Goal: Task Accomplishment & Management: Complete application form

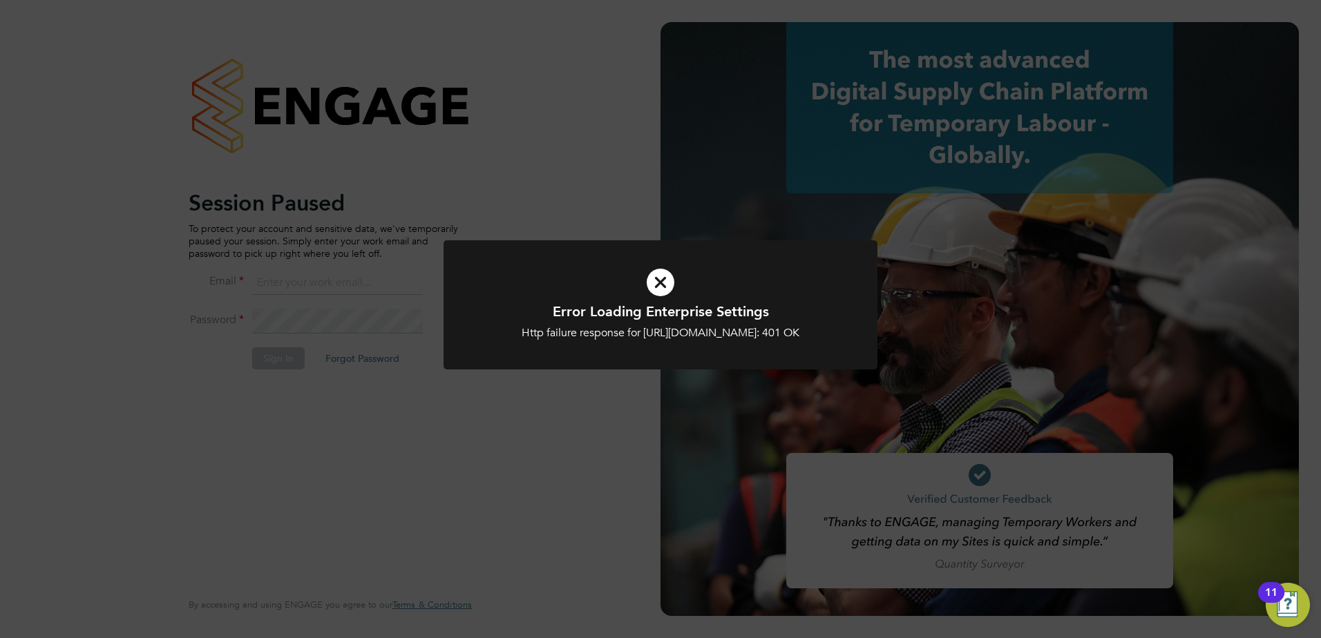
type input "arron@acceptrec.co.uk"
click at [598, 419] on div "Error Loading Enterprise Settings Http failure response for https://acceptrec.a…" at bounding box center [660, 319] width 1321 height 638
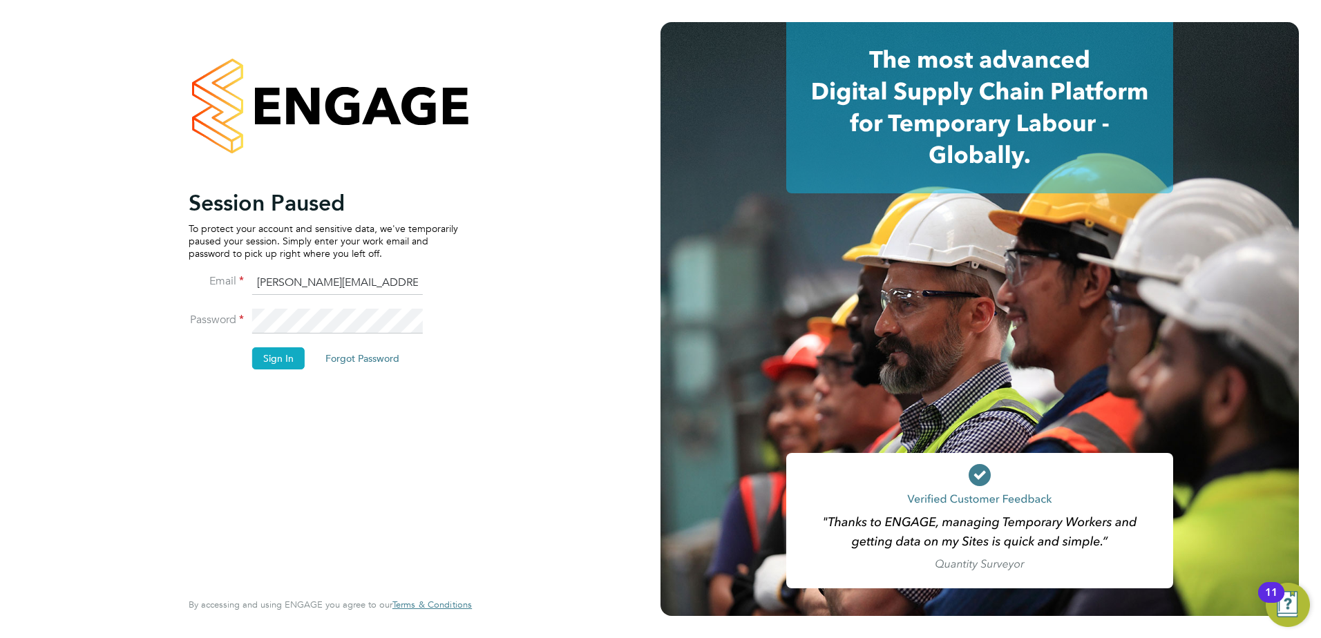
click at [268, 361] on button "Sign In" at bounding box center [278, 359] width 53 height 22
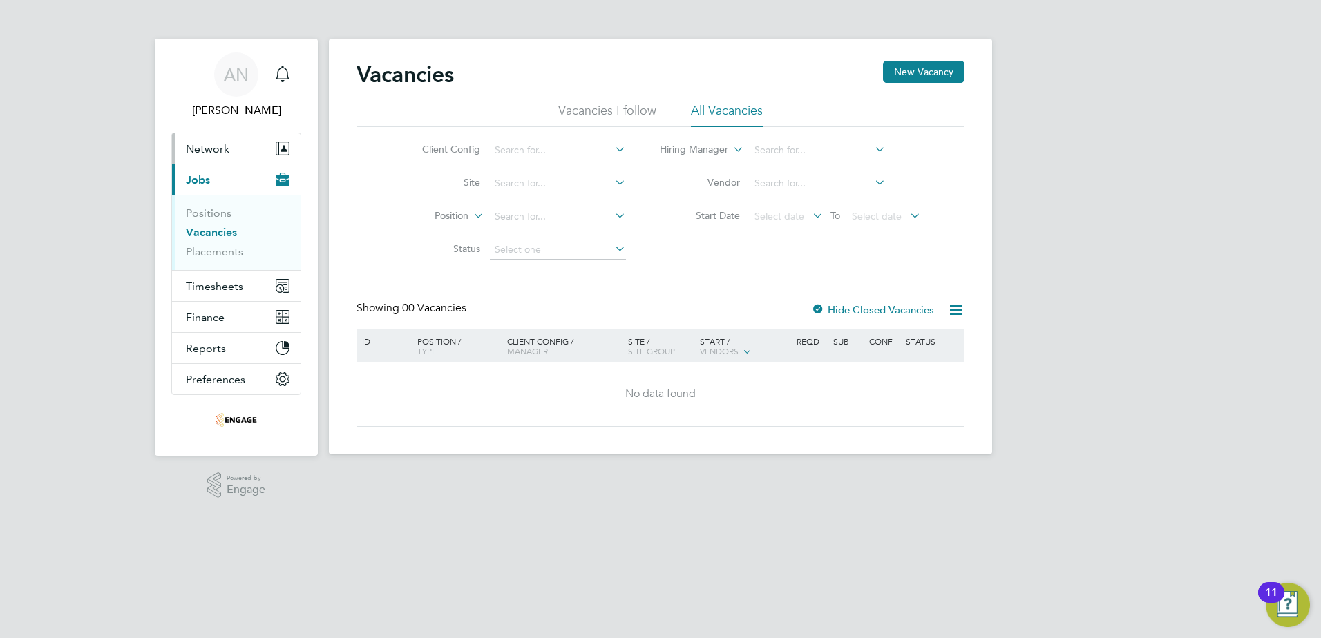
click at [216, 149] on span "Network" at bounding box center [208, 148] width 44 height 13
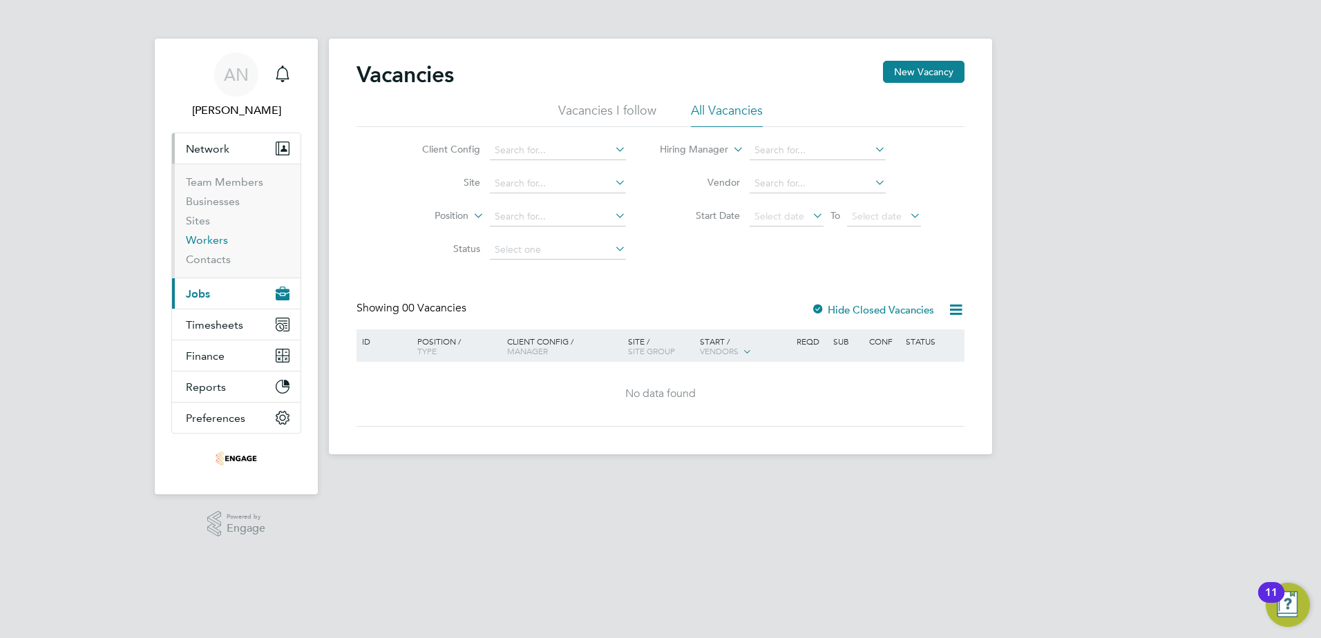
click at [218, 239] on link "Workers" at bounding box center [207, 240] width 42 height 13
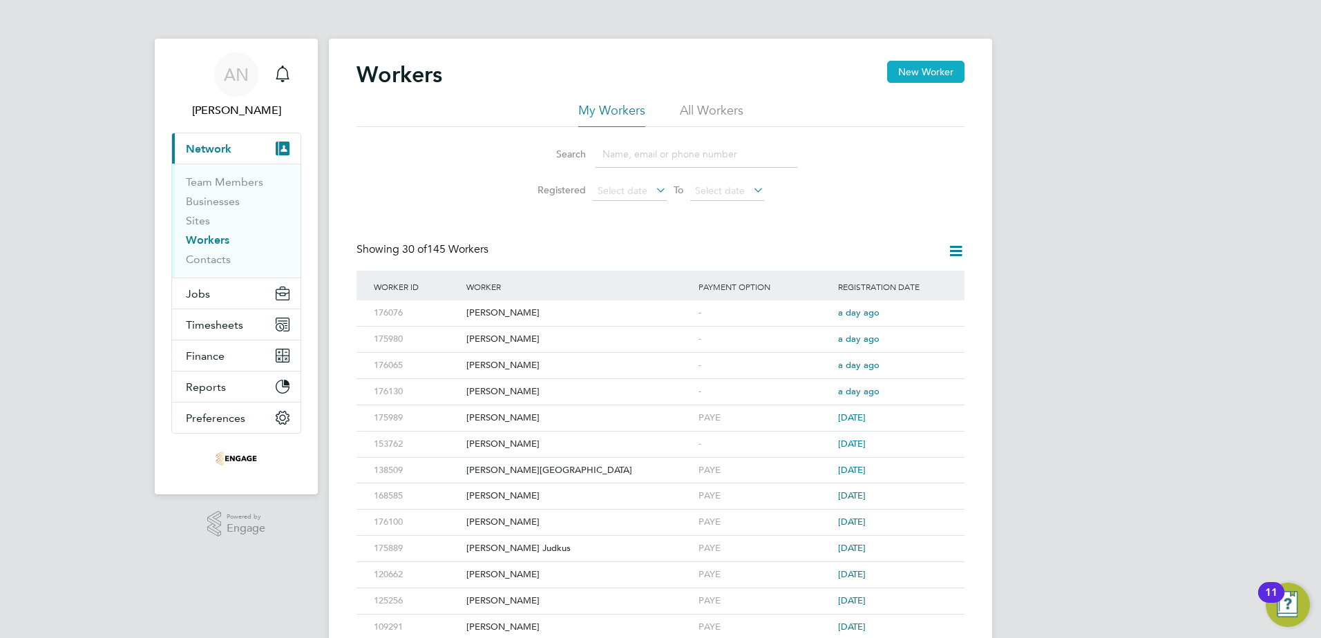
click at [931, 75] on button "New Worker" at bounding box center [925, 72] width 77 height 22
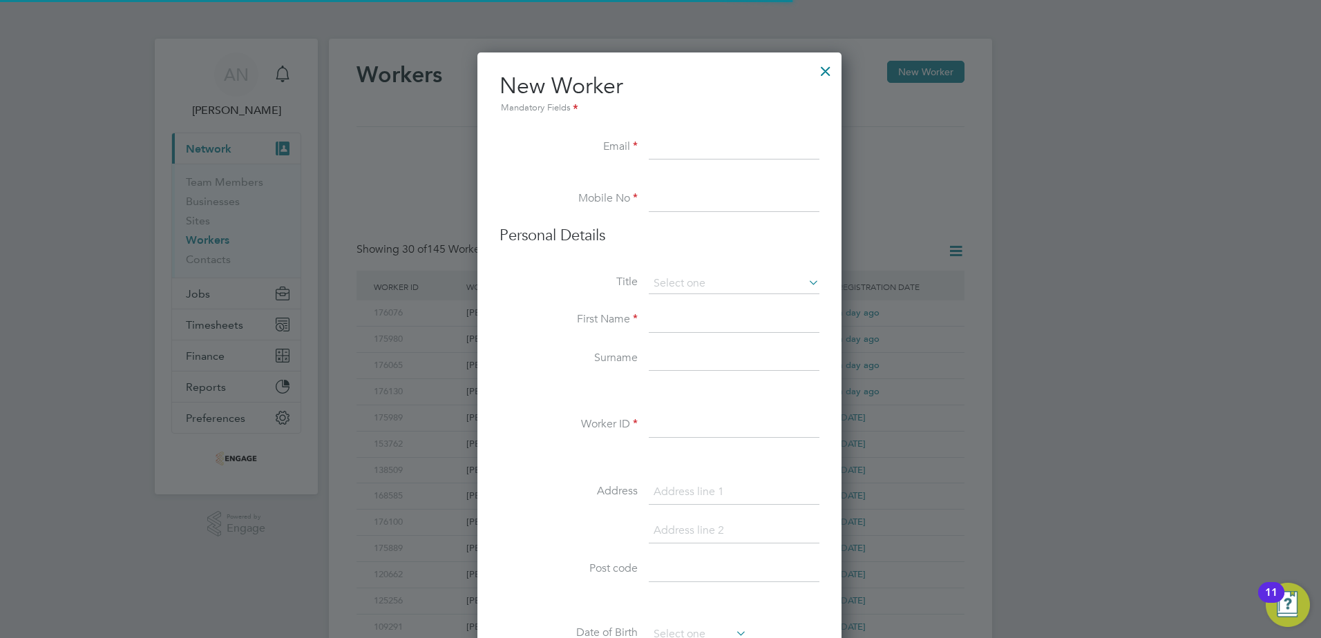
scroll to position [1176, 366]
click at [744, 148] on input at bounding box center [734, 147] width 171 height 25
paste input "[EMAIL_ADDRESS][DOMAIN_NAME]"
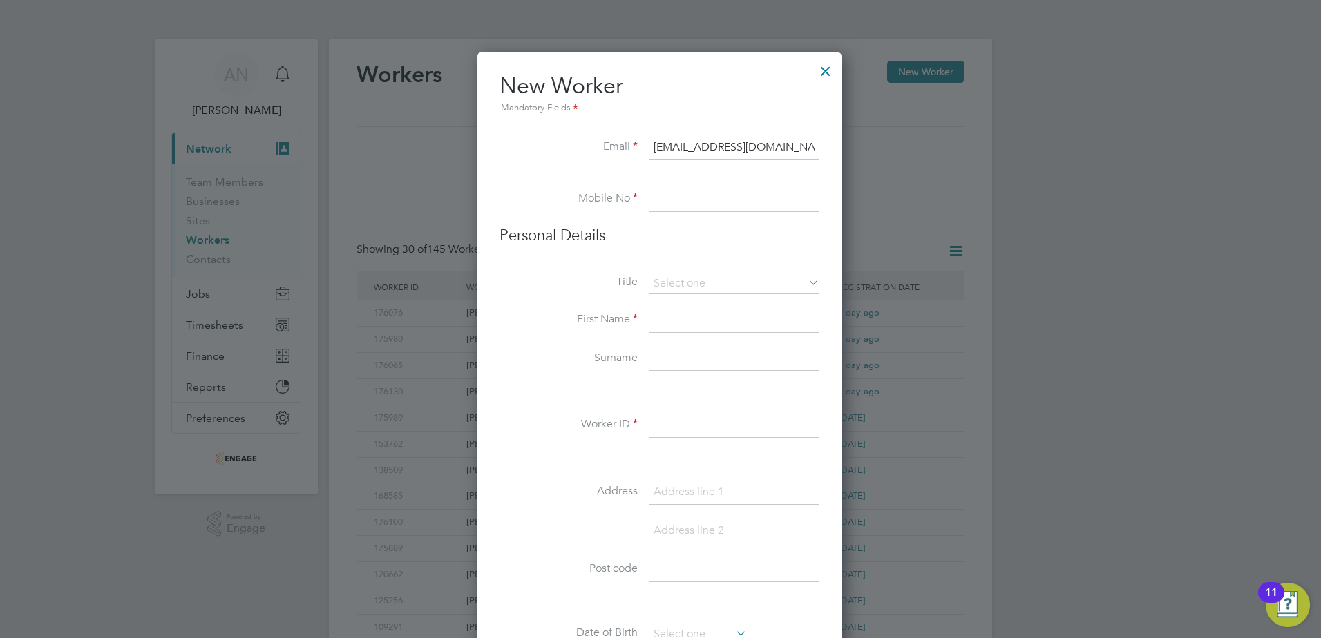
type input "[EMAIL_ADDRESS][DOMAIN_NAME]"
click at [705, 205] on input at bounding box center [734, 199] width 171 height 25
paste input "07459 209015"
type input "07459 209015"
click at [823, 280] on div "New Worker Mandatory Fields Email [EMAIL_ADDRESS][DOMAIN_NAME] Mobile No [PHONE…" at bounding box center [659, 640] width 364 height 1175
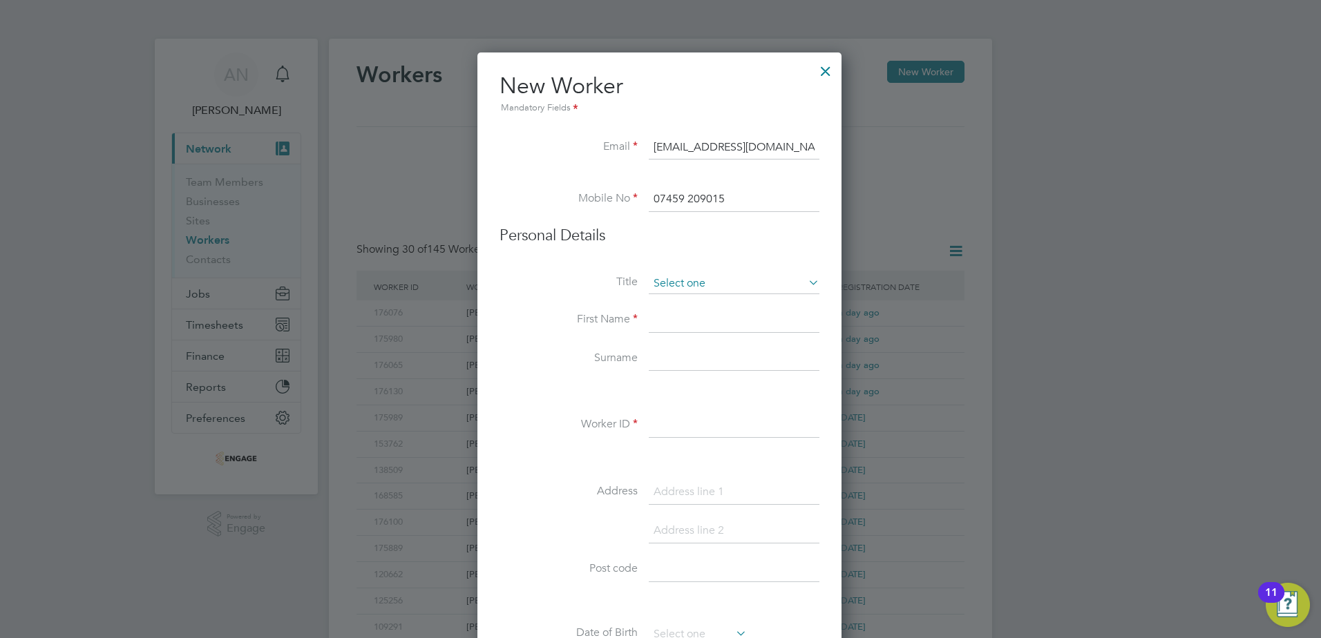
click at [719, 287] on input at bounding box center [734, 284] width 171 height 21
click at [688, 307] on li "Mr" at bounding box center [734, 303] width 172 height 18
type input "Mr"
click at [692, 316] on input at bounding box center [734, 320] width 171 height 25
type input "[PERSON_NAME]"
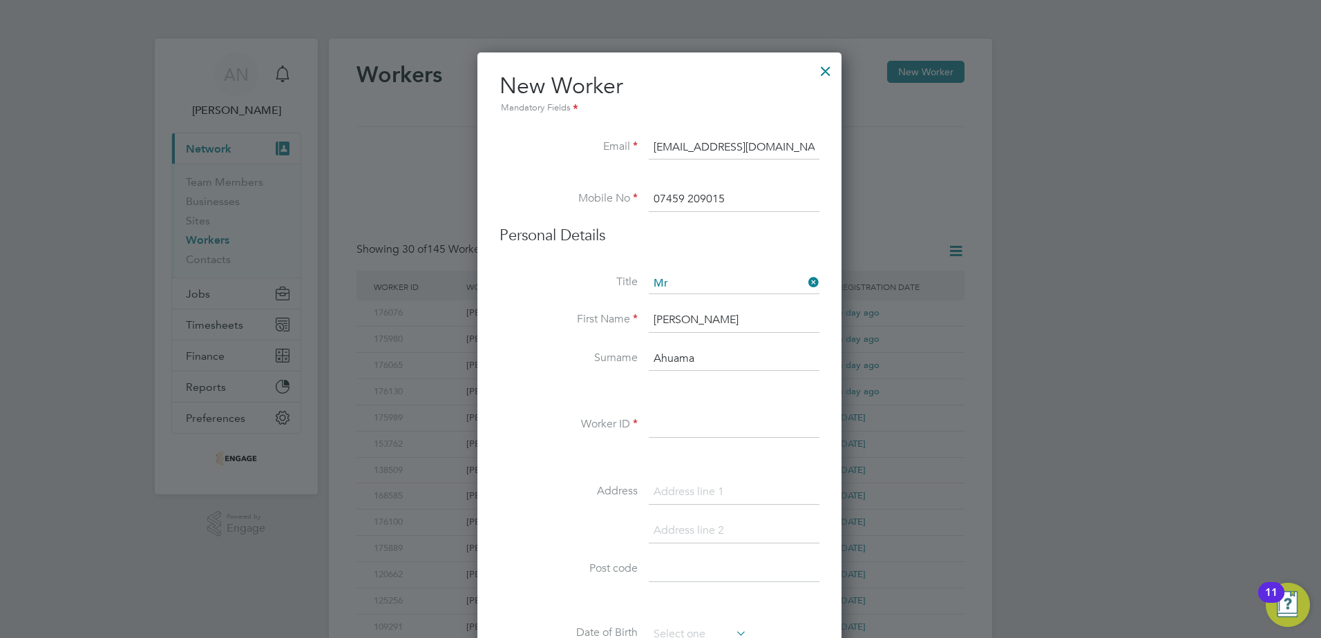
type input "Ahuama"
click at [676, 432] on input at bounding box center [734, 425] width 171 height 25
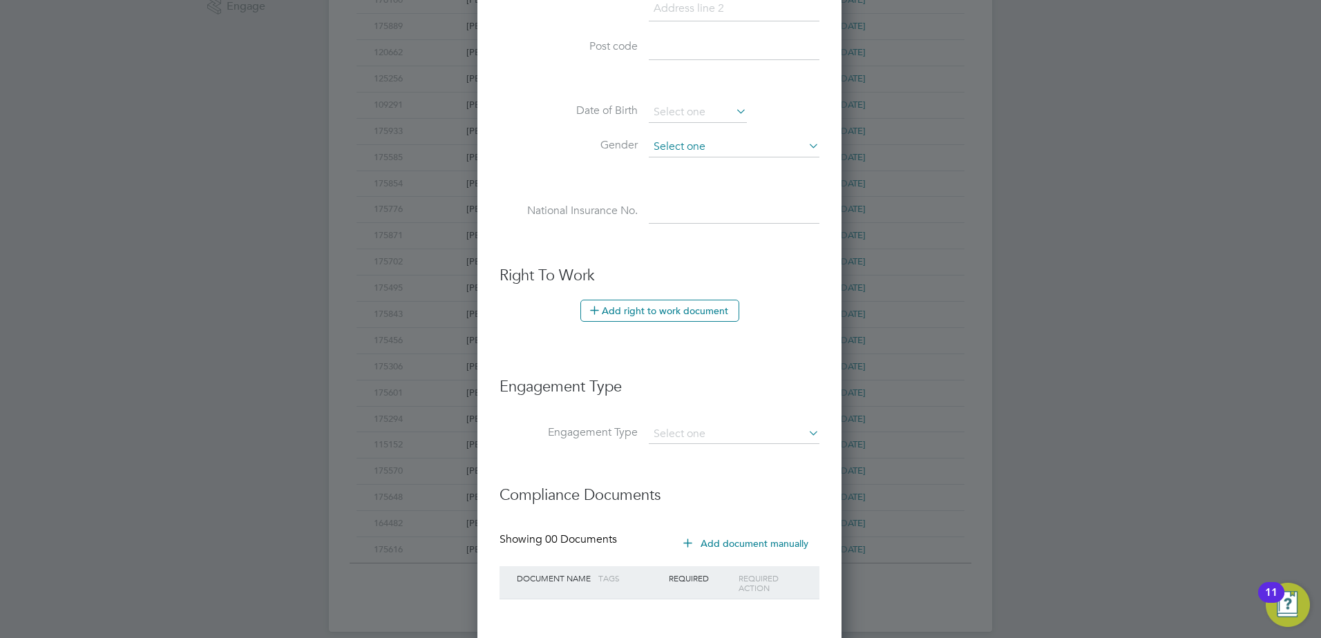
scroll to position [553, 0]
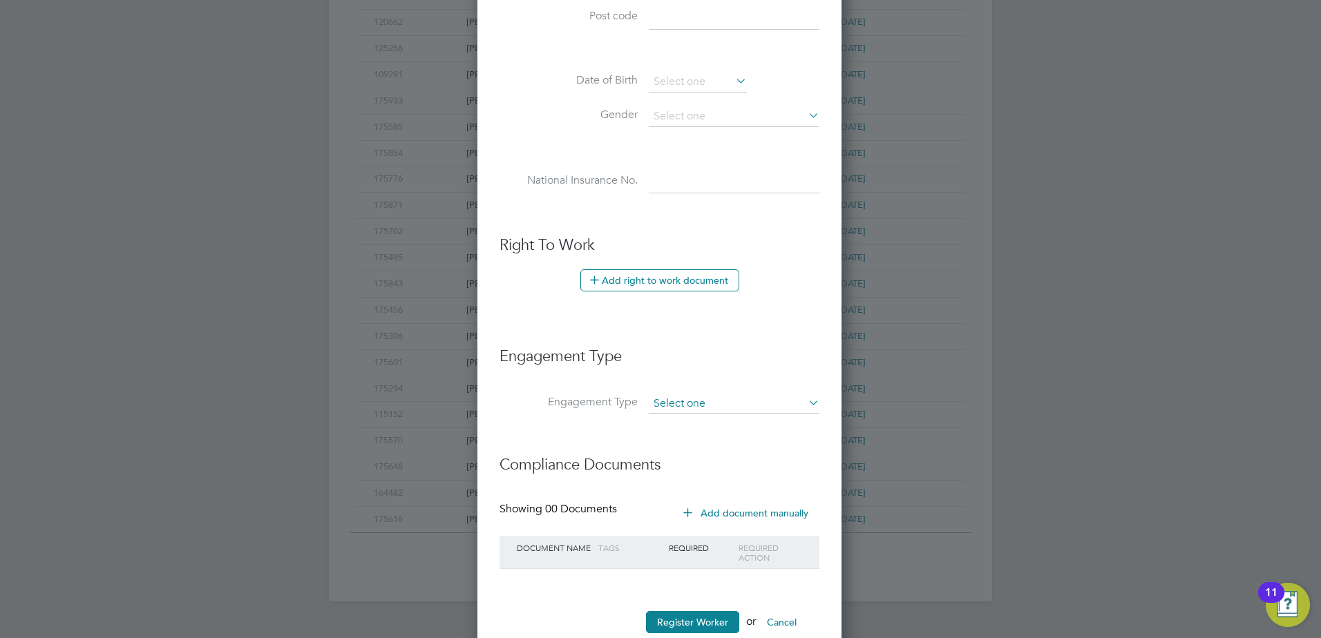
type input "161990"
click at [710, 397] on input at bounding box center [734, 404] width 171 height 19
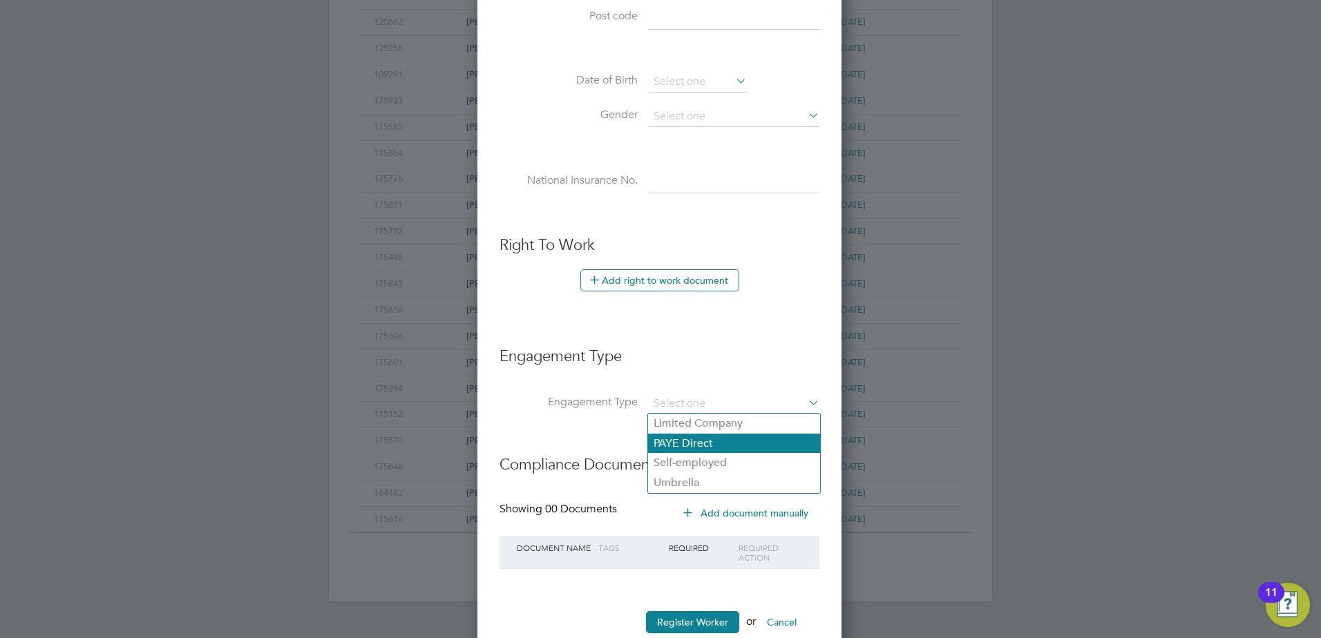
click at [698, 445] on li "PAYE Direct" at bounding box center [734, 444] width 172 height 20
type input "PAYE Direct"
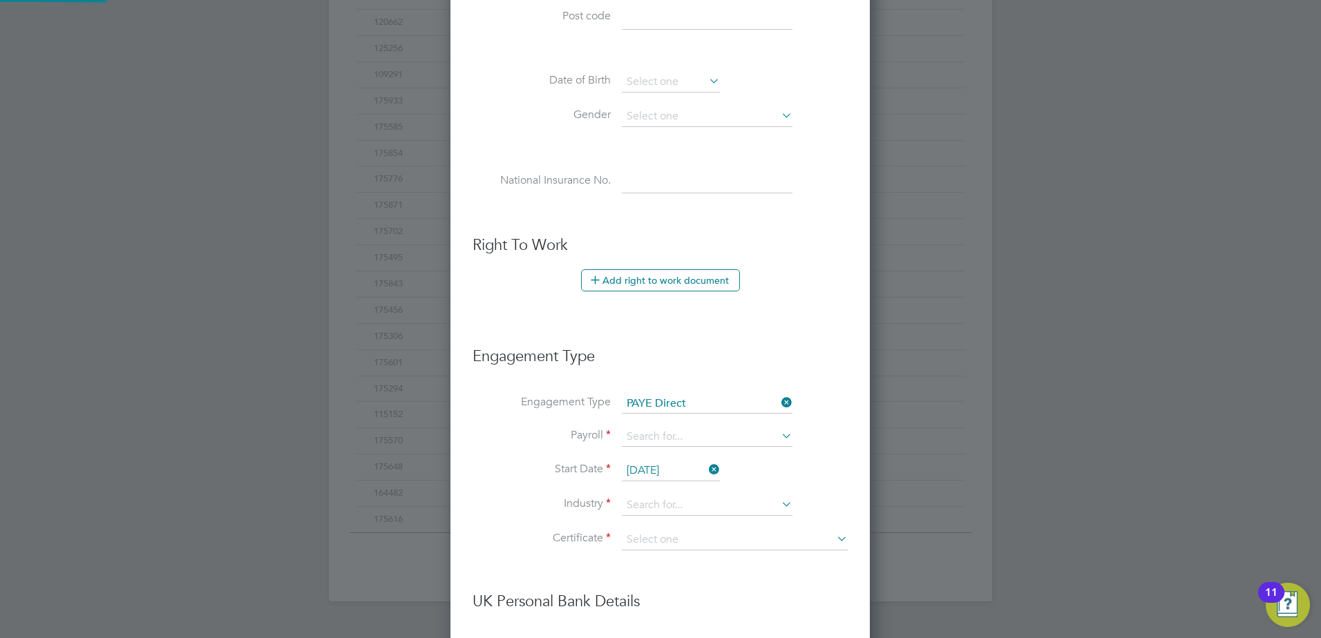
scroll to position [1581, 421]
click at [779, 502] on icon at bounding box center [779, 504] width 0 height 19
click at [682, 544] on li "Ma nufacturing" at bounding box center [707, 544] width 172 height 19
type input "Manufacturing"
click at [716, 439] on input at bounding box center [707, 437] width 171 height 19
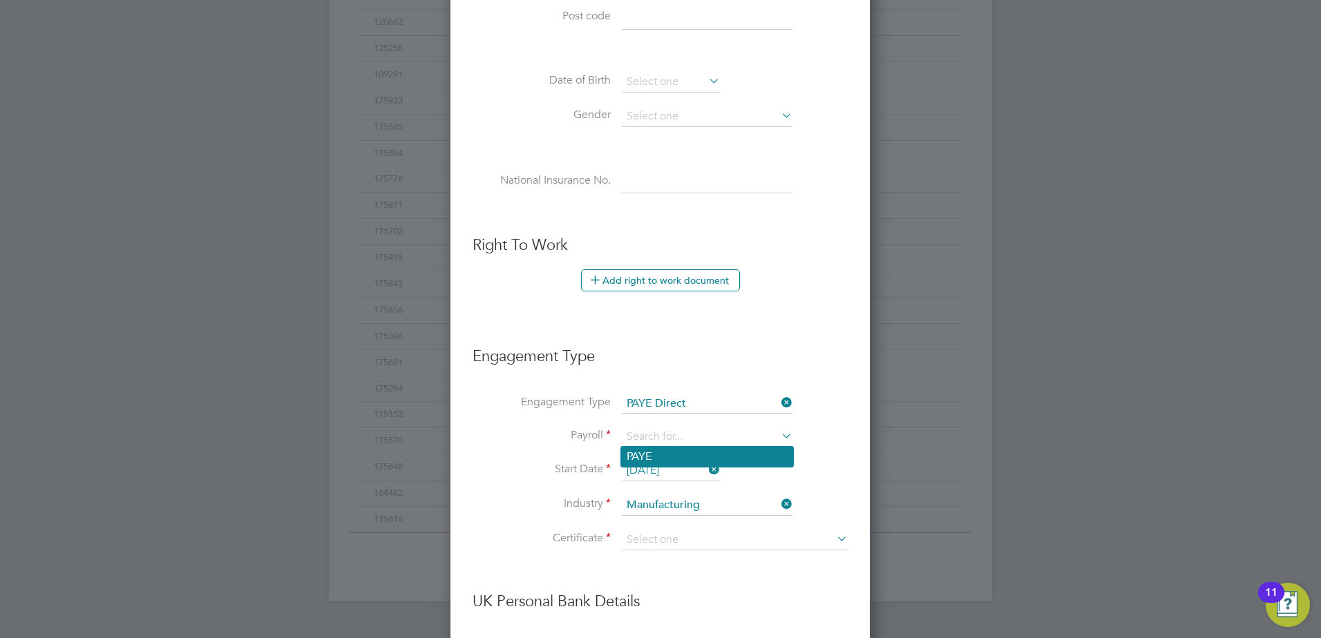
click at [692, 453] on li "PAYE" at bounding box center [707, 457] width 172 height 20
type input "PAYE"
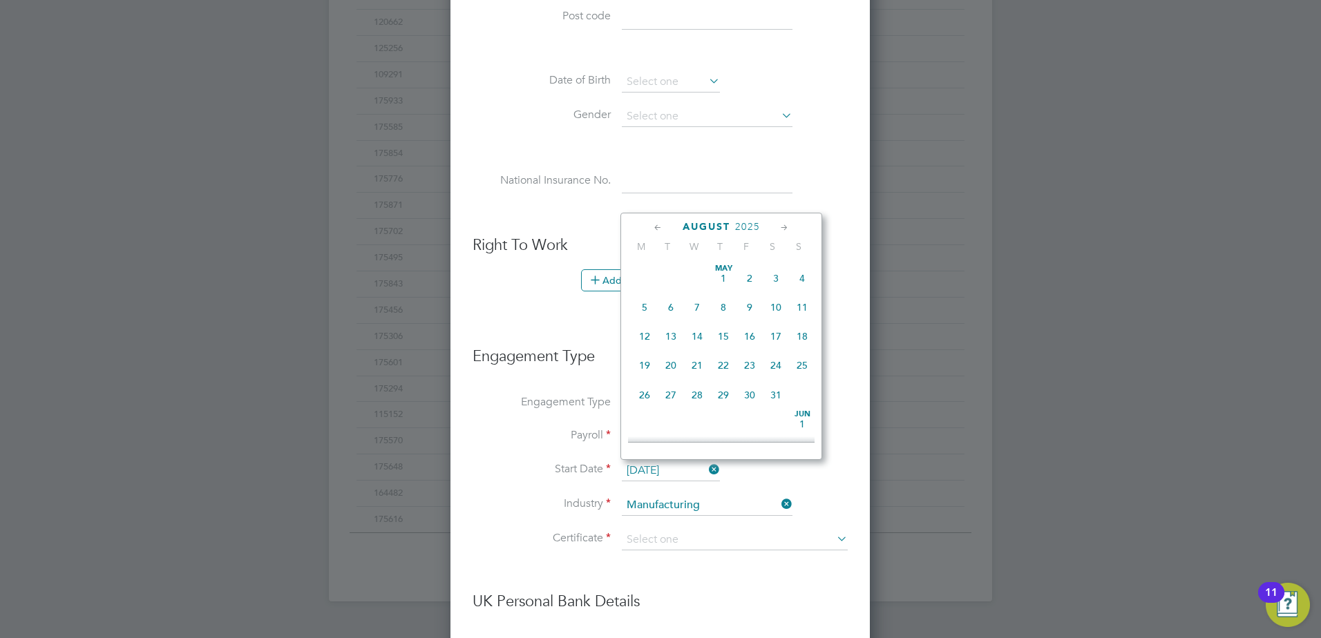
click at [688, 466] on input "[DATE]" at bounding box center [671, 471] width 98 height 21
click at [643, 365] on span "[DATE]" at bounding box center [644, 352] width 26 height 26
type input "[DATE]"
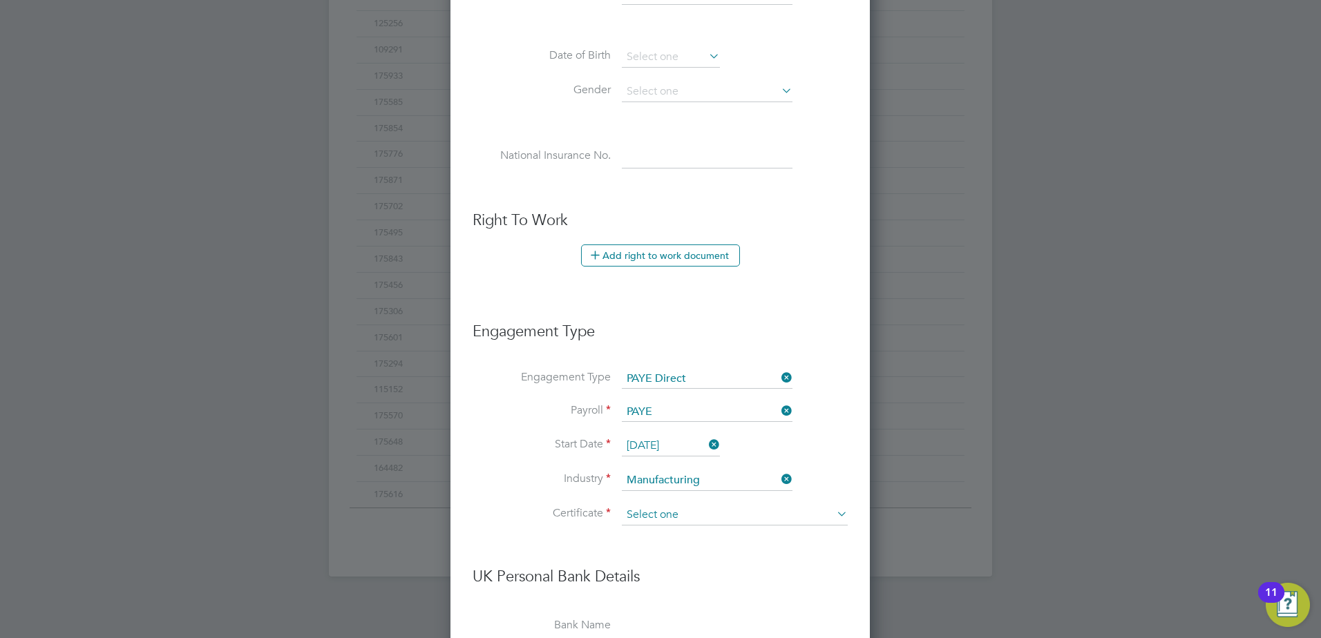
scroll to position [622, 0]
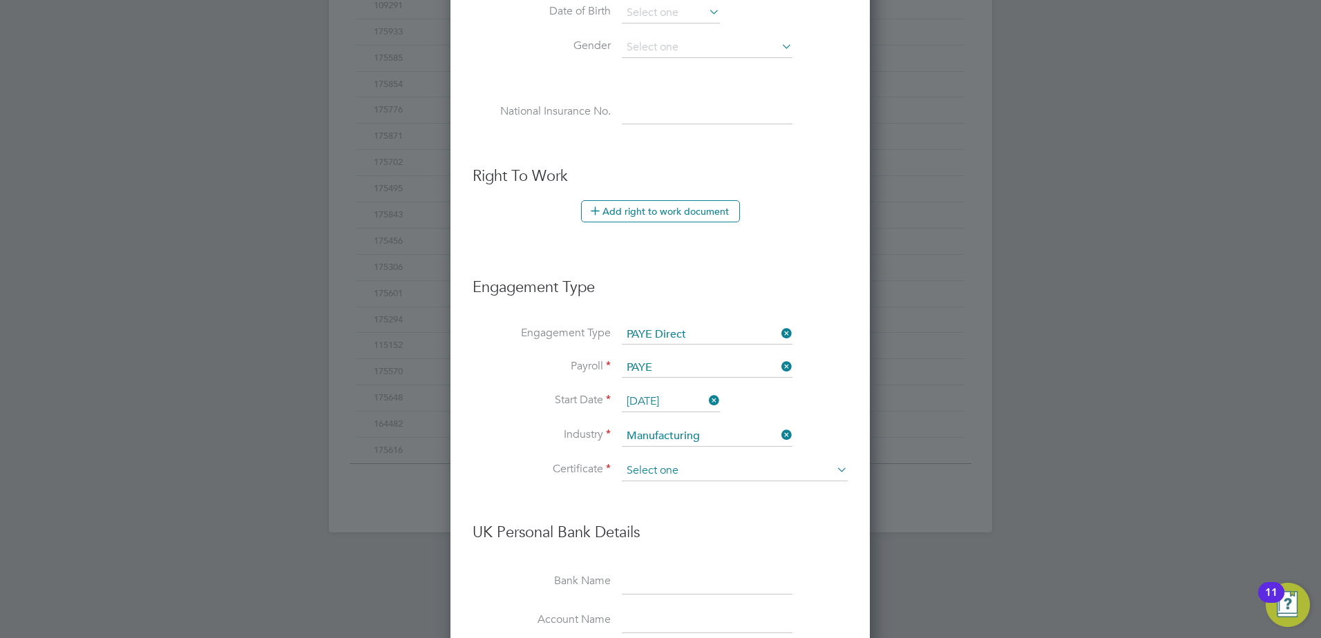
click at [683, 475] on input at bounding box center [735, 471] width 226 height 21
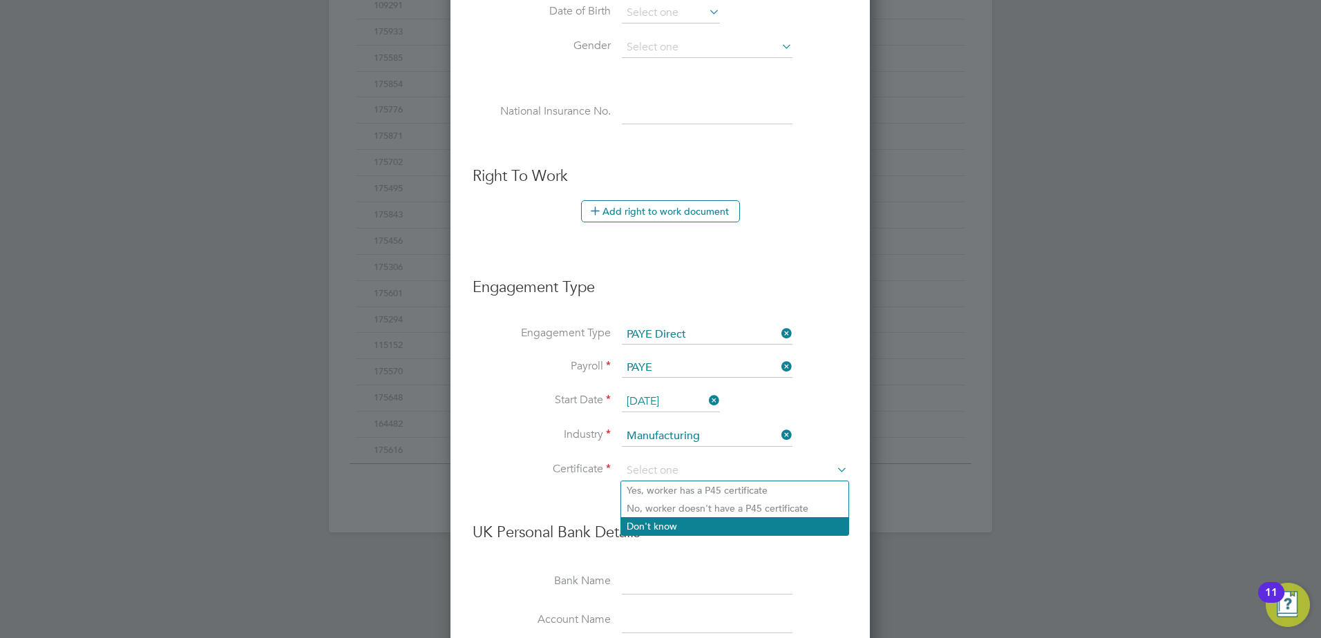
click at [680, 524] on li "Don't know" at bounding box center [734, 526] width 227 height 18
type input "Don't know"
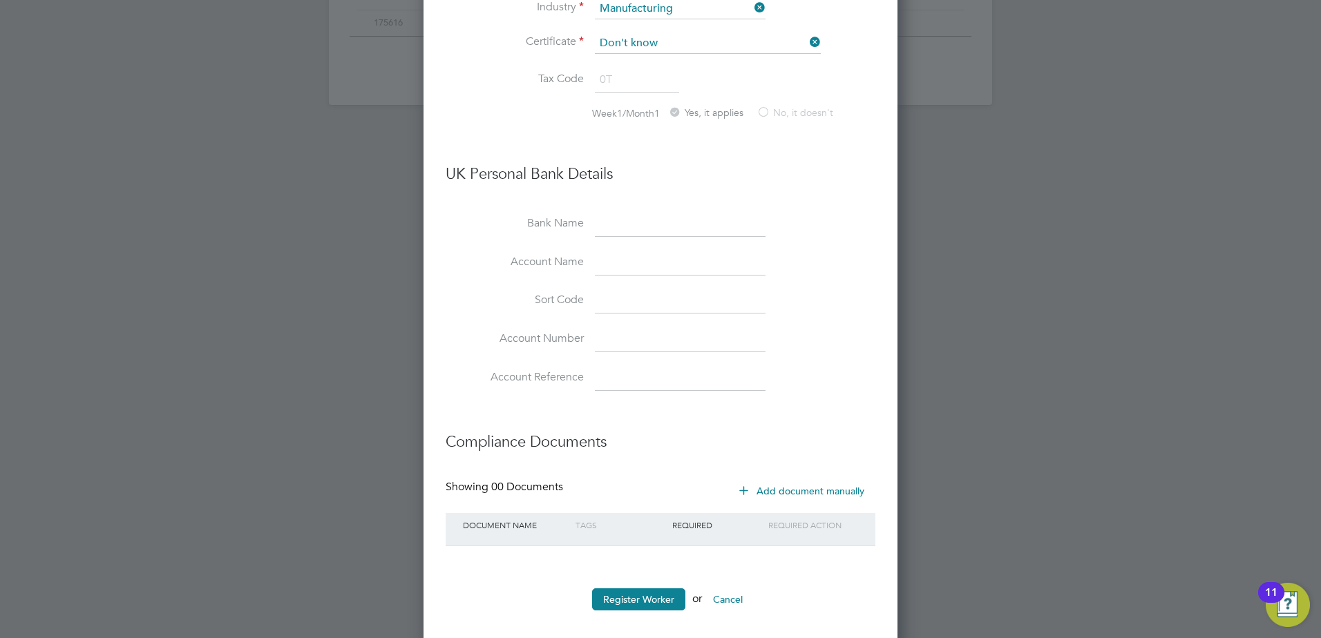
scroll to position [1063, 0]
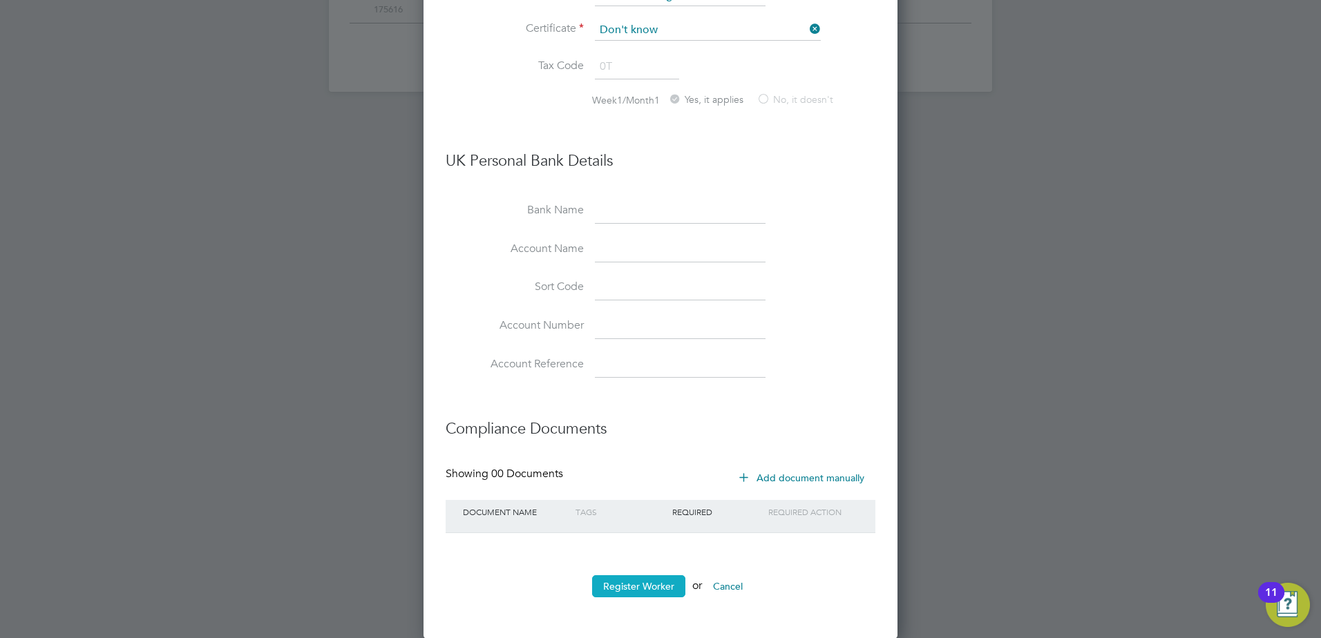
click at [652, 582] on button "Register Worker" at bounding box center [638, 587] width 93 height 22
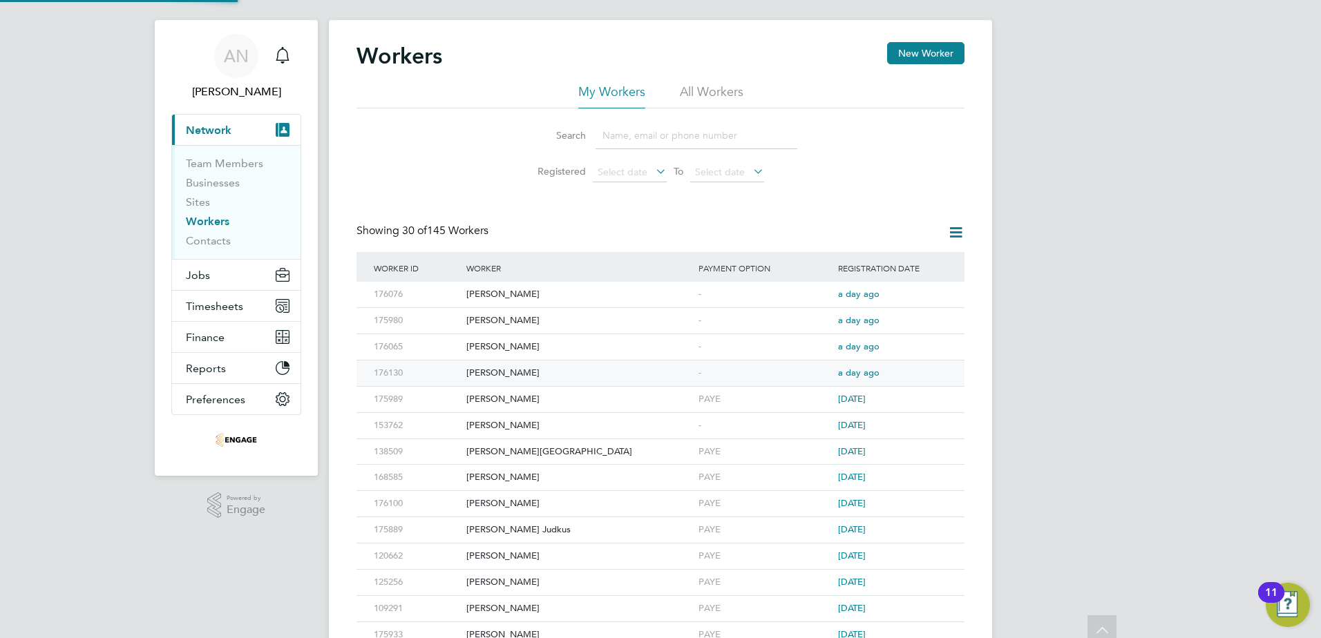
scroll to position [0, 0]
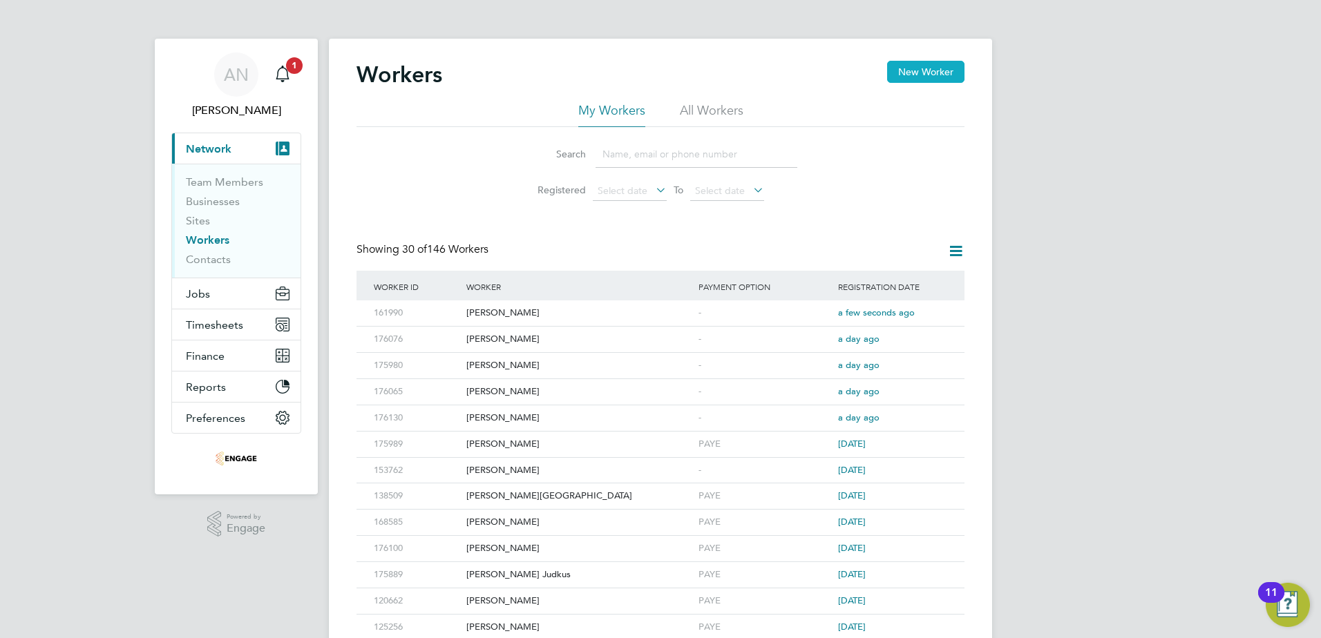
click at [902, 65] on button "New Worker" at bounding box center [925, 72] width 77 height 22
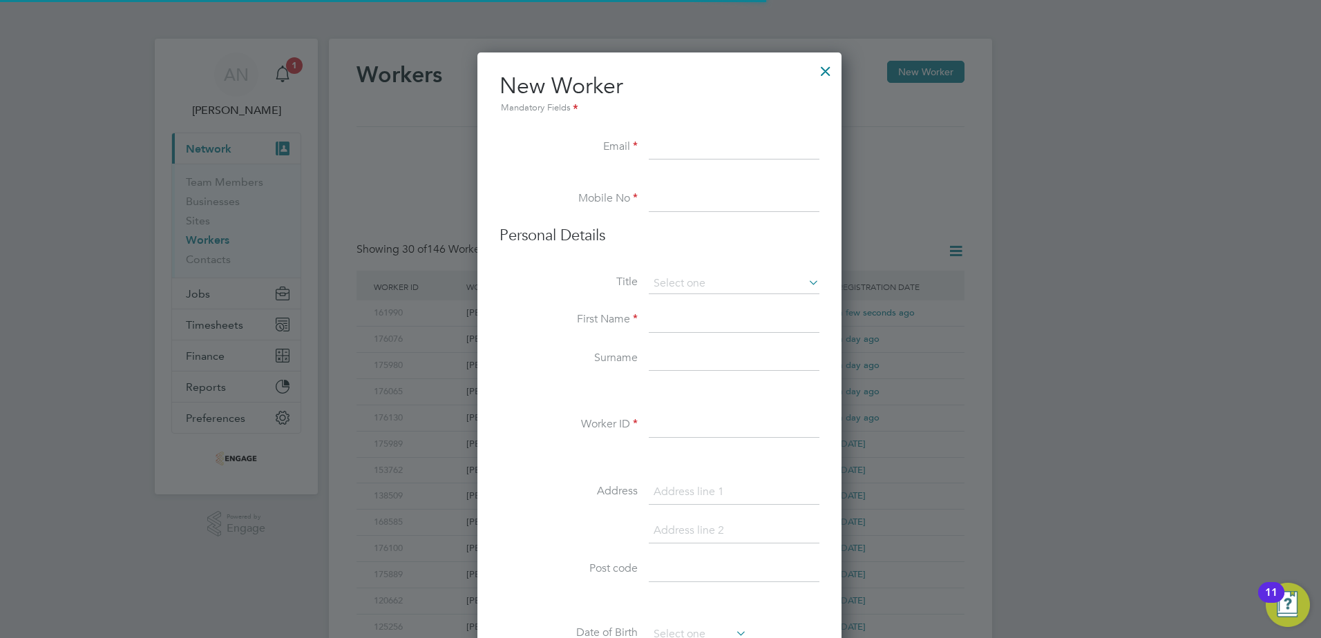
scroll to position [1176, 366]
click at [731, 140] on input at bounding box center [734, 147] width 171 height 25
paste input "[EMAIL_ADDRESS][DOMAIN_NAME]"
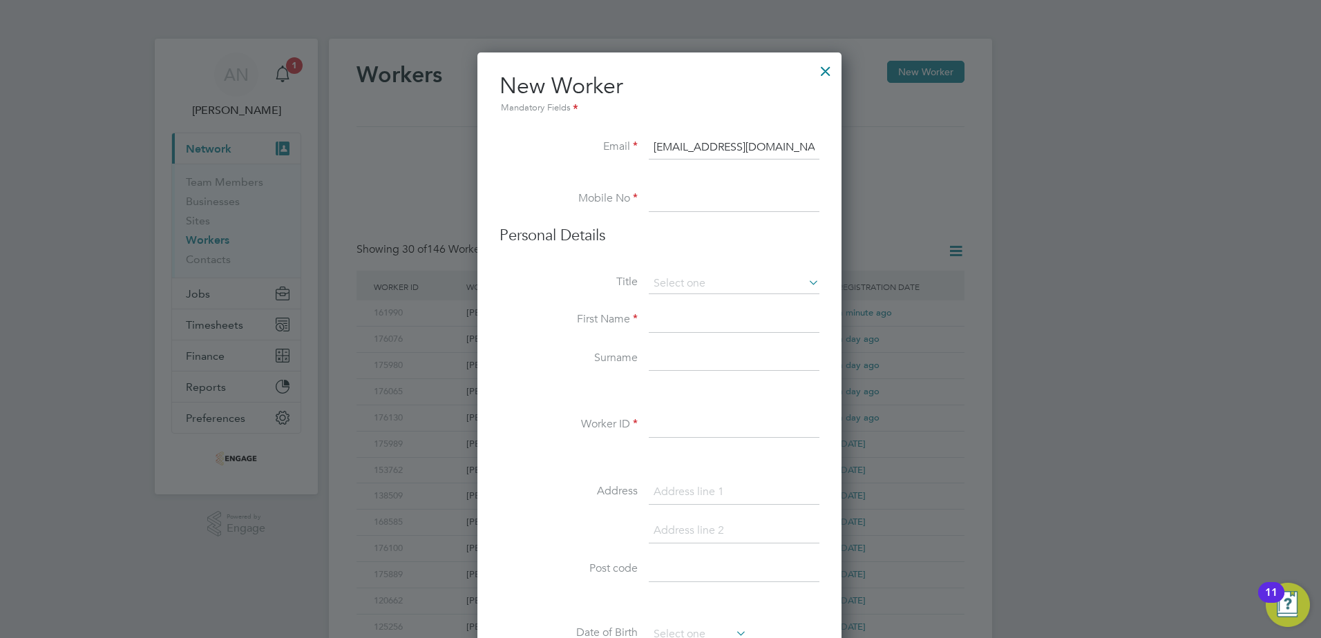
type input "[EMAIL_ADDRESS][DOMAIN_NAME]"
click at [707, 206] on input at bounding box center [734, 199] width 171 height 25
paste input "07576 679125"
type input "07576 679125"
click at [691, 277] on input at bounding box center [734, 284] width 171 height 21
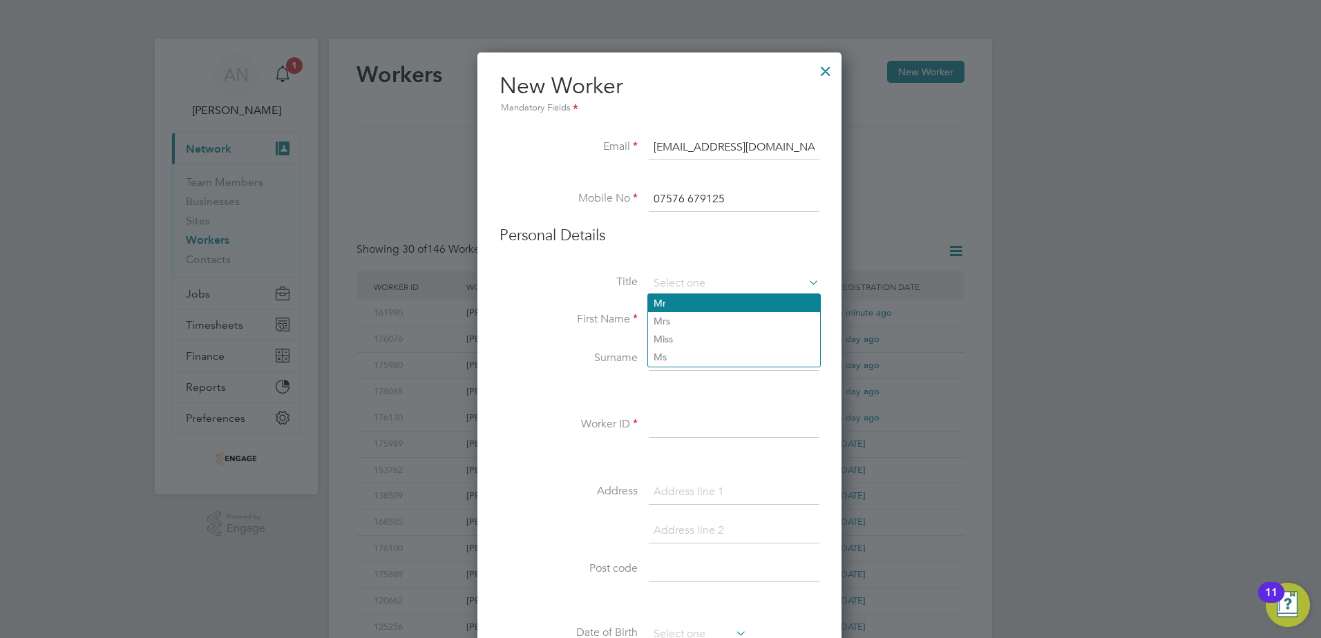
click at [693, 305] on li "Mr" at bounding box center [734, 303] width 172 height 18
type input "Mr"
click at [670, 330] on input at bounding box center [734, 320] width 171 height 25
type input "V"
type input "Zakaria"
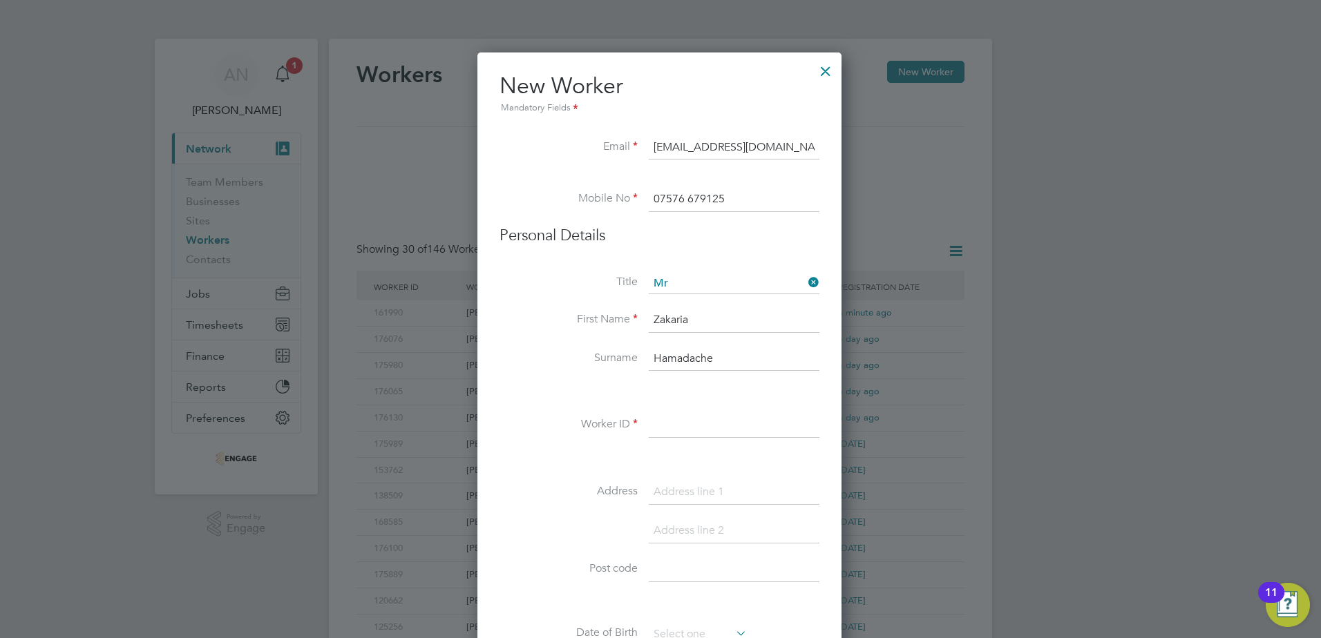
type input "Hamadache"
click at [729, 430] on input at bounding box center [734, 425] width 171 height 25
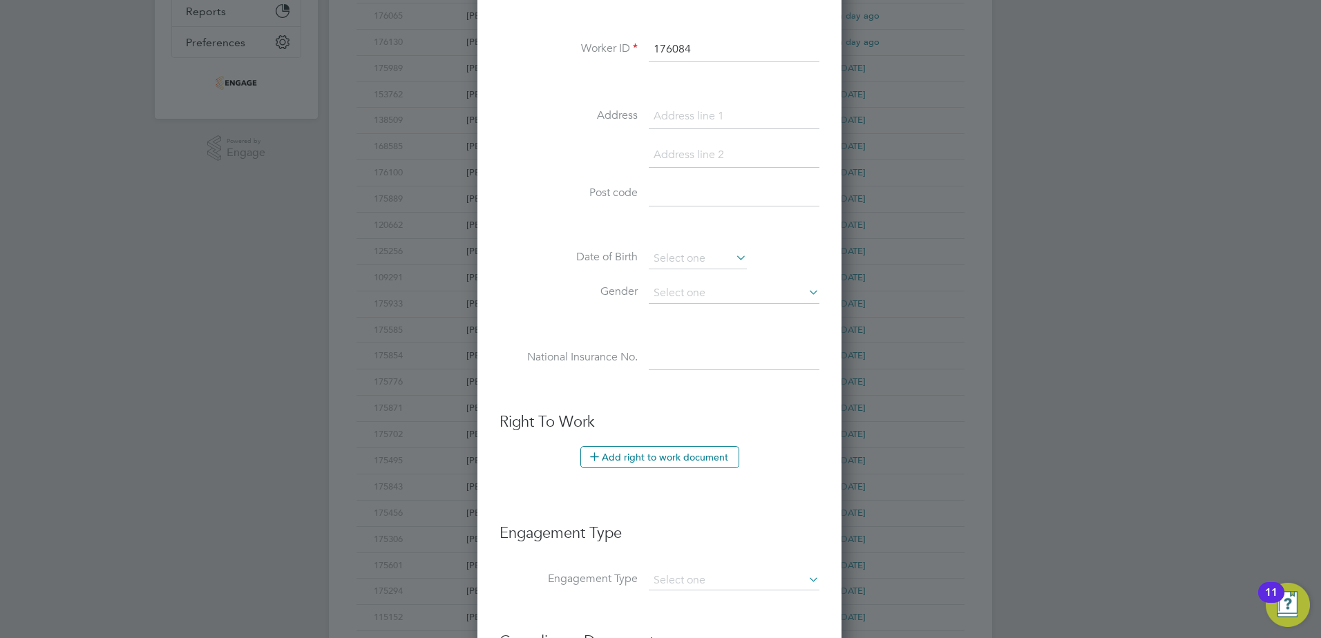
scroll to position [415, 0]
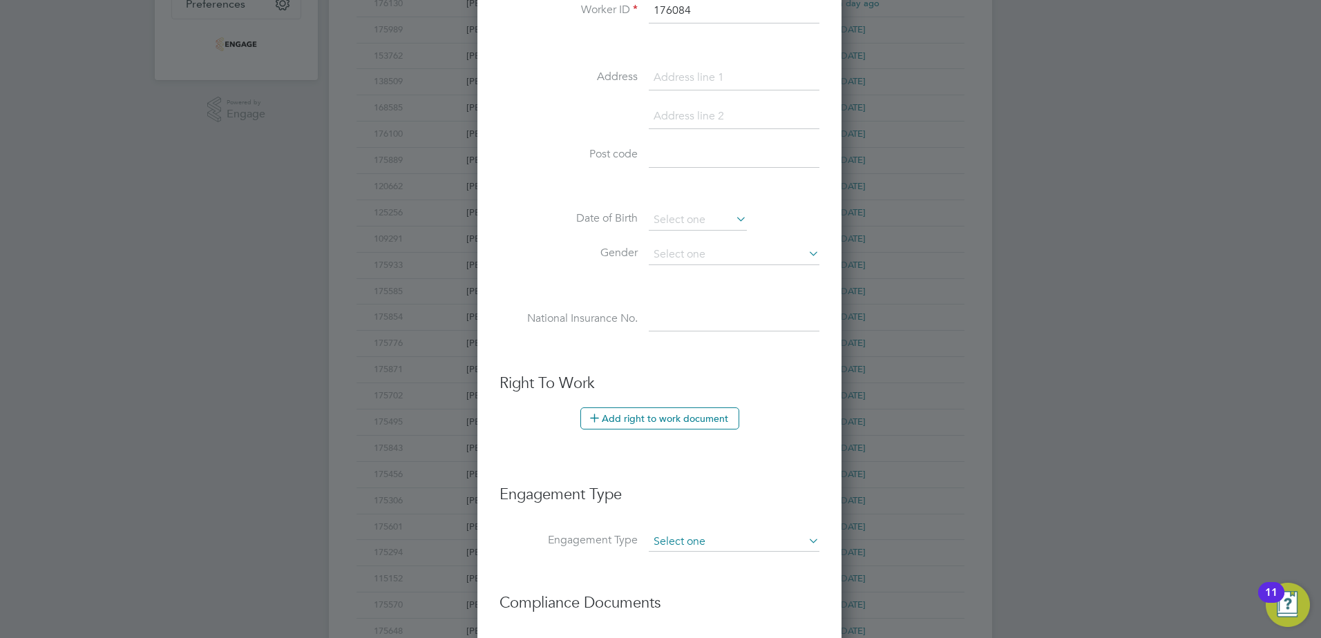
type input "176084"
click at [675, 538] on input at bounding box center [734, 542] width 171 height 19
click at [681, 582] on li "PAYE Direct" at bounding box center [734, 582] width 172 height 20
type input "PAYE Direct"
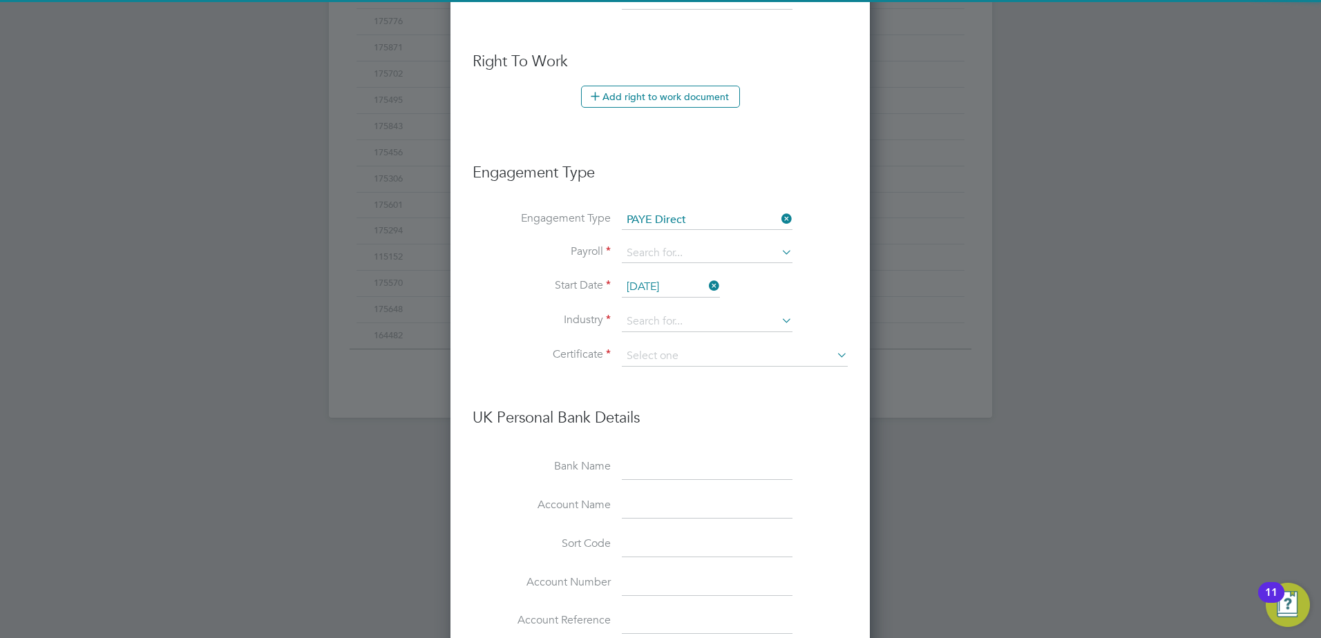
scroll to position [760, 0]
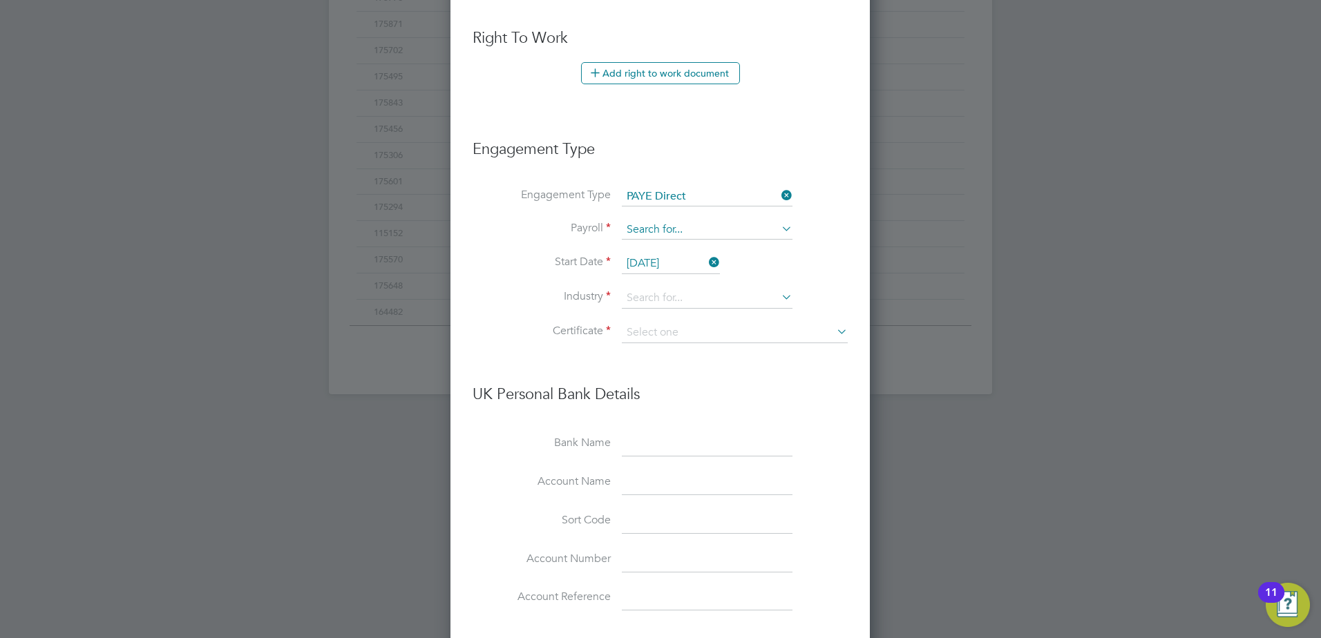
click at [669, 230] on input at bounding box center [707, 229] width 171 height 19
click at [665, 245] on li "PAYE" at bounding box center [707, 250] width 172 height 20
type input "PAYE"
click at [685, 263] on input "[DATE]" at bounding box center [671, 264] width 98 height 21
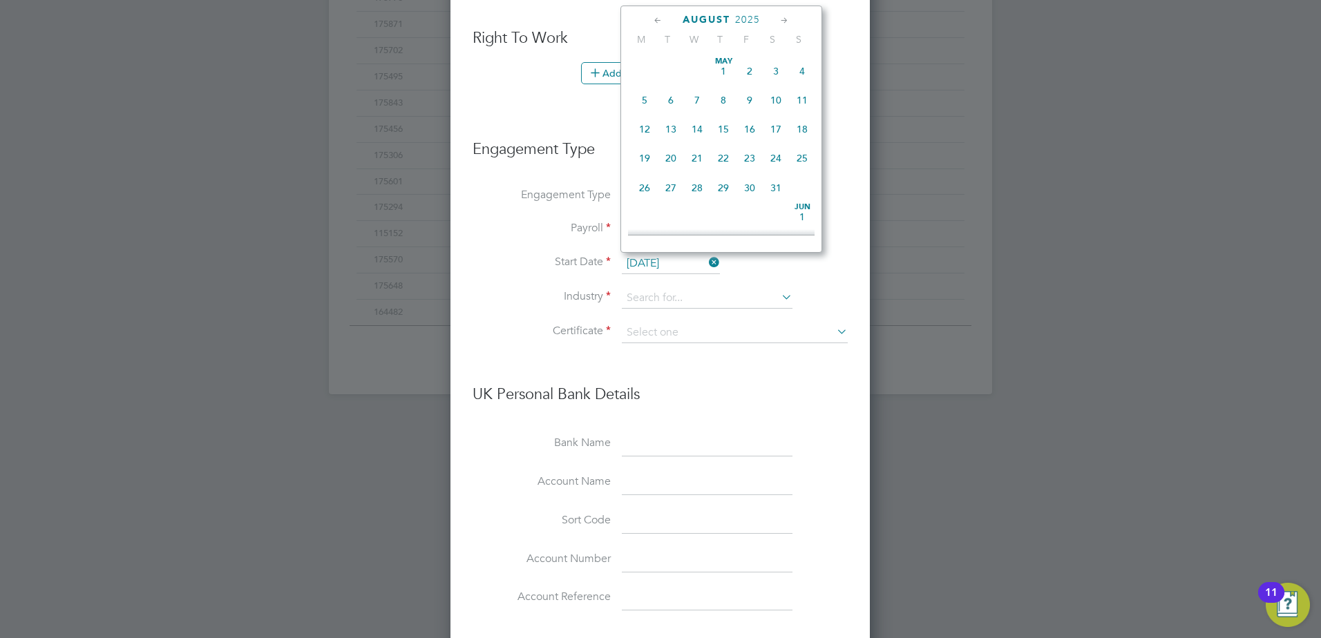
scroll to position [538, 0]
click at [647, 158] on span "[DATE]" at bounding box center [644, 145] width 26 height 26
type input "[DATE]"
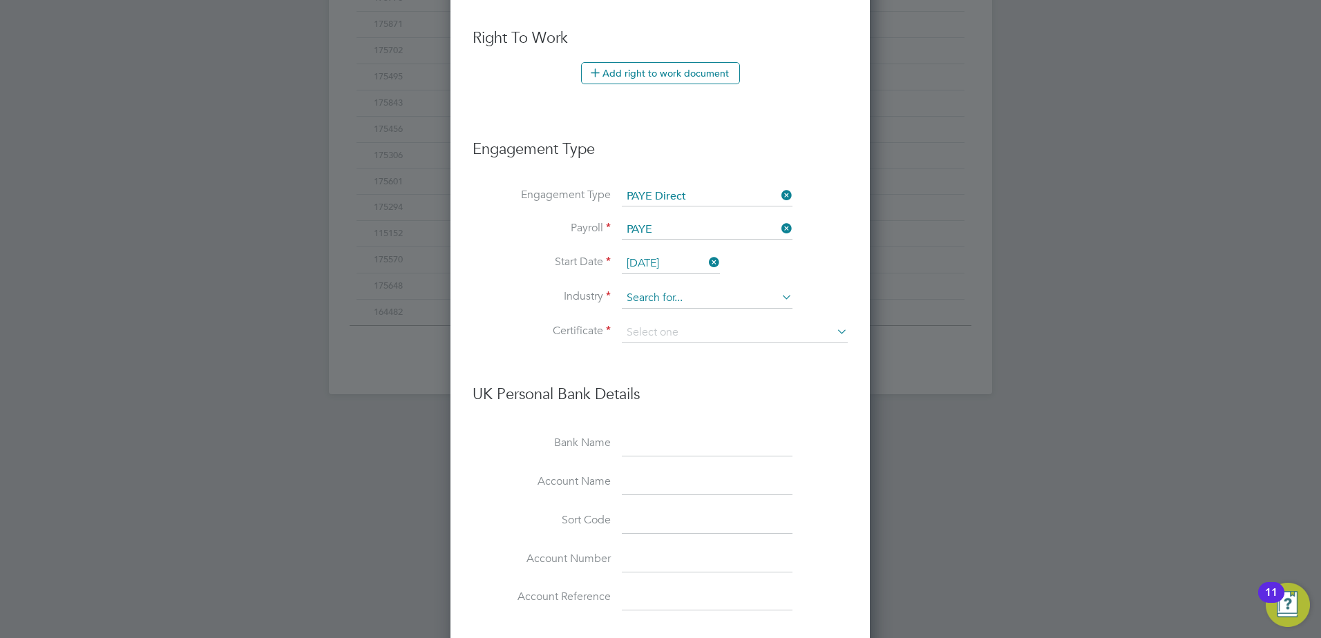
click at [660, 298] on input at bounding box center [707, 298] width 171 height 21
click at [675, 321] on li "Man ufacturing" at bounding box center [707, 318] width 172 height 19
type input "Manufacturing"
click at [676, 336] on input at bounding box center [735, 333] width 226 height 21
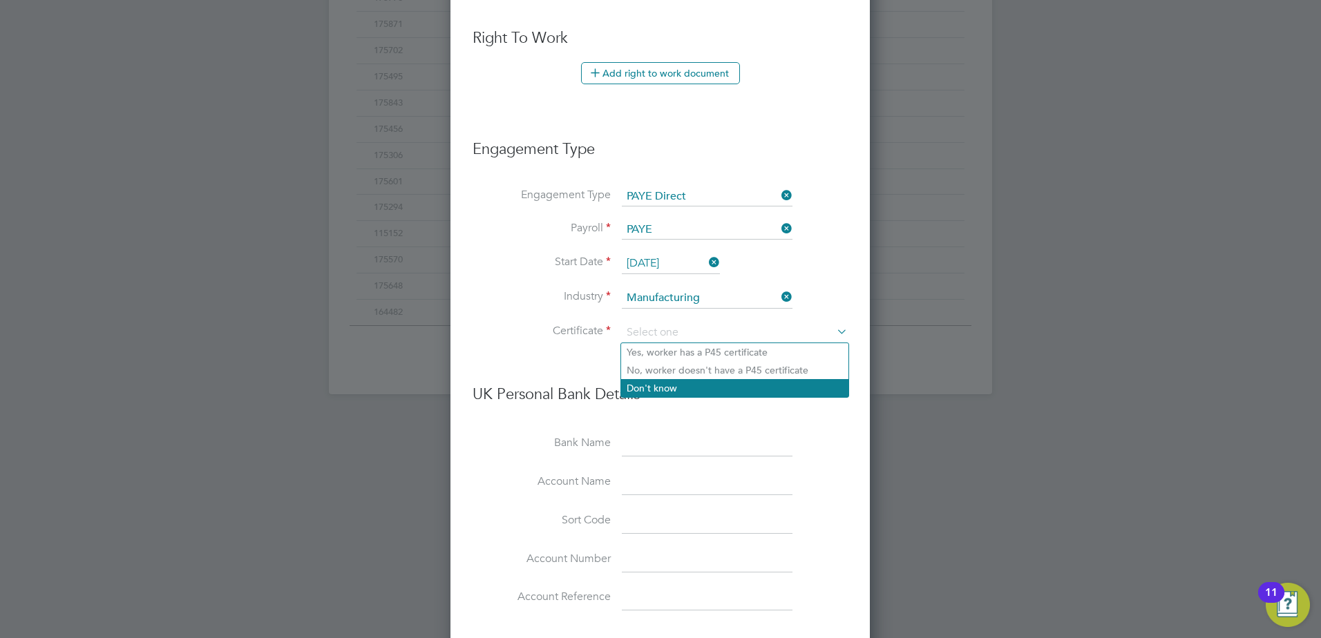
click at [672, 383] on li "Don't know" at bounding box center [734, 388] width 227 height 18
type input "Don't know"
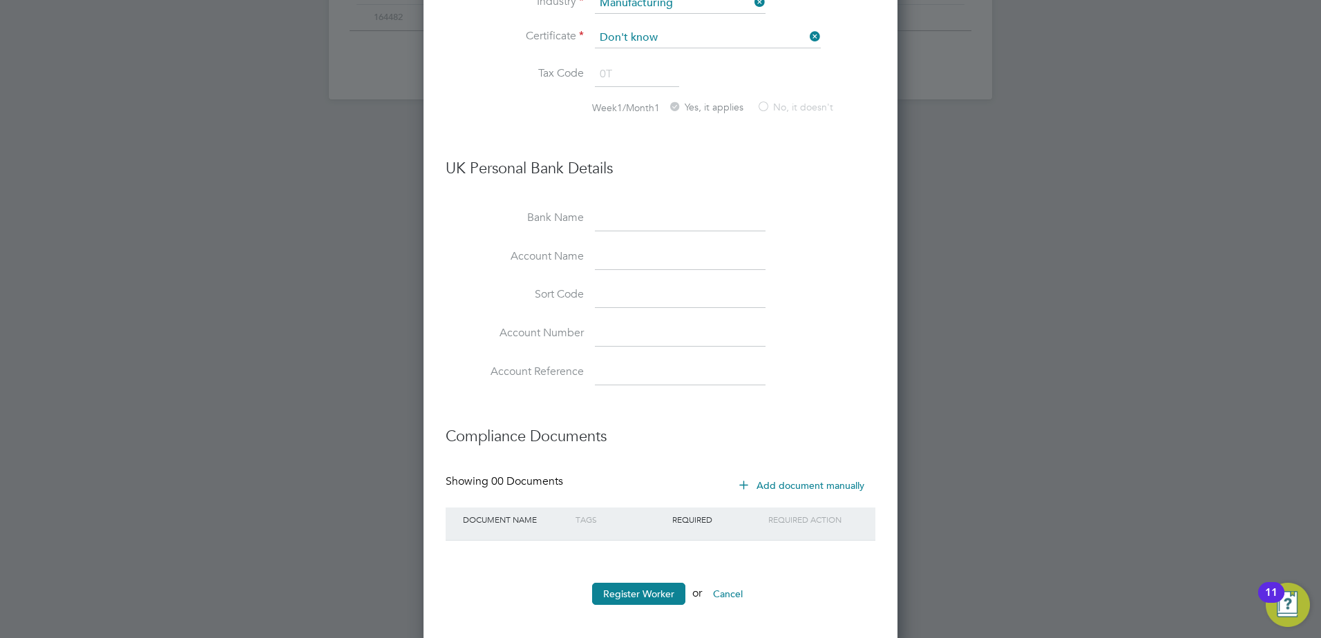
scroll to position [1063, 0]
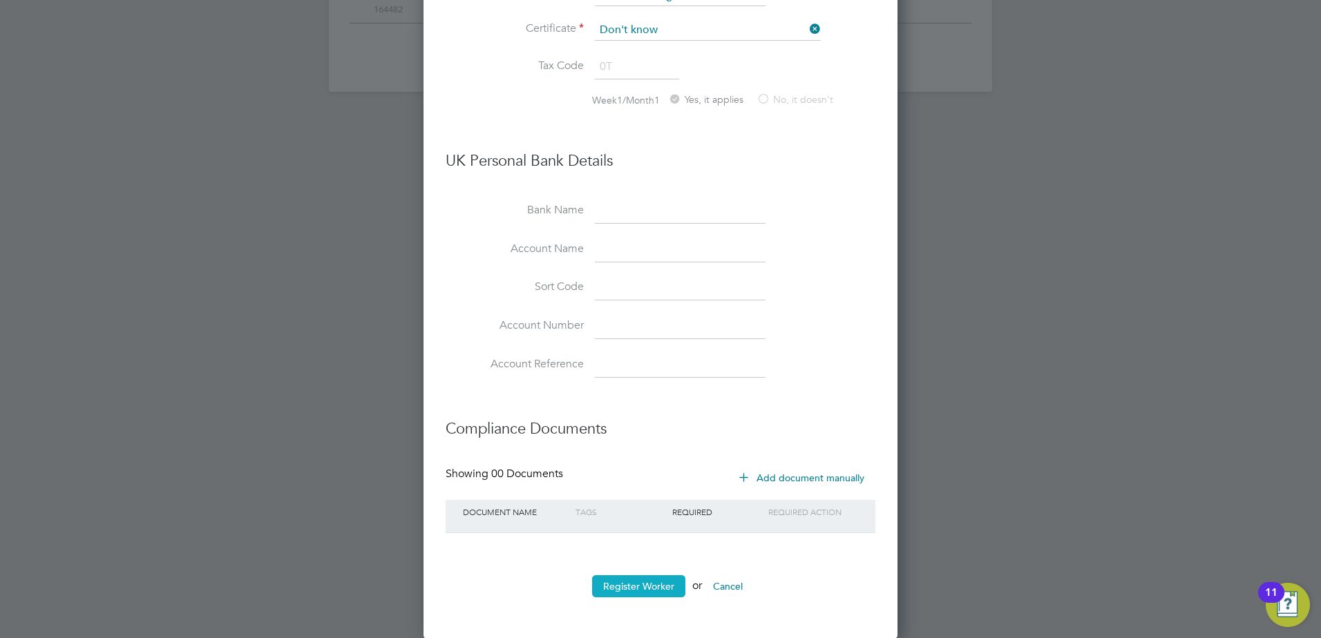
click at [643, 580] on button "Register Worker" at bounding box center [638, 587] width 93 height 22
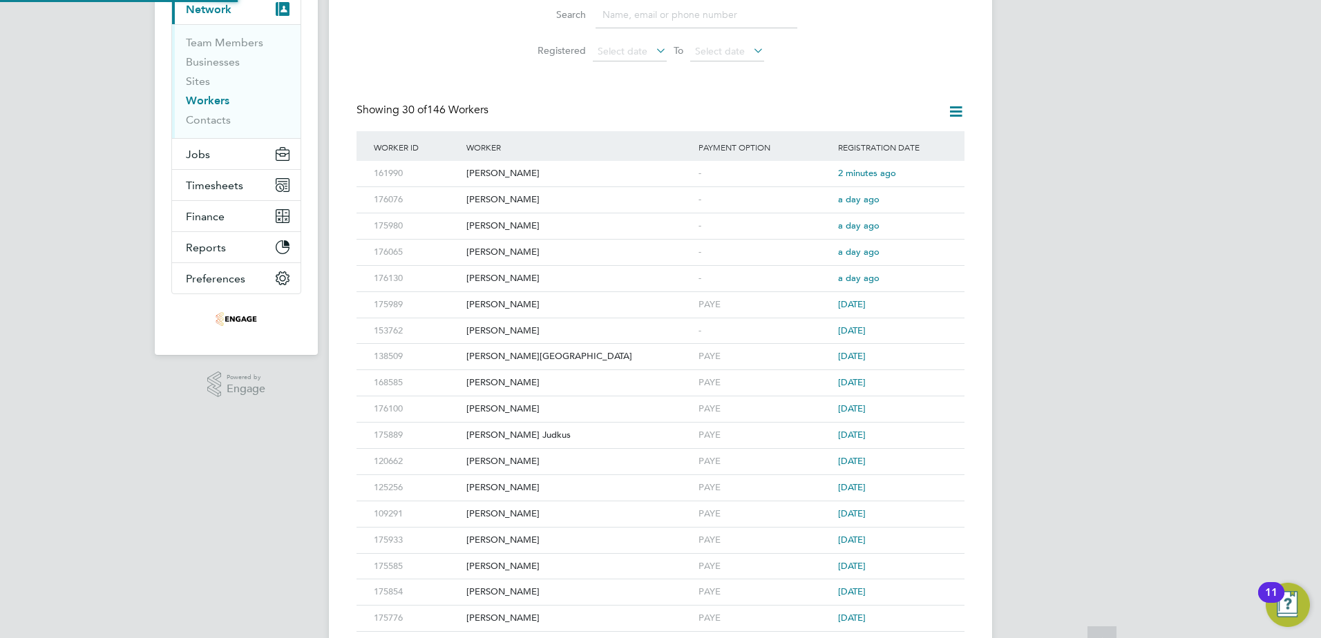
scroll to position [0, 0]
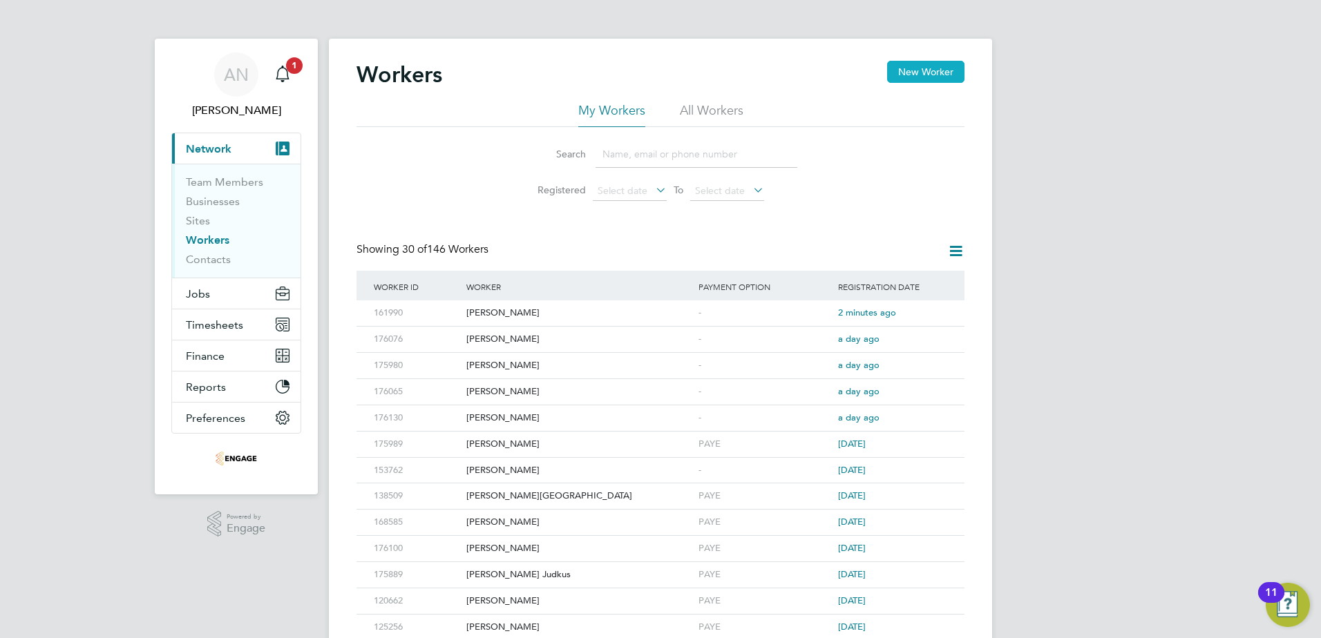
click at [898, 72] on button "New Worker" at bounding box center [925, 72] width 77 height 22
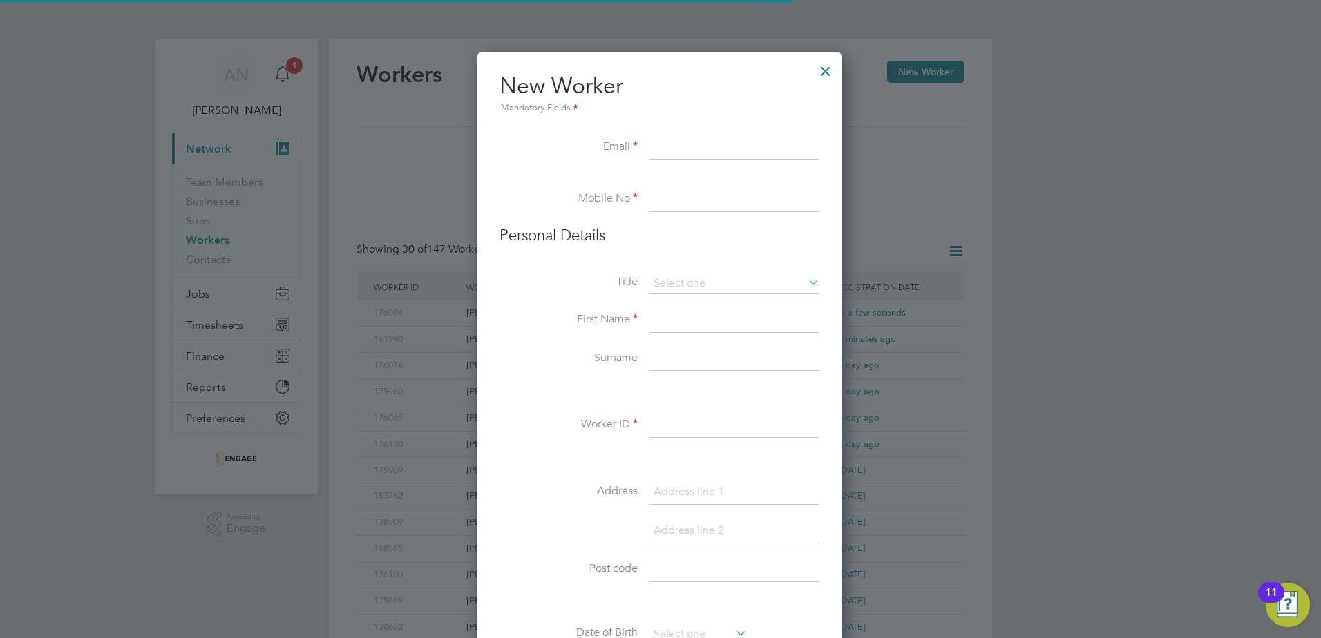
scroll to position [1176, 366]
click at [777, 168] on li "Email" at bounding box center [660, 154] width 320 height 39
click at [770, 148] on input at bounding box center [734, 147] width 171 height 25
paste input "[EMAIL_ADDRESS][DOMAIN_NAME]"
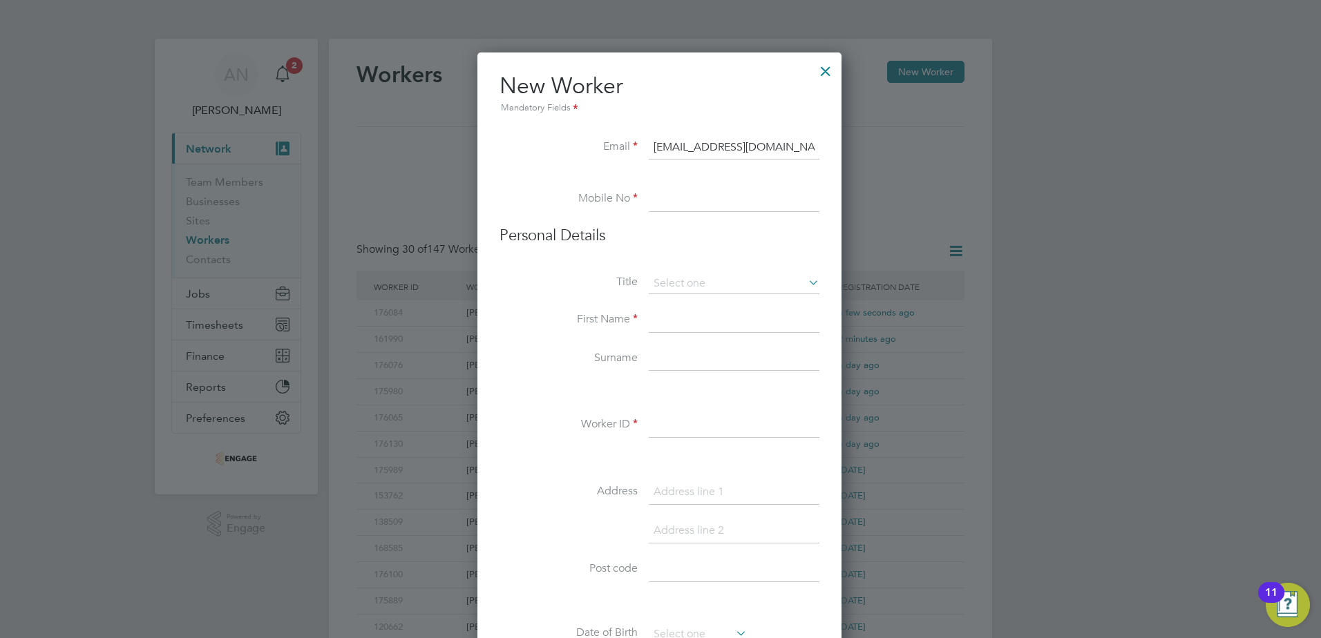
type input "[EMAIL_ADDRESS][DOMAIN_NAME]"
click at [720, 204] on input at bounding box center [734, 199] width 171 height 25
paste input "07366 256714"
type input "07366 256714"
click at [687, 285] on input at bounding box center [734, 284] width 171 height 21
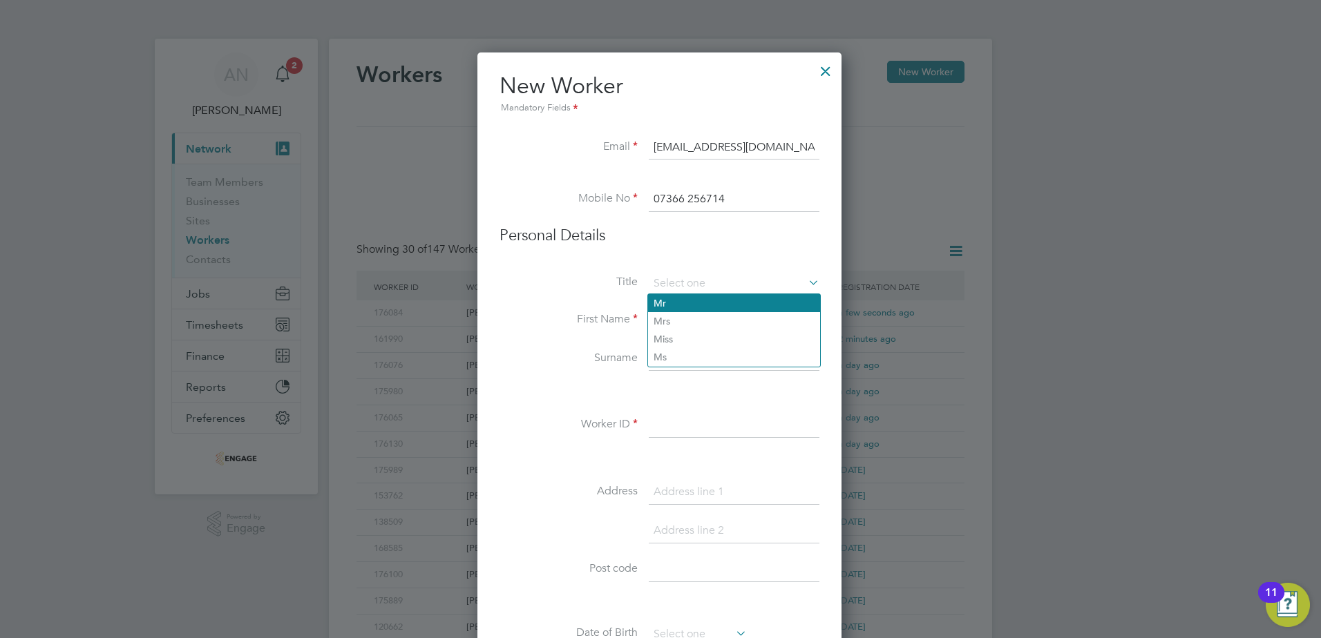
click at [677, 309] on li "Mr" at bounding box center [734, 303] width 172 height 18
type input "Mr"
click at [677, 321] on input at bounding box center [734, 320] width 171 height 25
type input "Jan"
type input "K"
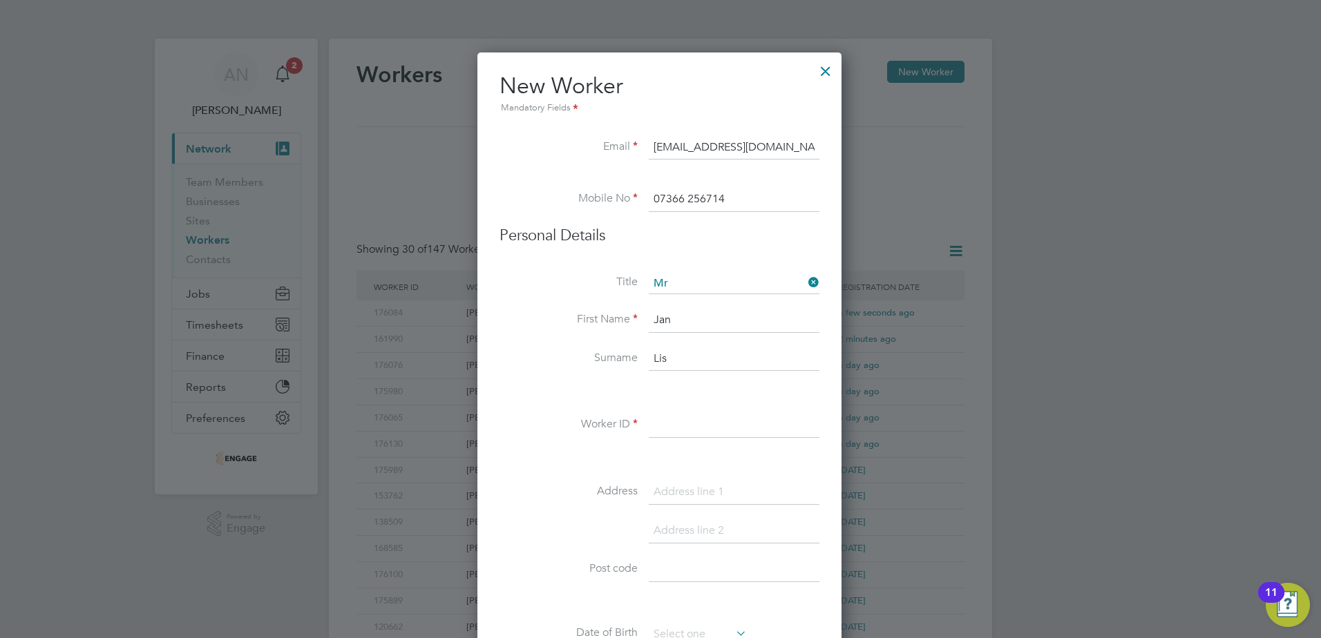
type input "Lis"
click at [700, 428] on input at bounding box center [734, 425] width 171 height 25
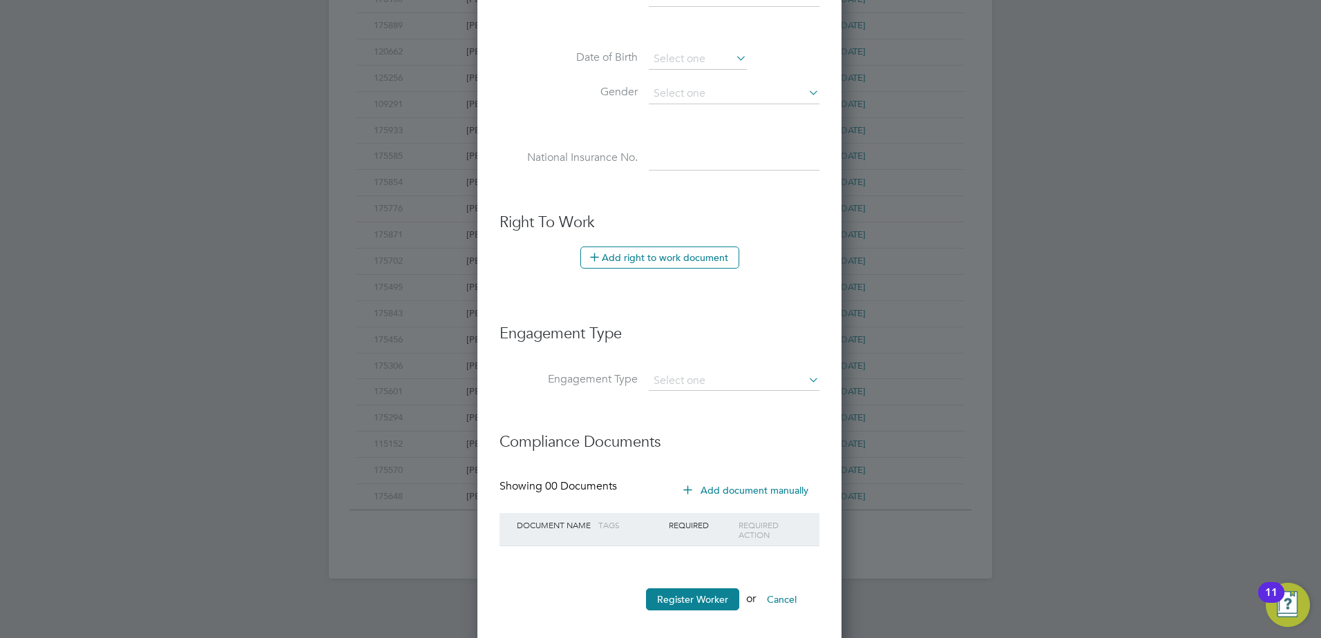
scroll to position [589, 0]
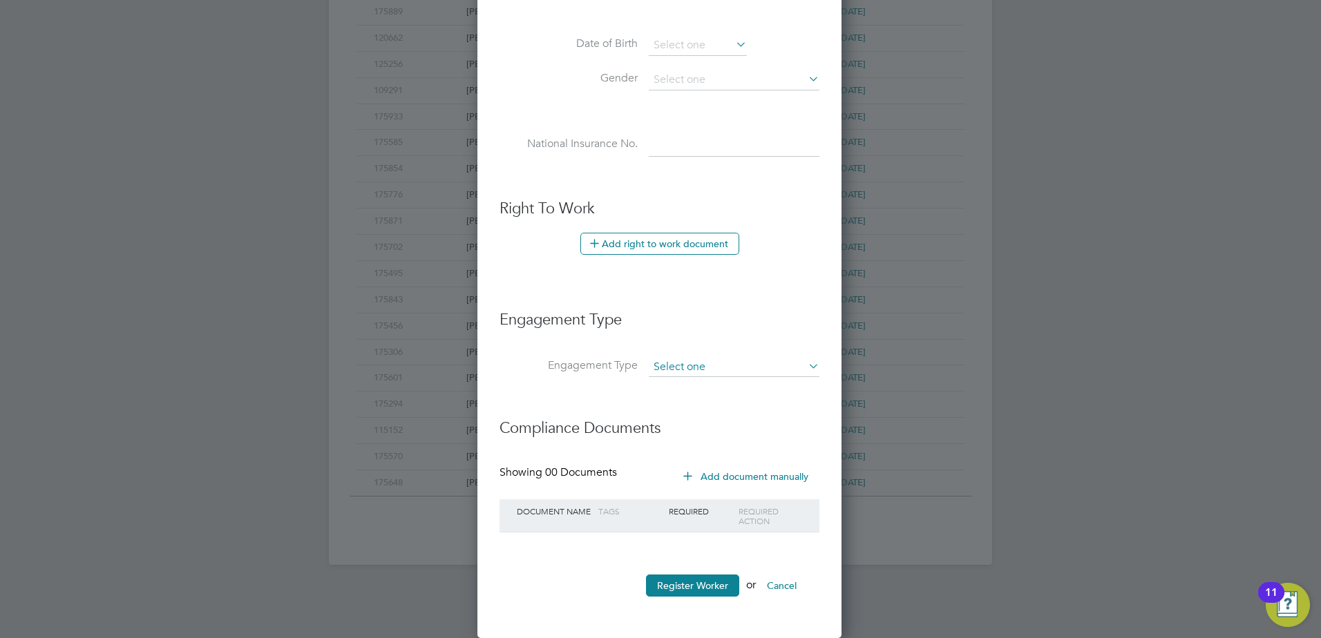
type input "174269"
click at [669, 365] on input at bounding box center [734, 367] width 171 height 19
click at [664, 403] on li "PAYE Direct" at bounding box center [734, 407] width 172 height 20
type input "PAYE Direct"
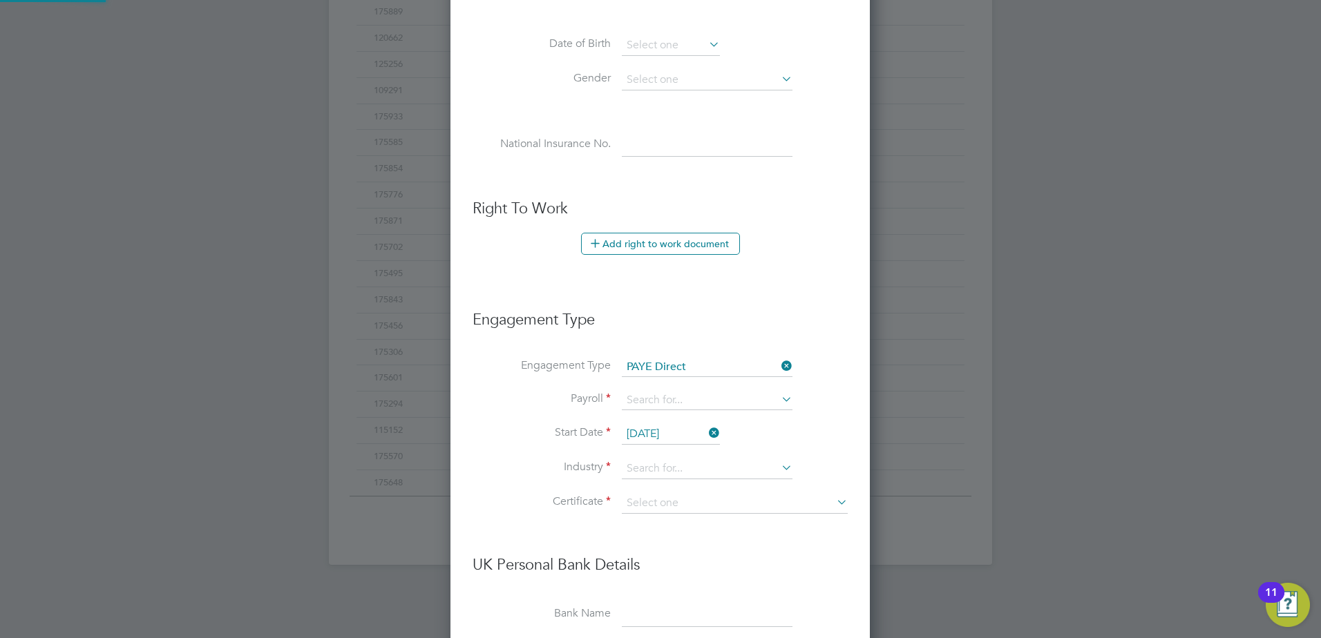
scroll to position [1581, 421]
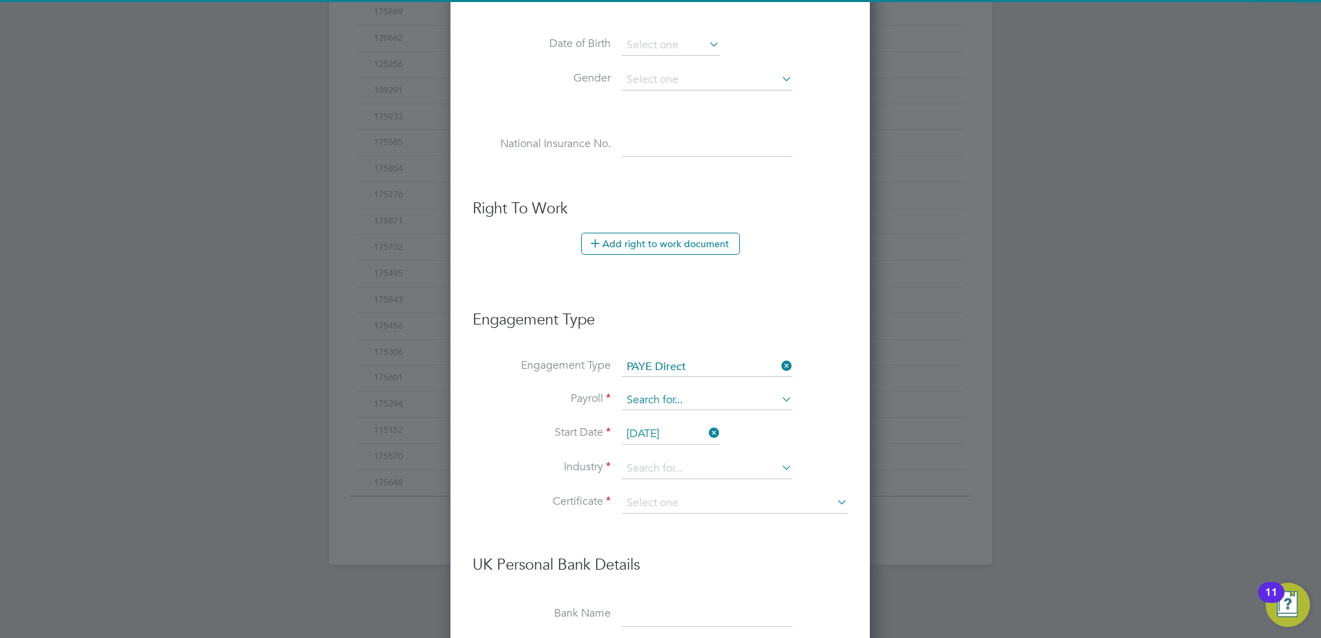
click at [663, 404] on input at bounding box center [707, 400] width 171 height 19
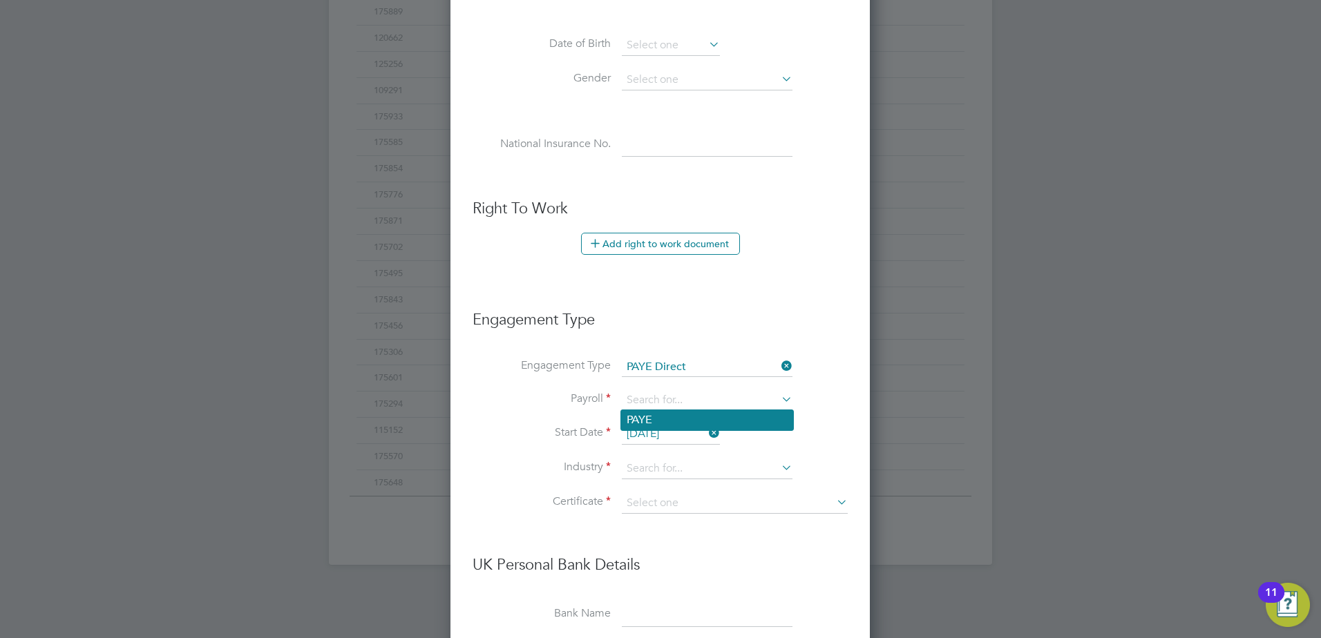
click at [659, 417] on li "PAYE" at bounding box center [707, 420] width 172 height 20
type input "PAYE"
click at [657, 432] on input "[DATE]" at bounding box center [671, 434] width 98 height 21
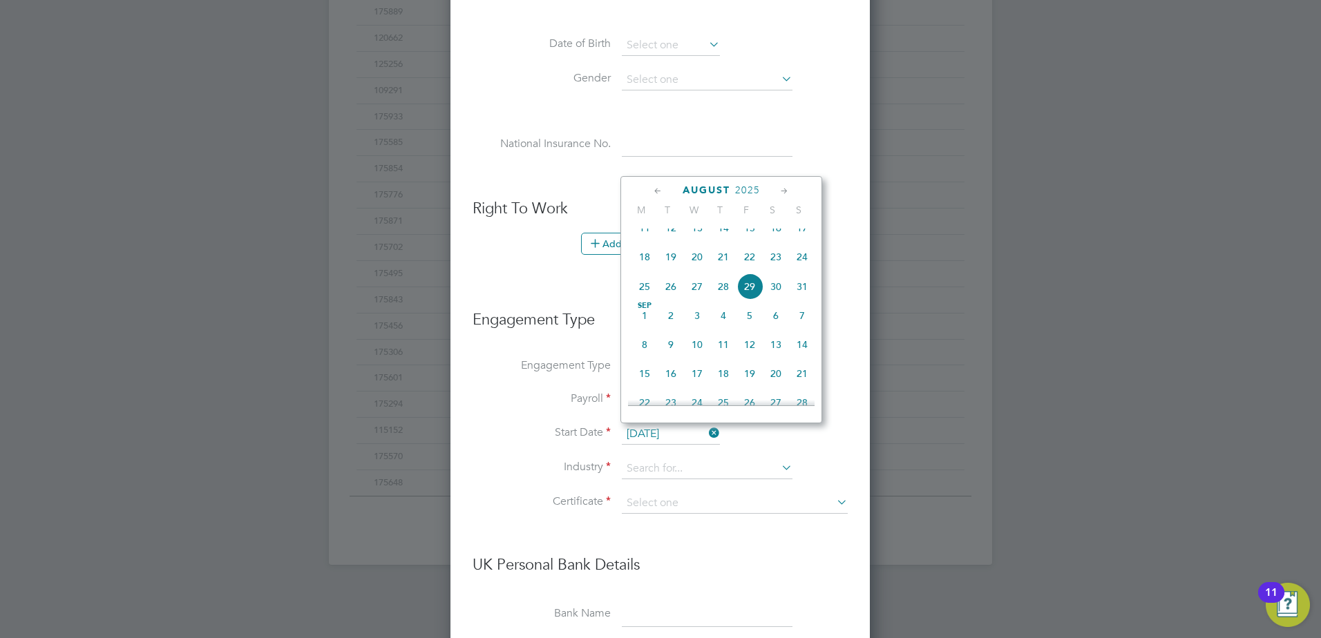
click at [643, 329] on span "[DATE]" at bounding box center [644, 316] width 26 height 26
type input "[DATE]"
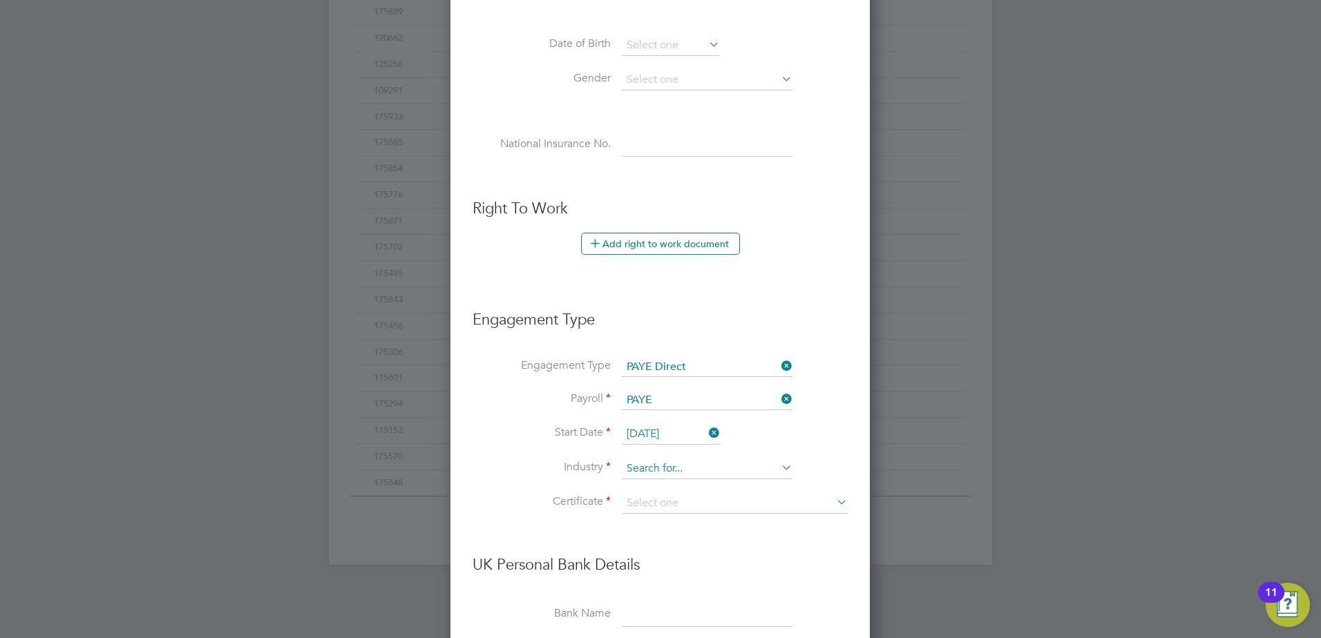
click at [657, 467] on input at bounding box center [707, 469] width 171 height 21
click at [660, 486] on li "Man ufacturing" at bounding box center [707, 488] width 172 height 19
type input "Manufacturing"
click at [661, 502] on input at bounding box center [735, 503] width 226 height 21
click at [659, 563] on li "Don't know" at bounding box center [734, 559] width 227 height 18
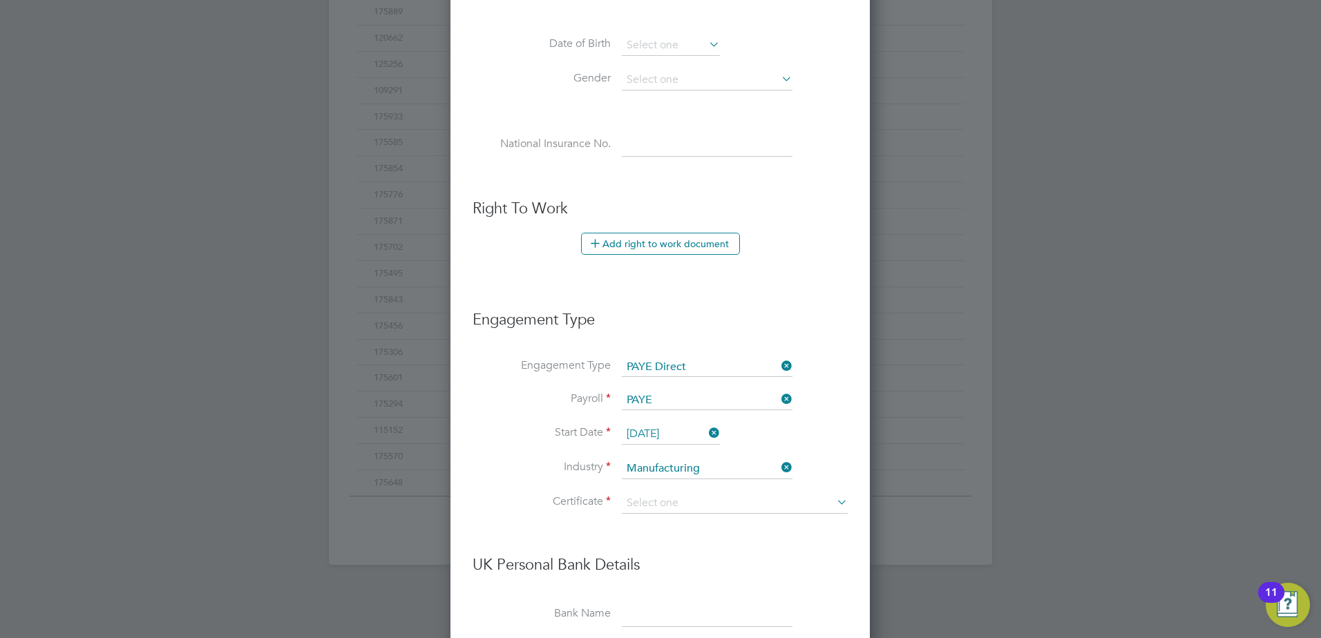
type input "Don't know"
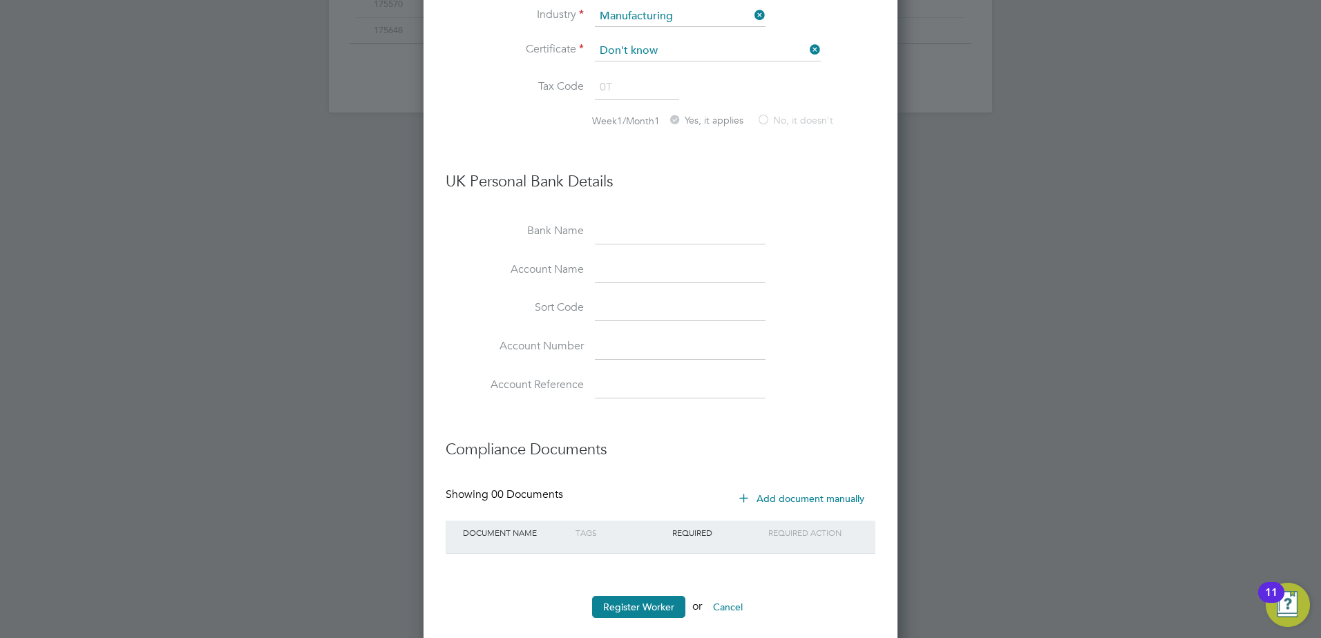
scroll to position [1063, 0]
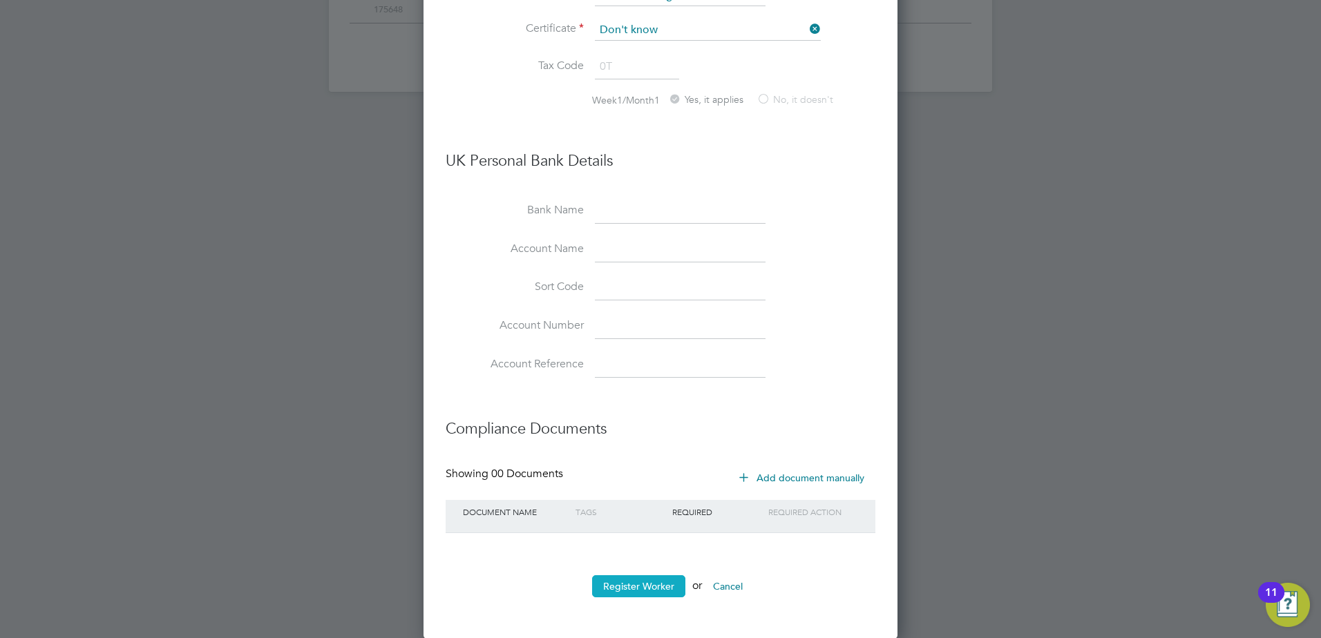
click at [655, 585] on button "Register Worker" at bounding box center [638, 587] width 93 height 22
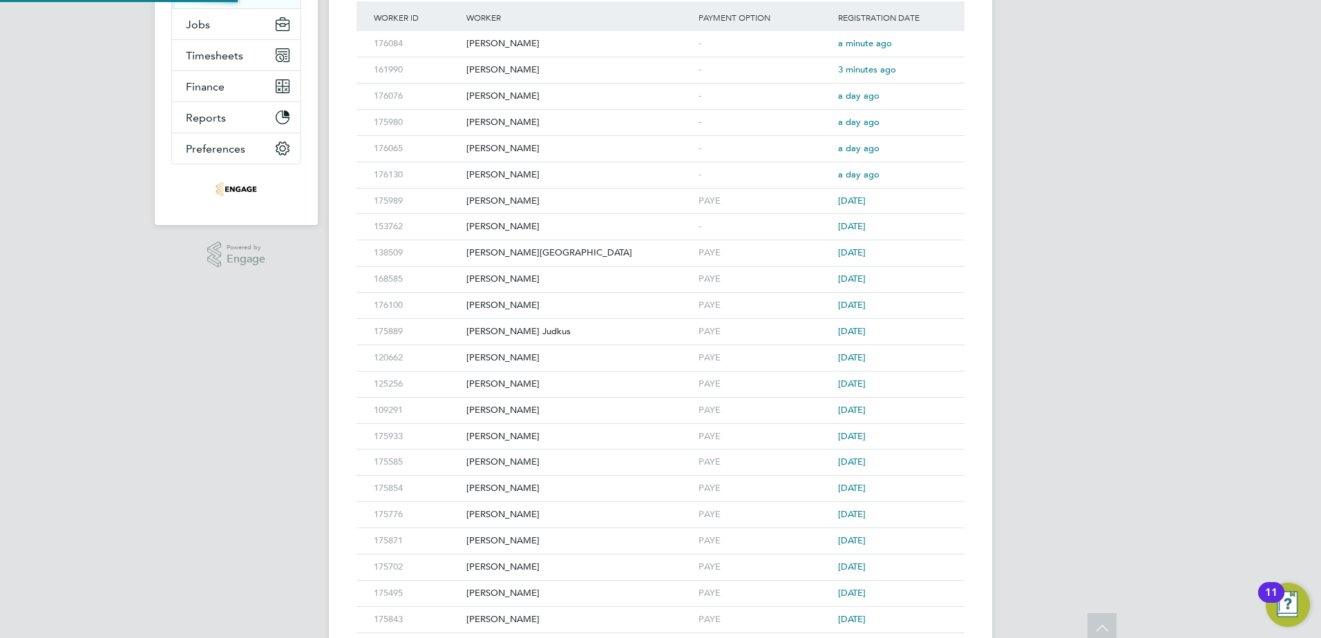
scroll to position [0, 0]
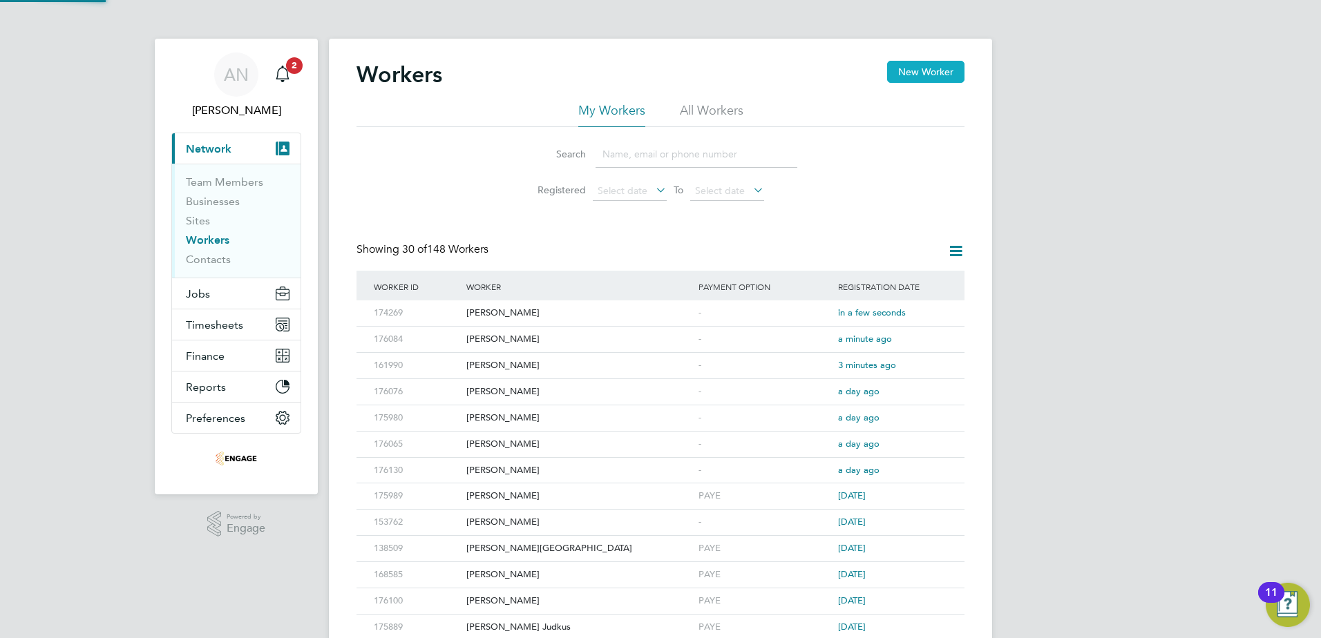
click at [902, 73] on button "New Worker" at bounding box center [925, 72] width 77 height 22
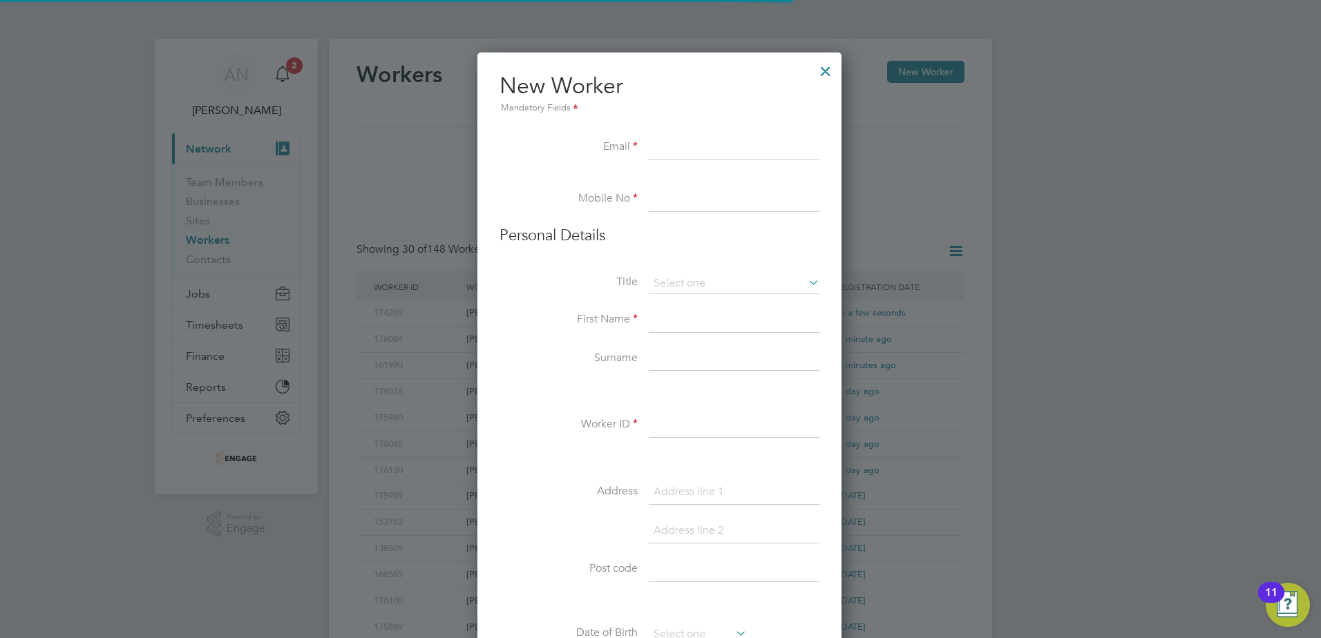
scroll to position [1176, 366]
click at [699, 158] on input at bounding box center [734, 147] width 171 height 25
paste input "[EMAIL_ADDRESS][DOMAIN_NAME]"
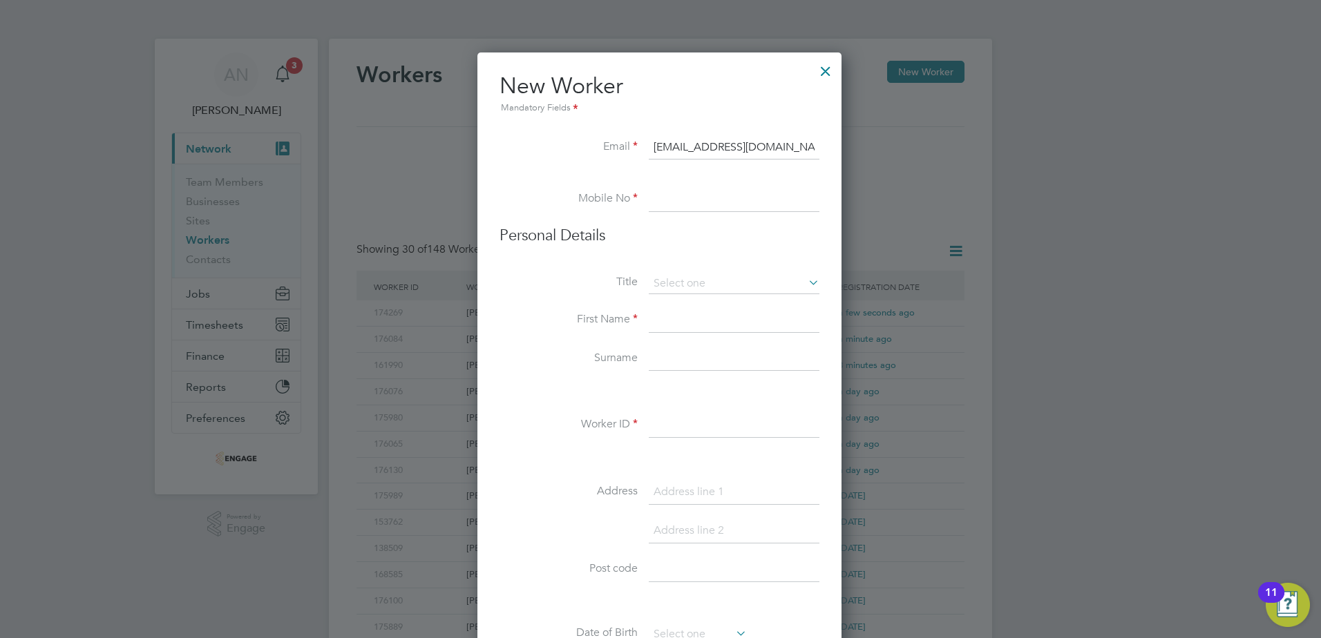
type input "[EMAIL_ADDRESS][DOMAIN_NAME]"
click at [775, 198] on input at bounding box center [734, 199] width 171 height 25
paste input "07934 992634"
type input "07934 992634"
click at [691, 284] on input at bounding box center [734, 284] width 171 height 21
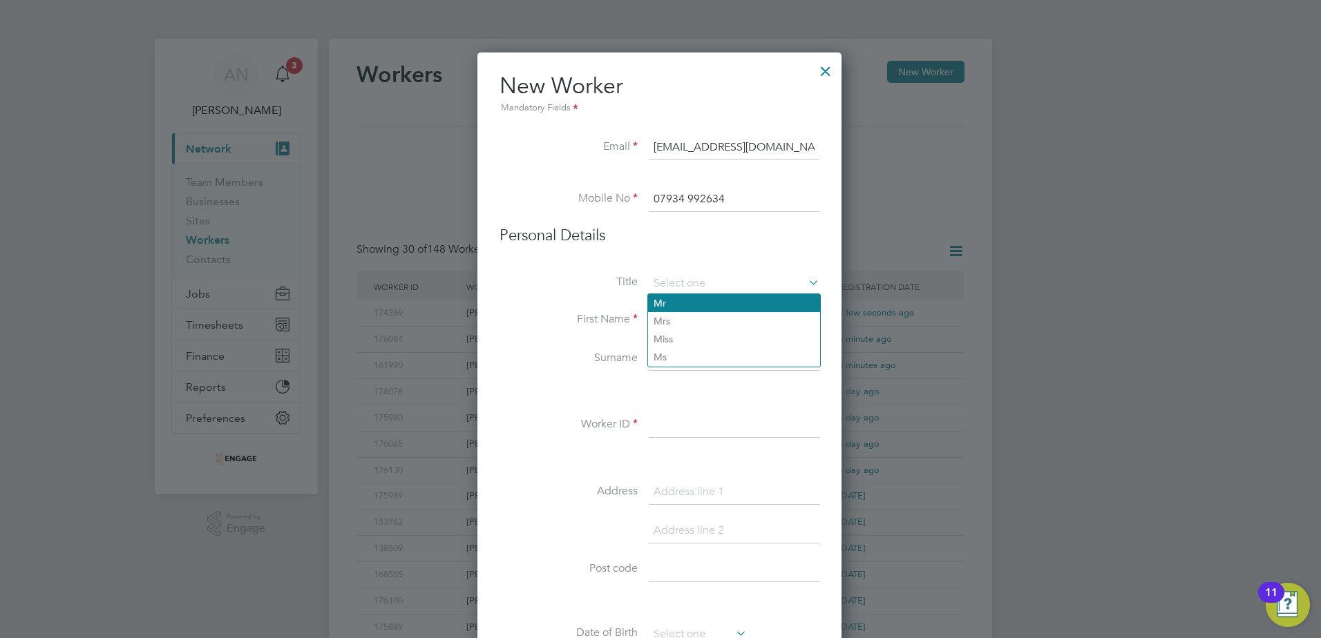
click at [687, 307] on li "Mr" at bounding box center [734, 303] width 172 height 18
type input "Mr"
click at [688, 319] on input at bounding box center [734, 320] width 171 height 25
type input "[PERSON_NAME]"
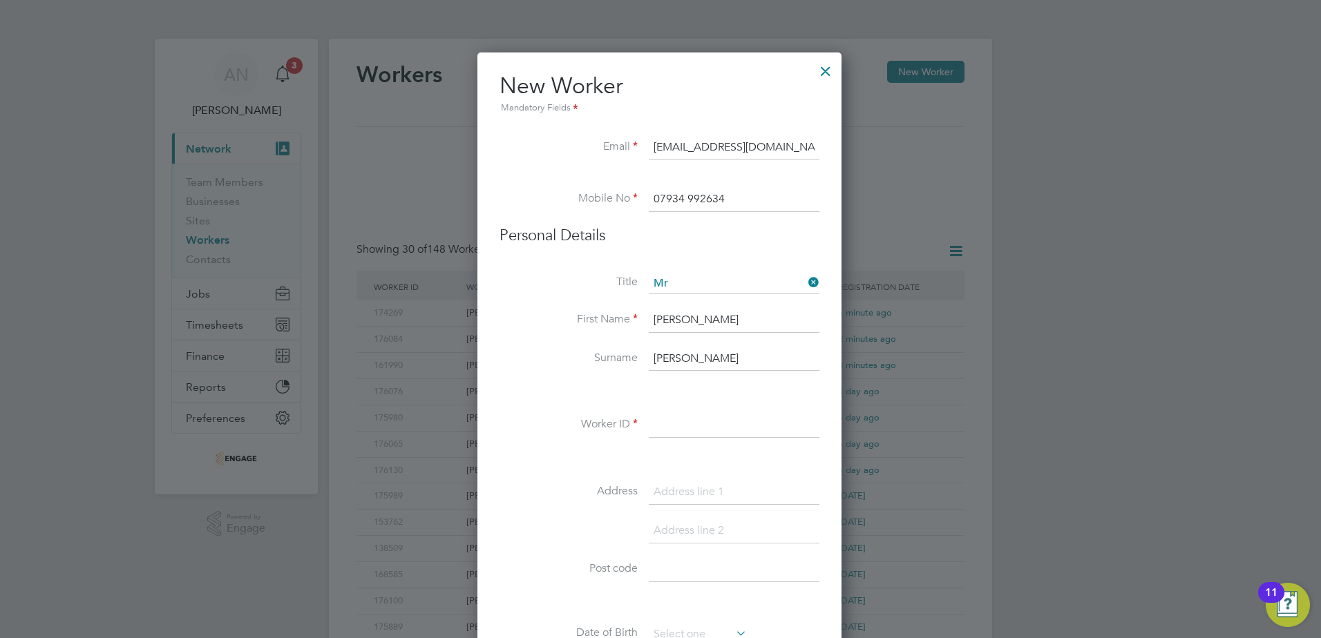
type input "[PERSON_NAME]"
click at [698, 419] on input at bounding box center [734, 425] width 171 height 25
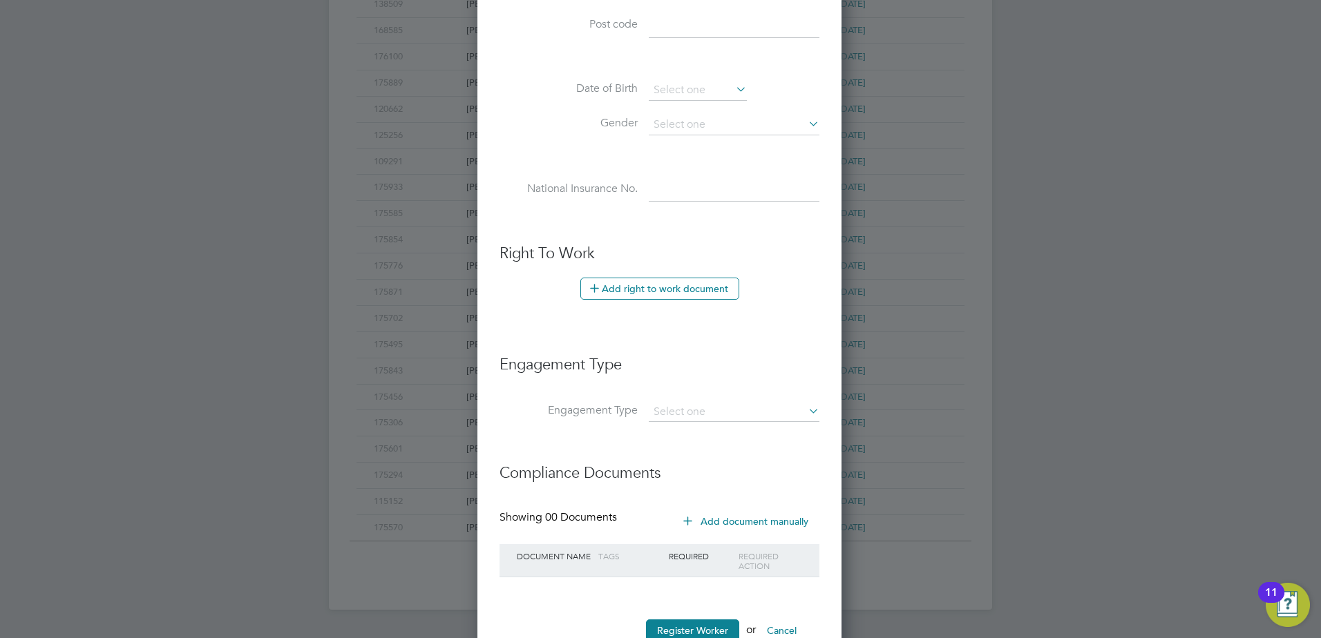
scroll to position [553, 0]
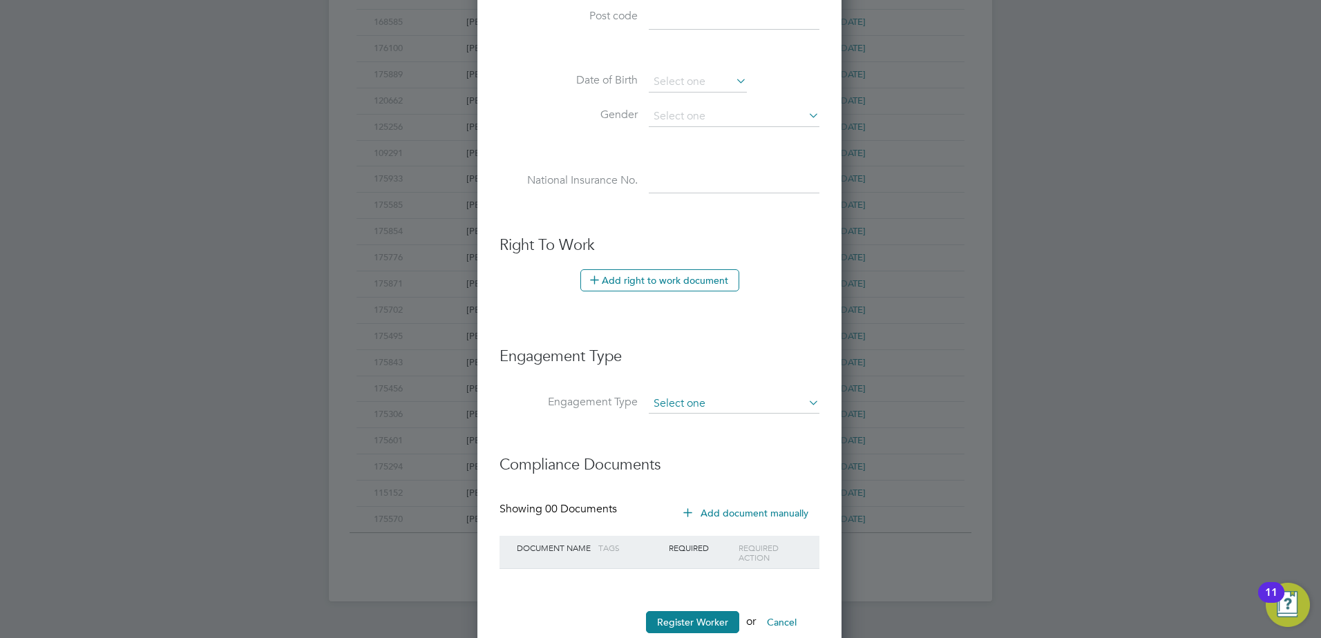
type input "176297"
click at [692, 412] on input at bounding box center [734, 404] width 171 height 19
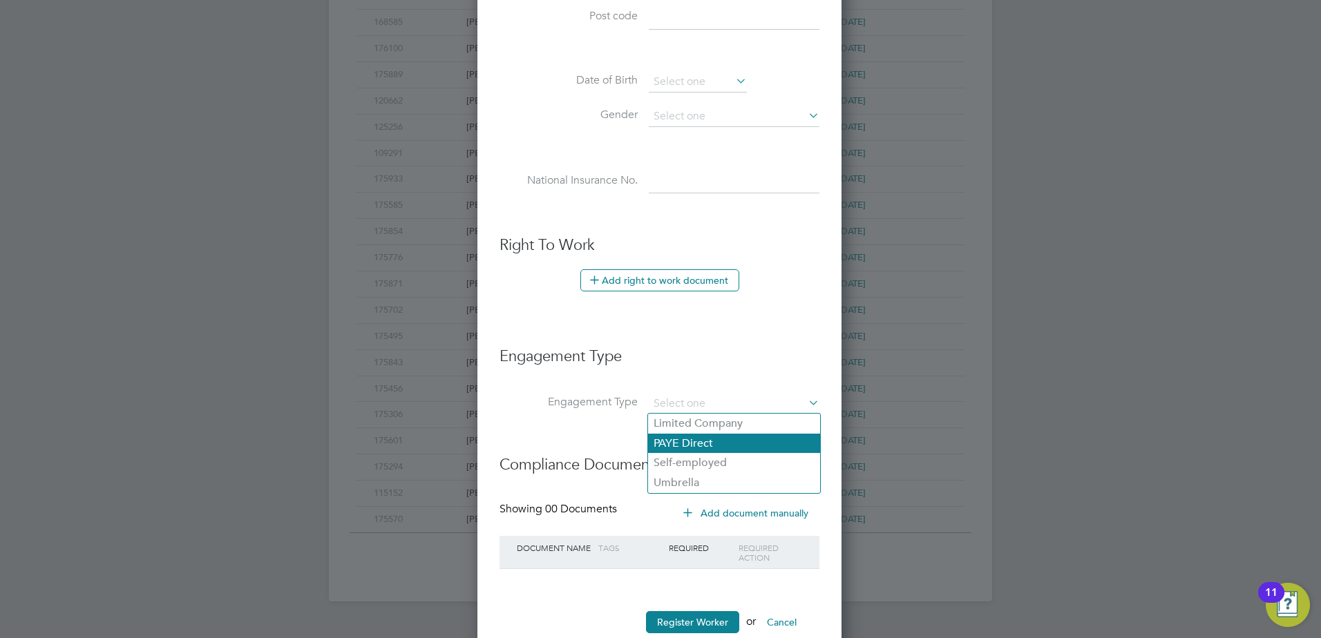
click at [678, 439] on li "PAYE Direct" at bounding box center [734, 444] width 172 height 20
type input "PAYE Direct"
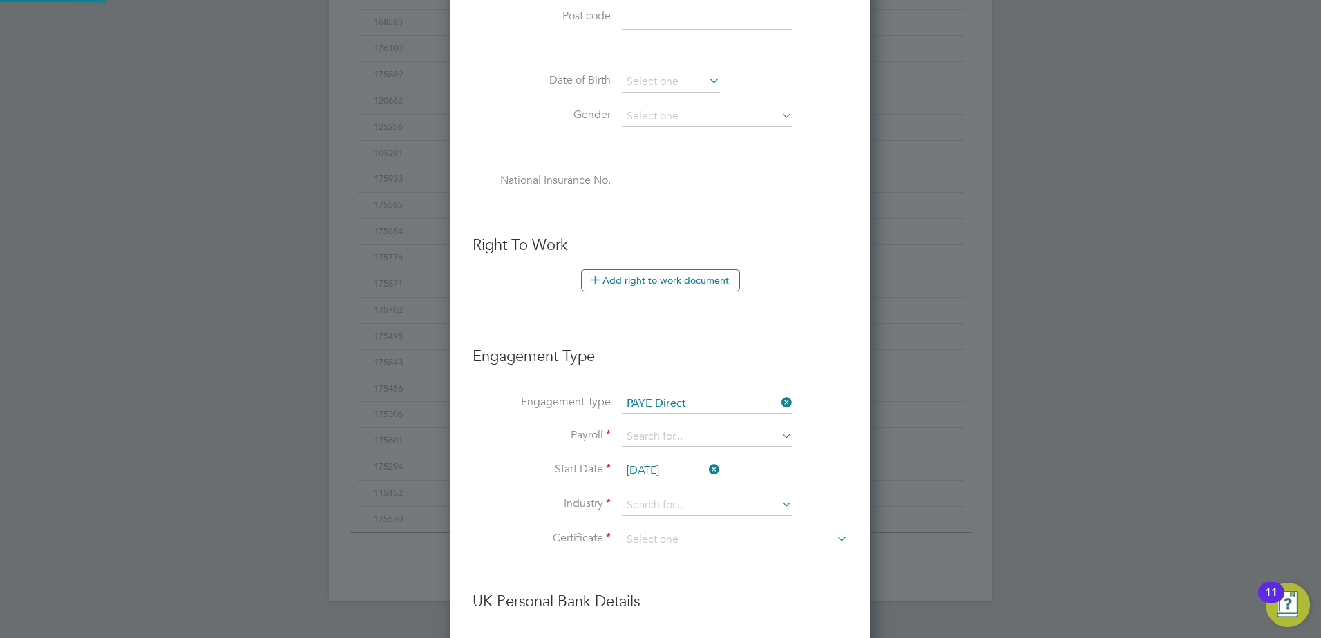
scroll to position [1581, 421]
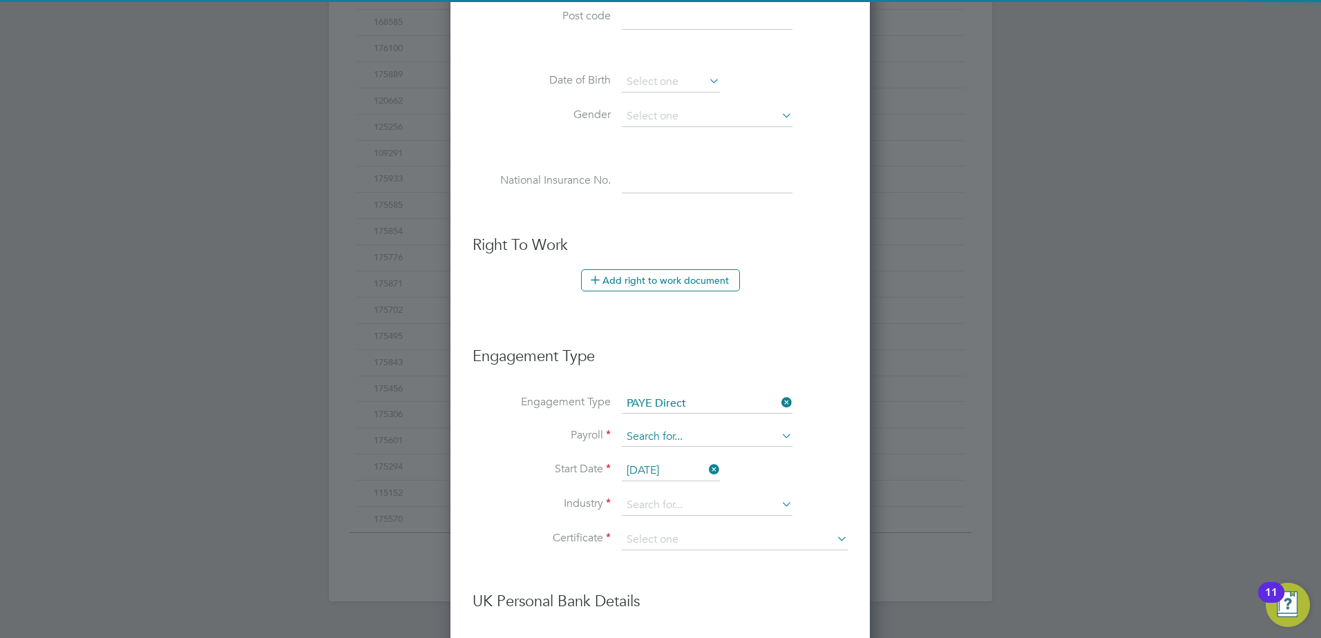
click at [678, 435] on input at bounding box center [707, 437] width 171 height 19
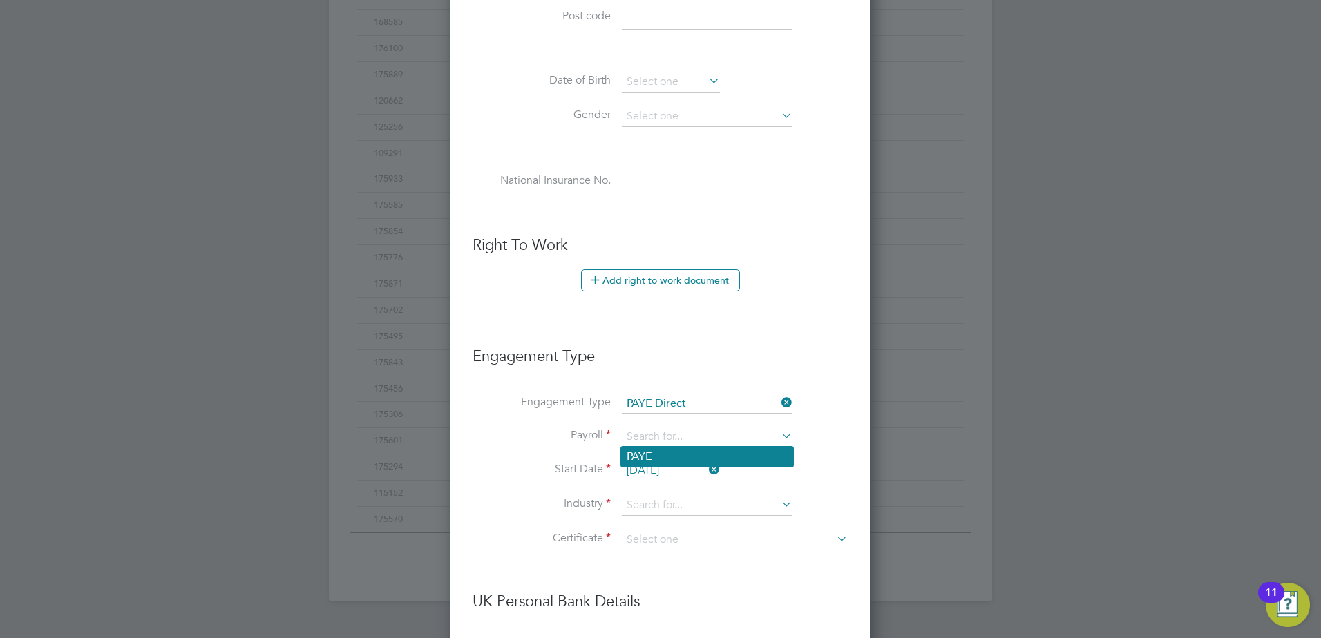
click at [667, 459] on li "PAYE" at bounding box center [707, 457] width 172 height 20
type input "PAYE"
click at [667, 466] on input "[DATE]" at bounding box center [671, 471] width 98 height 21
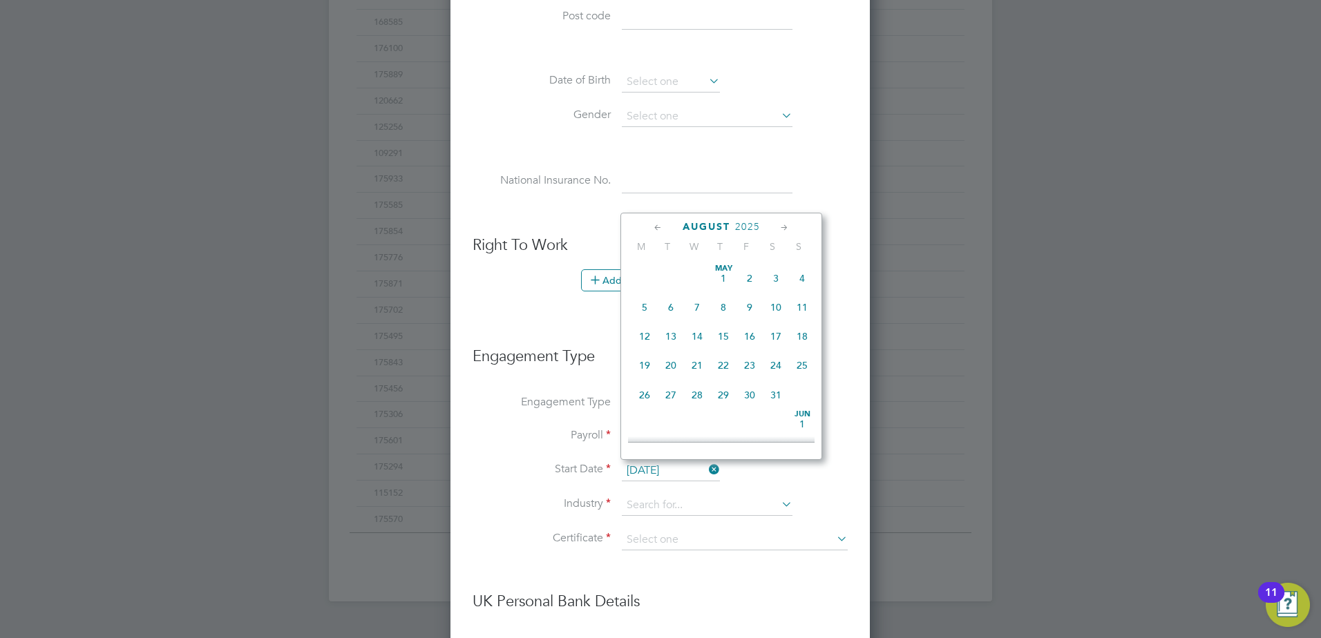
scroll to position [538, 0]
click at [645, 365] on span "[DATE]" at bounding box center [644, 352] width 26 height 26
type input "[DATE]"
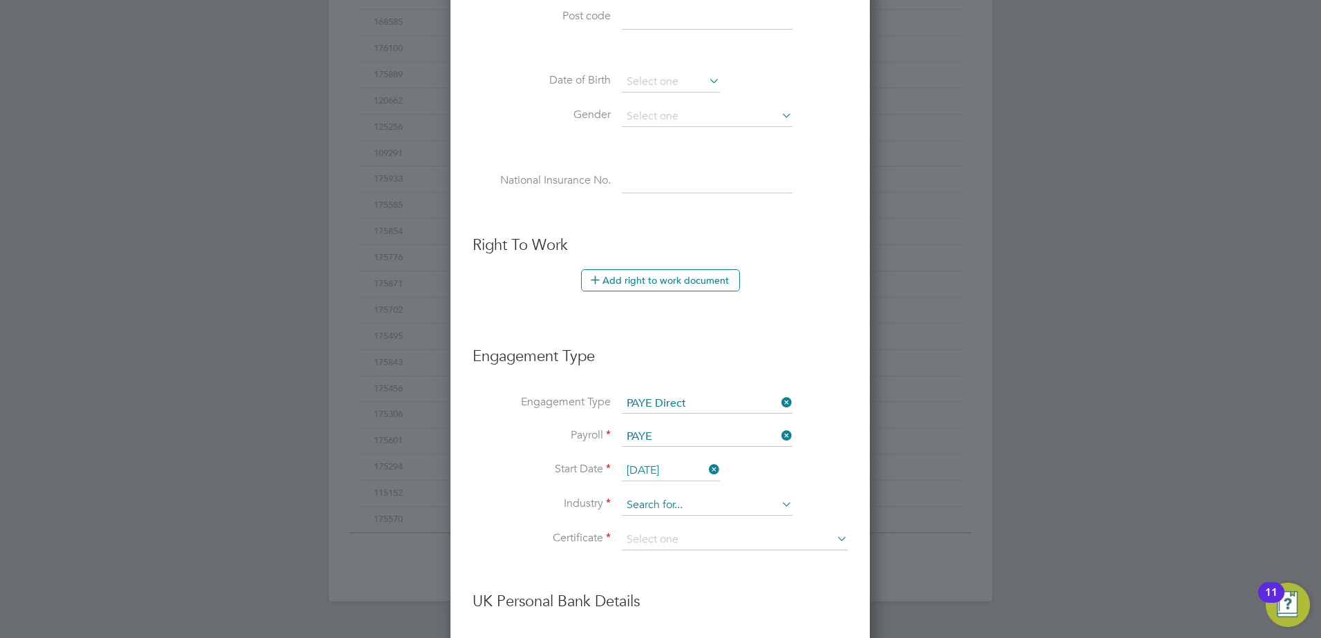
click at [678, 500] on input at bounding box center [707, 505] width 171 height 21
click at [672, 524] on li "Man ufacturing" at bounding box center [707, 525] width 172 height 19
type input "Manufacturing"
click at [670, 538] on input at bounding box center [735, 540] width 226 height 21
click at [660, 594] on li "Don't know" at bounding box center [734, 596] width 227 height 18
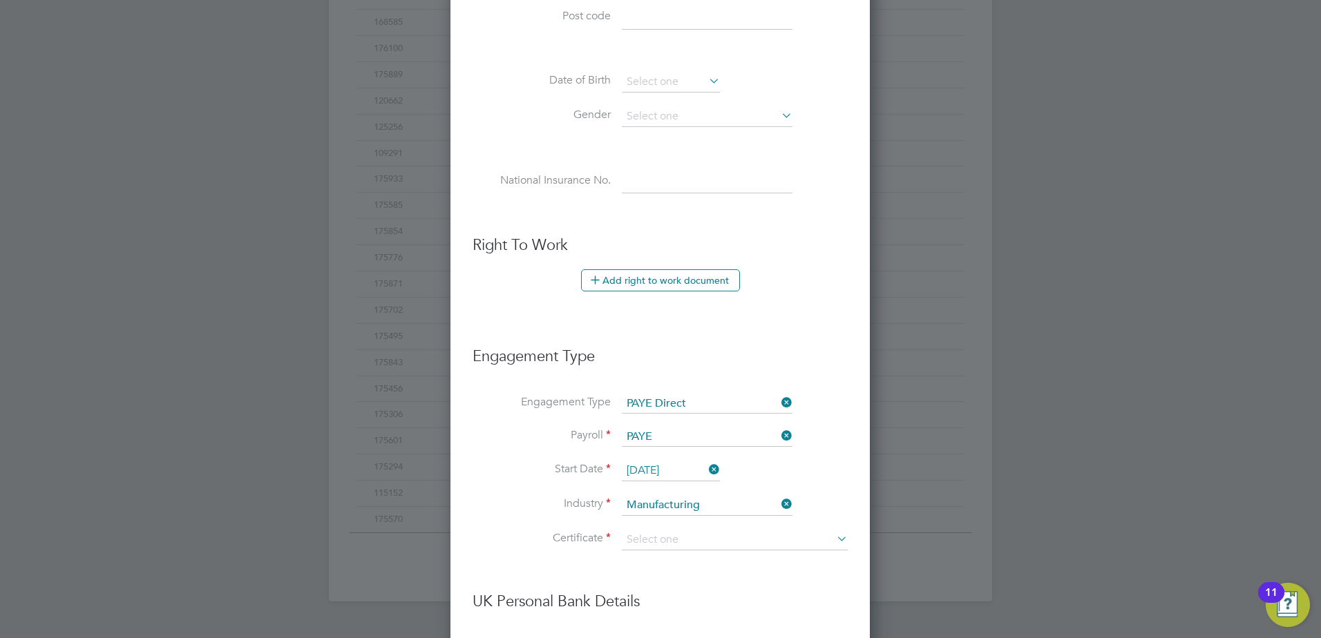
type input "Don't know"
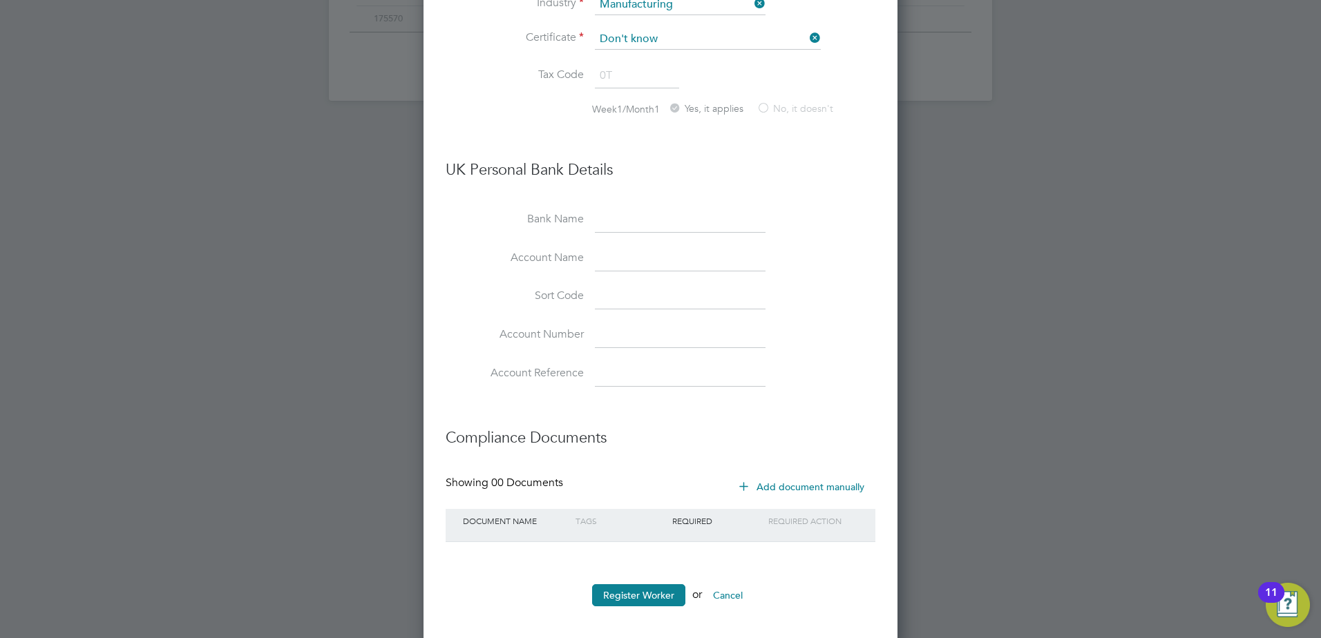
scroll to position [1063, 0]
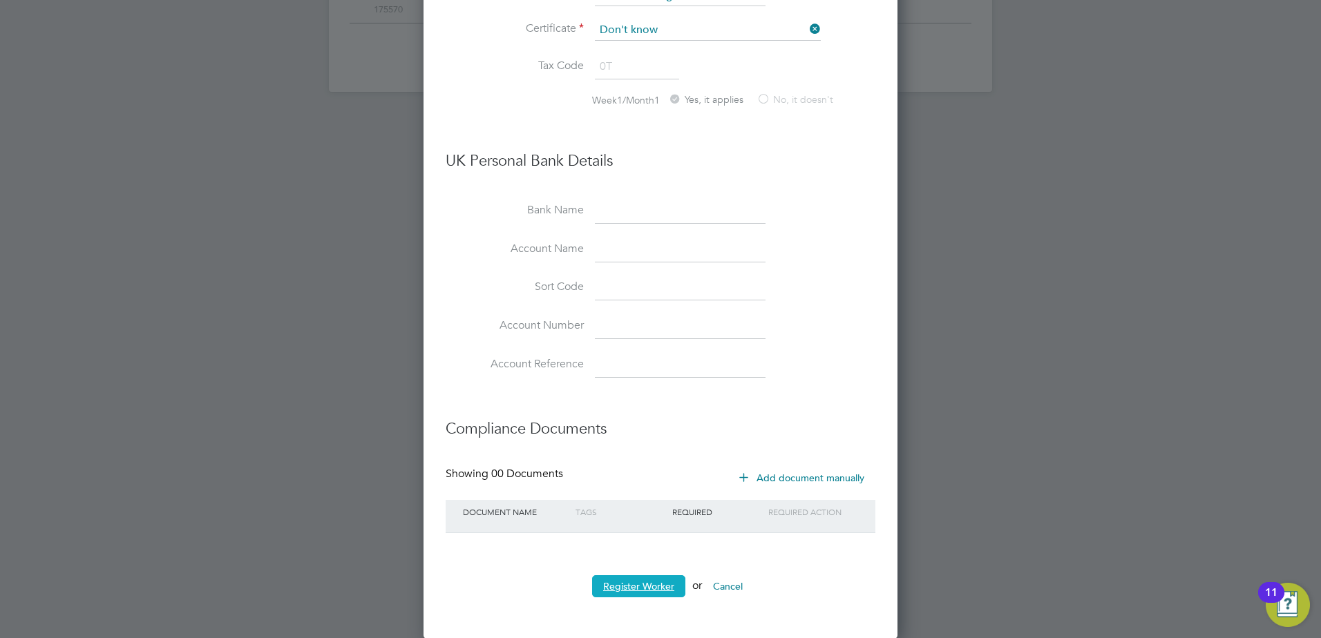
click at [640, 582] on button "Register Worker" at bounding box center [638, 587] width 93 height 22
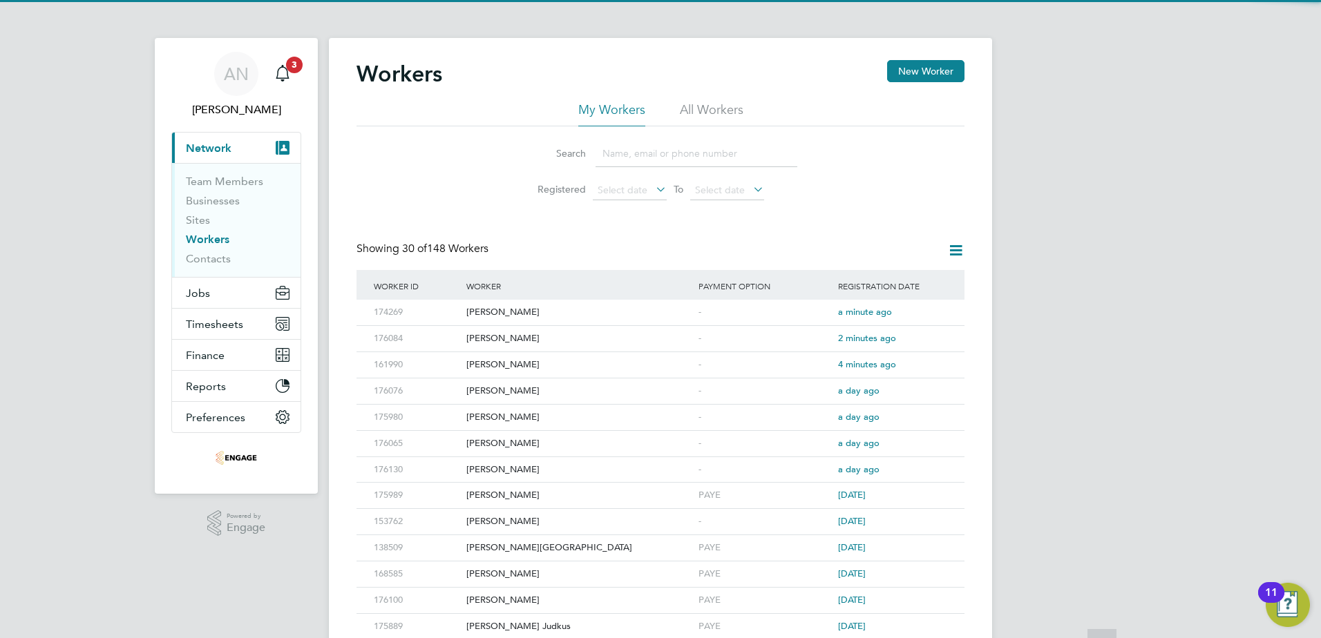
scroll to position [0, 0]
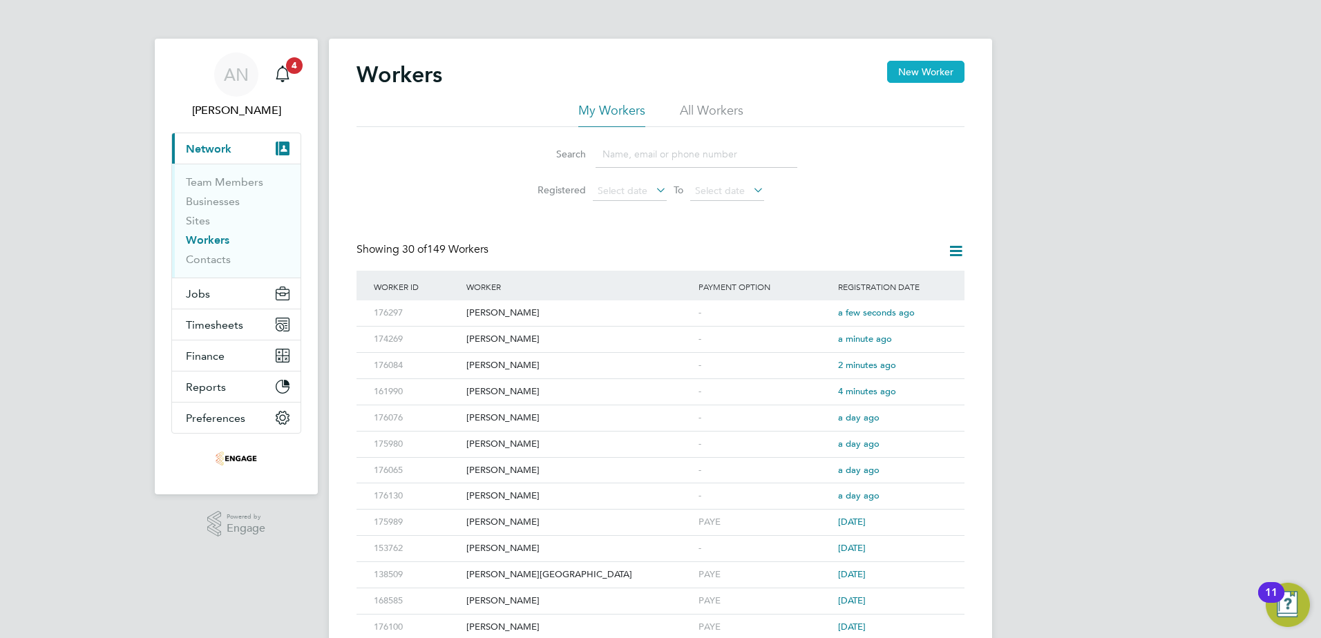
click at [895, 75] on button "New Worker" at bounding box center [925, 72] width 77 height 22
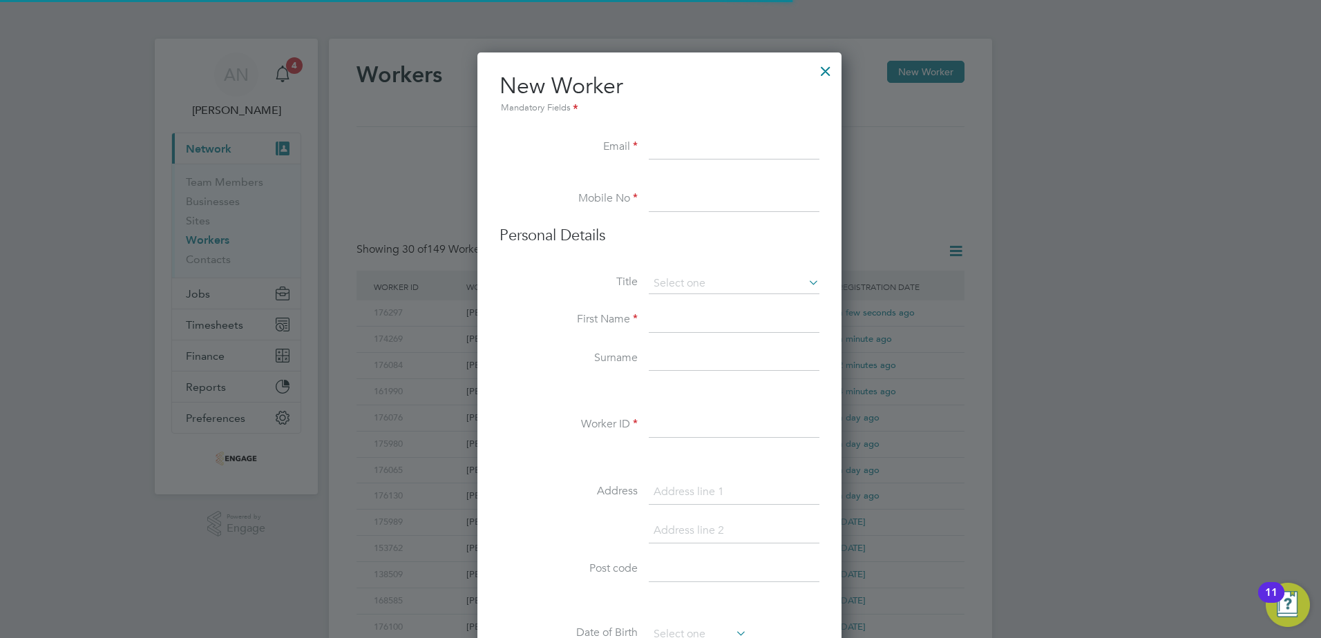
scroll to position [1176, 366]
click at [712, 147] on input at bounding box center [734, 147] width 171 height 25
paste input "[EMAIL_ADDRESS][DOMAIN_NAME]"
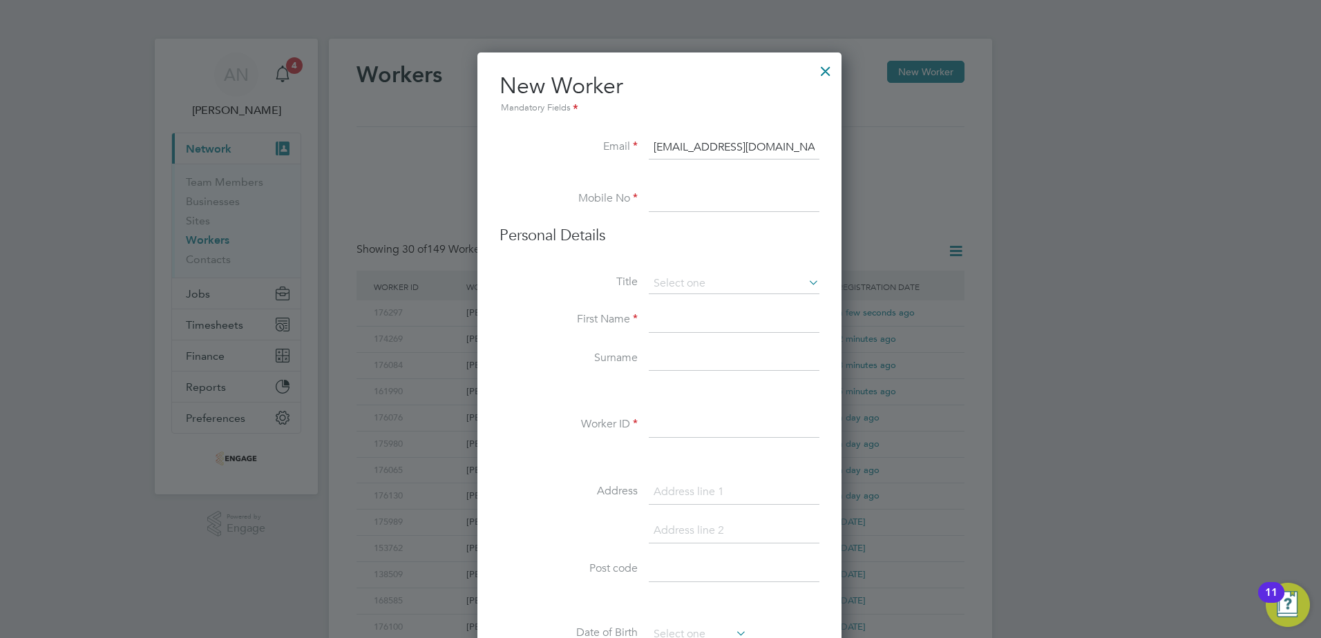
type input "[EMAIL_ADDRESS][DOMAIN_NAME]"
click at [692, 199] on input at bounding box center [734, 199] width 171 height 25
click at [742, 207] on input at bounding box center [734, 199] width 171 height 25
paste input "07472 424322"
type input "07472 424322"
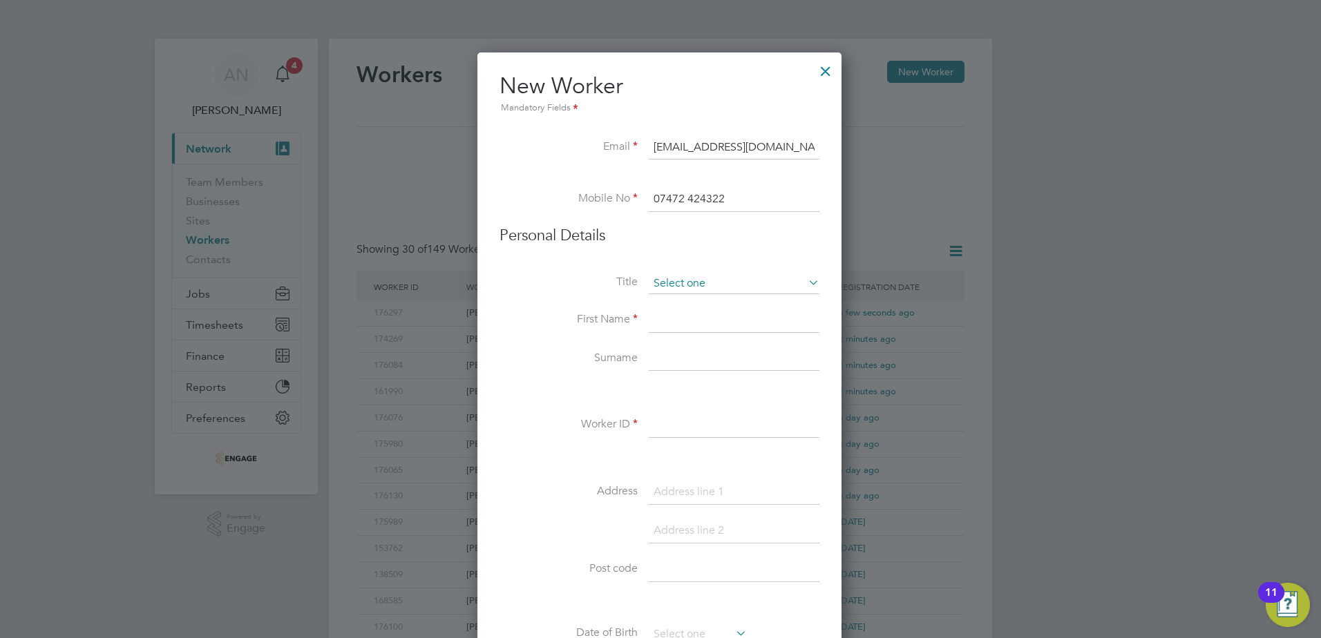
click at [709, 279] on input at bounding box center [734, 284] width 171 height 21
click at [680, 309] on li "Mr" at bounding box center [734, 303] width 172 height 18
type input "Mr"
click at [680, 324] on input at bounding box center [734, 320] width 171 height 25
type input "Negassi"
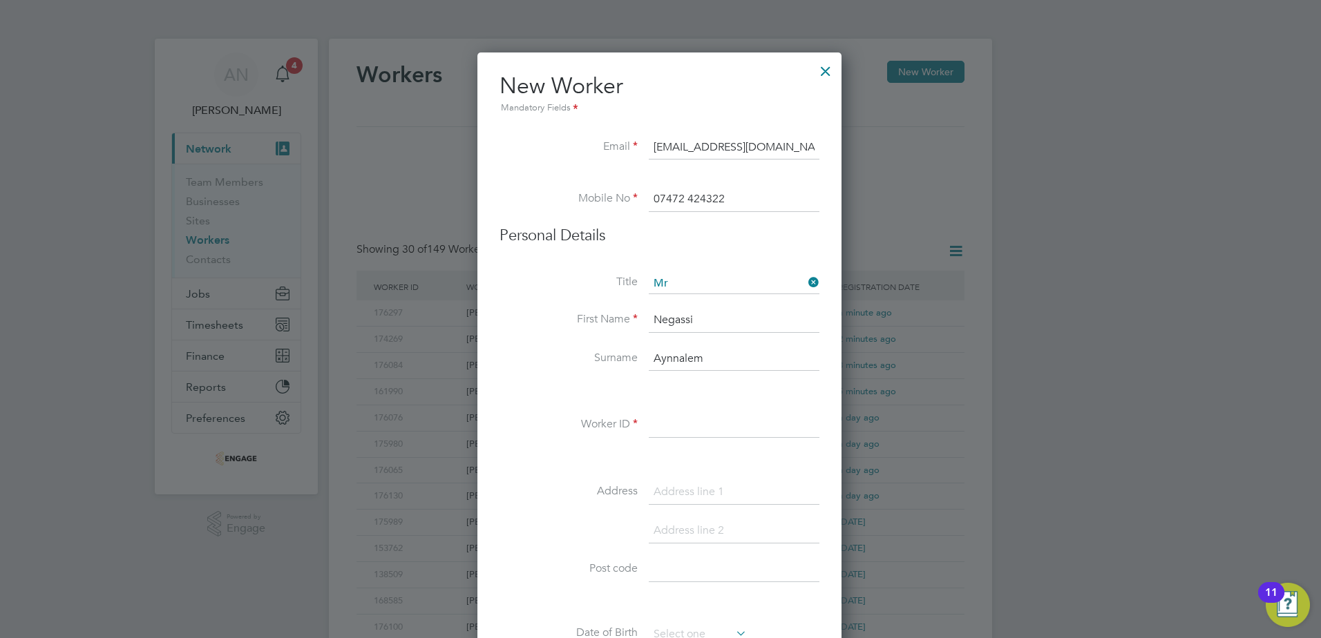
type input "Aynnalem"
drag, startPoint x: 701, startPoint y: 426, endPoint x: 634, endPoint y: 459, distance: 74.5
click at [701, 426] on input at bounding box center [734, 425] width 171 height 25
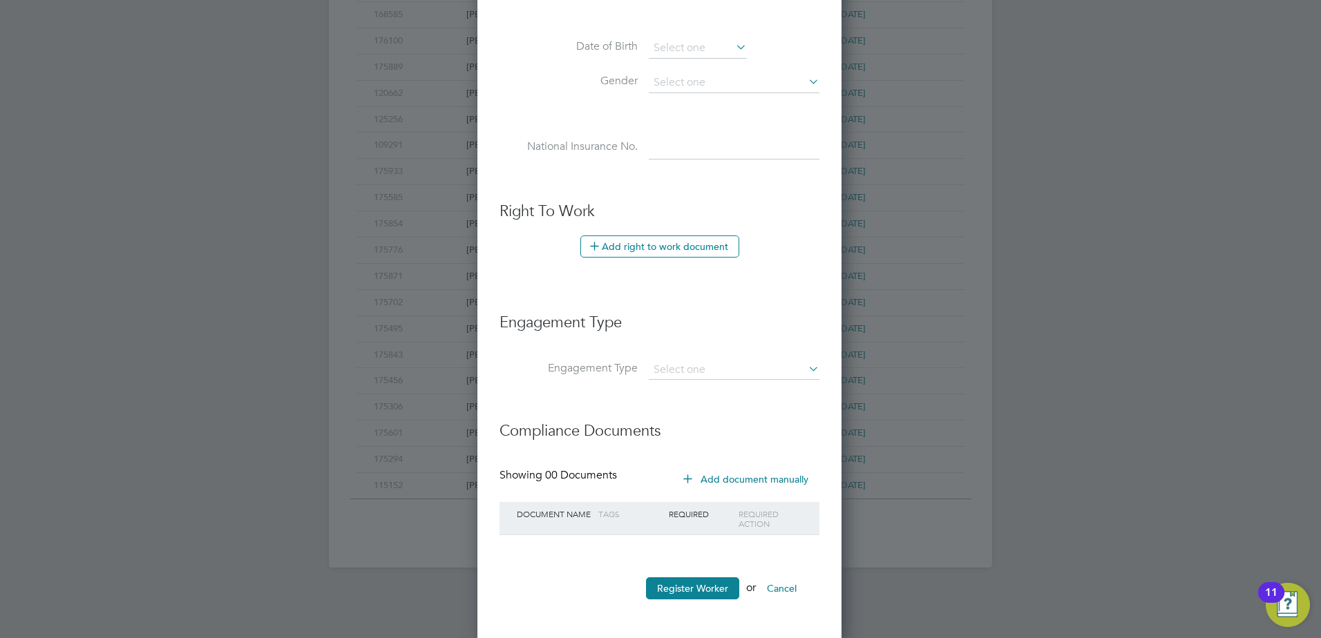
scroll to position [589, 0]
type input "175767"
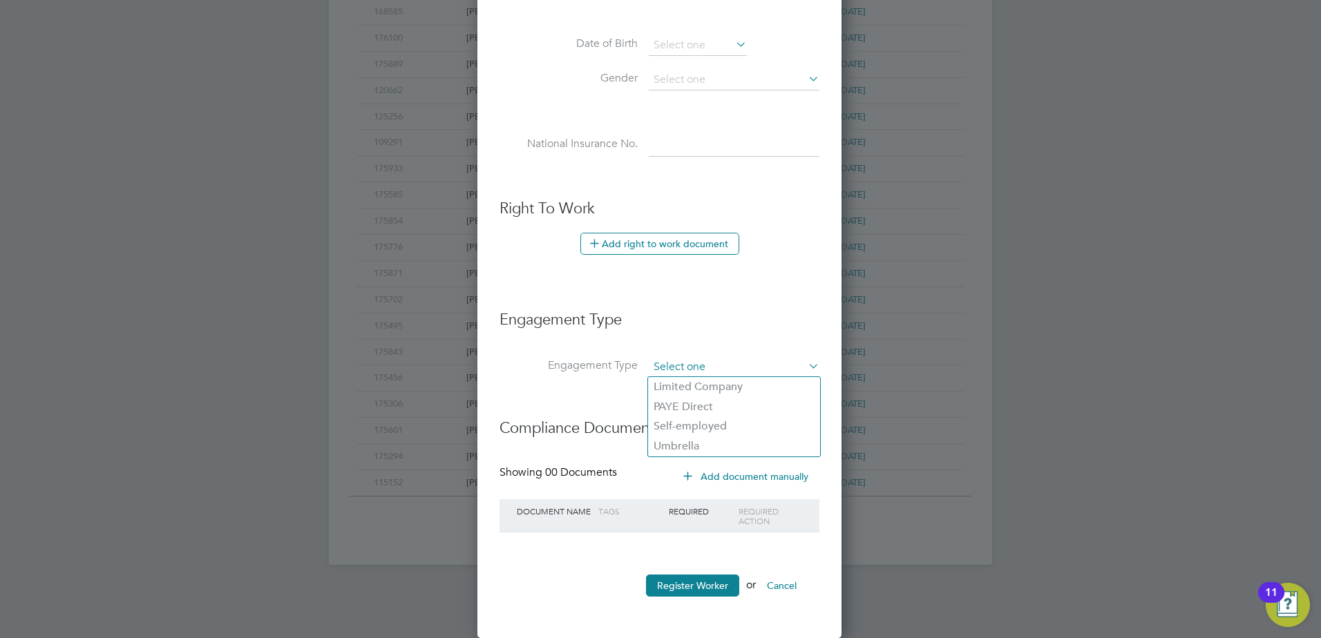
click at [677, 364] on input at bounding box center [734, 367] width 171 height 19
click at [678, 406] on li "PAYE Direct" at bounding box center [734, 407] width 172 height 20
type input "PAYE Direct"
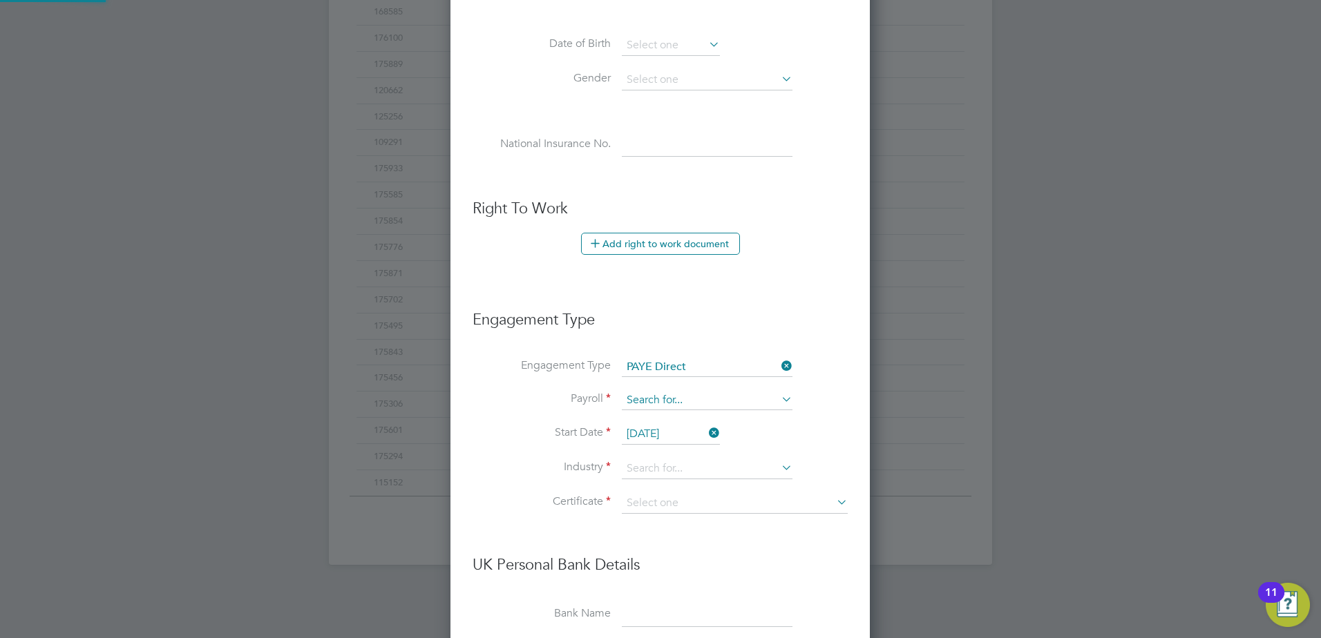
scroll to position [1581, 421]
click at [678, 394] on input at bounding box center [707, 400] width 171 height 19
click at [678, 396] on input at bounding box center [707, 400] width 171 height 19
click at [672, 420] on li "PAYE" at bounding box center [707, 420] width 172 height 20
type input "PAYE"
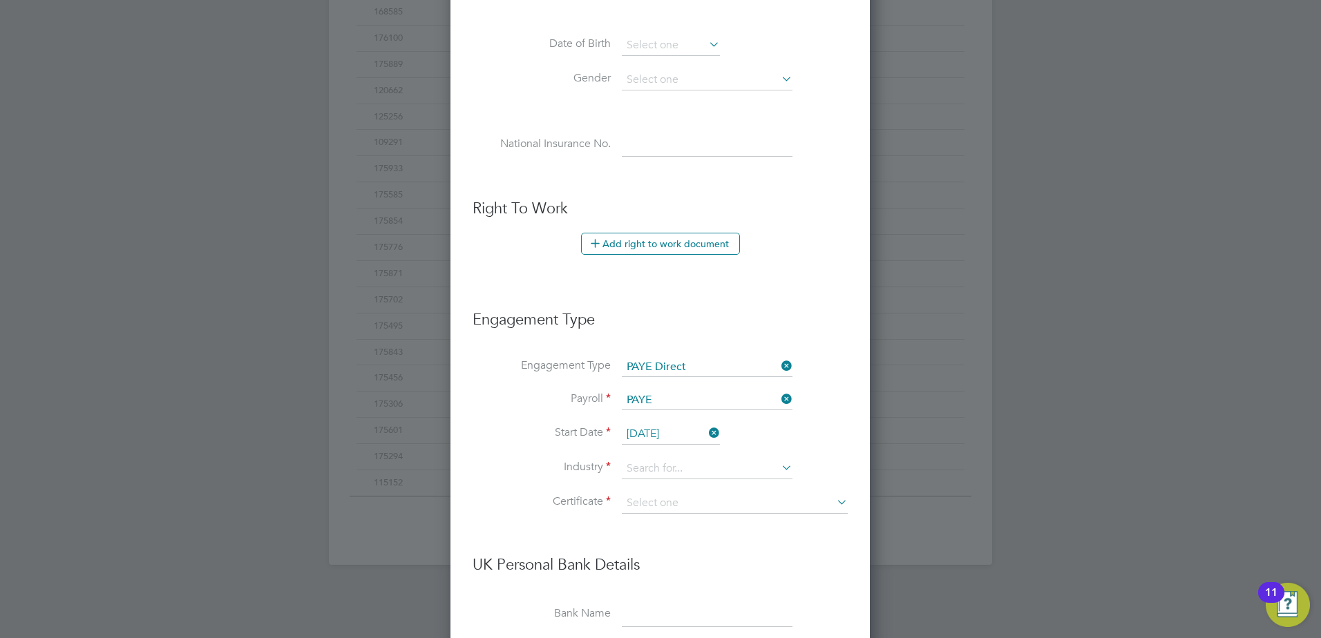
click at [672, 432] on input "[DATE]" at bounding box center [671, 434] width 98 height 21
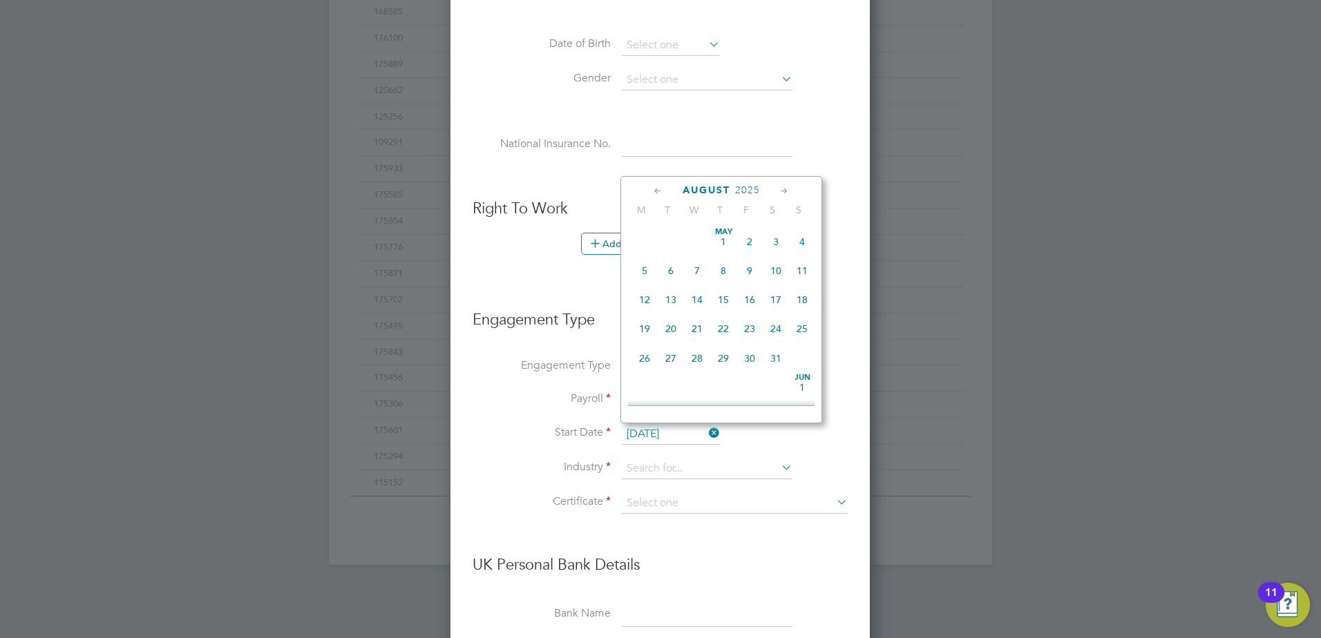
scroll to position [538, 0]
click at [647, 310] on span "Sep" at bounding box center [644, 306] width 26 height 7
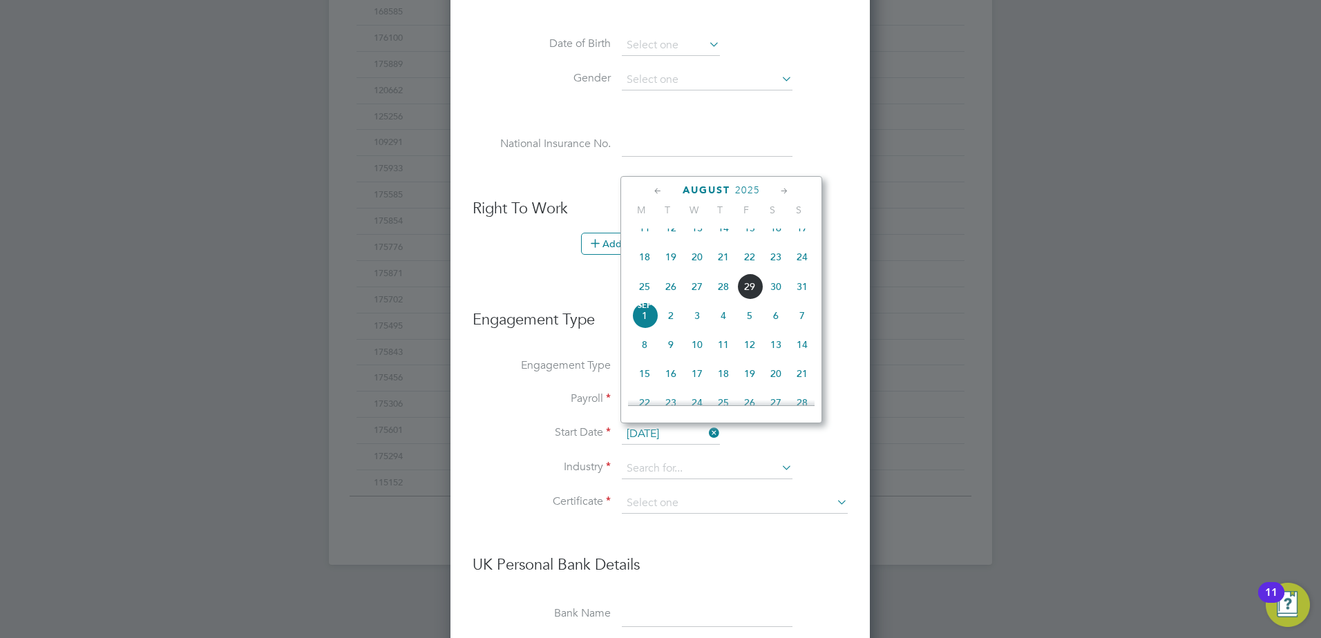
type input "[DATE]"
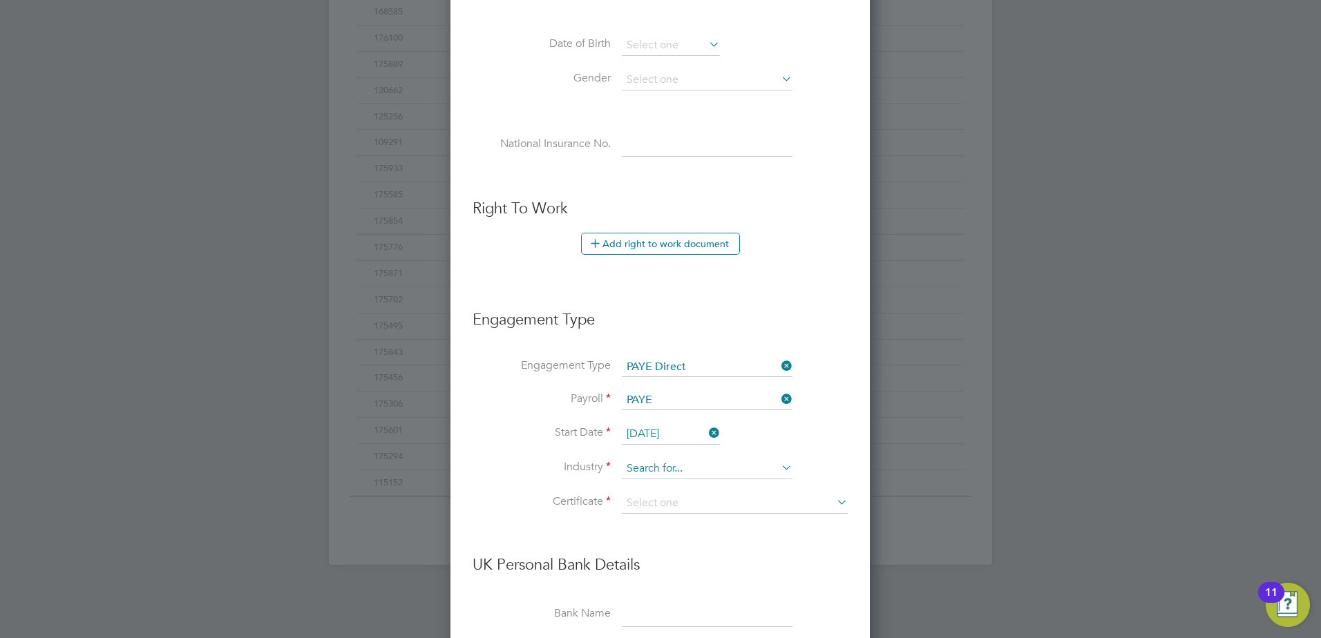
click at [657, 464] on input at bounding box center [707, 469] width 171 height 21
click at [653, 484] on li "Man ufacturing" at bounding box center [707, 488] width 172 height 19
type input "Manufacturing"
click at [656, 497] on input at bounding box center [735, 503] width 226 height 21
click at [653, 554] on li "Don't know" at bounding box center [734, 559] width 227 height 18
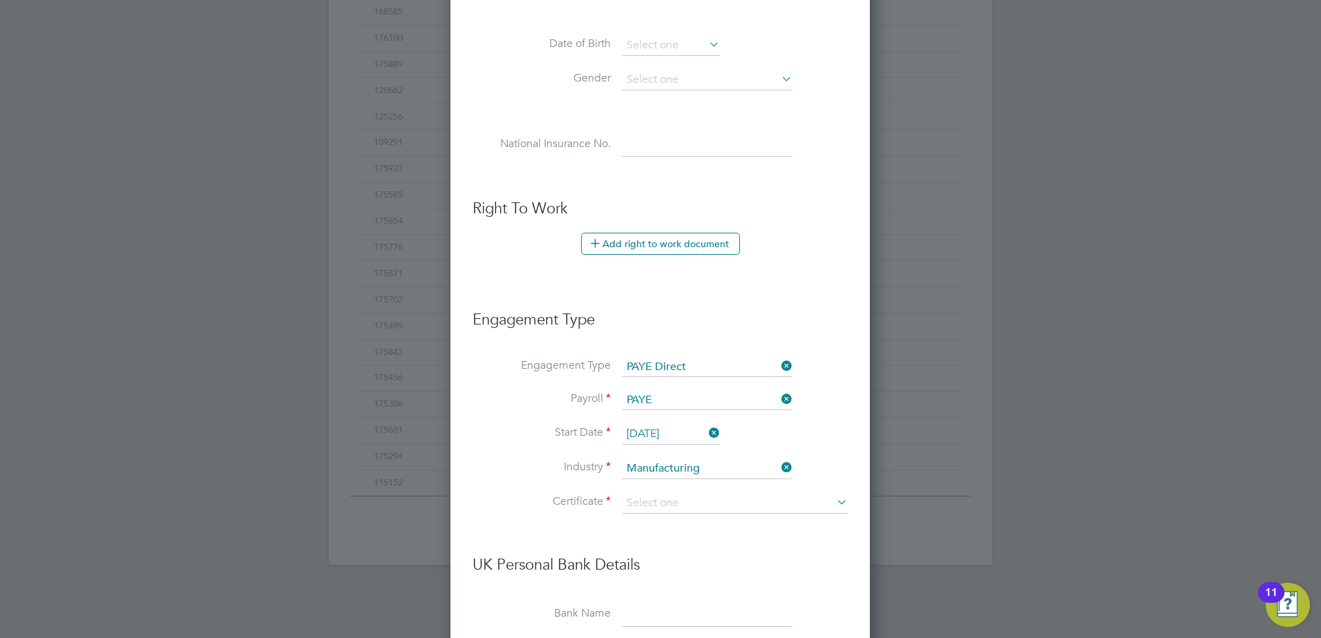
type input "Don't know"
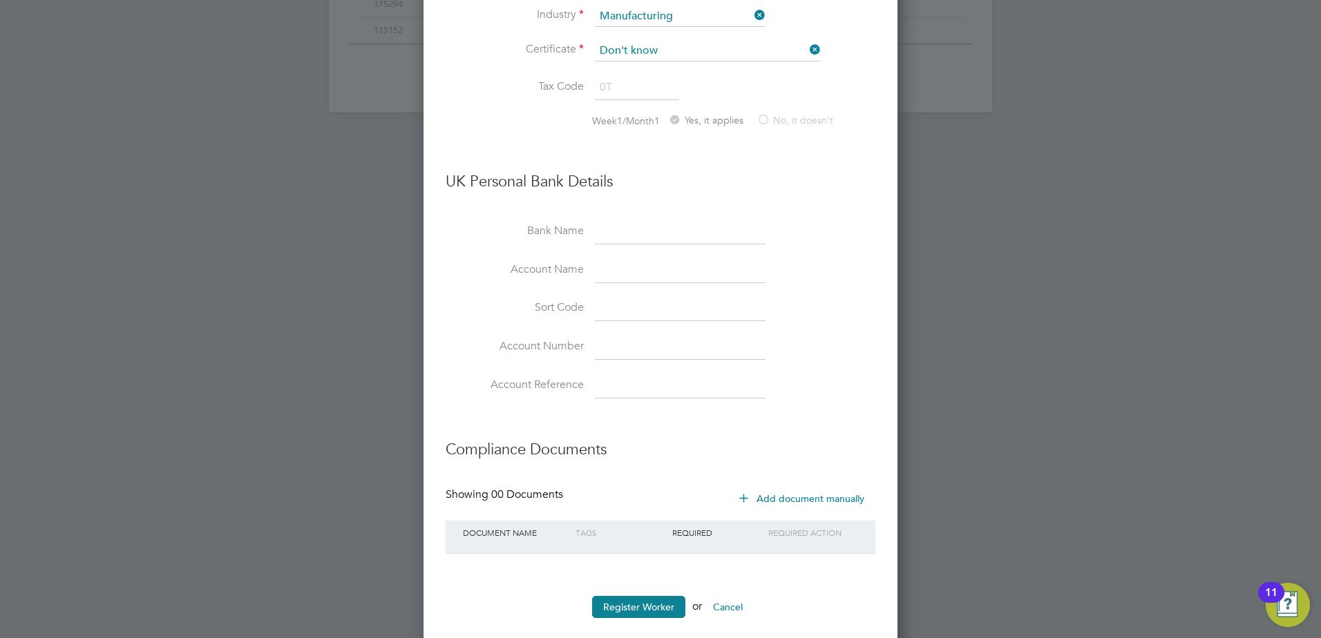
scroll to position [1063, 0]
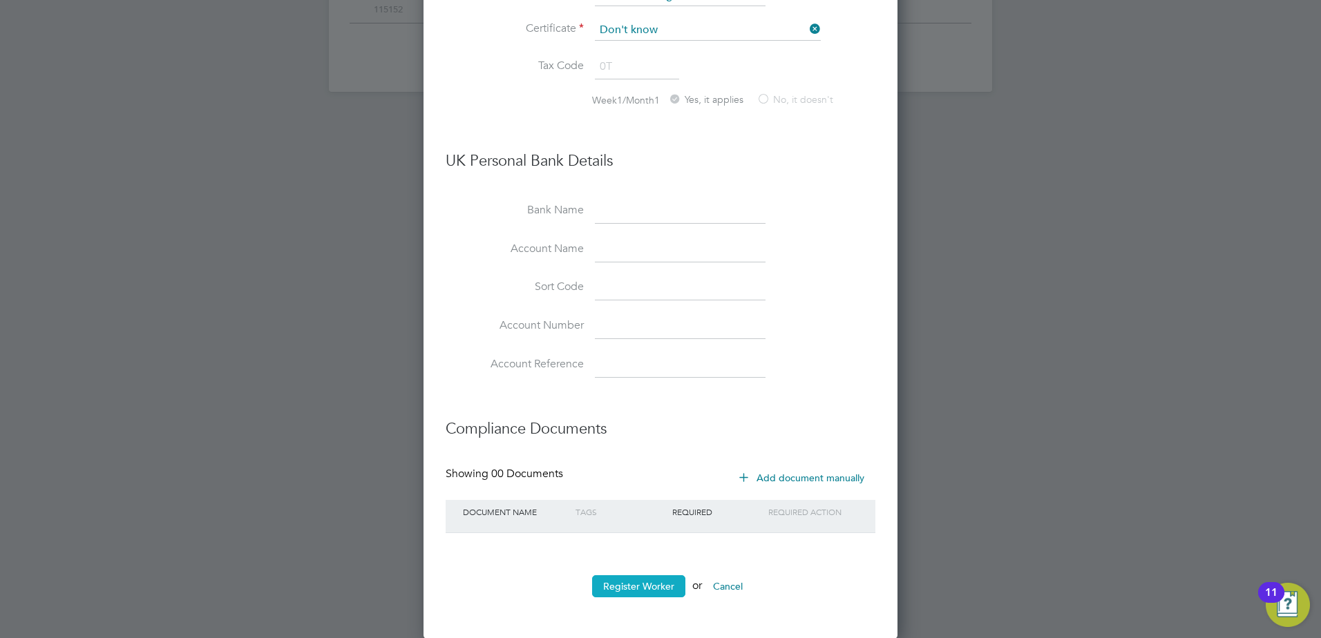
click at [658, 577] on button "Register Worker" at bounding box center [638, 587] width 93 height 22
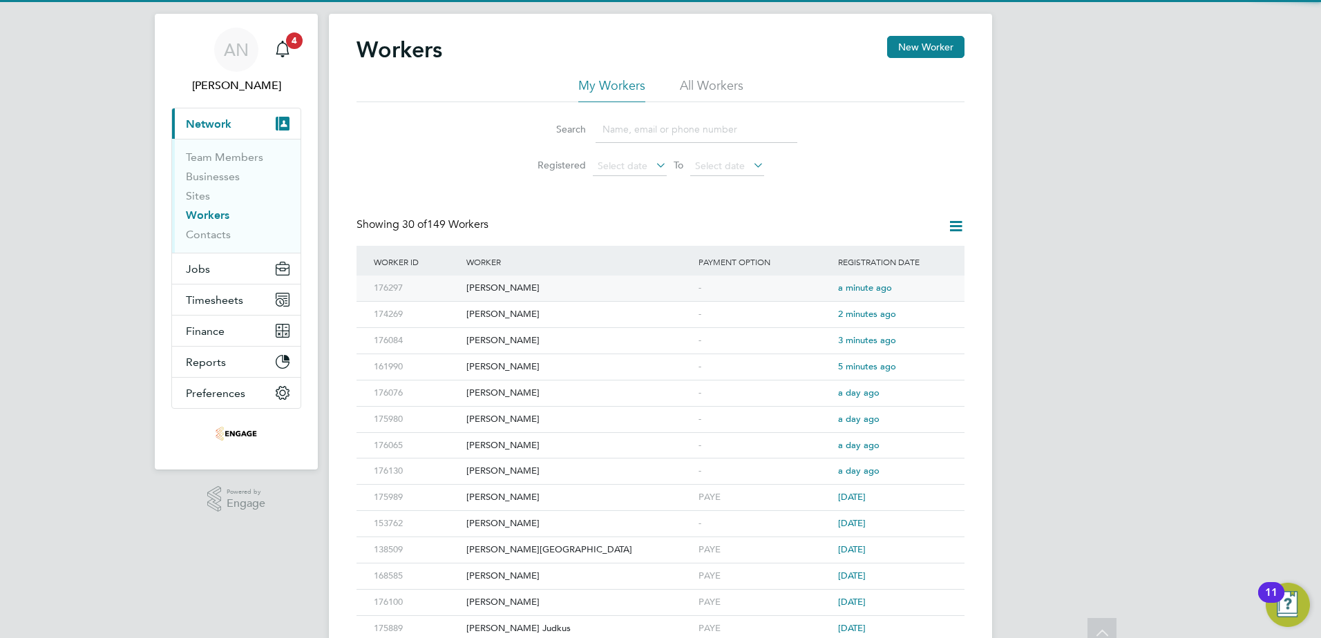
scroll to position [0, 0]
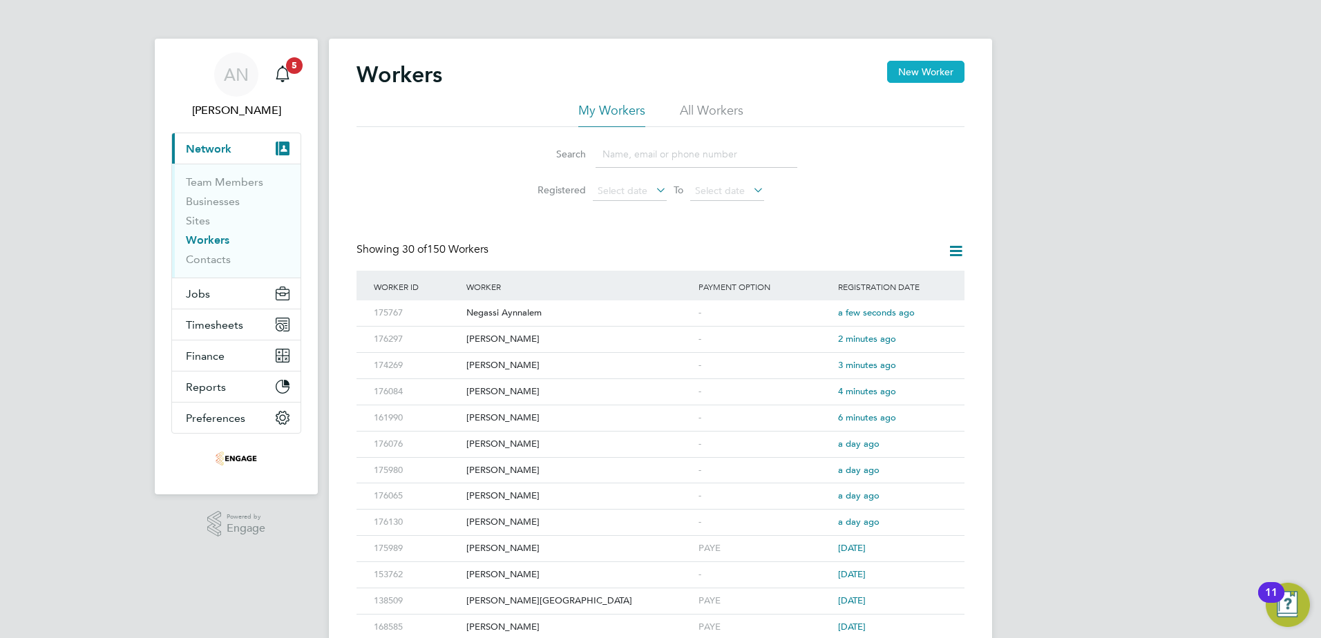
click at [958, 68] on button "New Worker" at bounding box center [925, 72] width 77 height 22
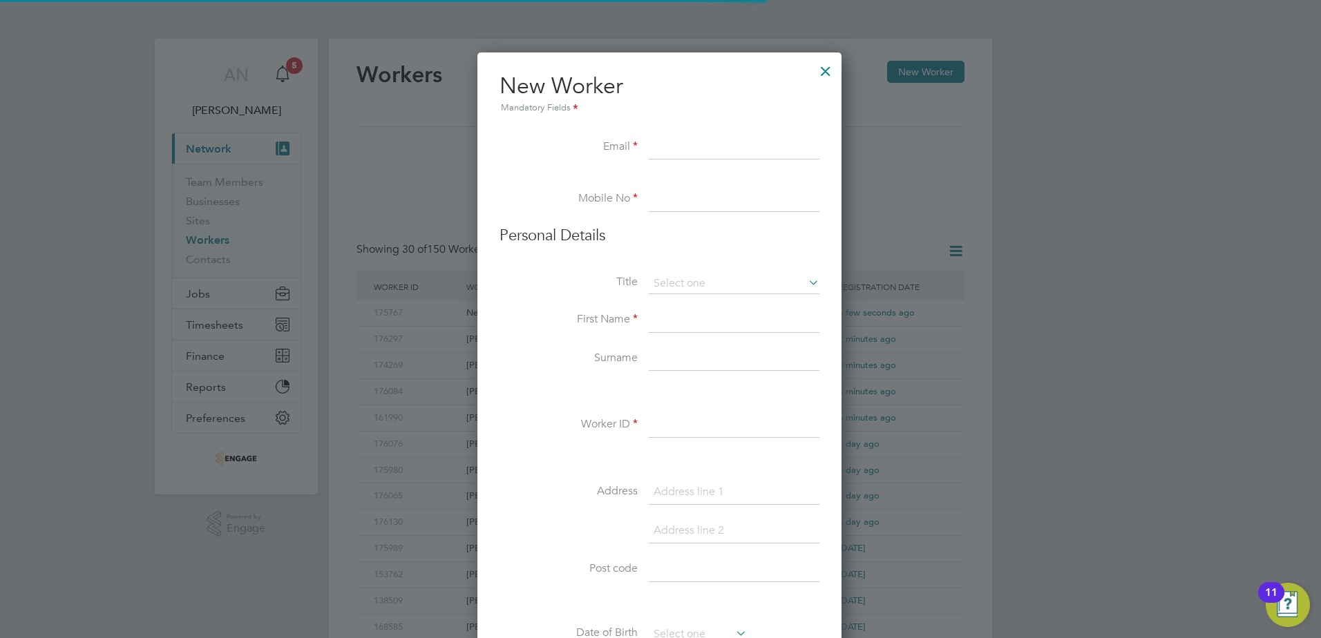
scroll to position [1176, 366]
click at [681, 157] on input at bounding box center [734, 147] width 171 height 25
paste input "[PERSON_NAME][EMAIL_ADDRESS][DOMAIN_NAME]"
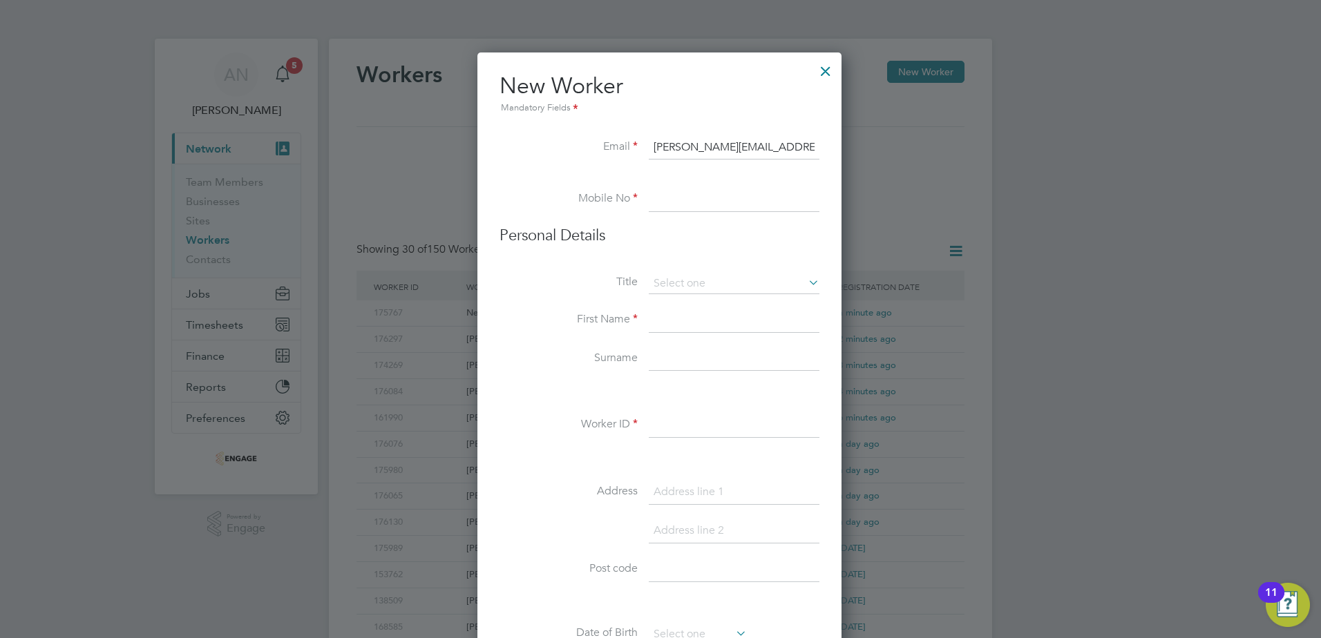
type input "[PERSON_NAME][EMAIL_ADDRESS][DOMAIN_NAME]"
click at [710, 205] on input at bounding box center [734, 199] width 171 height 25
paste input "07470 129684"
type input "07470 129684"
click at [695, 282] on input at bounding box center [734, 284] width 171 height 21
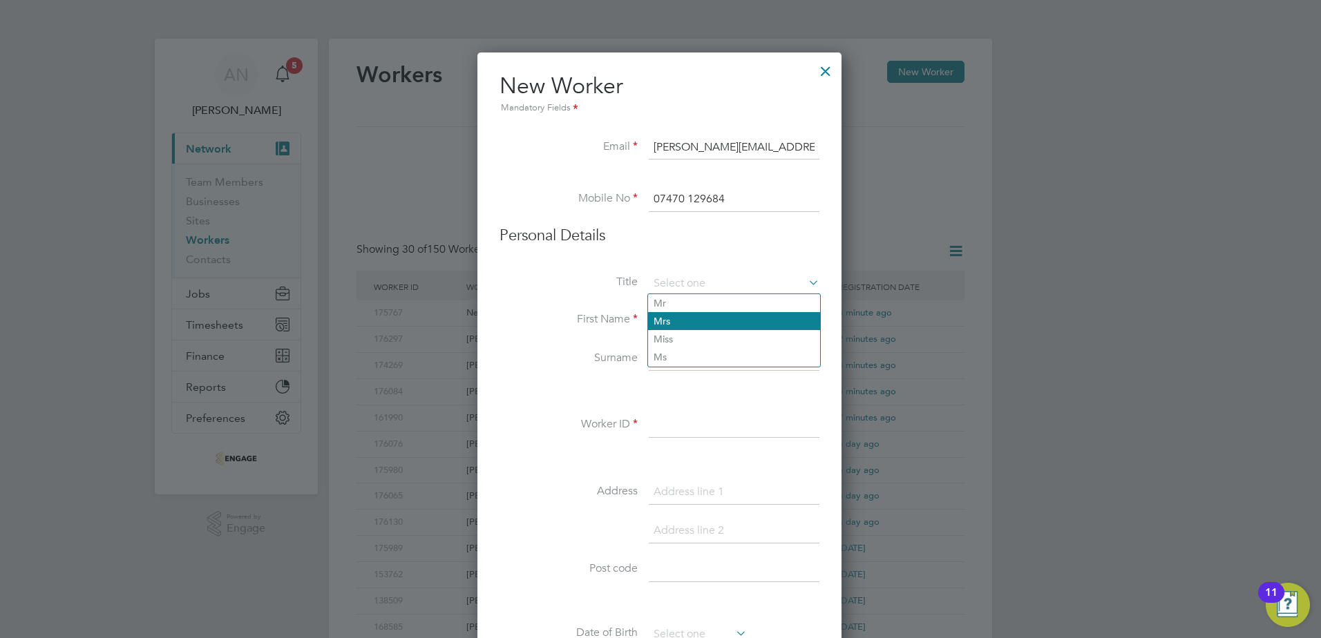
click at [681, 314] on li "Mrs" at bounding box center [734, 321] width 172 height 18
type input "Mrs"
click at [686, 284] on input at bounding box center [734, 284] width 171 height 21
click at [683, 301] on li "Mr" at bounding box center [734, 303] width 172 height 18
type input "Mr"
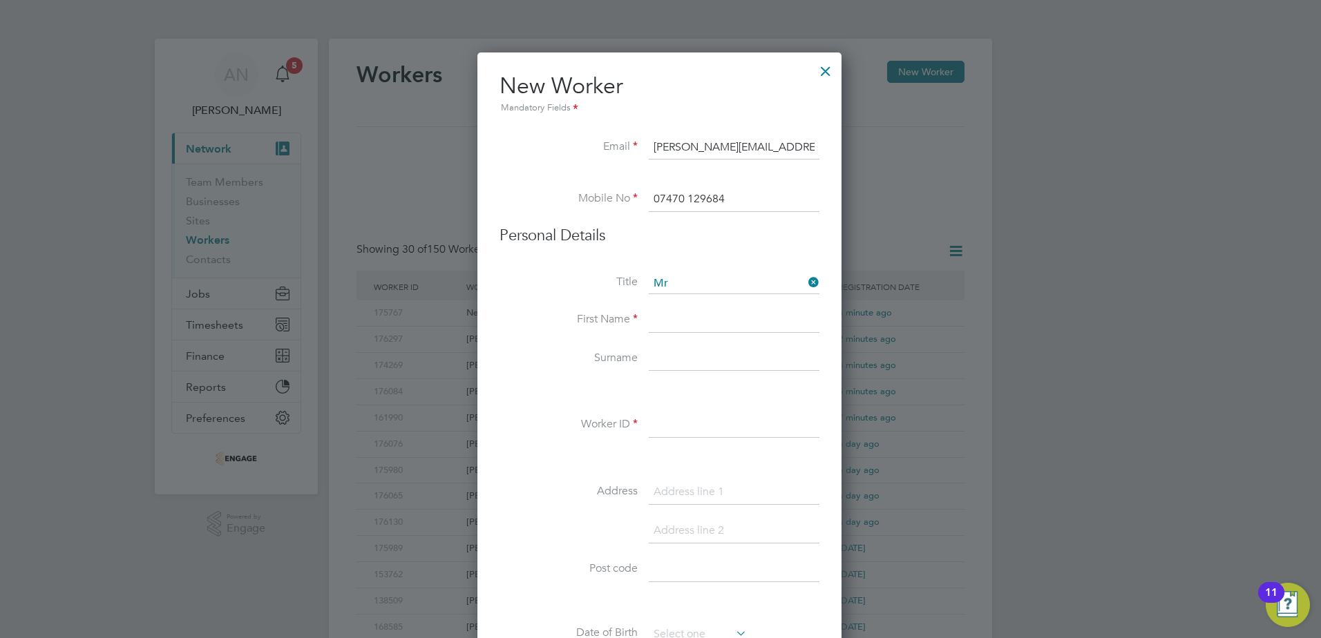
click at [683, 321] on input at bounding box center [734, 320] width 171 height 25
type input "[PERSON_NAME]"
type input "Ceti"
drag, startPoint x: 707, startPoint y: 430, endPoint x: 492, endPoint y: 485, distance: 222.4
click at [707, 430] on input at bounding box center [734, 425] width 171 height 25
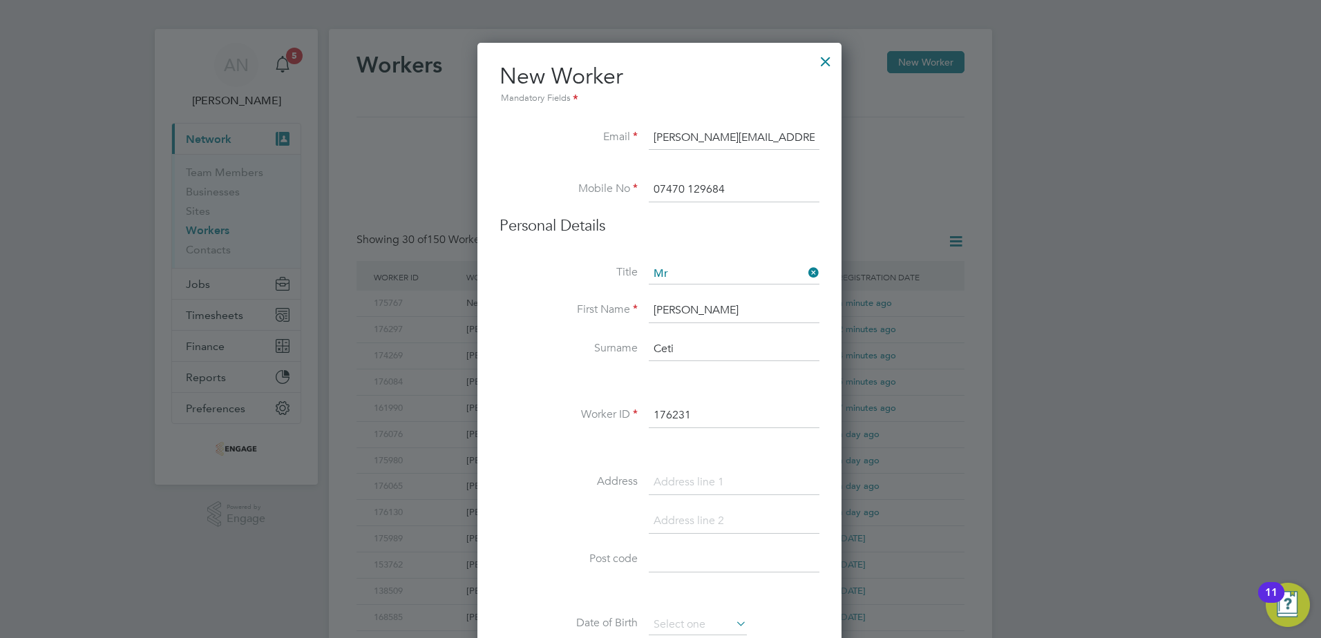
scroll to position [415, 0]
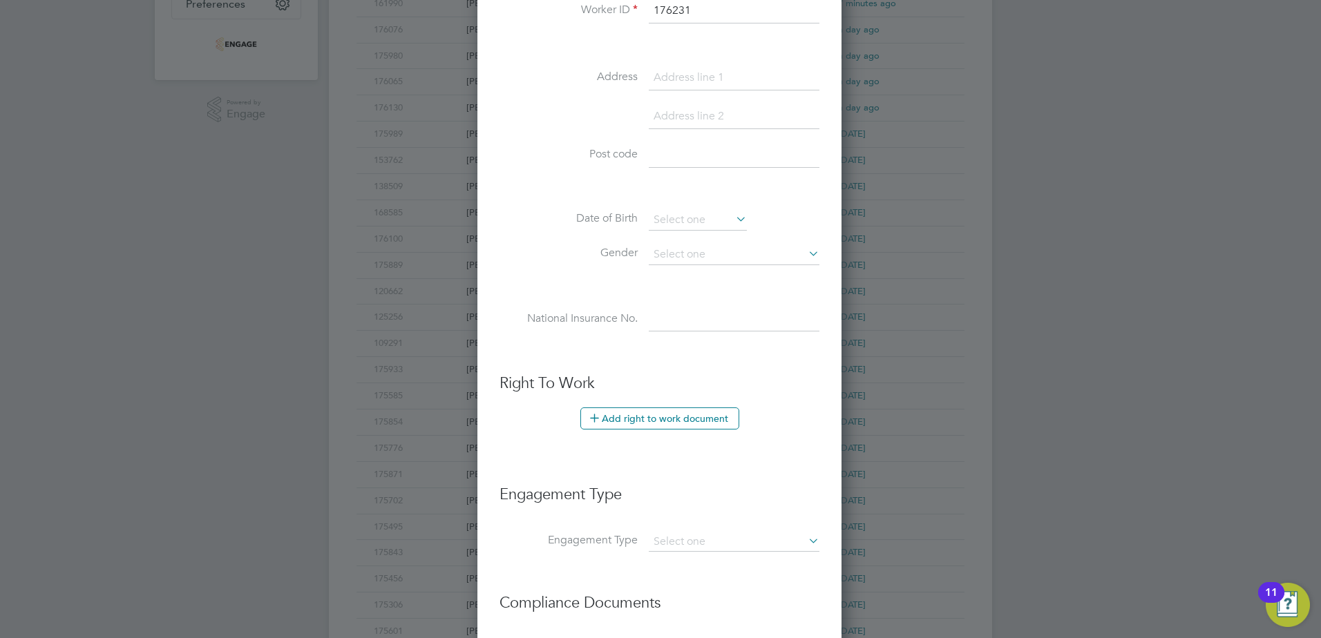
type input "176231"
click at [678, 529] on li "Engagement Type" at bounding box center [660, 501] width 320 height 61
click at [680, 538] on input at bounding box center [734, 542] width 171 height 19
click at [676, 580] on li "PAYE Direct" at bounding box center [734, 582] width 172 height 20
type input "PAYE Direct"
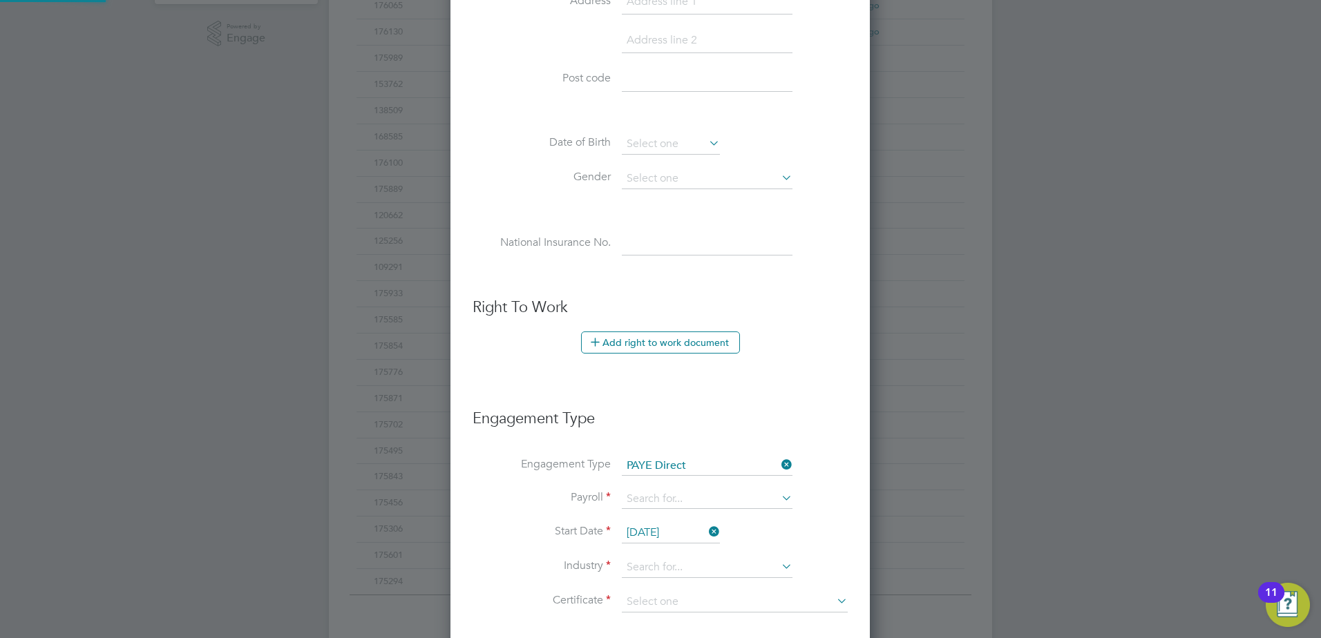
scroll to position [691, 0]
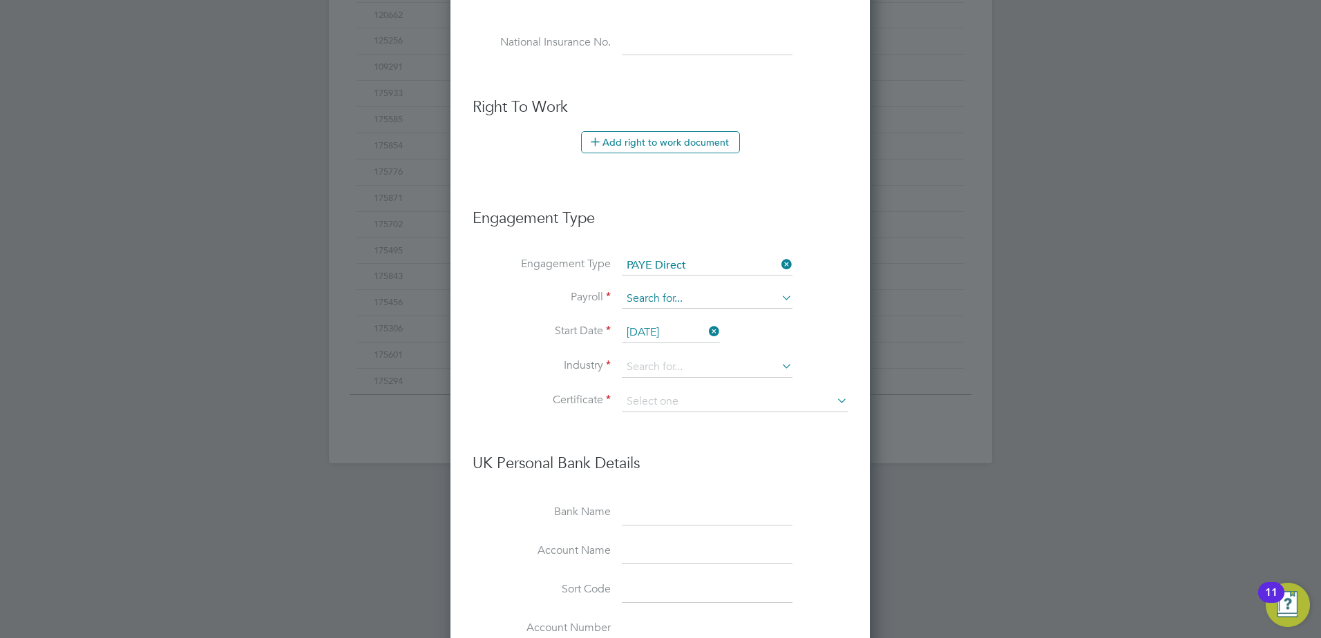
click at [656, 295] on input at bounding box center [707, 298] width 171 height 19
click at [650, 316] on li "PAYE" at bounding box center [707, 319] width 172 height 20
type input "PAYE"
click at [652, 329] on input "[DATE]" at bounding box center [671, 333] width 98 height 21
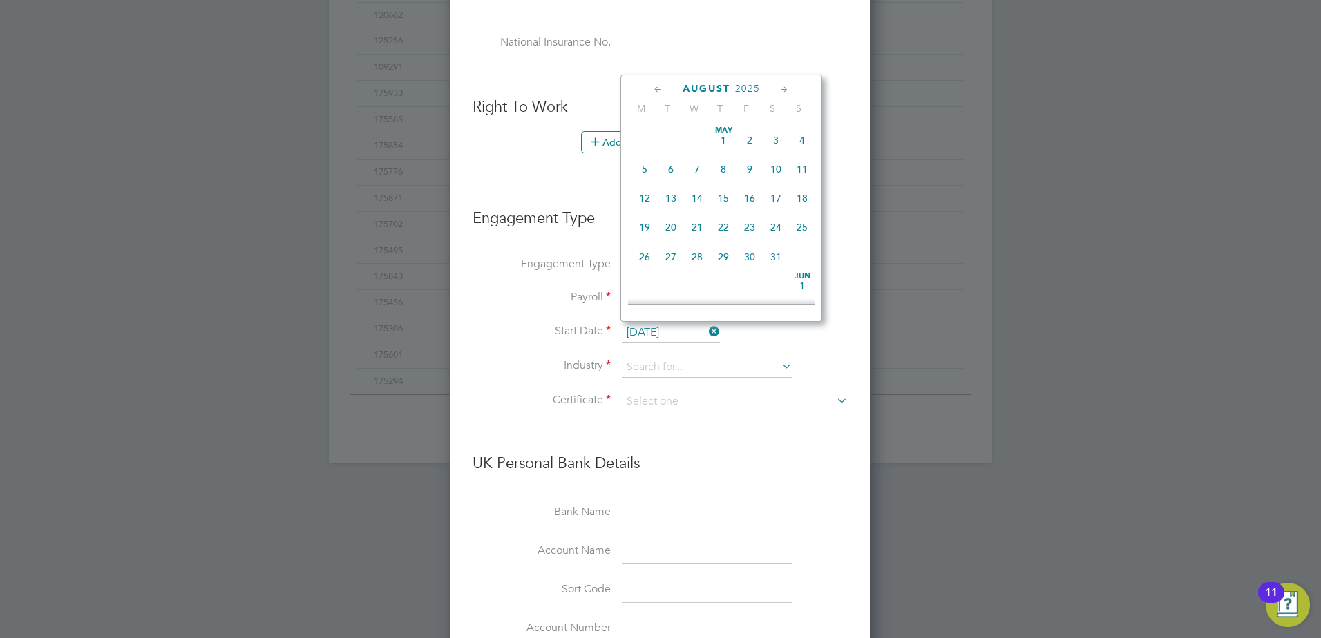
scroll to position [538, 0]
click at [646, 227] on span "[DATE]" at bounding box center [644, 214] width 26 height 26
type input "[DATE]"
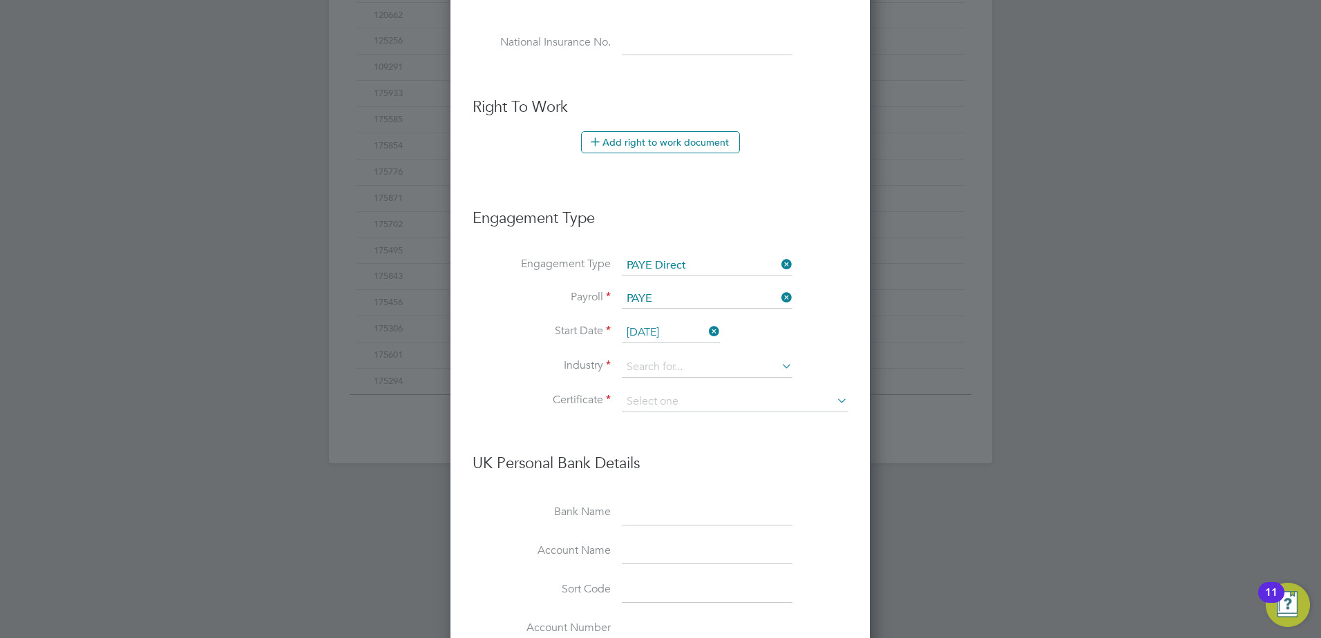
click at [653, 356] on li "Start Date [DATE]" at bounding box center [660, 340] width 375 height 35
click at [669, 369] on input at bounding box center [707, 367] width 171 height 21
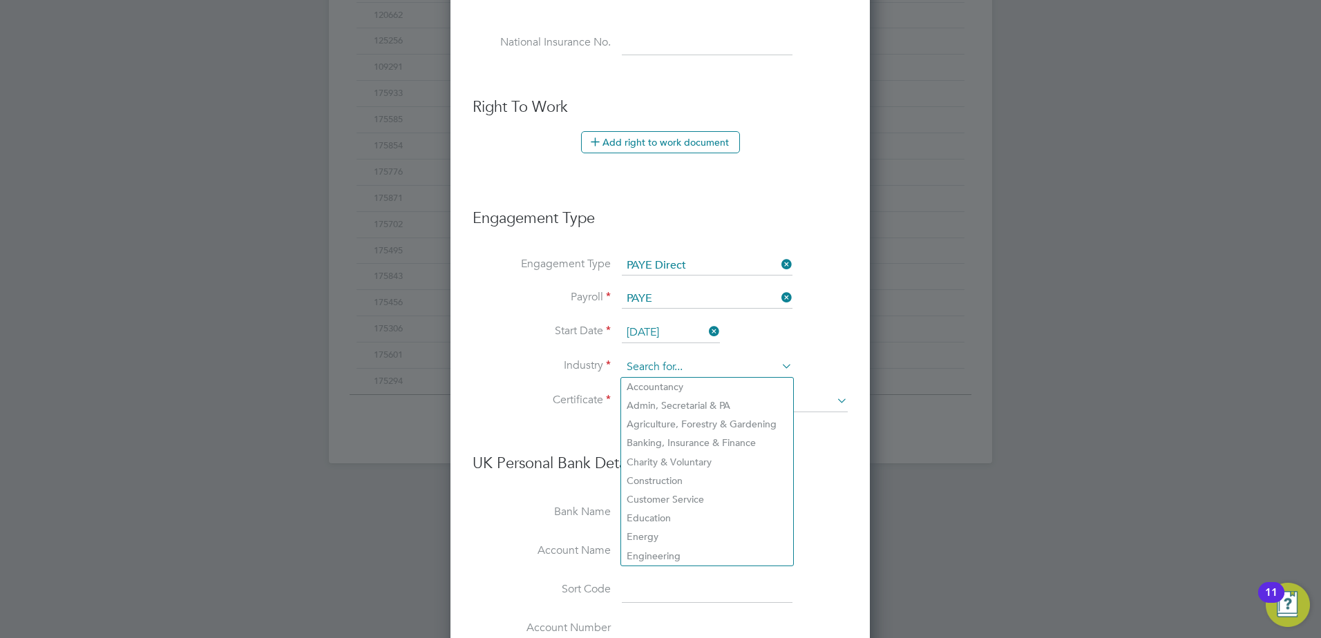
type input ","
type input "Admin, Secretarial & PA"
click at [757, 363] on input at bounding box center [707, 367] width 171 height 21
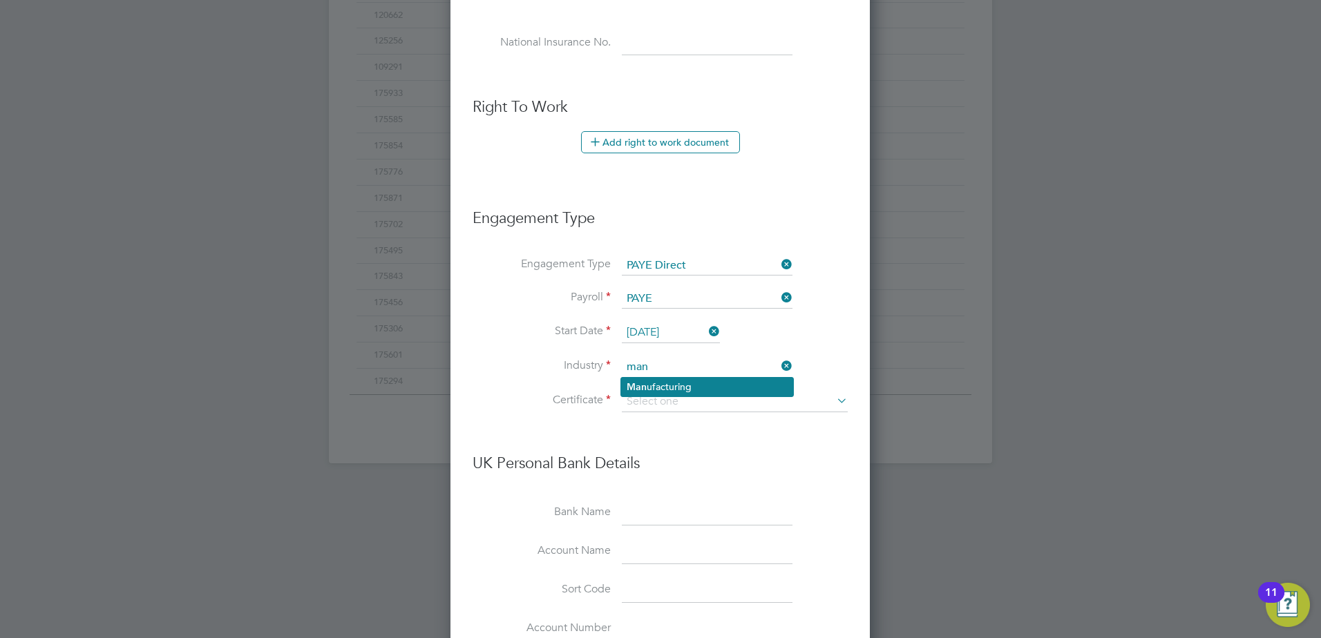
click at [719, 388] on li "Man ufacturing" at bounding box center [707, 387] width 172 height 19
type input "Manufacturing"
click at [717, 399] on input at bounding box center [735, 402] width 226 height 21
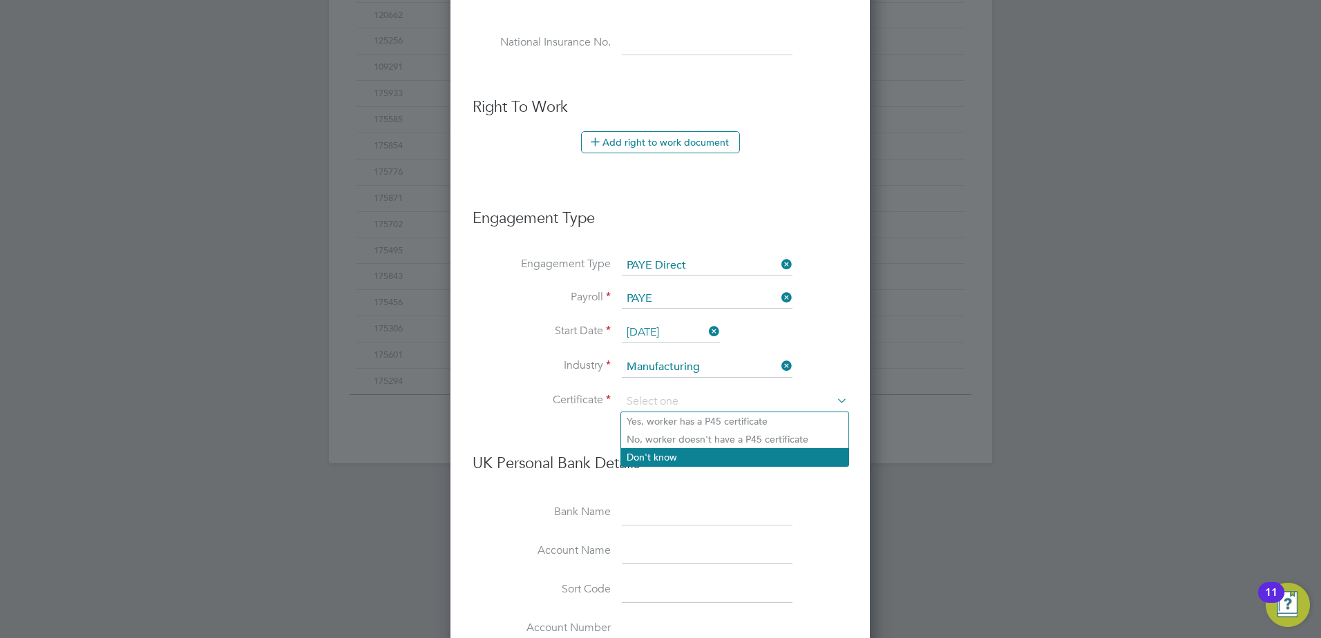
click at [684, 462] on li "Don't know" at bounding box center [734, 457] width 227 height 18
type input "Don't know"
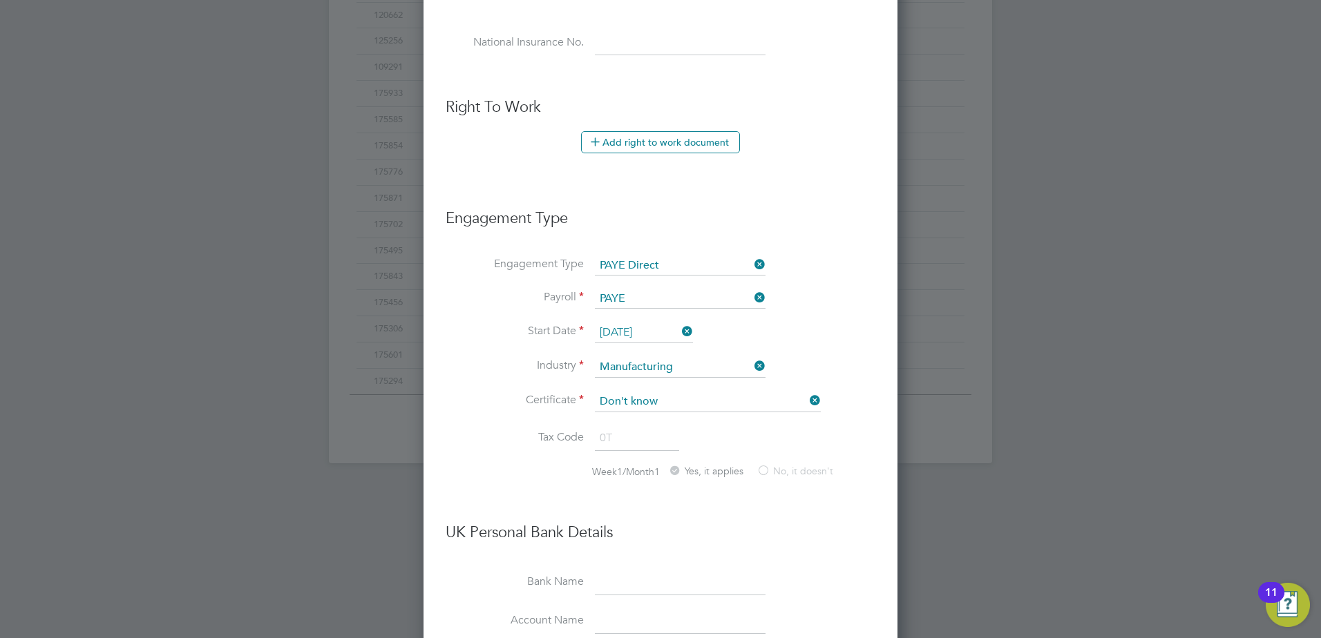
scroll to position [1063, 0]
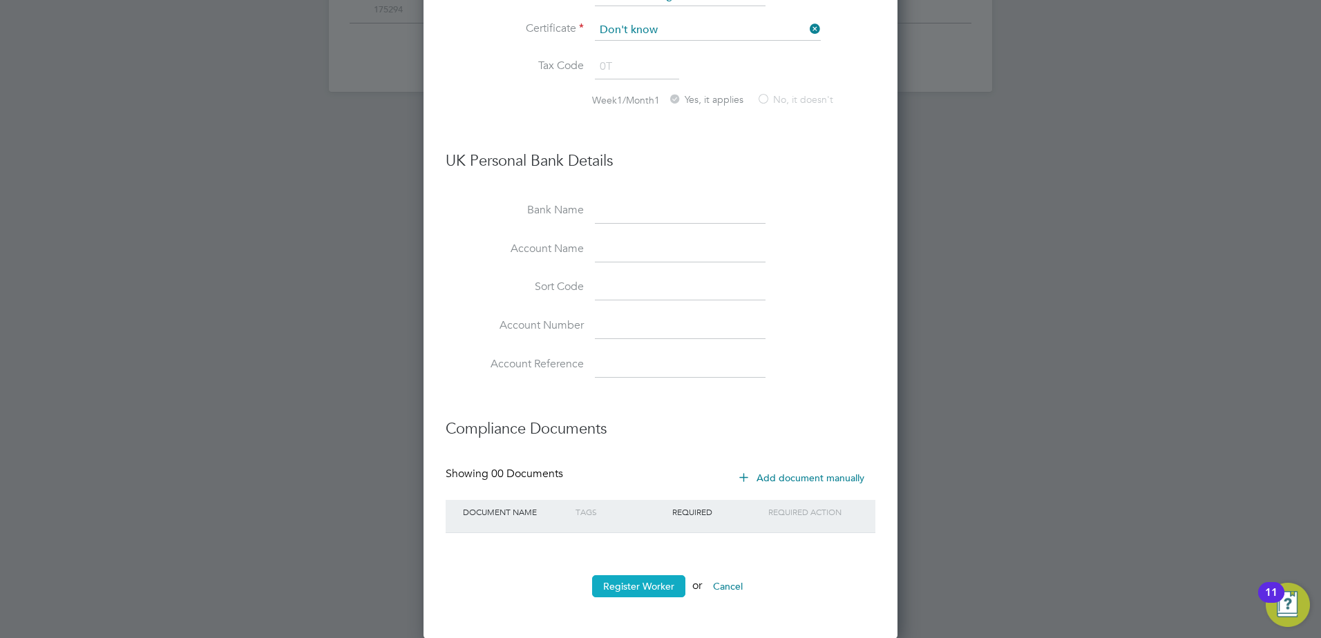
click at [662, 582] on button "Register Worker" at bounding box center [638, 587] width 93 height 22
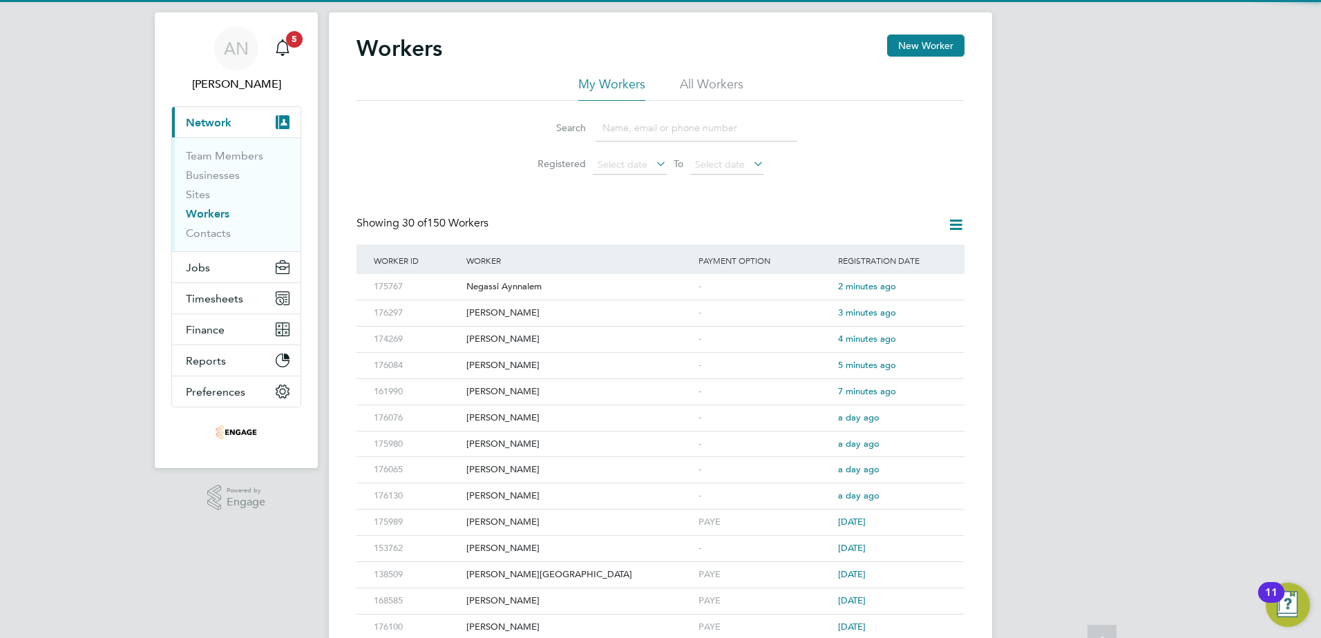
scroll to position [0, 0]
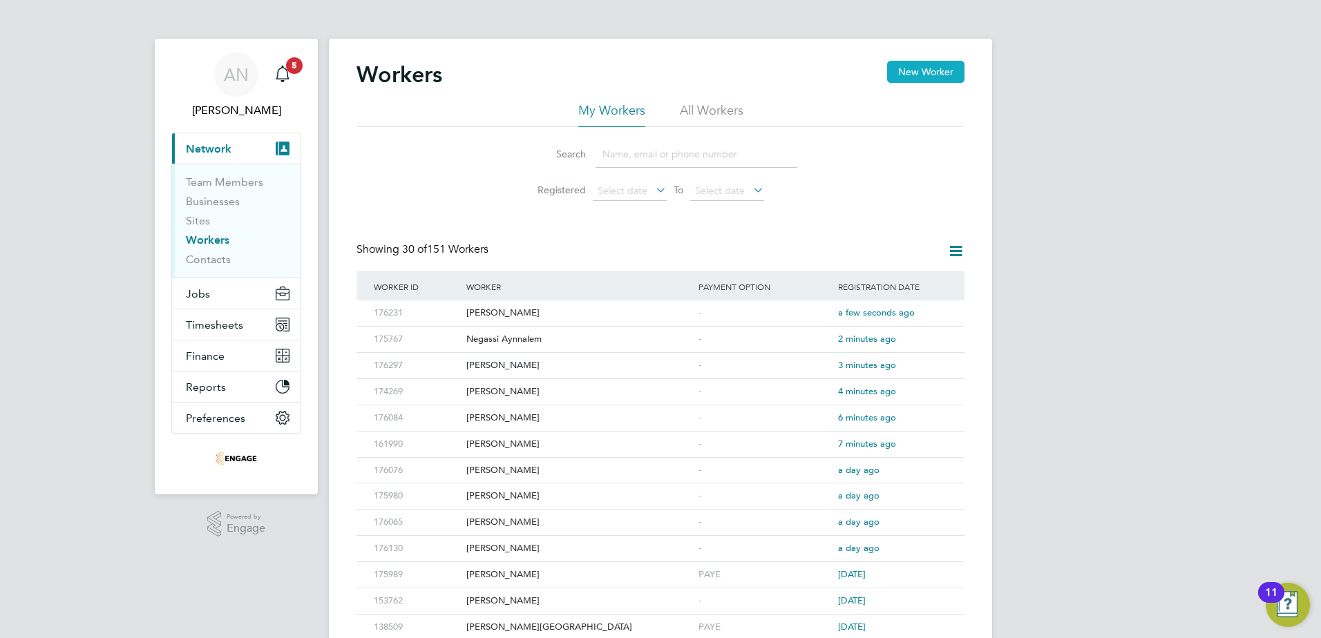
click at [911, 69] on button "New Worker" at bounding box center [925, 72] width 77 height 22
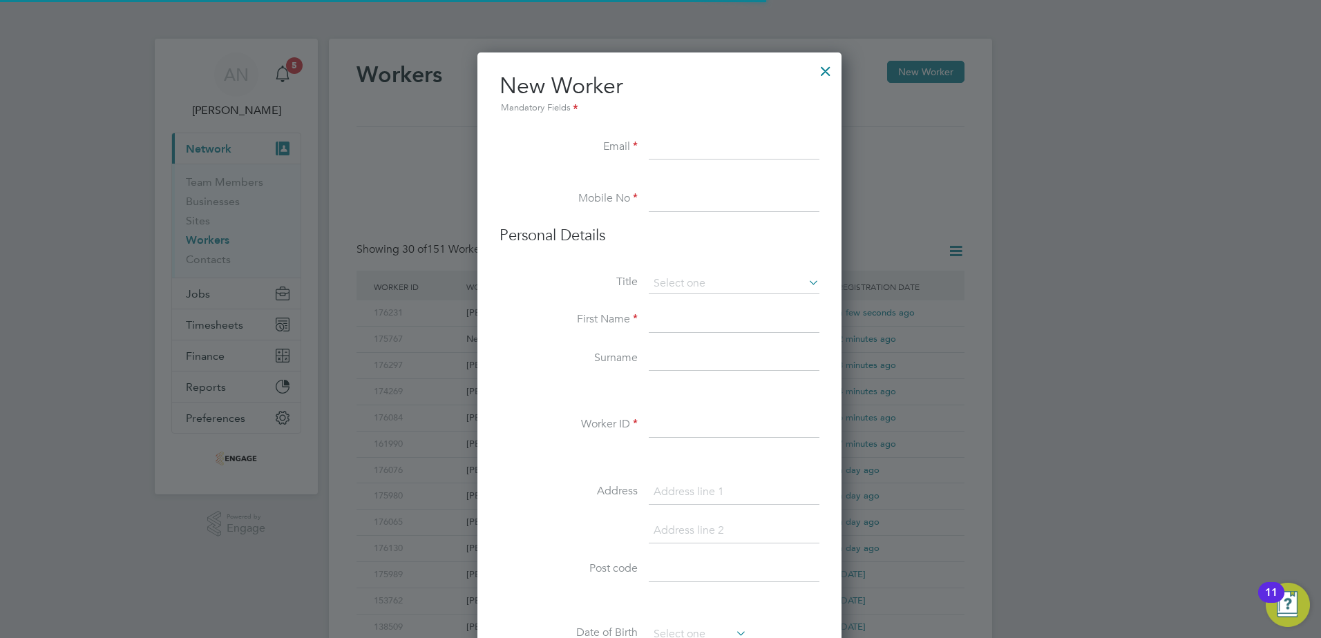
scroll to position [1176, 366]
click at [752, 153] on input at bounding box center [734, 147] width 171 height 25
paste input "[EMAIL_ADDRESS][DOMAIN_NAME]"
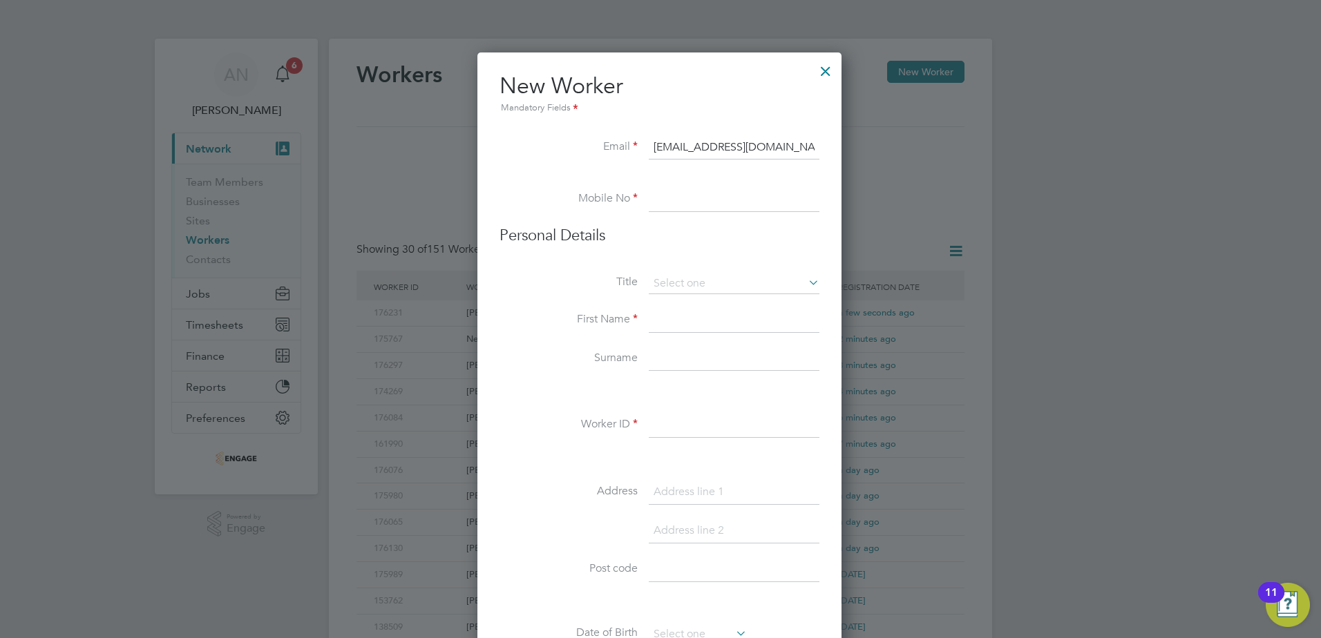
type input "[EMAIL_ADDRESS][DOMAIN_NAME]"
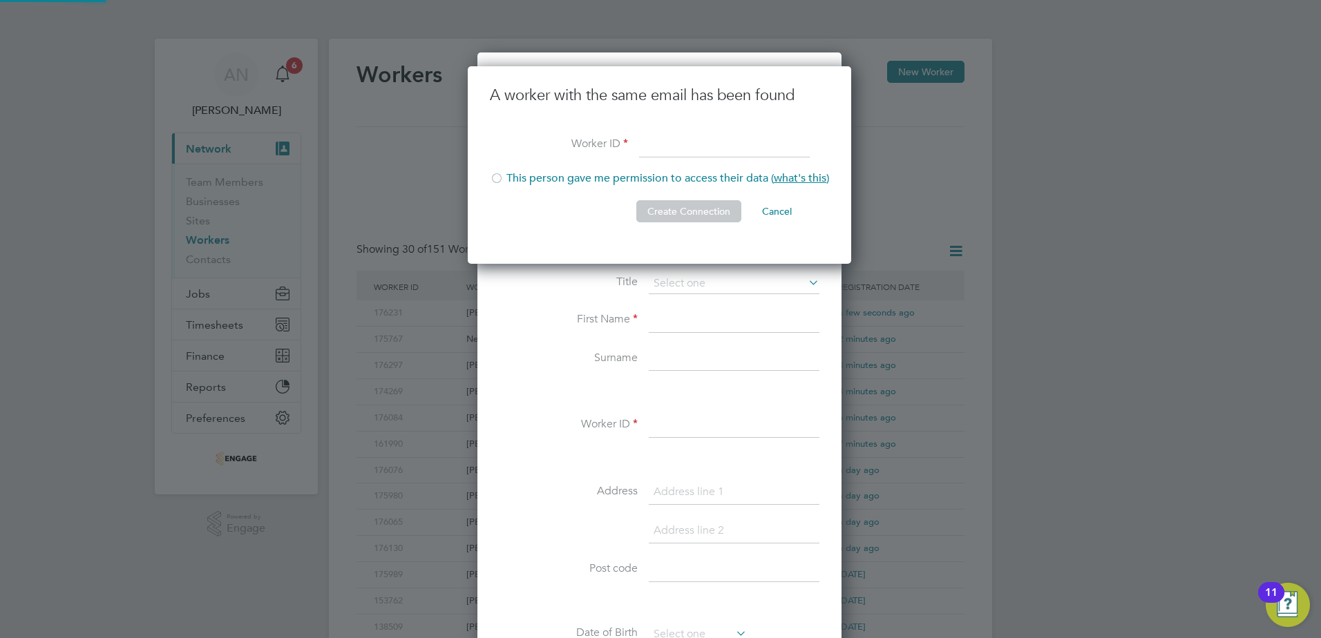
scroll to position [198, 386]
click at [681, 146] on input at bounding box center [724, 145] width 171 height 25
type input "175956"
click at [600, 180] on li "This person gave me permission to access their data ( what's this )" at bounding box center [659, 185] width 339 height 28
click at [671, 202] on button "Create Connection" at bounding box center [688, 211] width 105 height 22
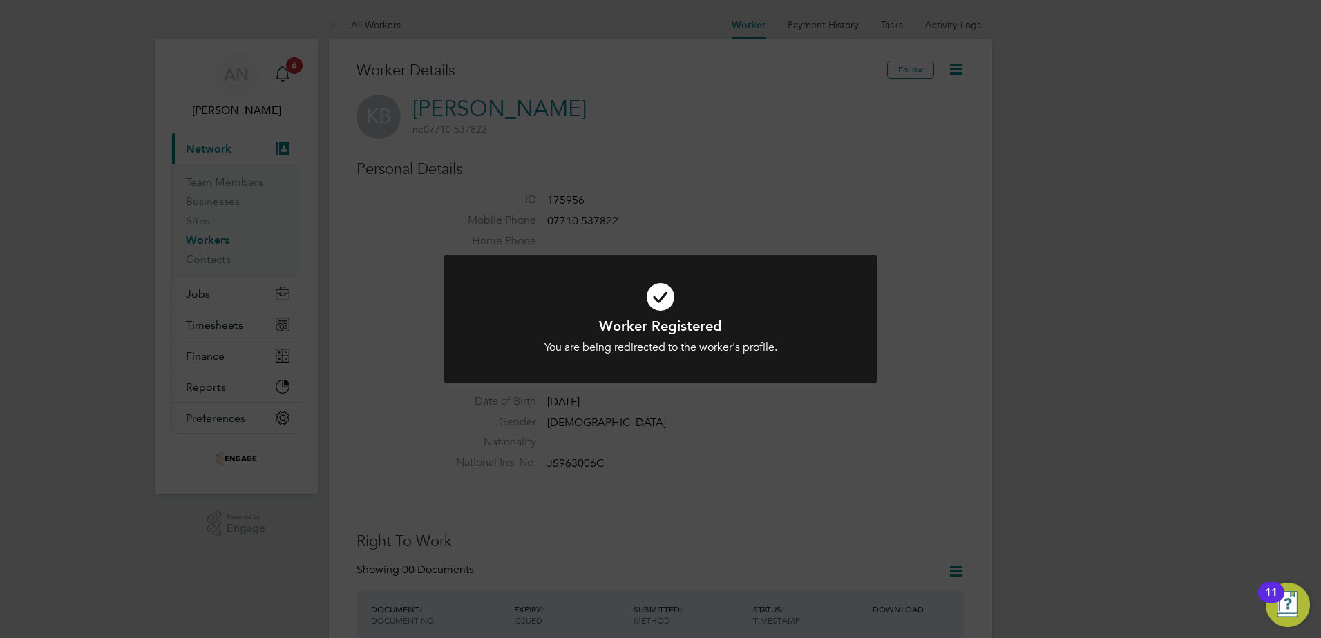
click at [691, 351] on div "You are being redirected to the worker's profile." at bounding box center [660, 348] width 359 height 15
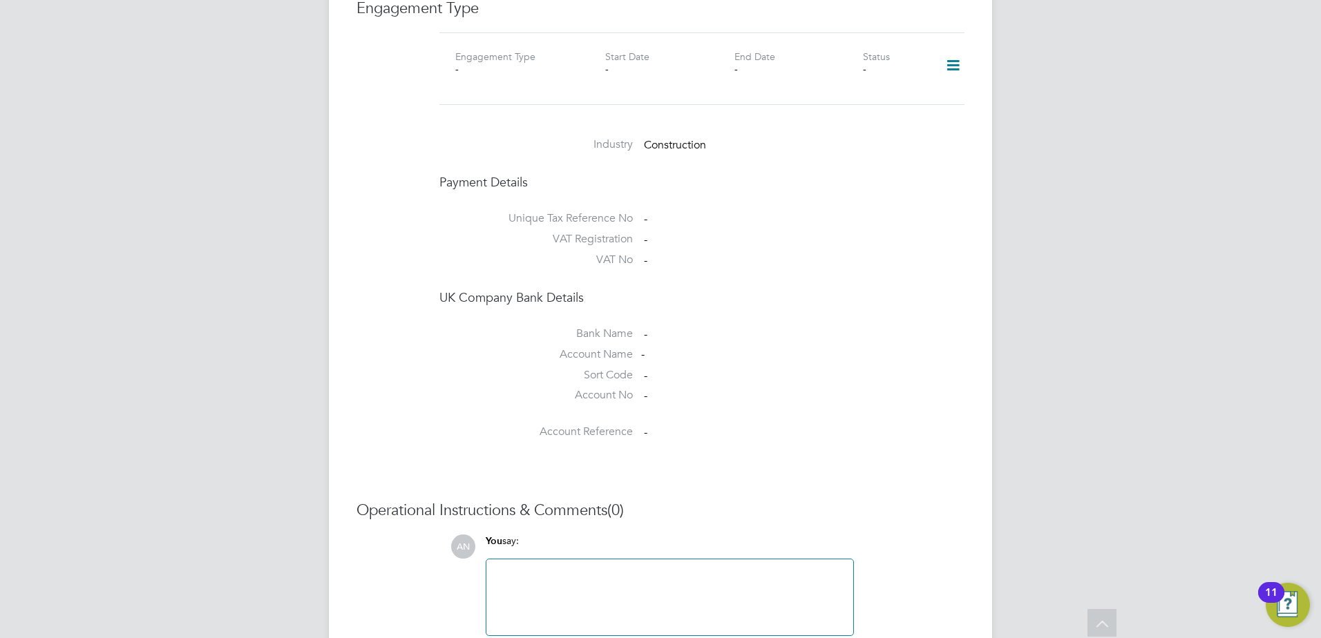
scroll to position [888, 0]
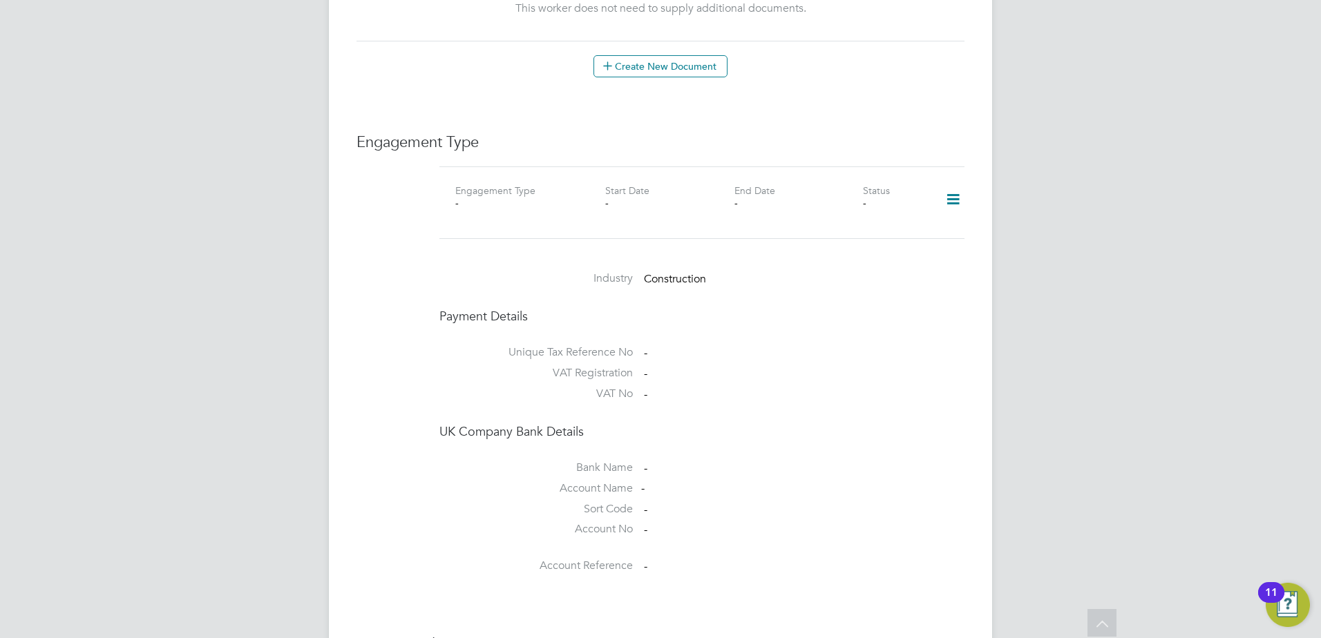
click at [658, 272] on span "Construction" at bounding box center [675, 279] width 62 height 14
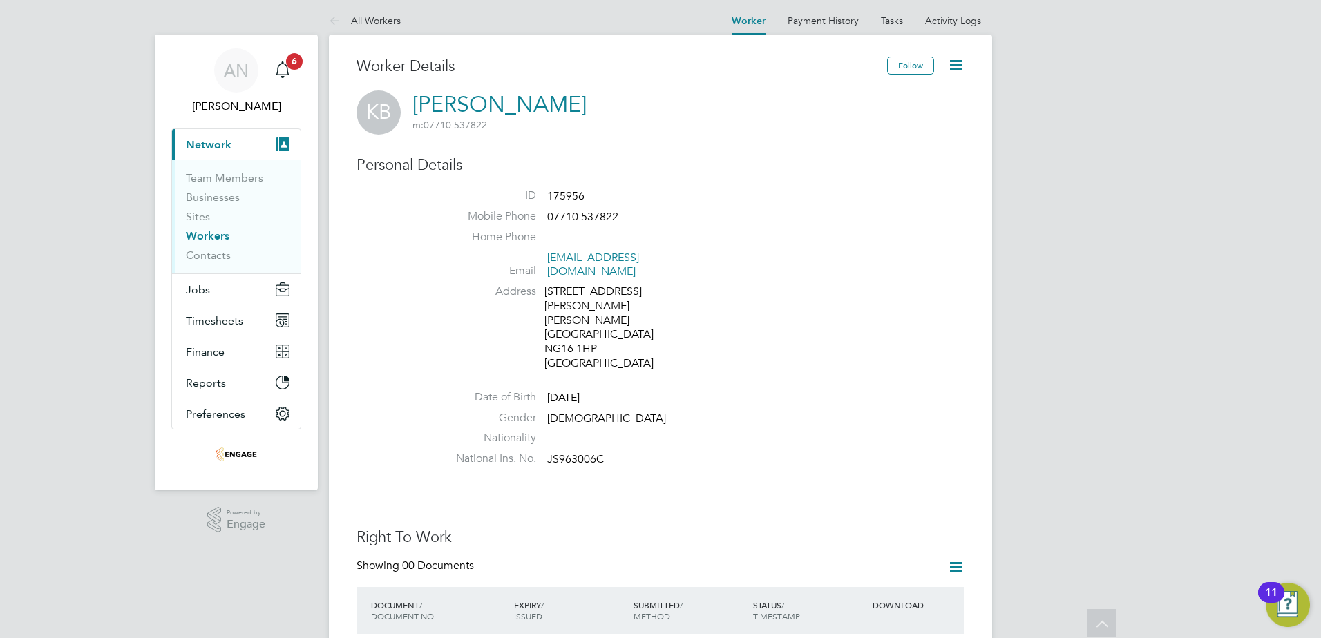
scroll to position [0, 0]
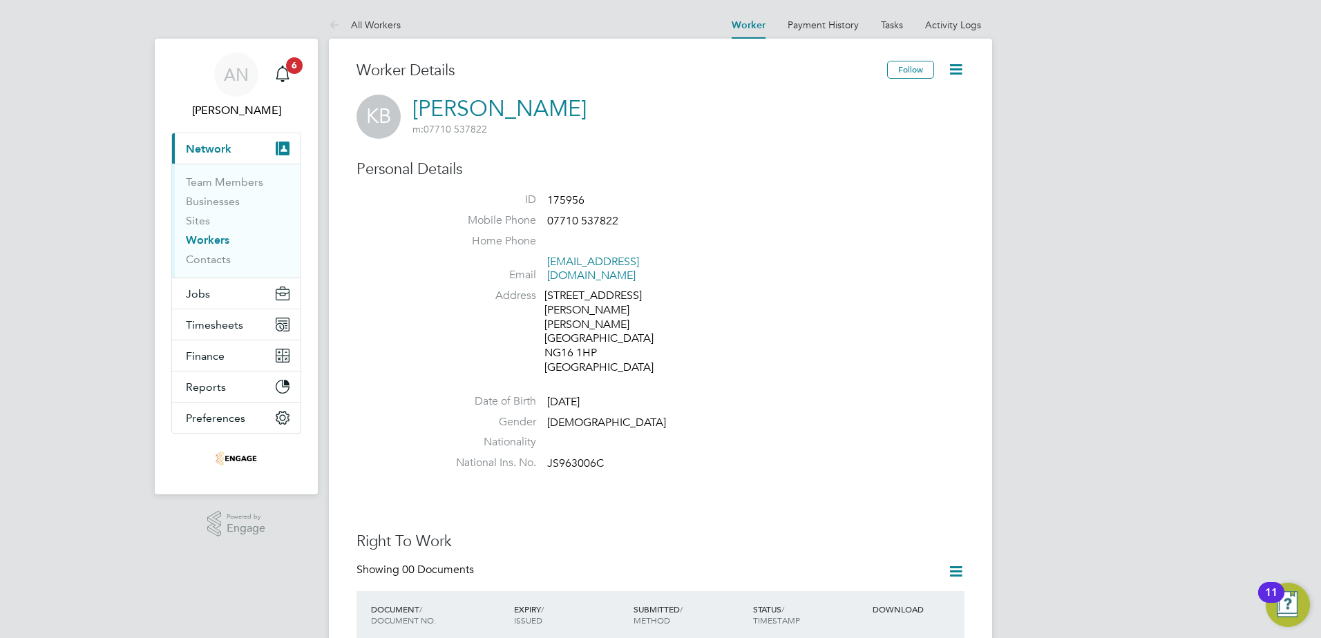
click at [956, 74] on icon at bounding box center [955, 69] width 17 height 17
click at [903, 103] on li "Edit Personal Details e" at bounding box center [904, 102] width 113 height 19
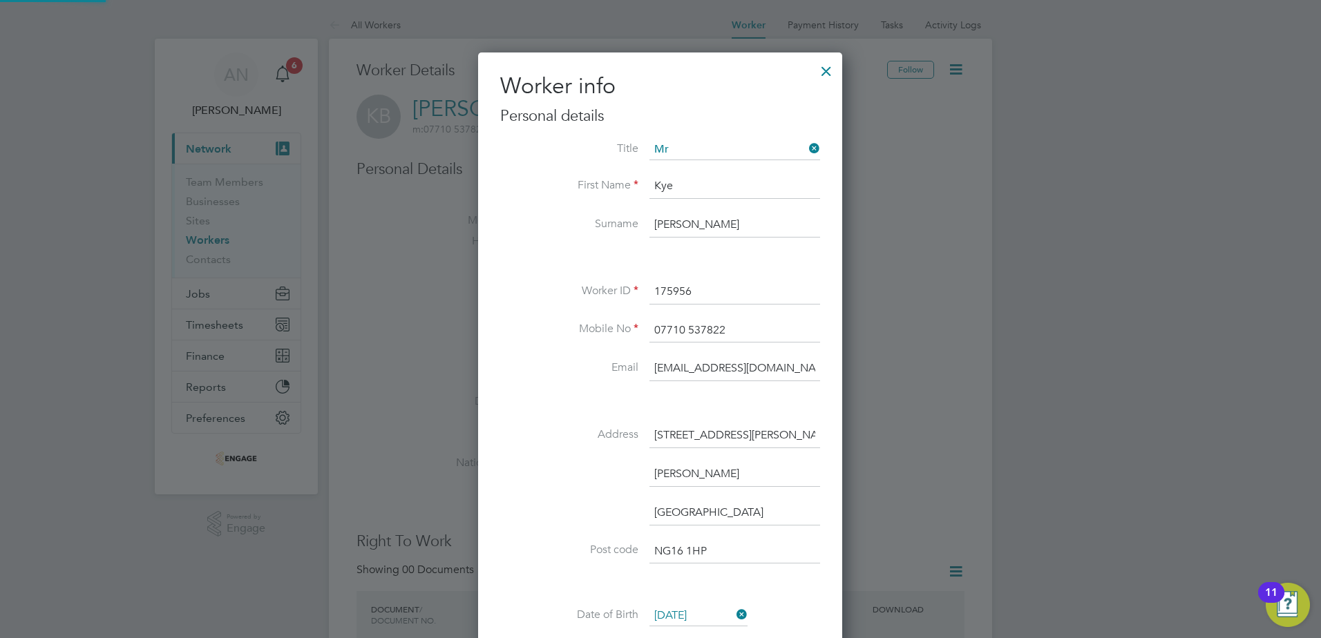
scroll to position [821, 365]
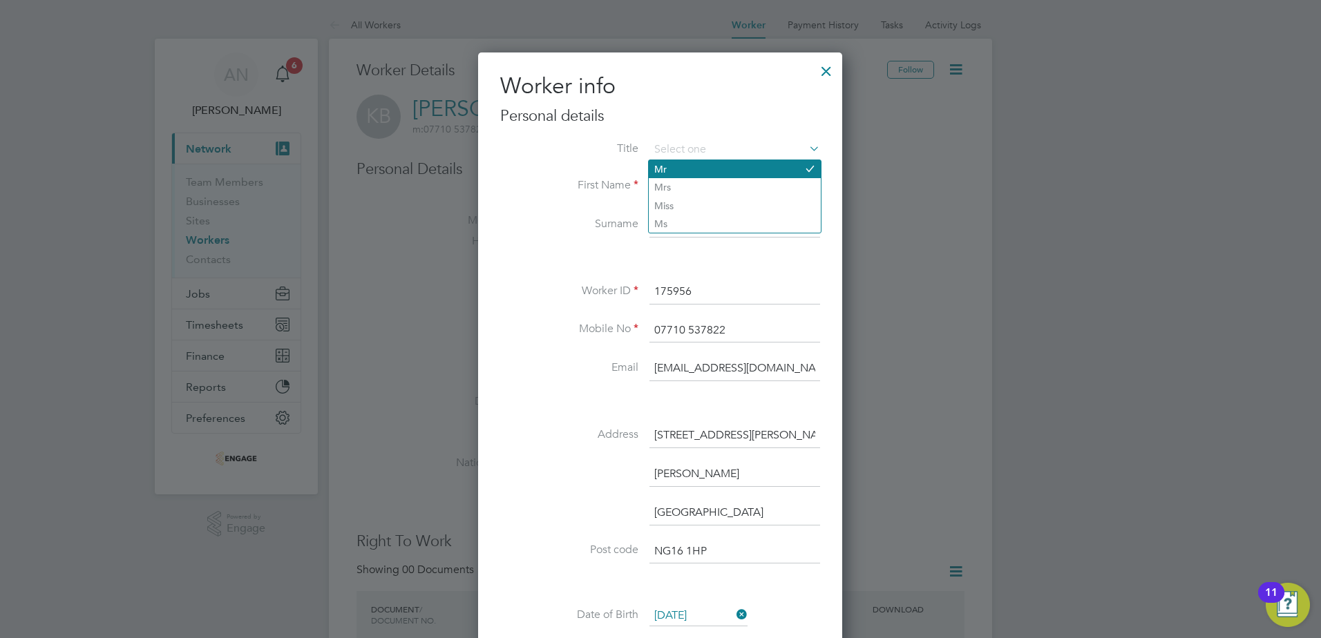
click at [724, 171] on li "Mr" at bounding box center [735, 169] width 172 height 18
type input "Mr"
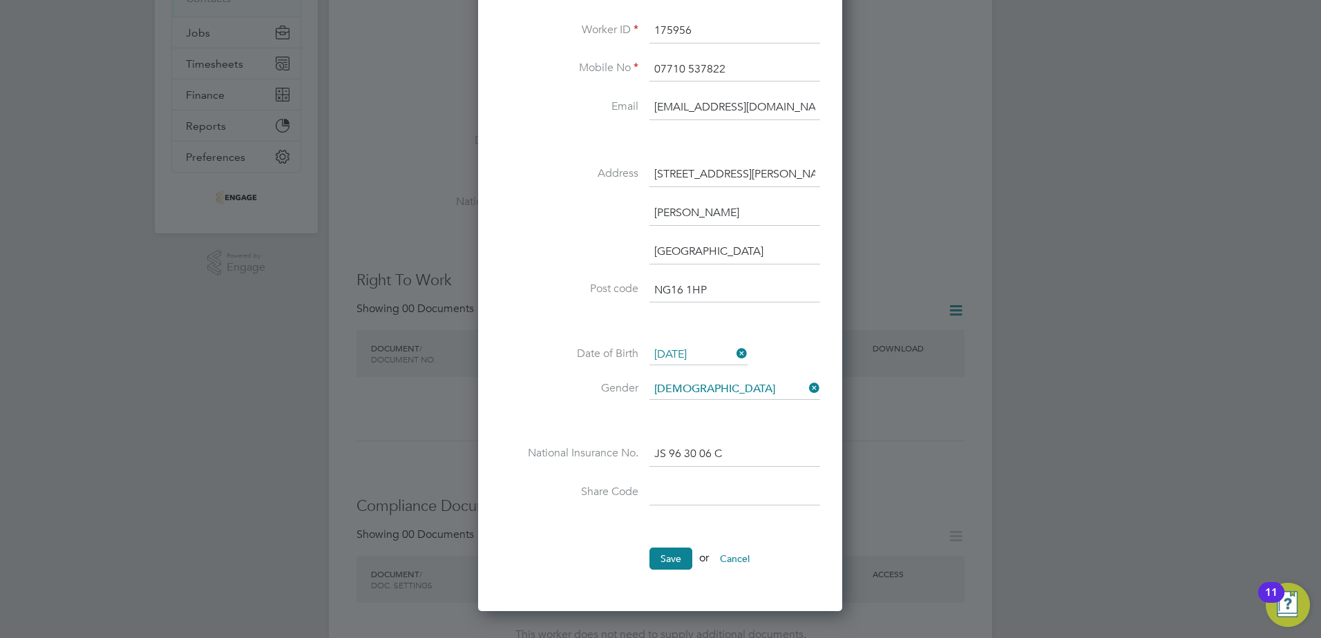
scroll to position [415, 0]
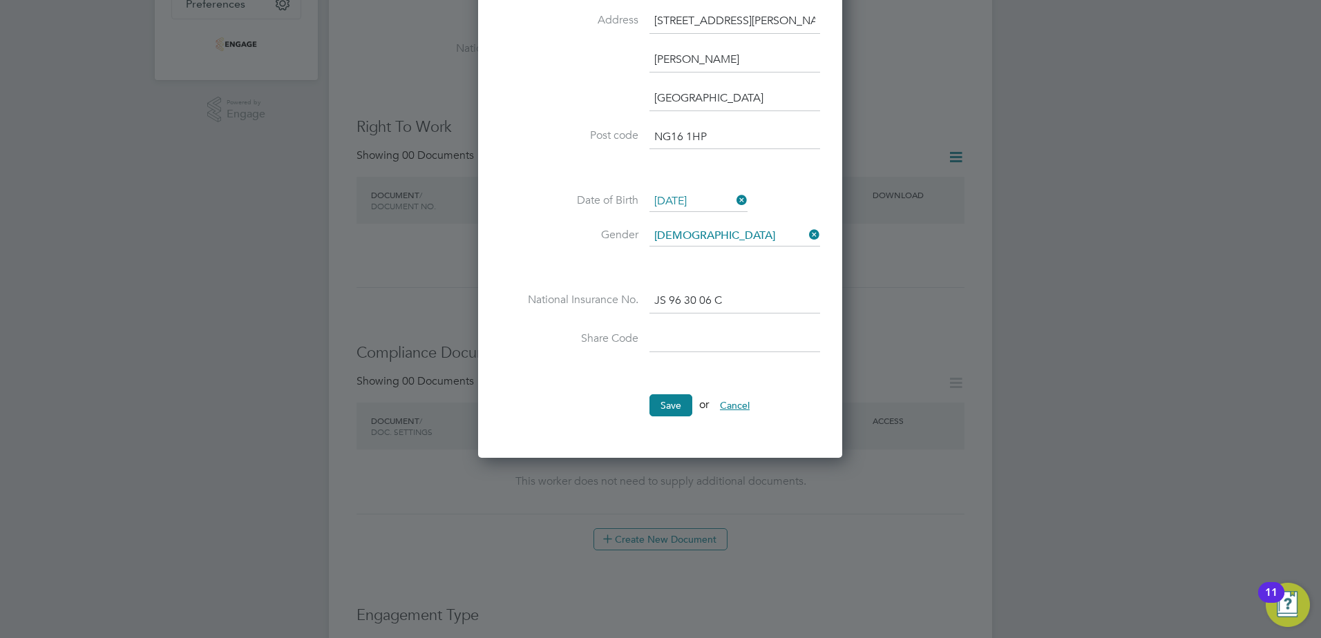
click at [739, 406] on button "Cancel" at bounding box center [735, 406] width 52 height 22
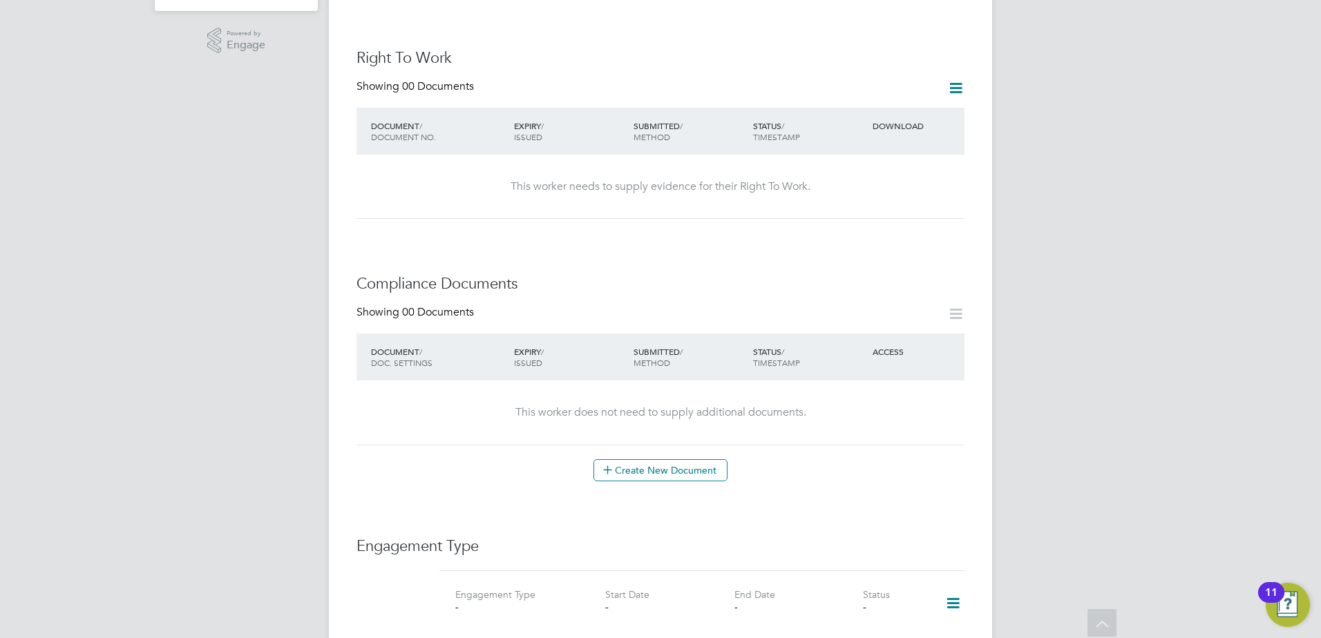
scroll to position [622, 0]
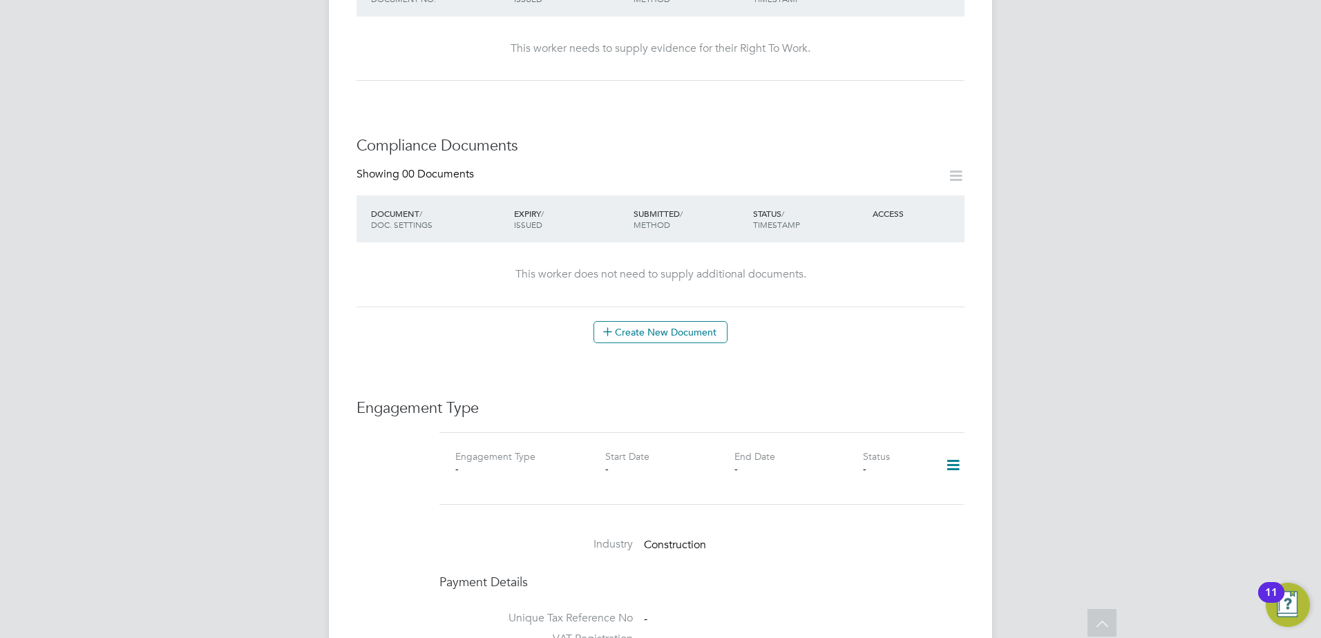
click at [948, 450] on icon at bounding box center [953, 466] width 24 height 32
click at [863, 475] on li "Edit Engagement Type" at bounding box center [882, 477] width 157 height 19
click at [866, 477] on li "Edit Engagement Type" at bounding box center [882, 477] width 157 height 19
click at [871, 494] on li "Add Engagement Type" at bounding box center [882, 496] width 157 height 19
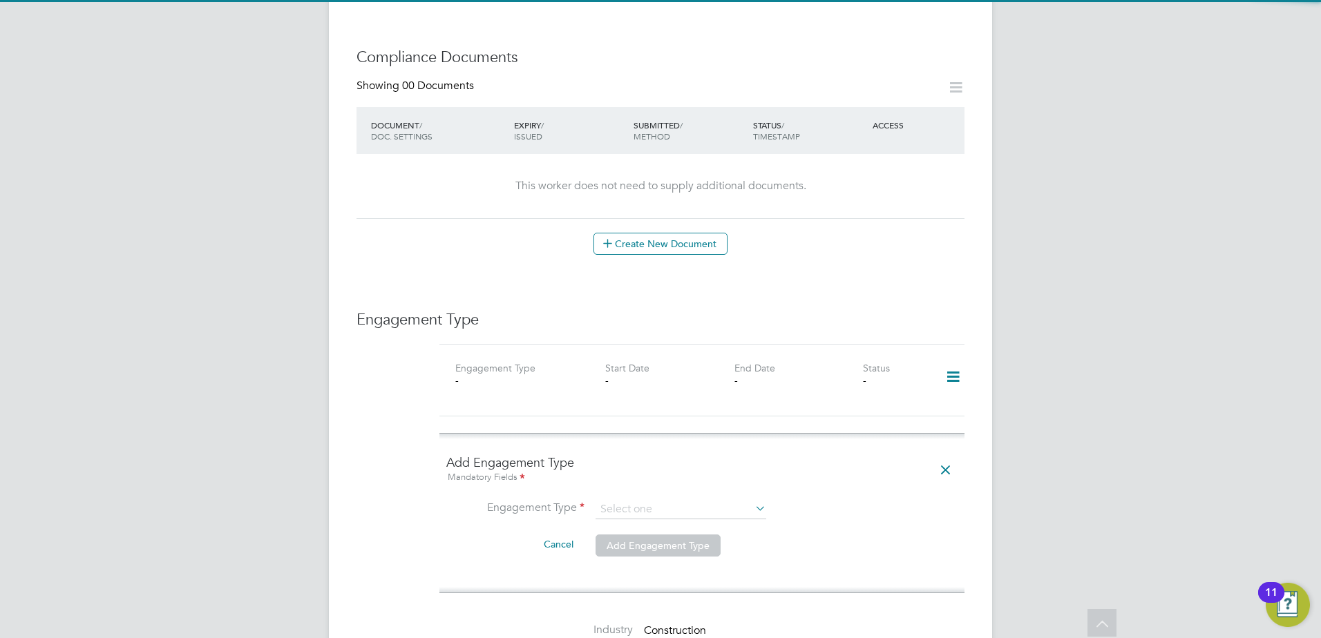
scroll to position [829, 0]
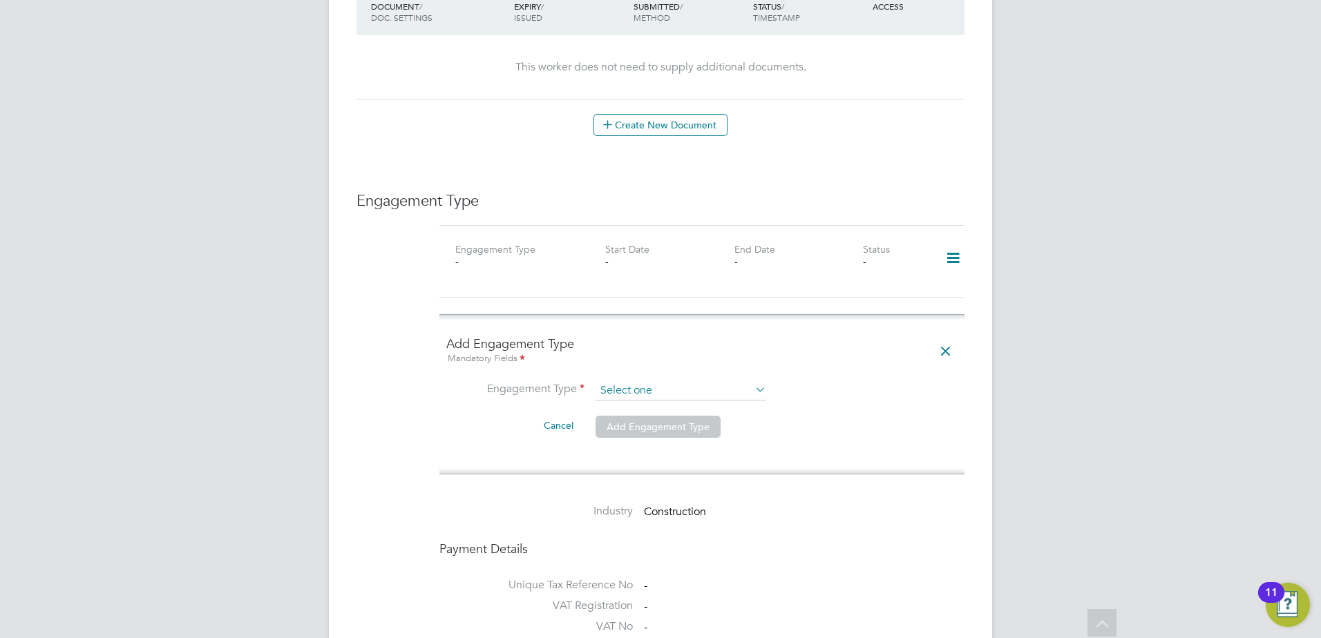
click at [668, 381] on input at bounding box center [681, 390] width 171 height 19
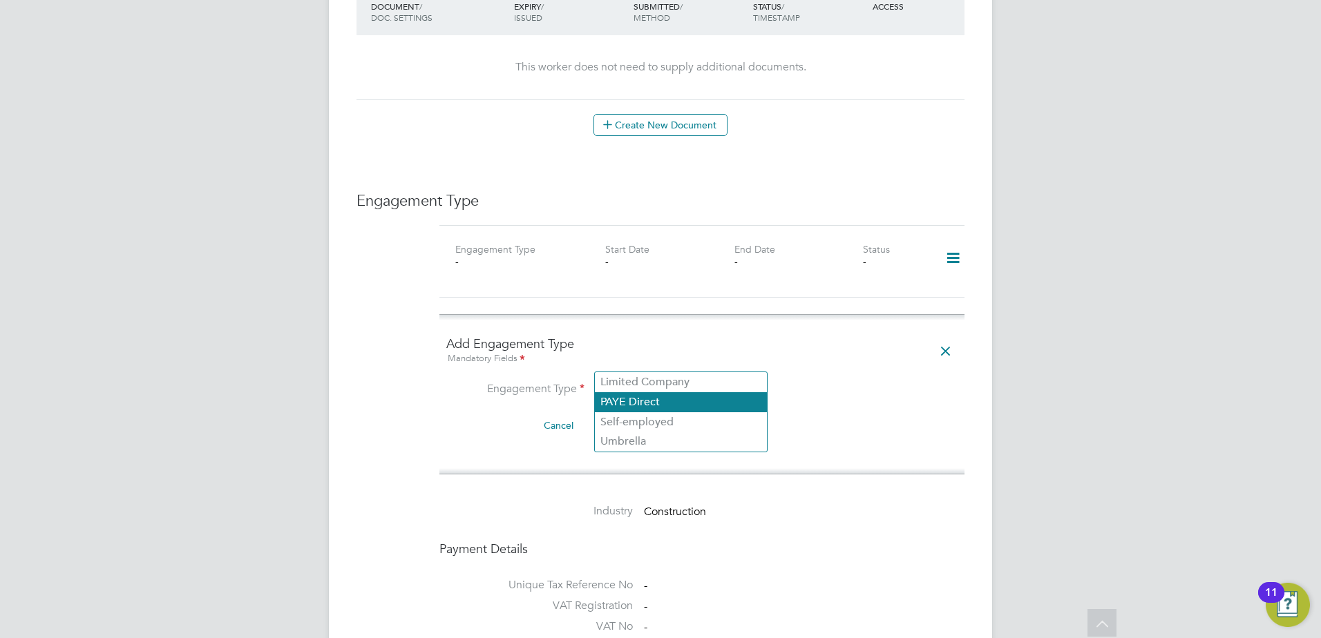
click at [661, 401] on li "PAYE Direct" at bounding box center [681, 402] width 172 height 20
type input "PAYE Direct"
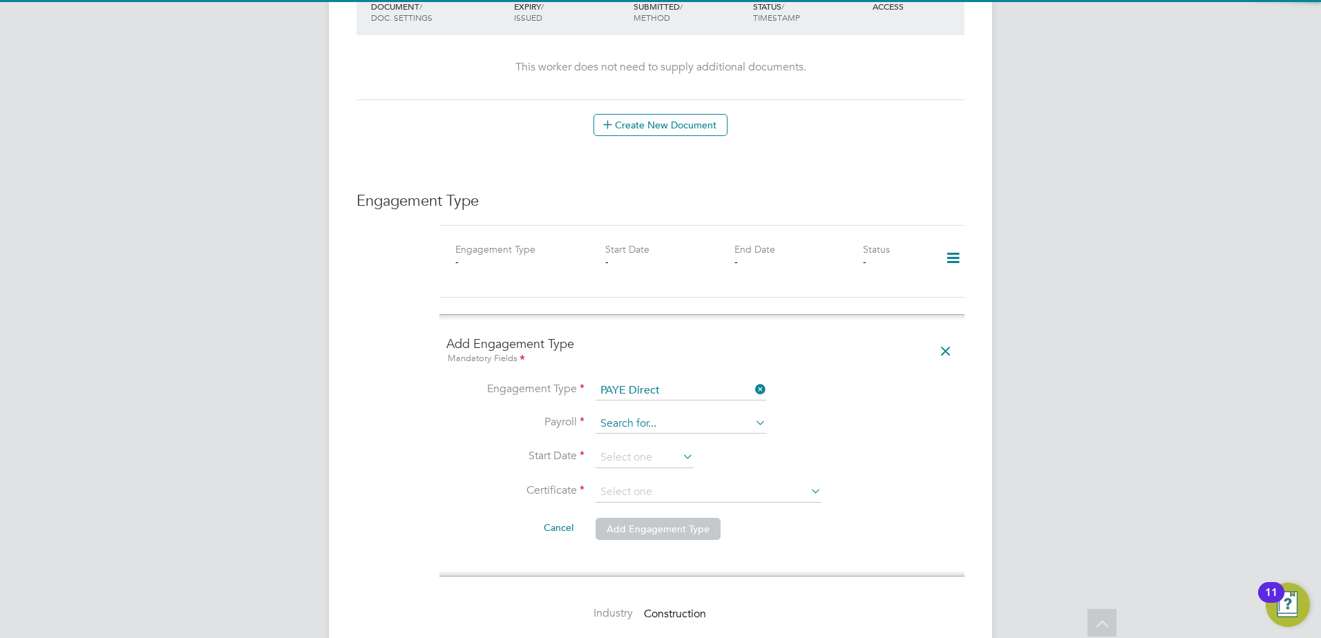
click at [661, 415] on input at bounding box center [681, 424] width 171 height 19
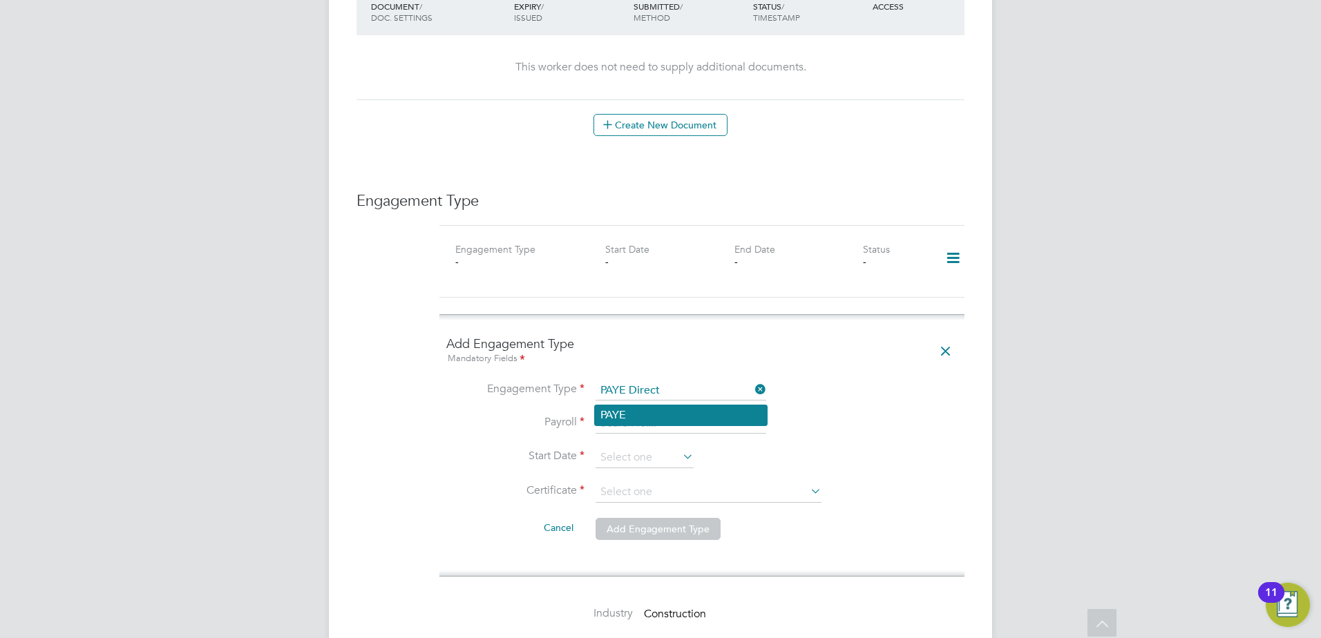
click at [657, 416] on li "PAYE" at bounding box center [681, 416] width 172 height 20
type input "PAYE"
click at [656, 448] on input at bounding box center [645, 458] width 98 height 21
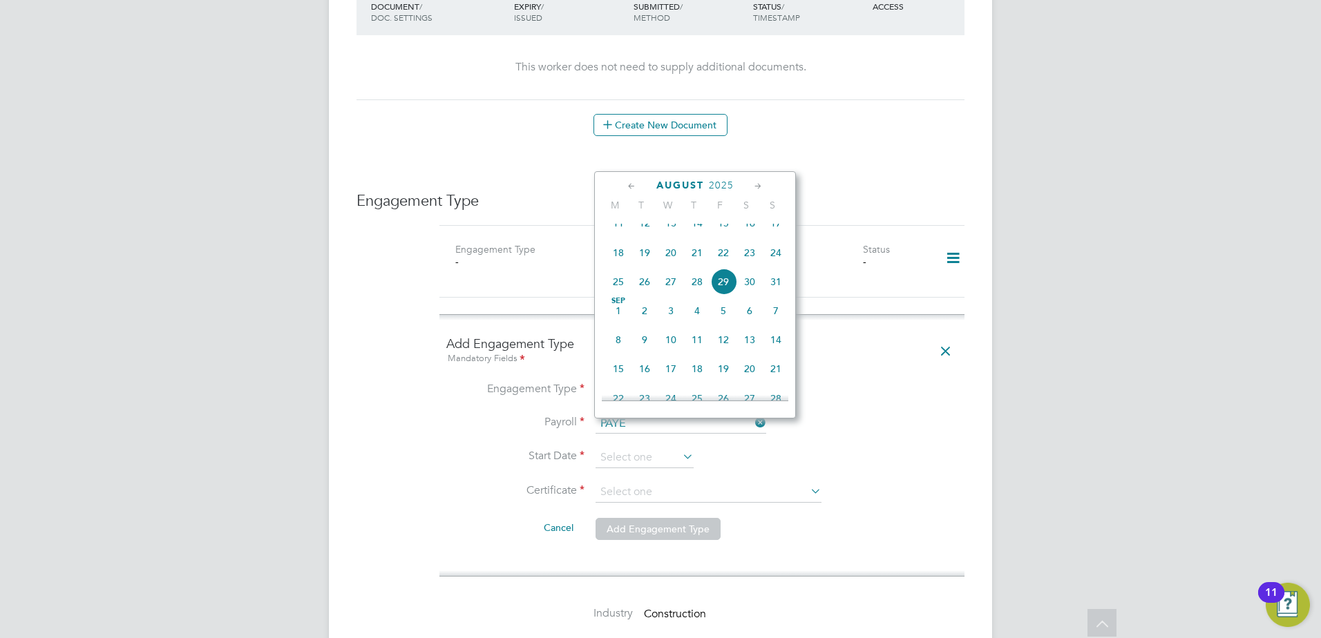
click at [618, 321] on span "[DATE]" at bounding box center [618, 311] width 26 height 26
type input "[DATE]"
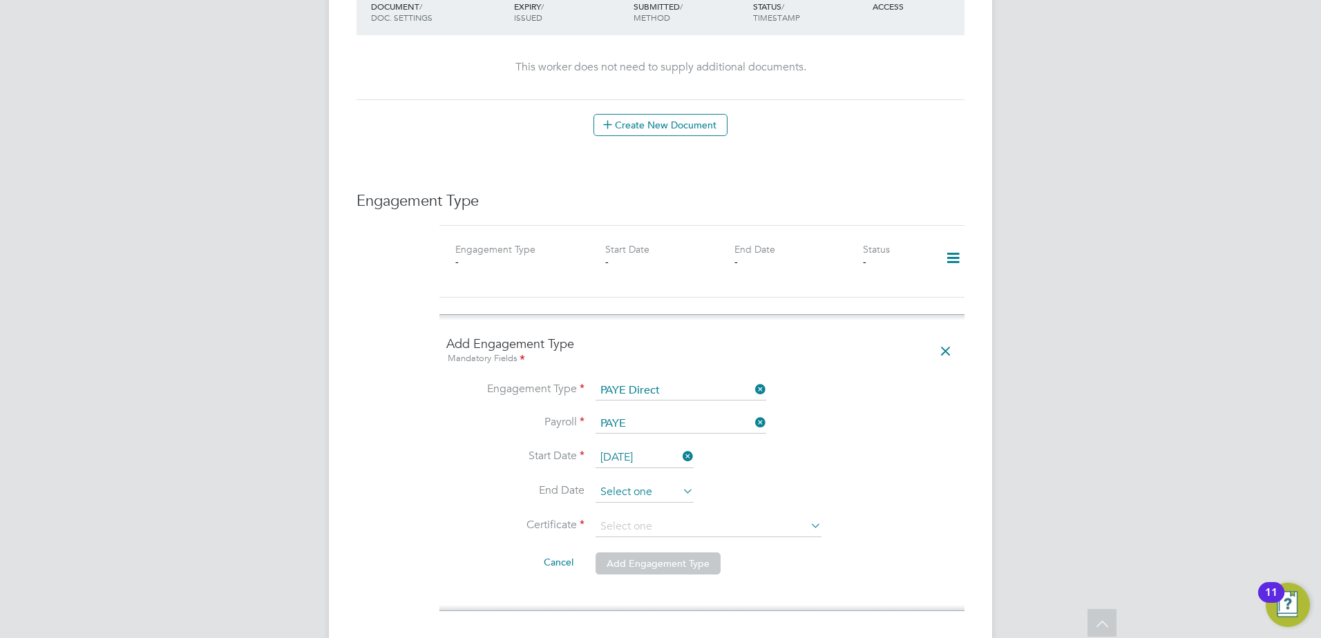
click at [631, 482] on input at bounding box center [645, 492] width 98 height 21
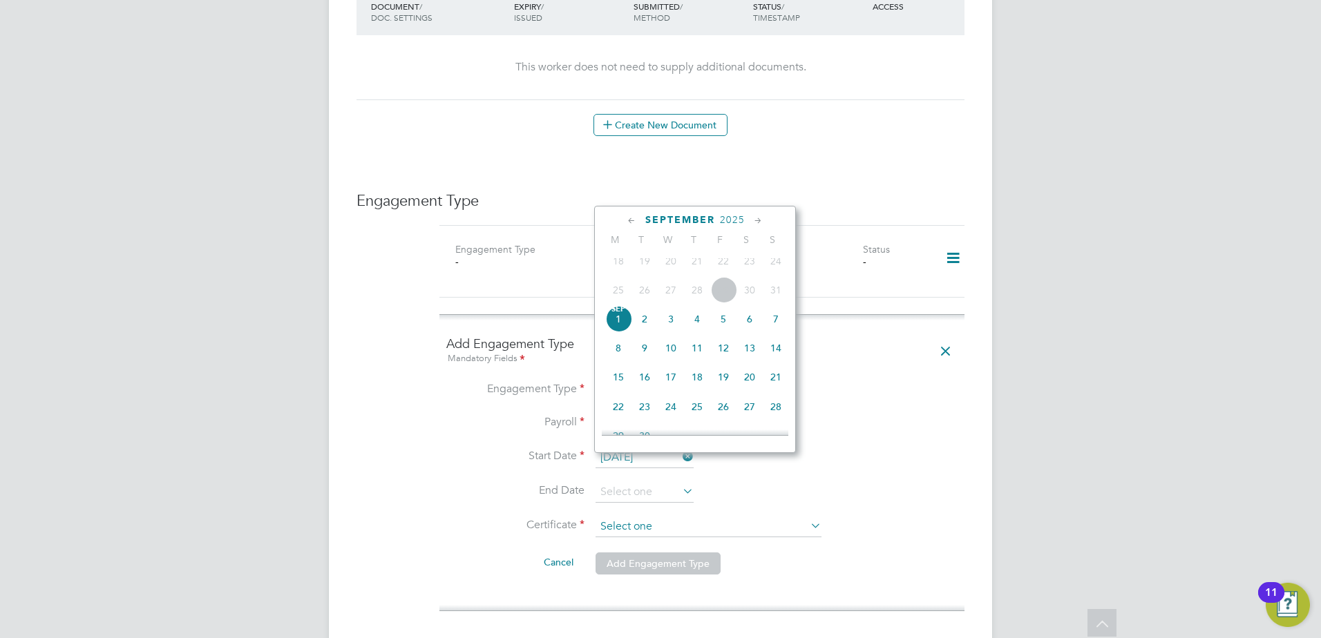
click at [721, 517] on input at bounding box center [709, 527] width 226 height 21
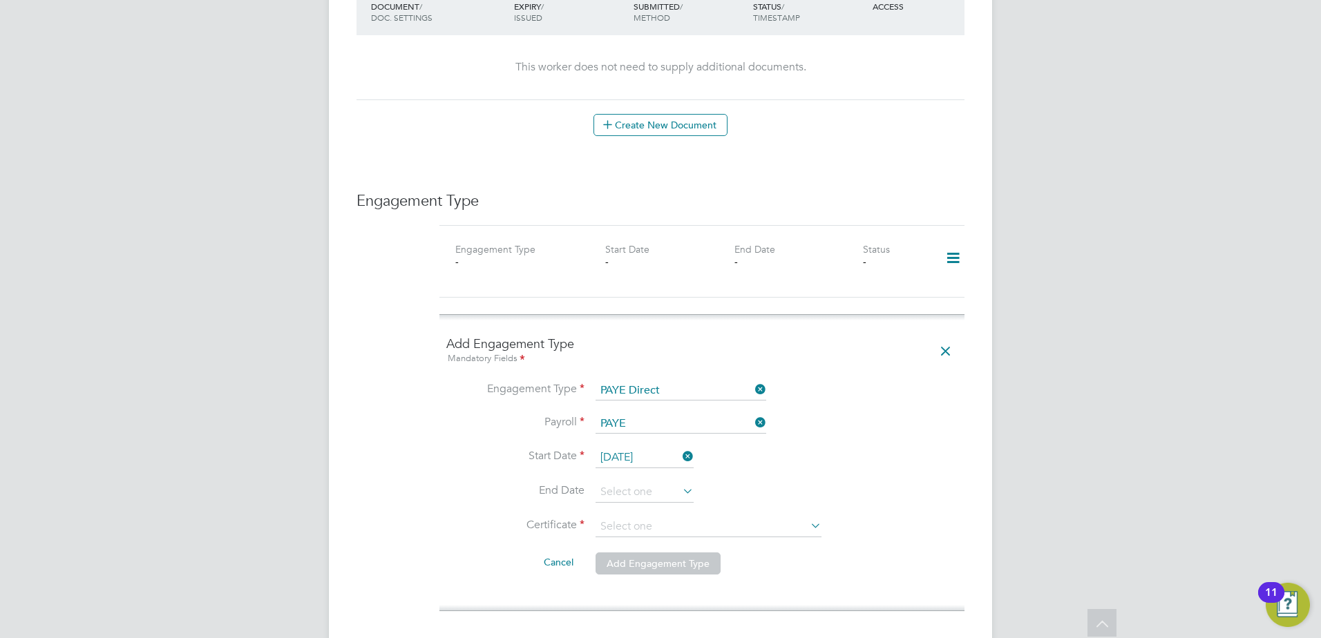
click at [663, 551] on li "Don't know" at bounding box center [708, 554] width 227 height 18
type input "Don't know"
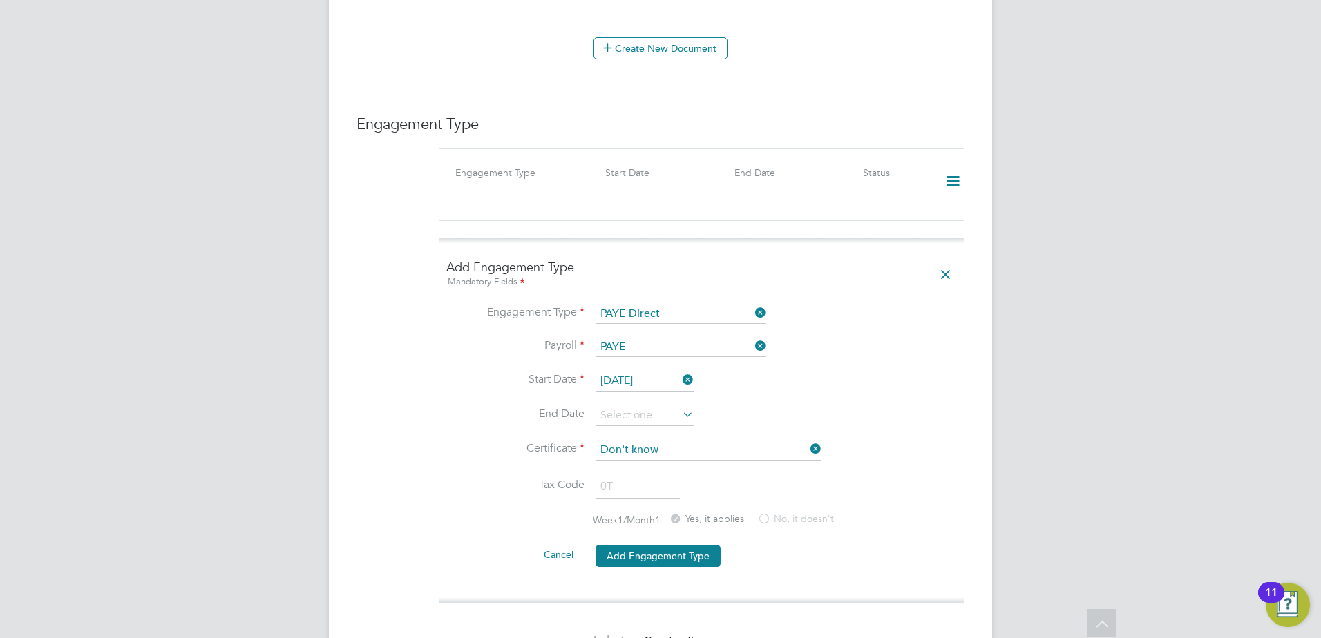
scroll to position [1105, 0]
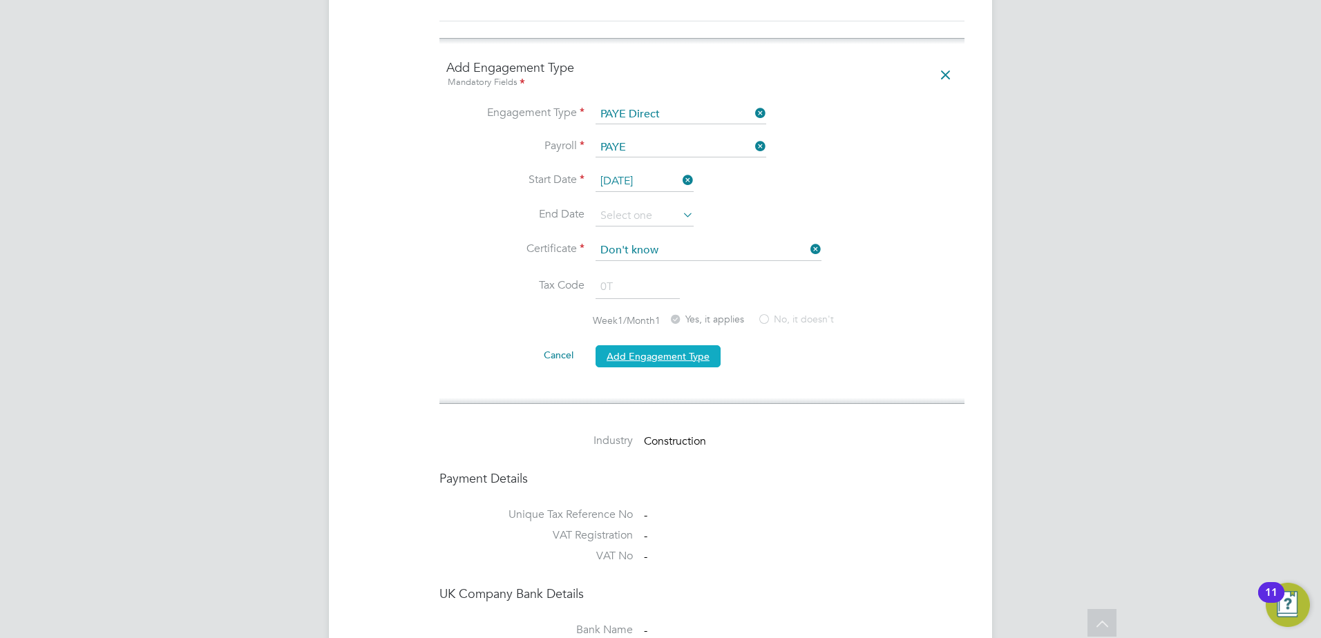
click at [668, 345] on button "Add Engagement Type" at bounding box center [658, 356] width 125 height 22
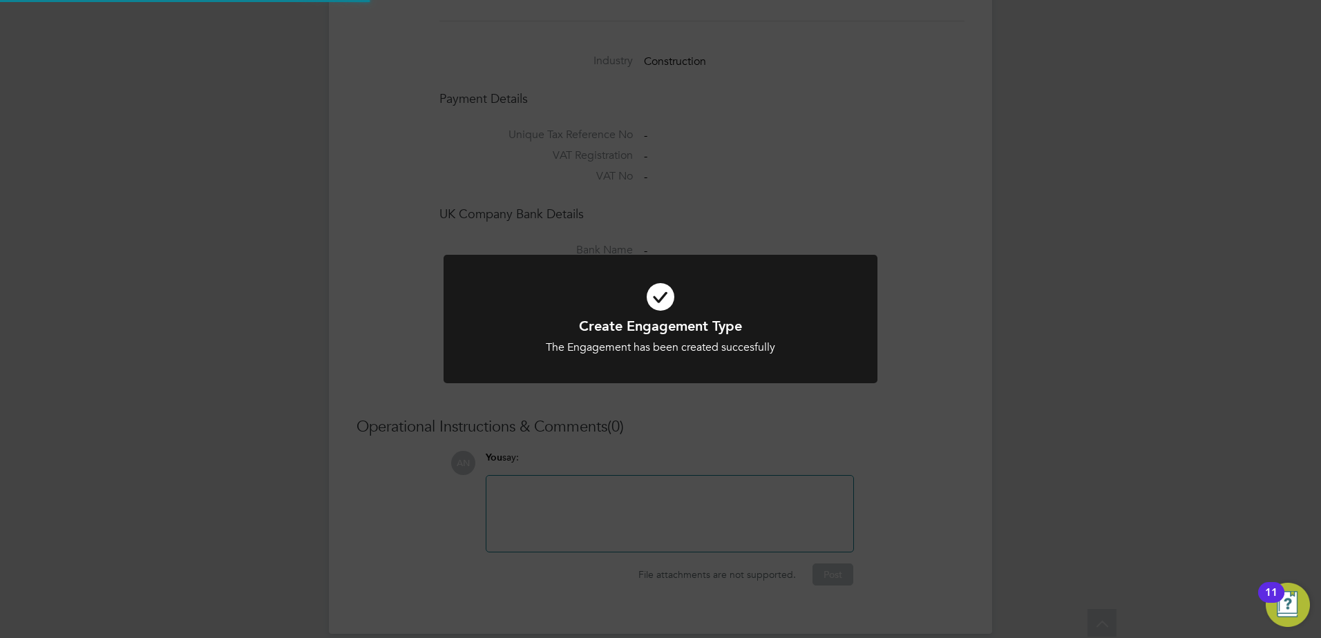
scroll to position [1095, 0]
click at [830, 184] on div "Create Engagement Type The Engagement has been created succesfully Cancel Okay" at bounding box center [660, 319] width 1321 height 638
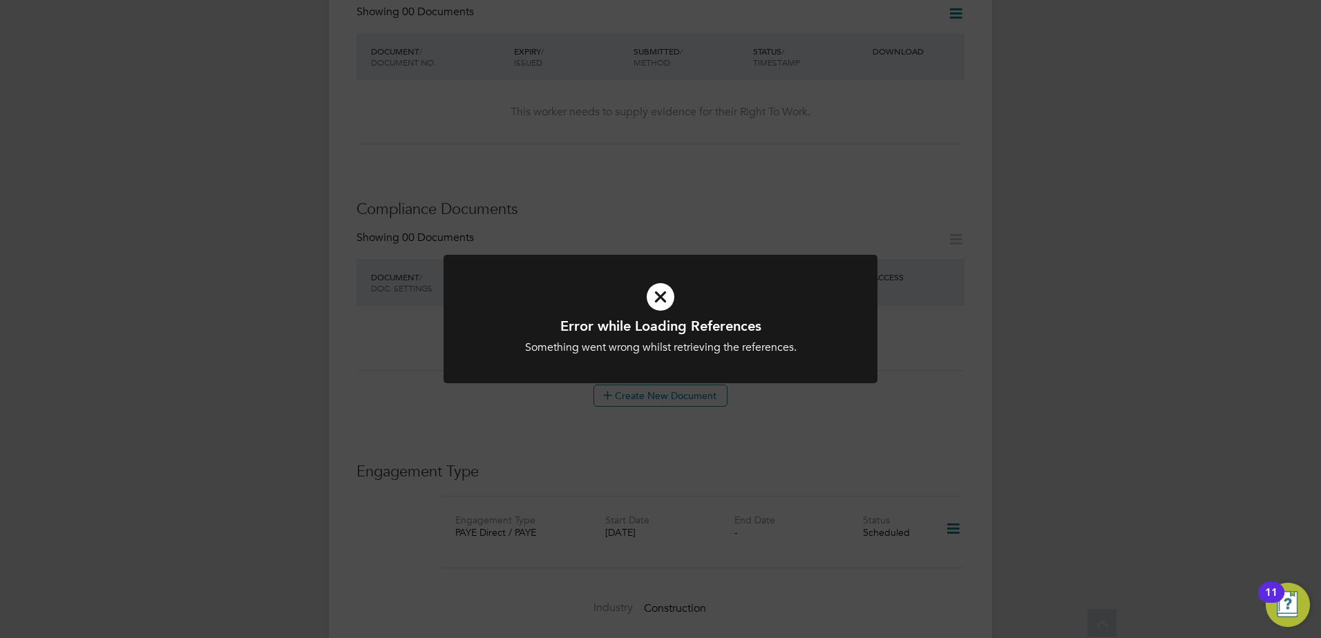
scroll to position [525, 0]
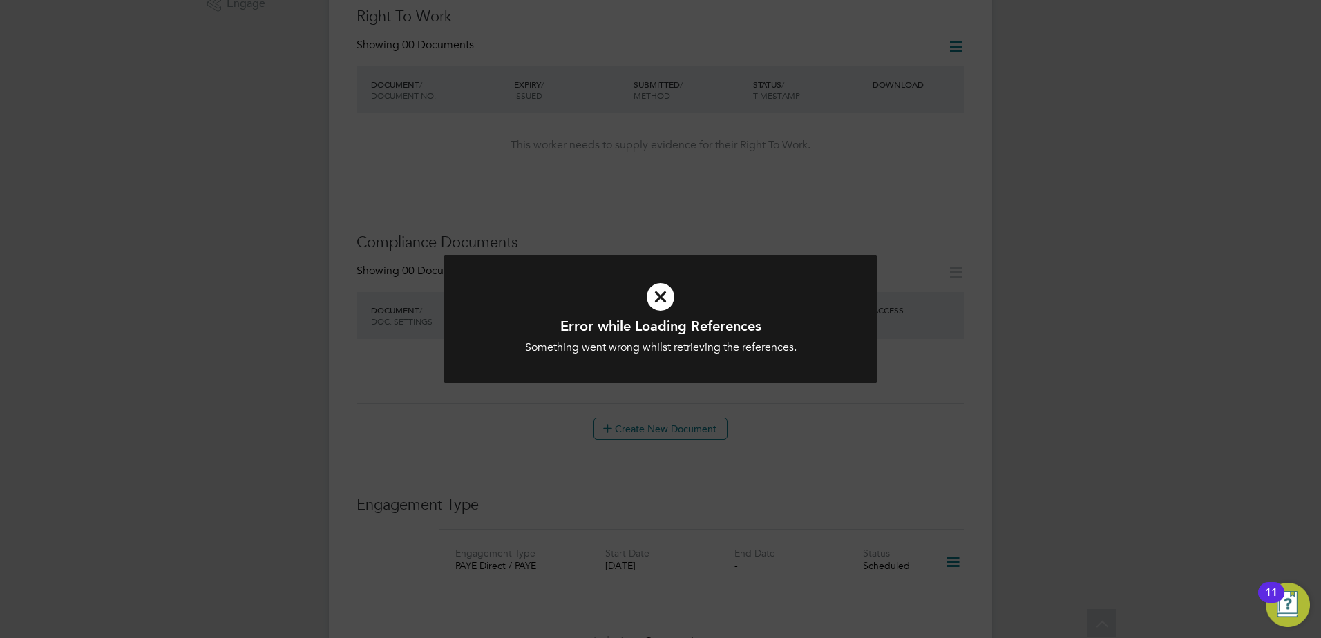
click at [748, 452] on div "Error while Loading References Something went wrong whilst retrieving the refer…" at bounding box center [660, 319] width 1321 height 638
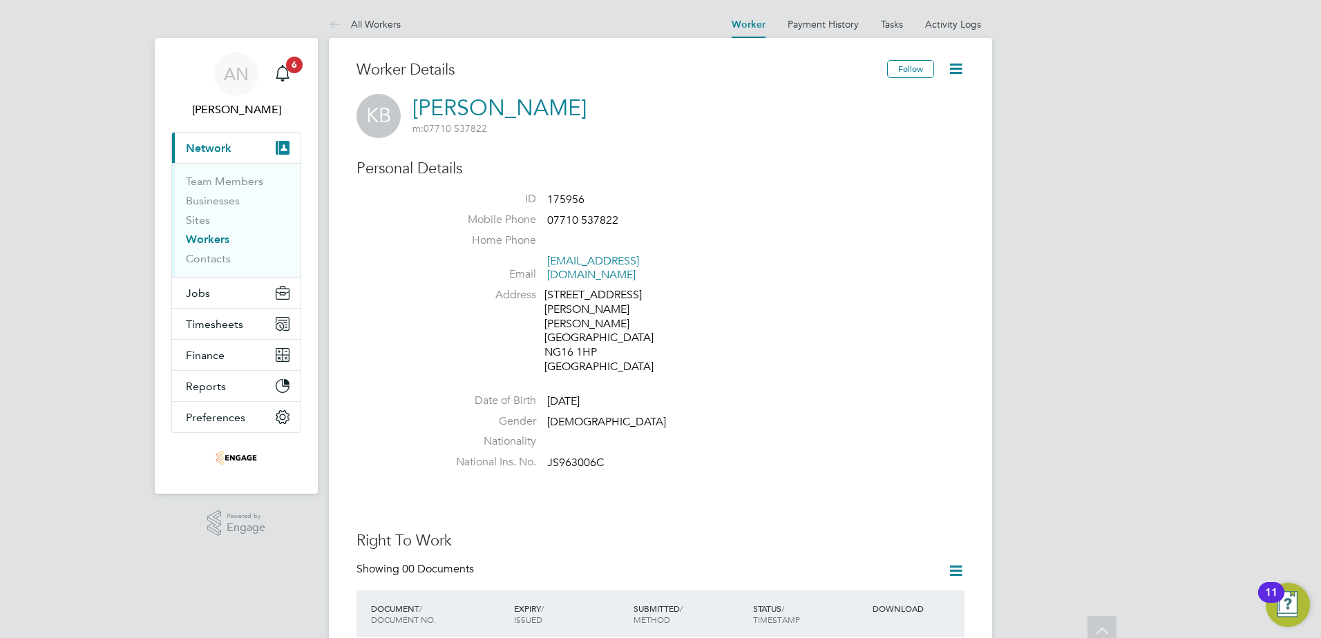
scroll to position [0, 0]
click at [958, 68] on icon at bounding box center [955, 69] width 17 height 17
click at [495, 104] on link "[PERSON_NAME]" at bounding box center [499, 108] width 174 height 27
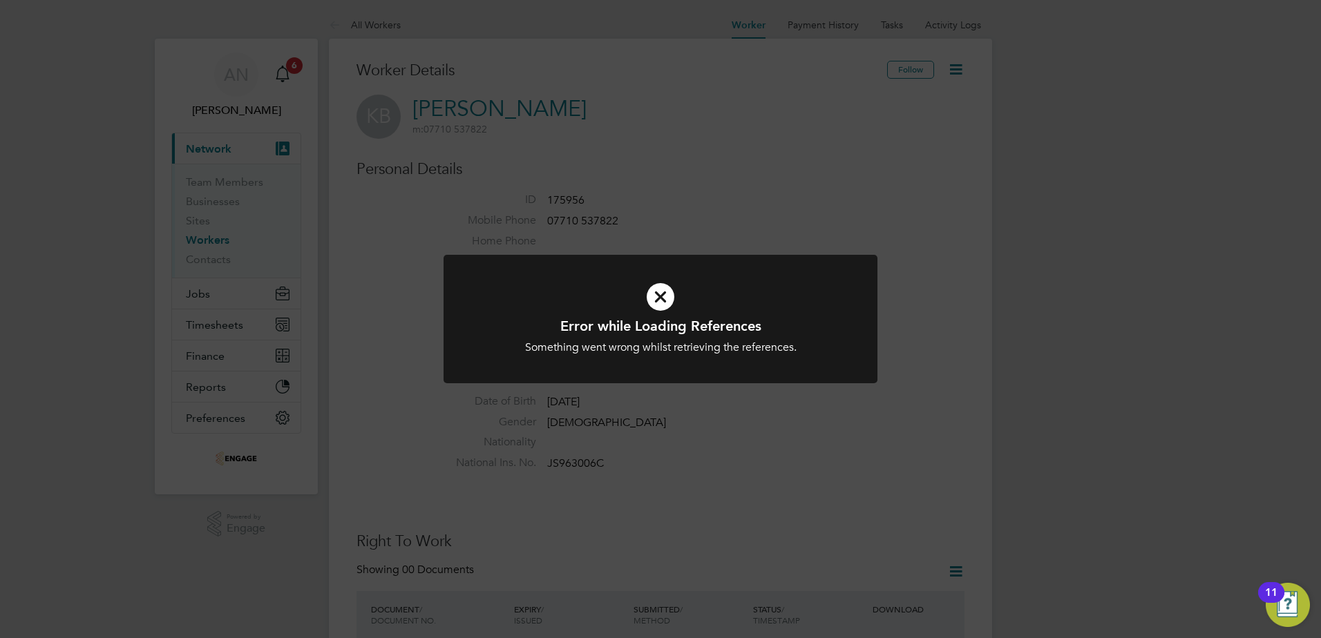
click at [707, 395] on div "Error while Loading References Something went wrong whilst retrieving the refer…" at bounding box center [661, 328] width 434 height 146
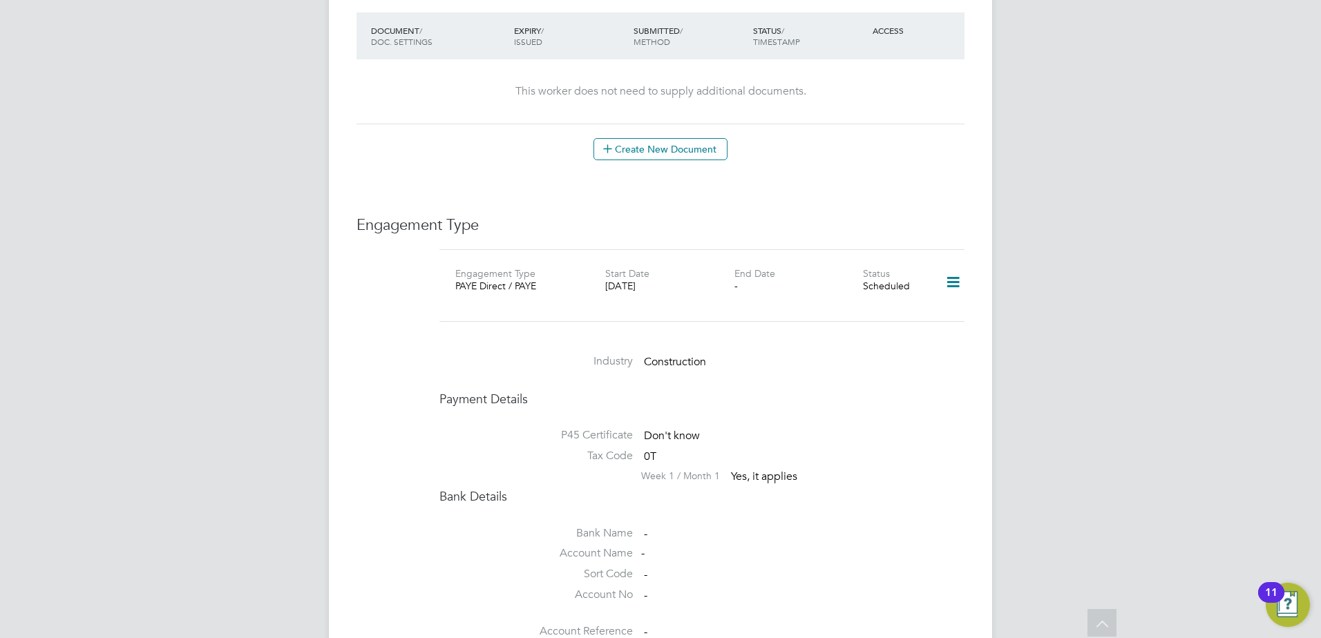
scroll to position [829, 0]
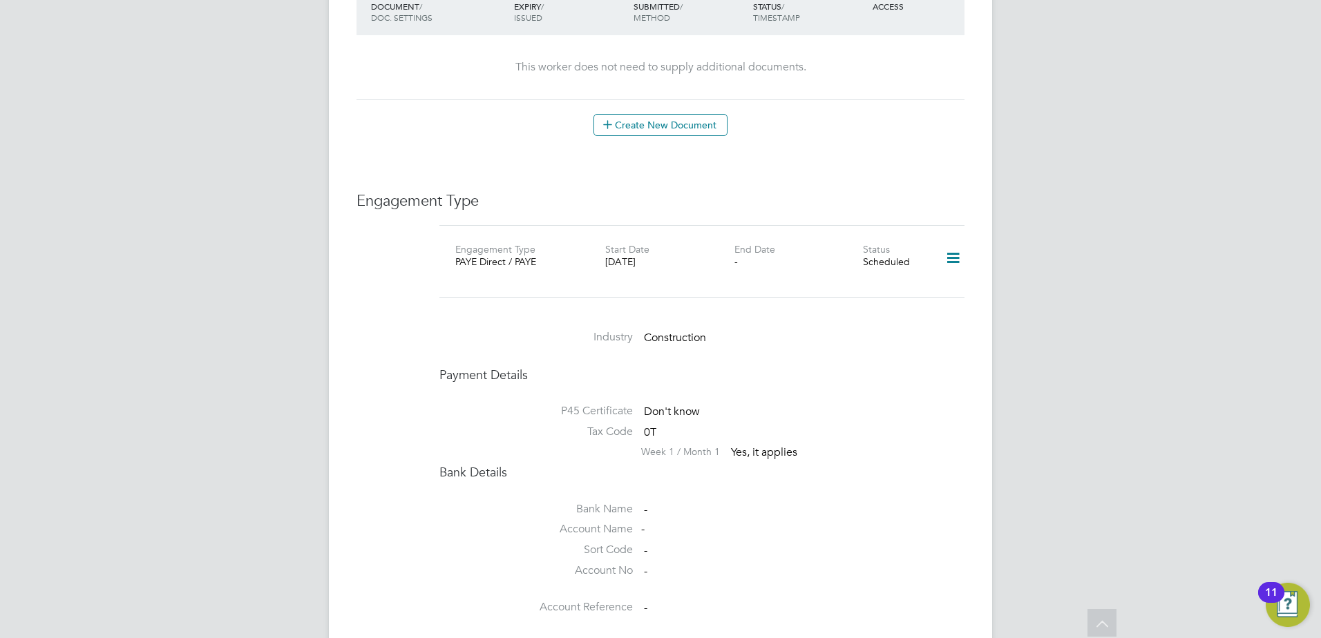
click at [677, 331] on span "Construction" at bounding box center [675, 338] width 62 height 14
click at [949, 243] on icon at bounding box center [953, 259] width 24 height 32
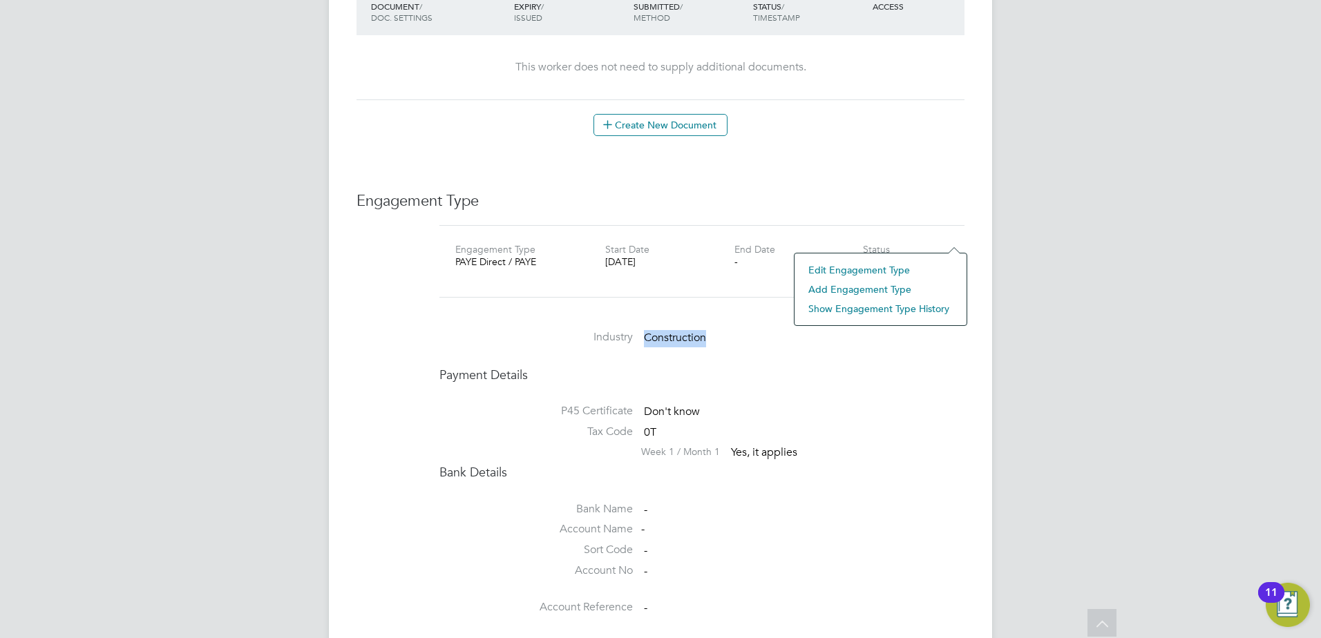
click at [866, 267] on li "Edit Engagement Type" at bounding box center [880, 269] width 158 height 19
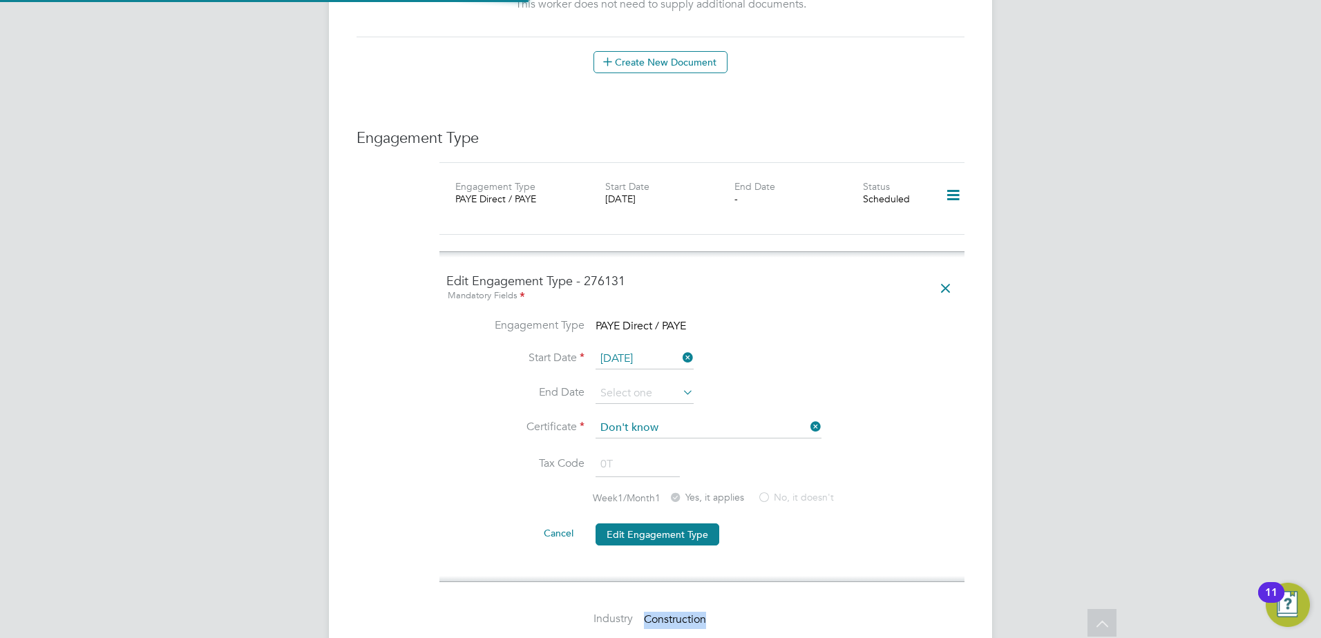
scroll to position [967, 0]
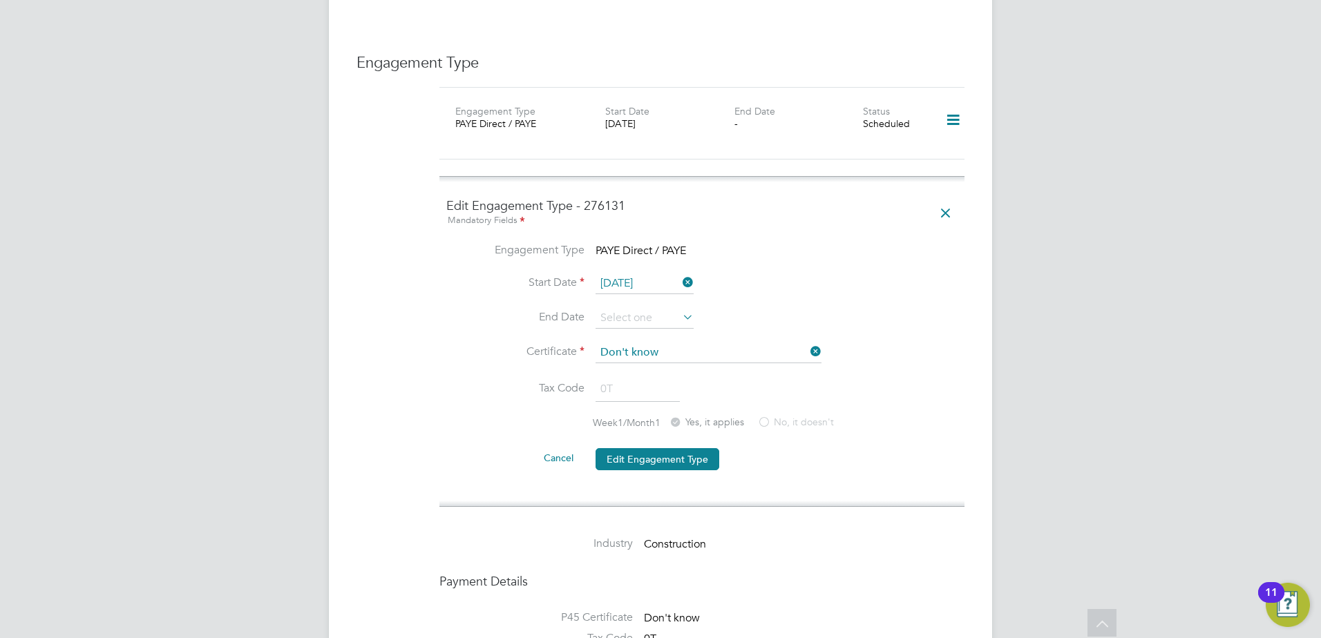
click at [822, 447] on li "Cancel Edit Engagement Type" at bounding box center [701, 466] width 511 height 39
click at [832, 521] on ul "Industry Construction" at bounding box center [701, 540] width 525 height 39
click at [942, 198] on icon at bounding box center [945, 214] width 24 height 32
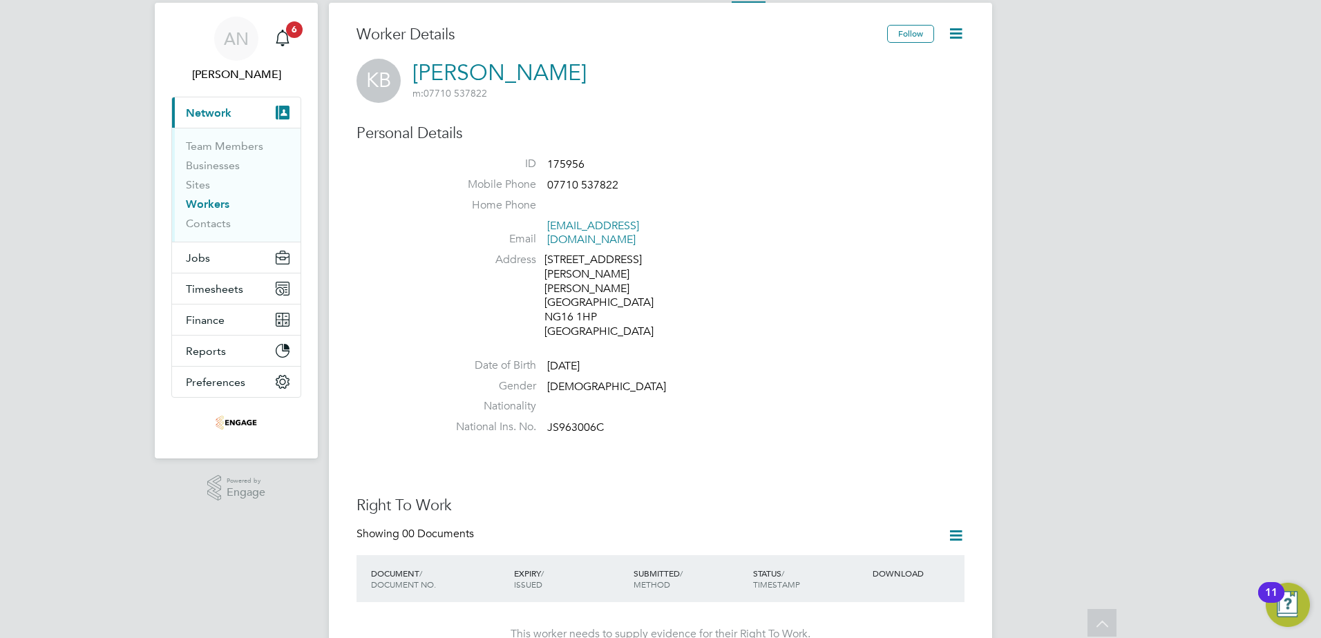
scroll to position [0, 0]
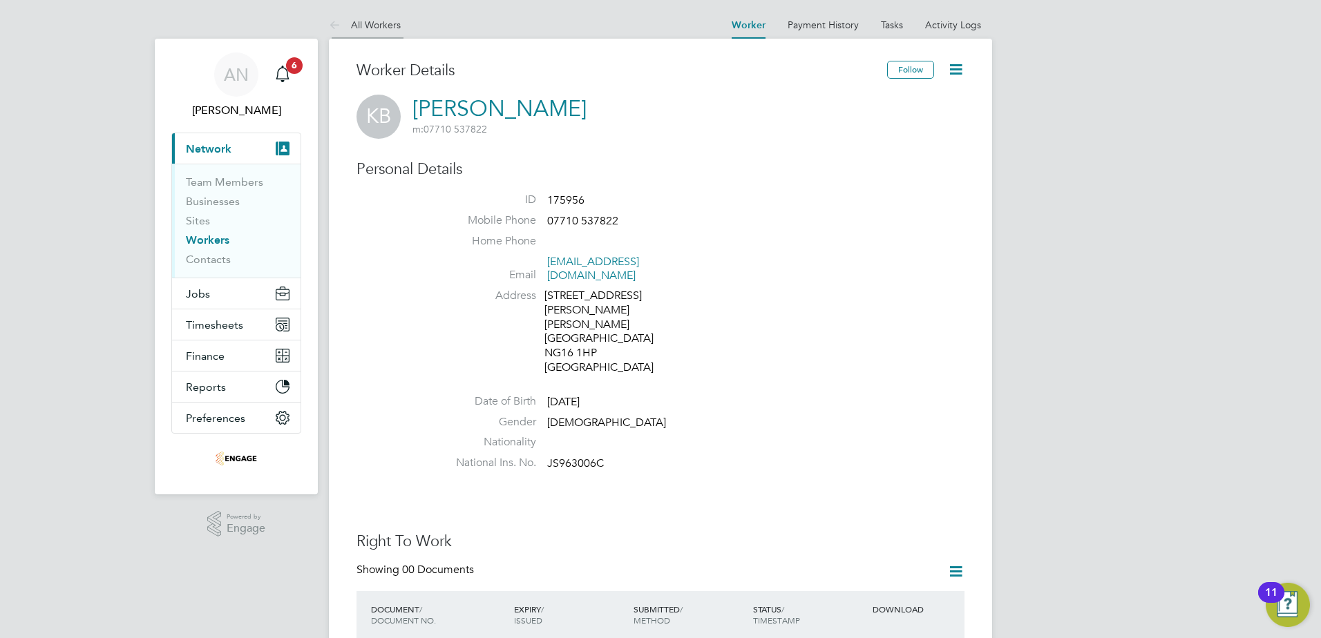
click at [362, 22] on link "All Workers" at bounding box center [365, 25] width 72 height 12
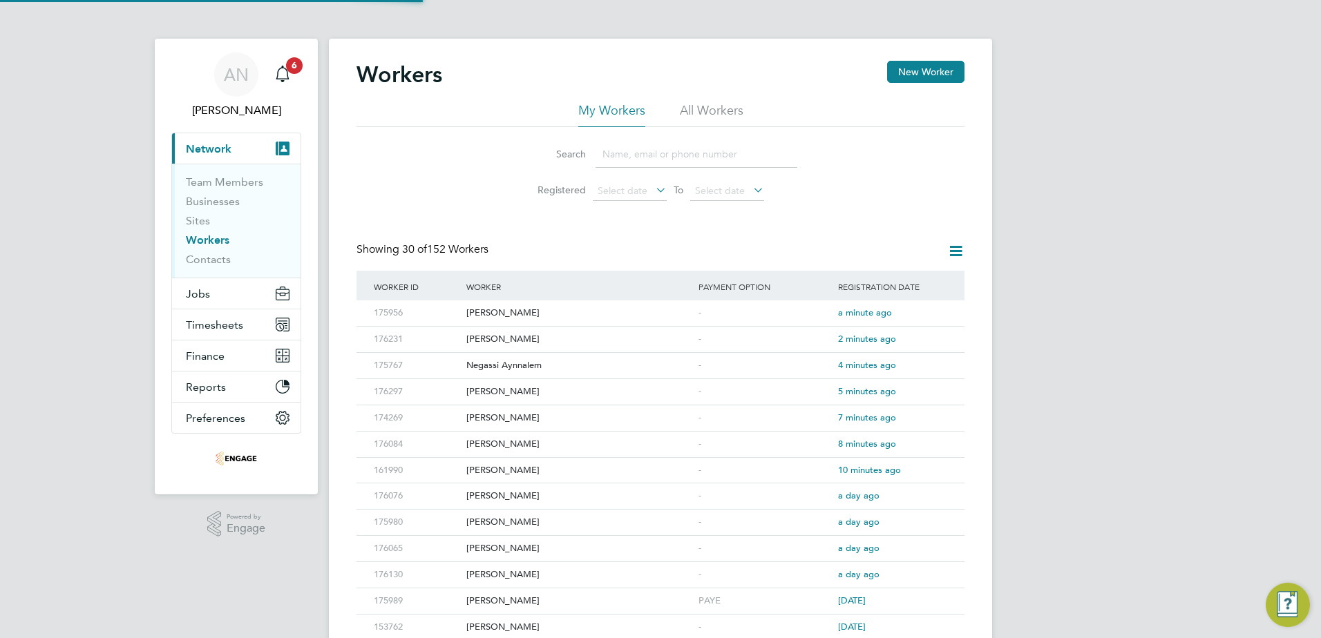
click at [362, 23] on app-barbie "Workers New Worker My Workers All Workers Search Registered Select date To Sele…" at bounding box center [660, 577] width 663 height 1154
click at [915, 77] on button "New Worker" at bounding box center [925, 72] width 77 height 22
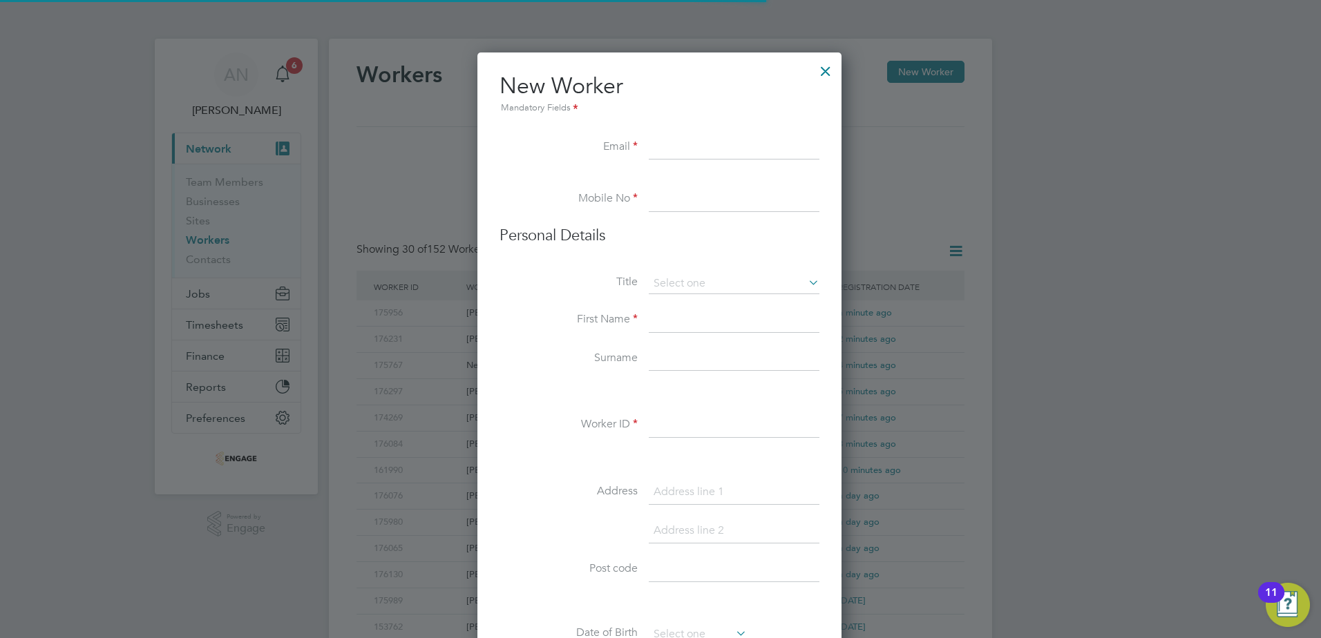
scroll to position [1176, 366]
click at [716, 144] on input at bounding box center [734, 147] width 171 height 25
paste input "Umariqbal2302@gmail.com"
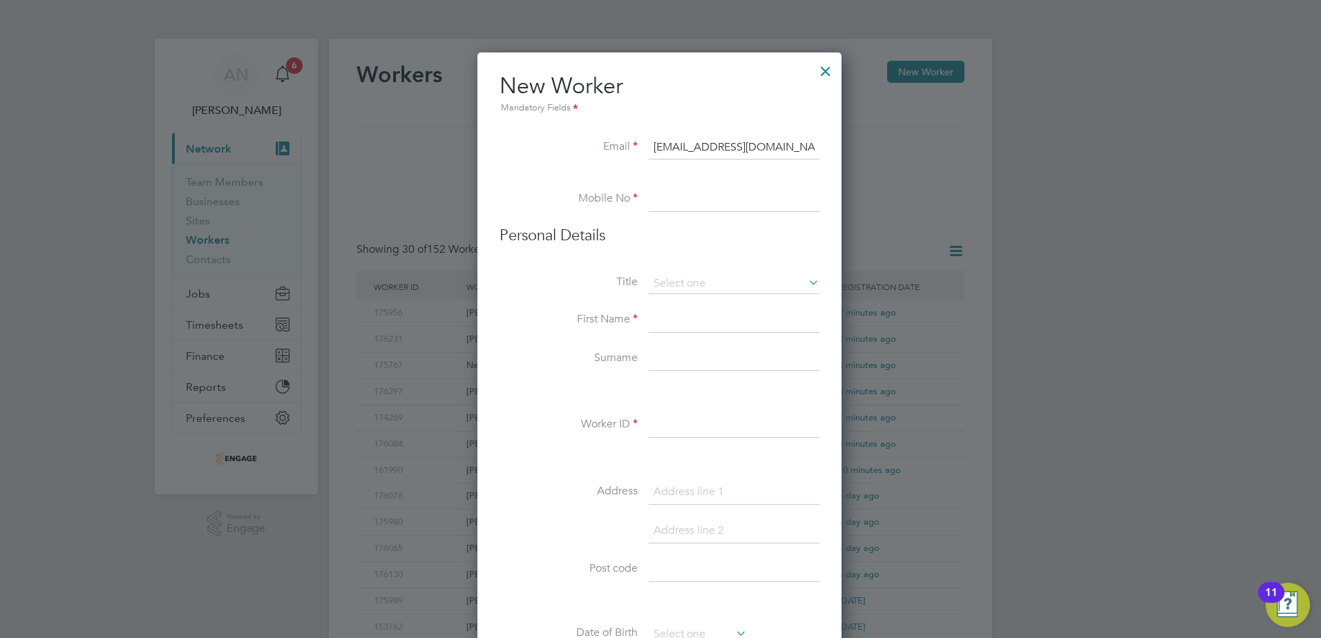
type input "Umariqbal2302@gmail.com"
click at [761, 191] on input at bounding box center [734, 199] width 171 height 25
paste input "07950 415993"
type input "07950 415993"
click at [691, 294] on li "Title" at bounding box center [660, 291] width 320 height 35
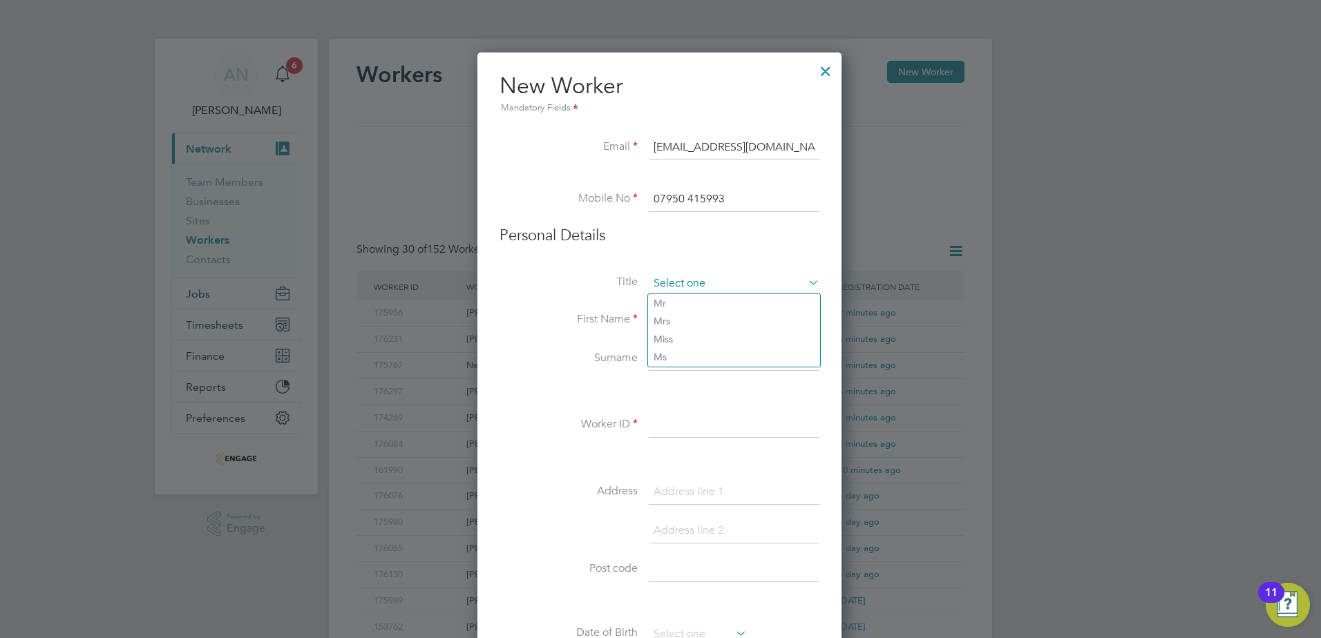
click at [693, 287] on input at bounding box center [734, 284] width 171 height 21
click at [688, 302] on li "Mr" at bounding box center [734, 303] width 172 height 18
type input "Mr"
click at [688, 316] on input at bounding box center [734, 320] width 171 height 25
type input "Umar"
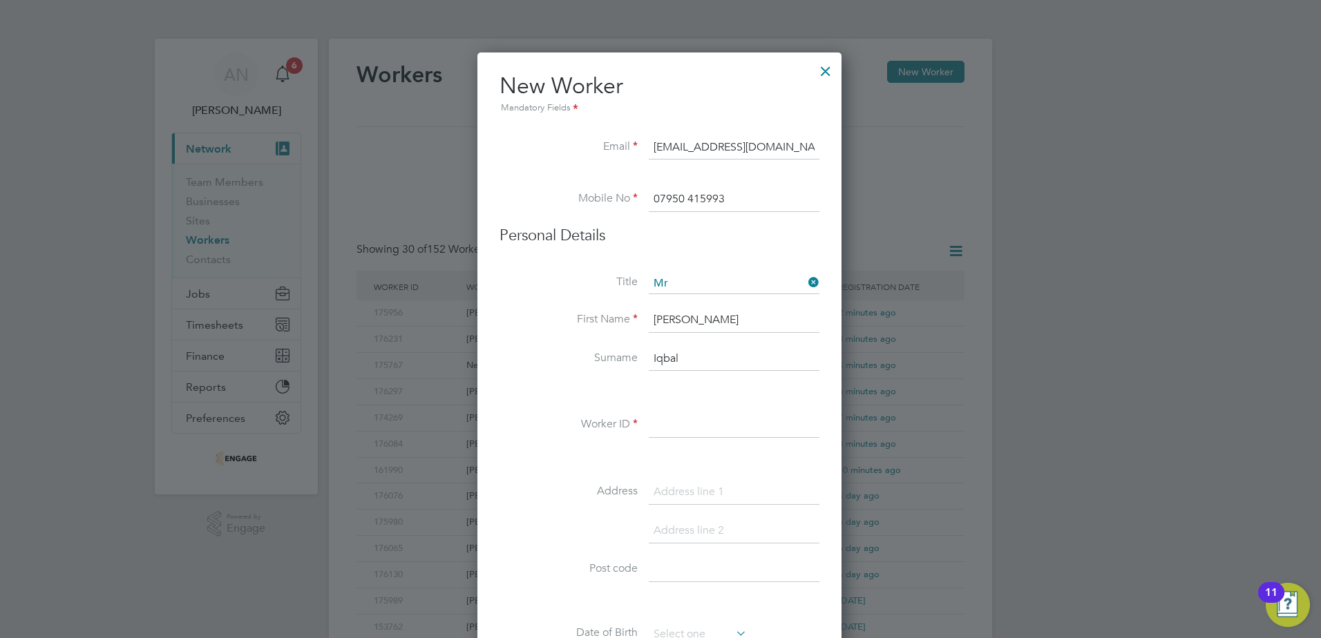
type input "Iqbal"
drag, startPoint x: 707, startPoint y: 423, endPoint x: 652, endPoint y: 443, distance: 58.8
click at [707, 423] on input at bounding box center [734, 425] width 171 height 25
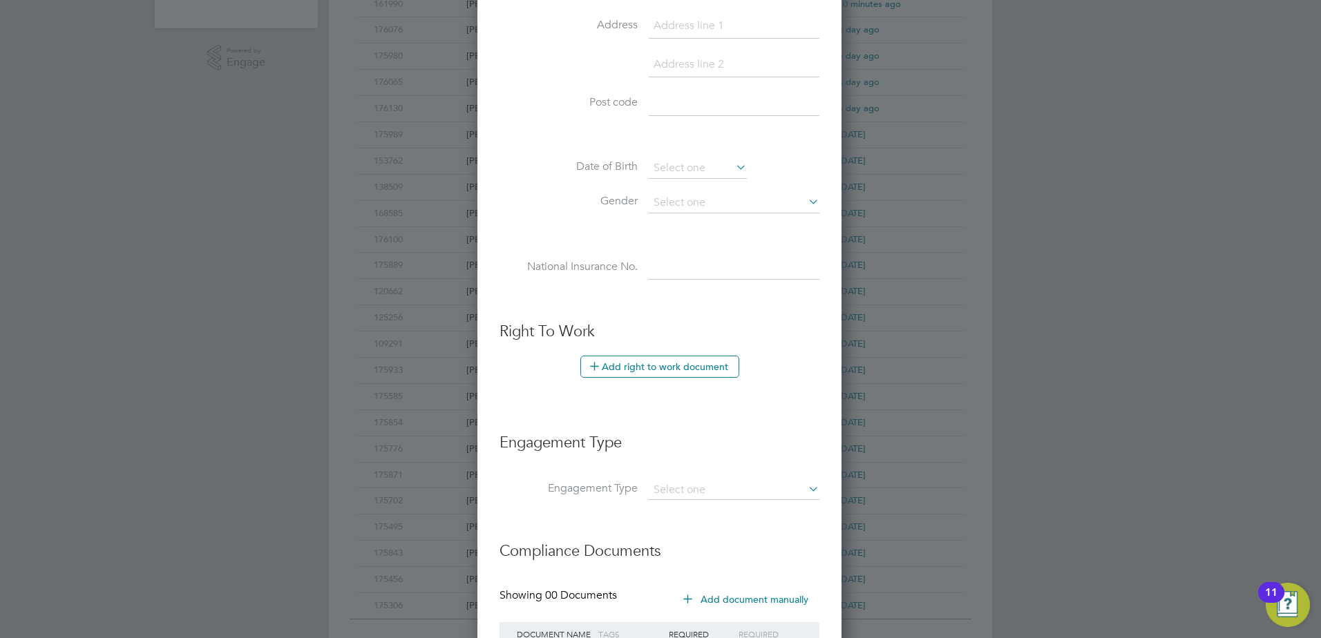
scroll to position [589, 0]
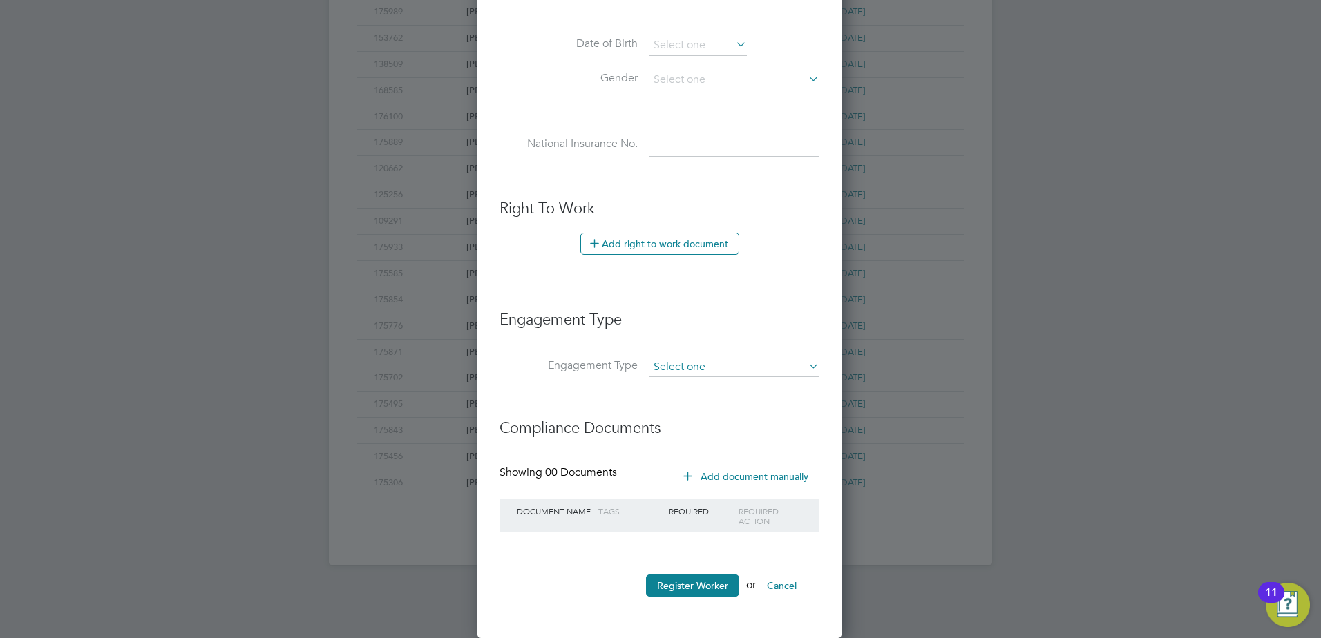
type input "174212"
click at [690, 368] on input at bounding box center [734, 367] width 171 height 19
click at [682, 401] on li "PAYE Direct" at bounding box center [734, 407] width 172 height 20
type input "PAYE Direct"
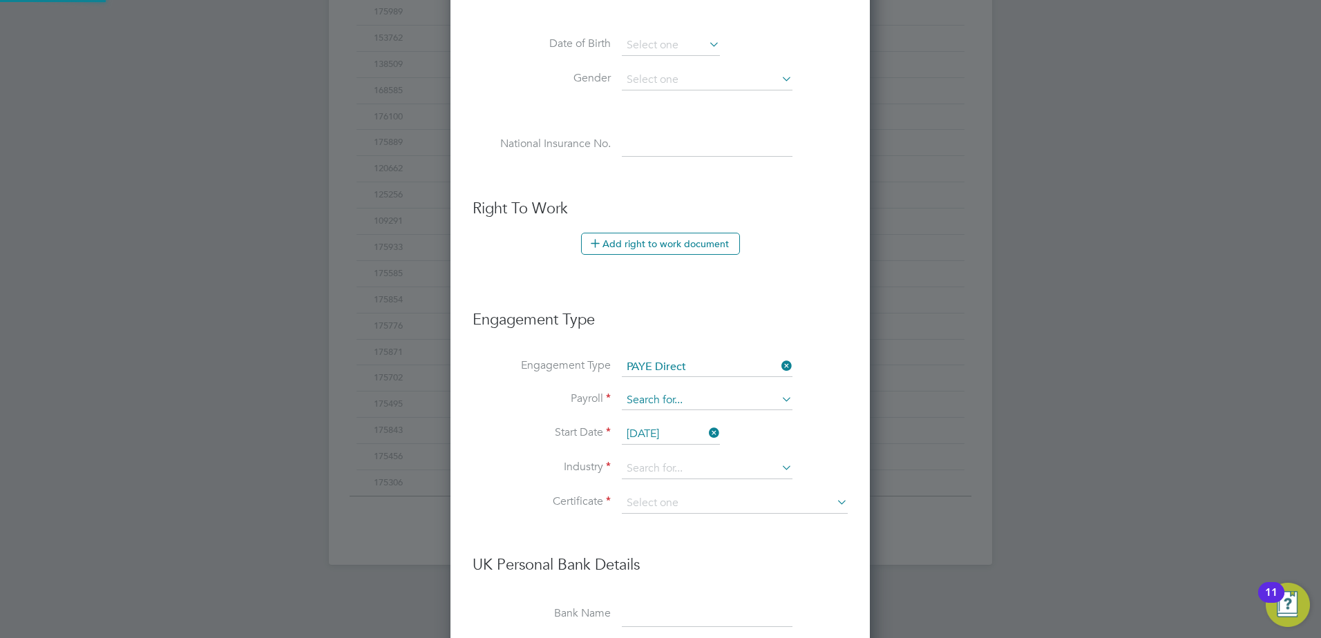
scroll to position [1581, 421]
click at [680, 395] on input at bounding box center [707, 400] width 171 height 19
click at [654, 424] on li "PAYE" at bounding box center [707, 420] width 172 height 20
type input "PAYE"
click at [657, 435] on input "[DATE]" at bounding box center [671, 434] width 98 height 21
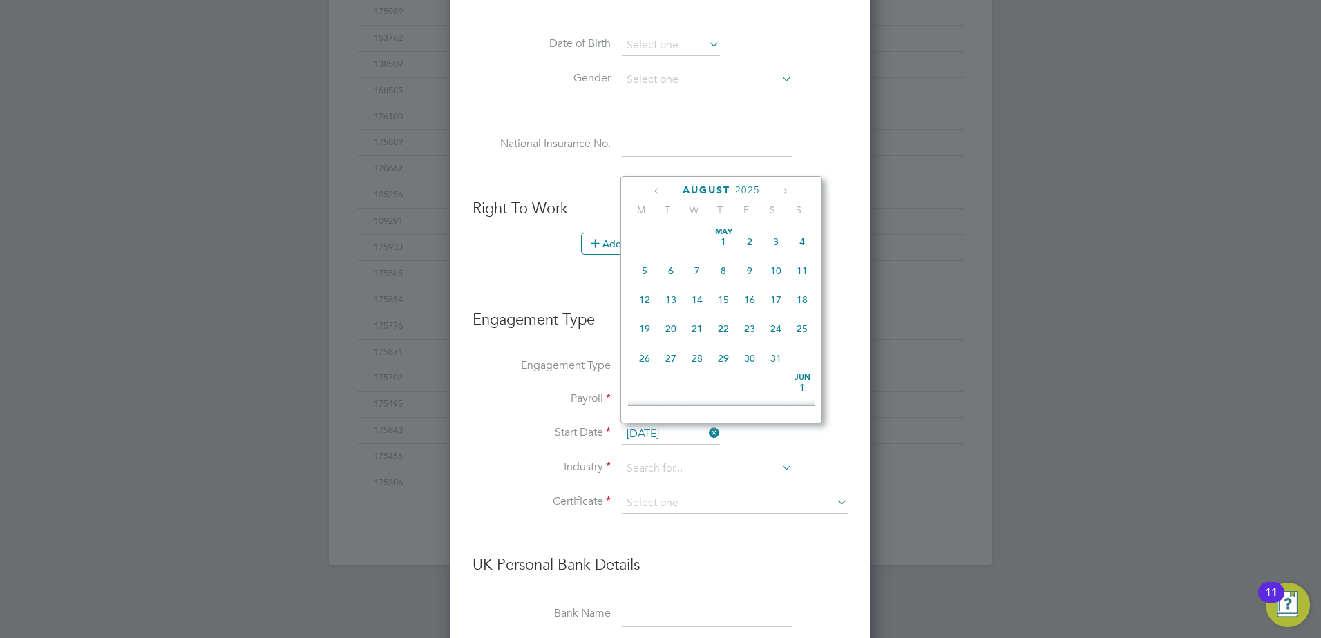
scroll to position [538, 0]
click at [644, 310] on span "Sep" at bounding box center [644, 306] width 26 height 7
type input "[DATE]"
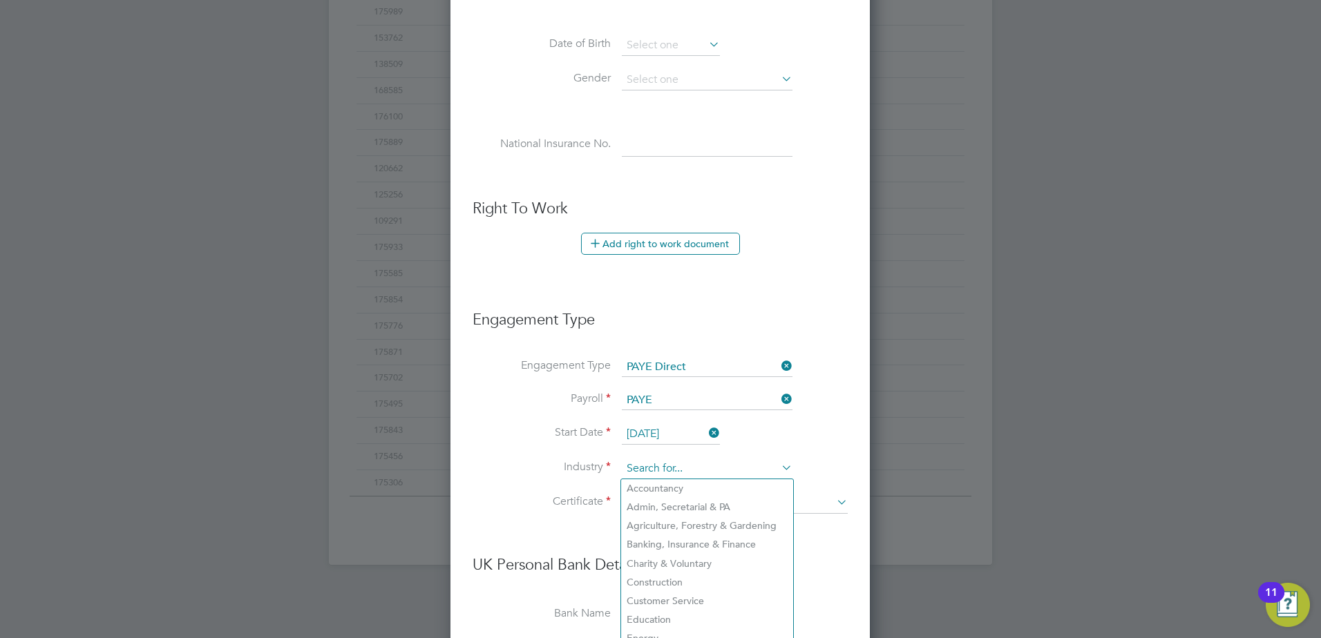
click at [658, 469] on input at bounding box center [707, 469] width 171 height 21
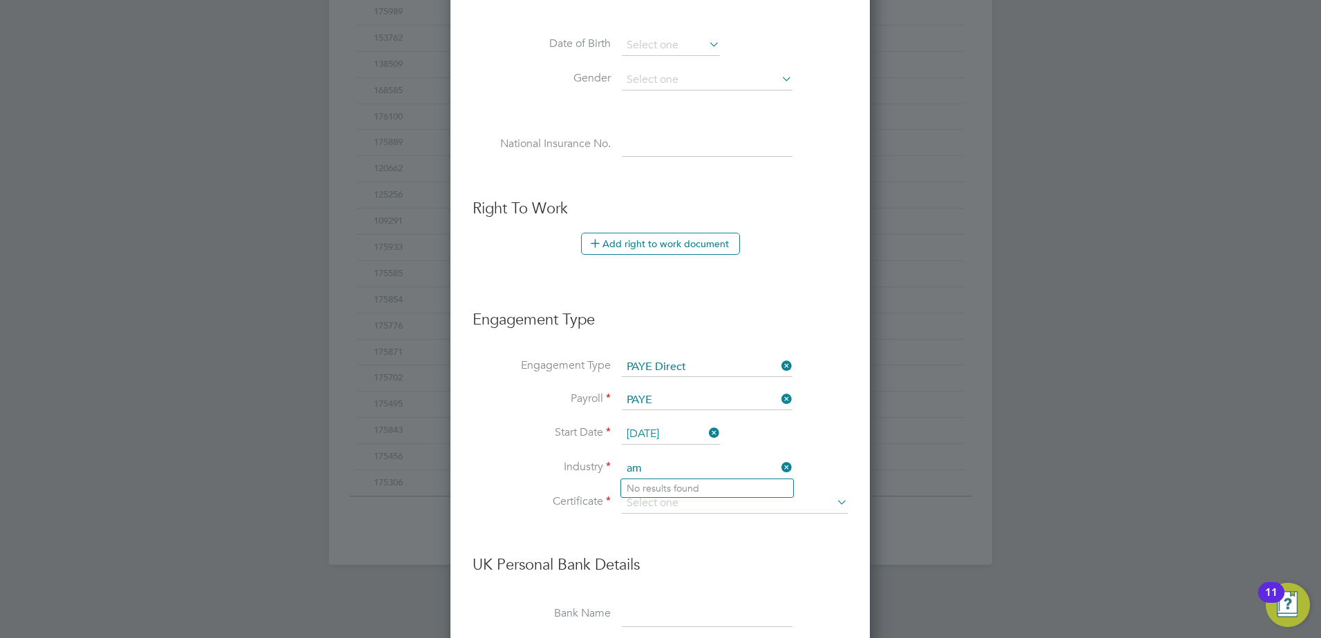
type input "a"
click at [654, 489] on li "Man ufacturing" at bounding box center [707, 488] width 172 height 19
type input "Manufacturing"
click at [658, 500] on input at bounding box center [735, 503] width 226 height 21
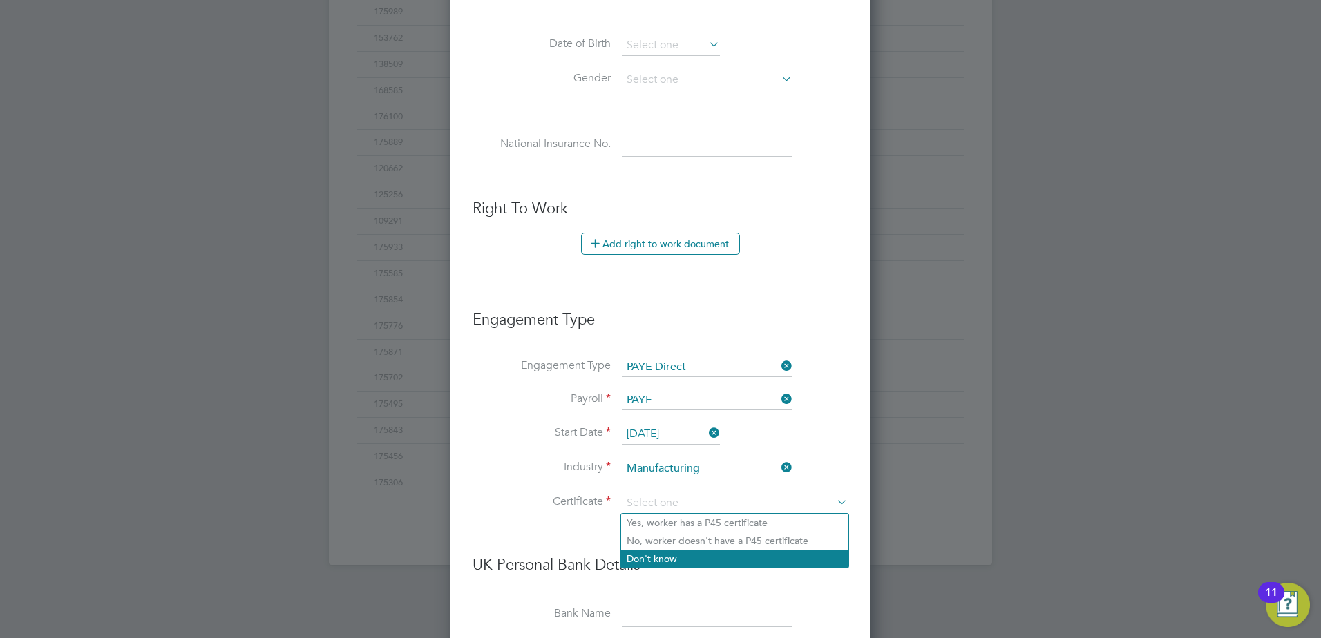
click at [658, 552] on li "Don't know" at bounding box center [734, 559] width 227 height 18
type input "Don't know"
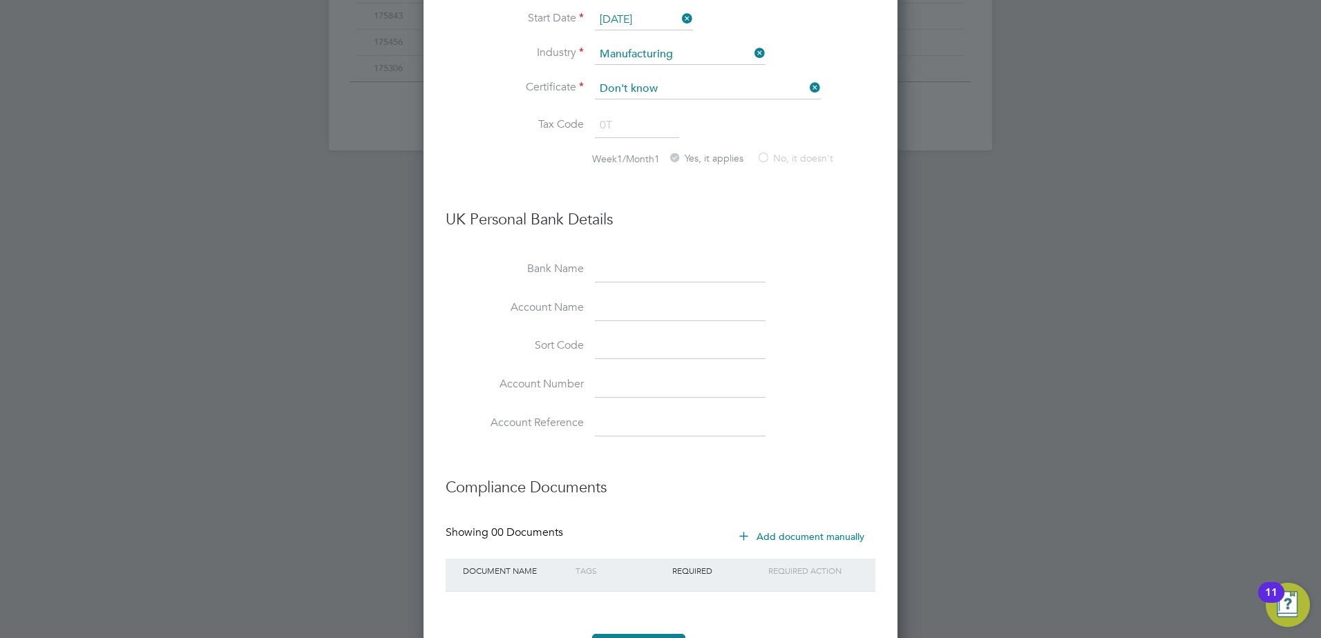
scroll to position [1063, 0]
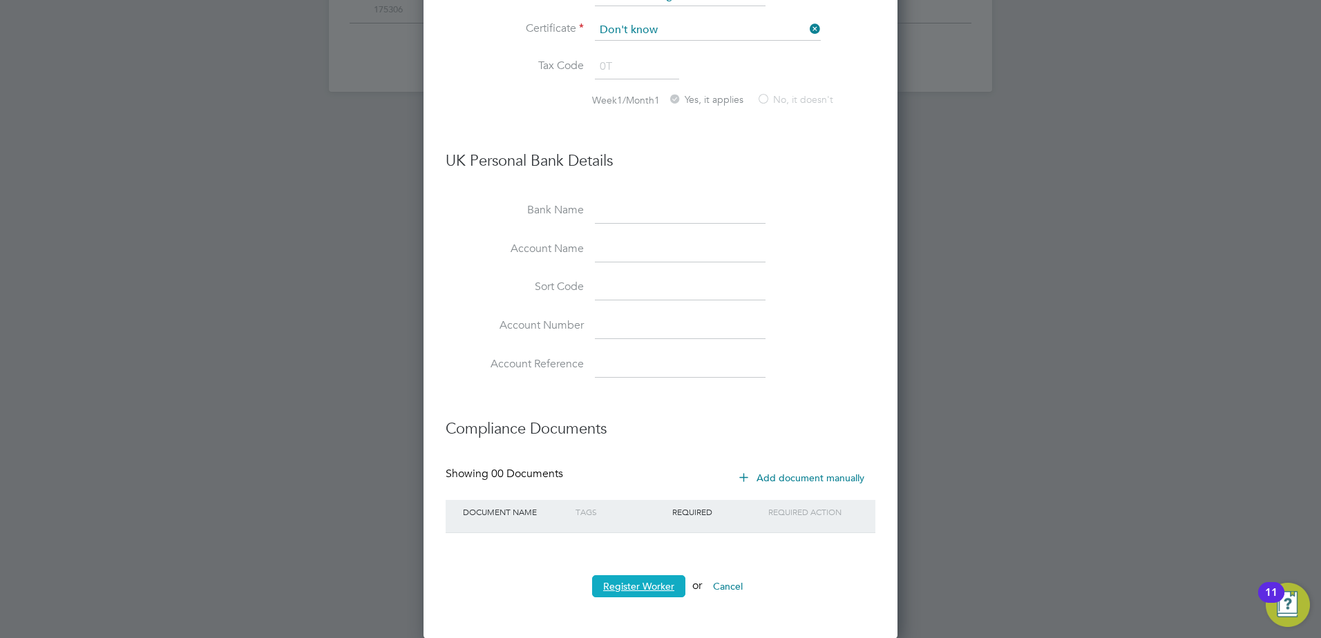
click at [658, 580] on button "Register Worker" at bounding box center [638, 587] width 93 height 22
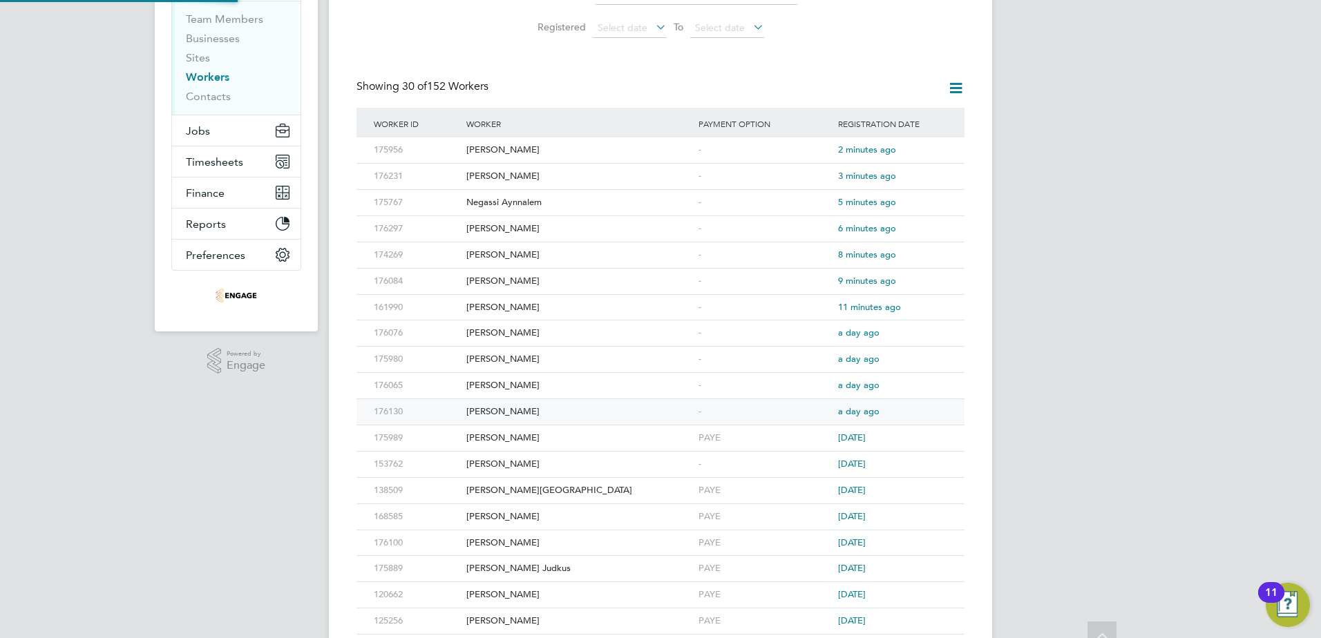
scroll to position [0, 0]
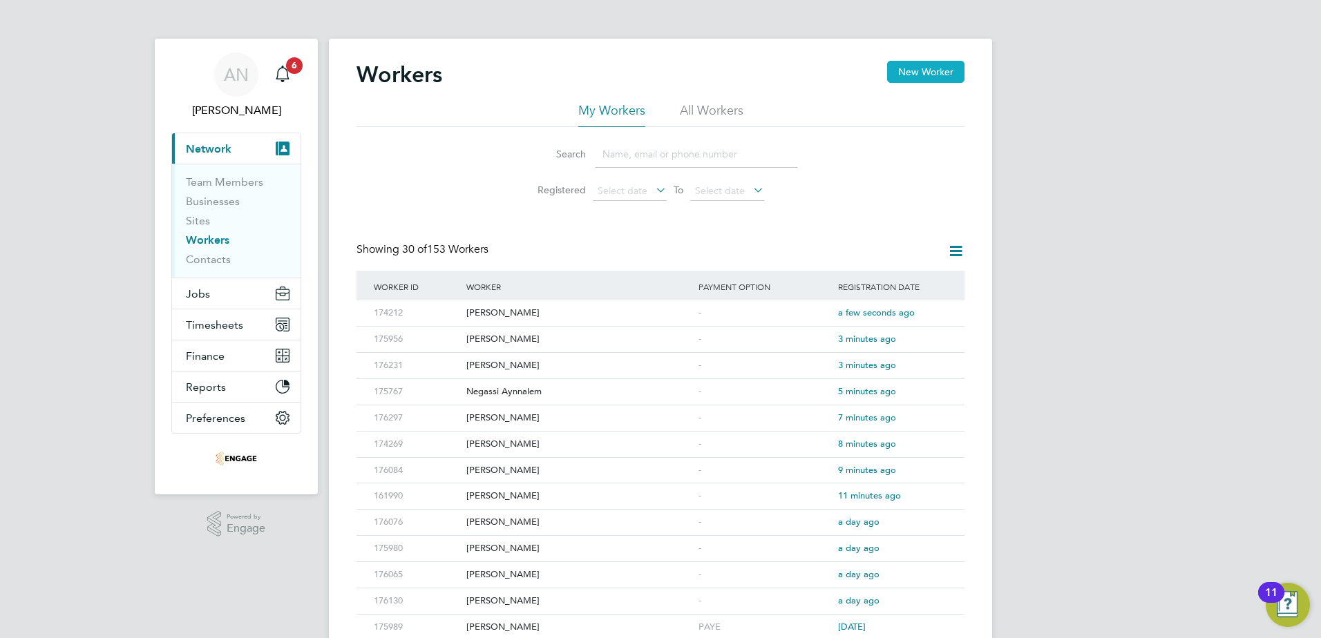
click at [896, 74] on button "New Worker" at bounding box center [925, 72] width 77 height 22
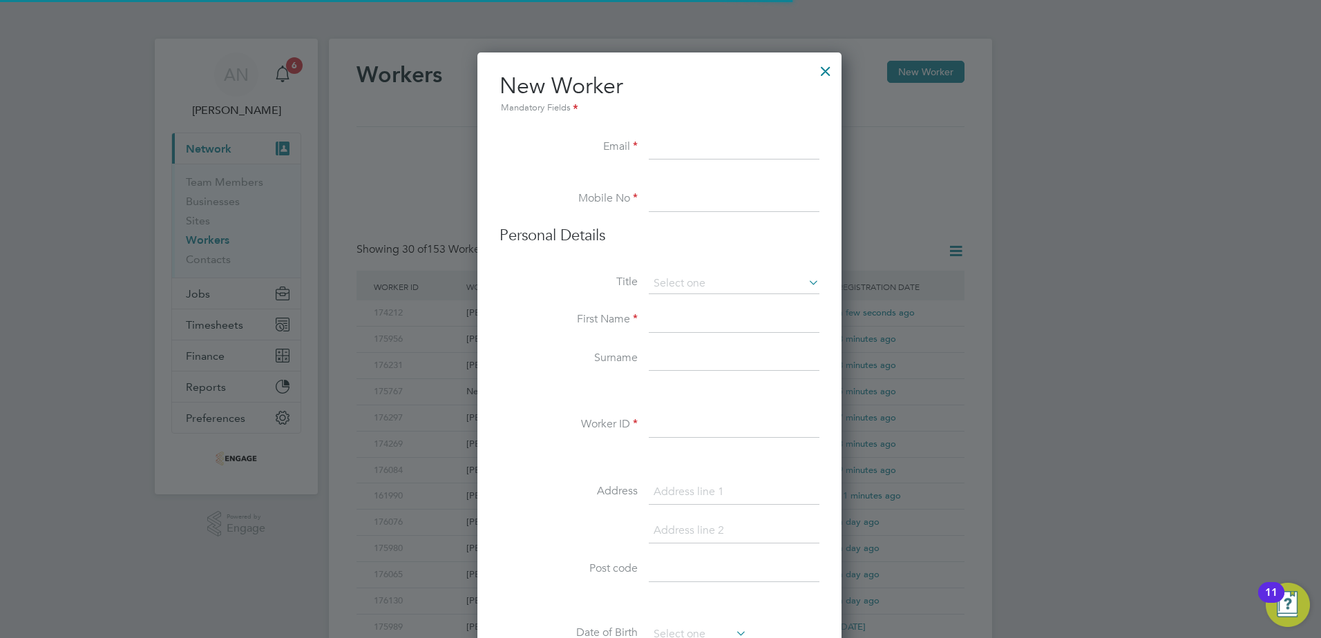
scroll to position [1176, 366]
click at [698, 150] on input at bounding box center [734, 147] width 171 height 25
paste input "Andimaryamy@gmail.com"
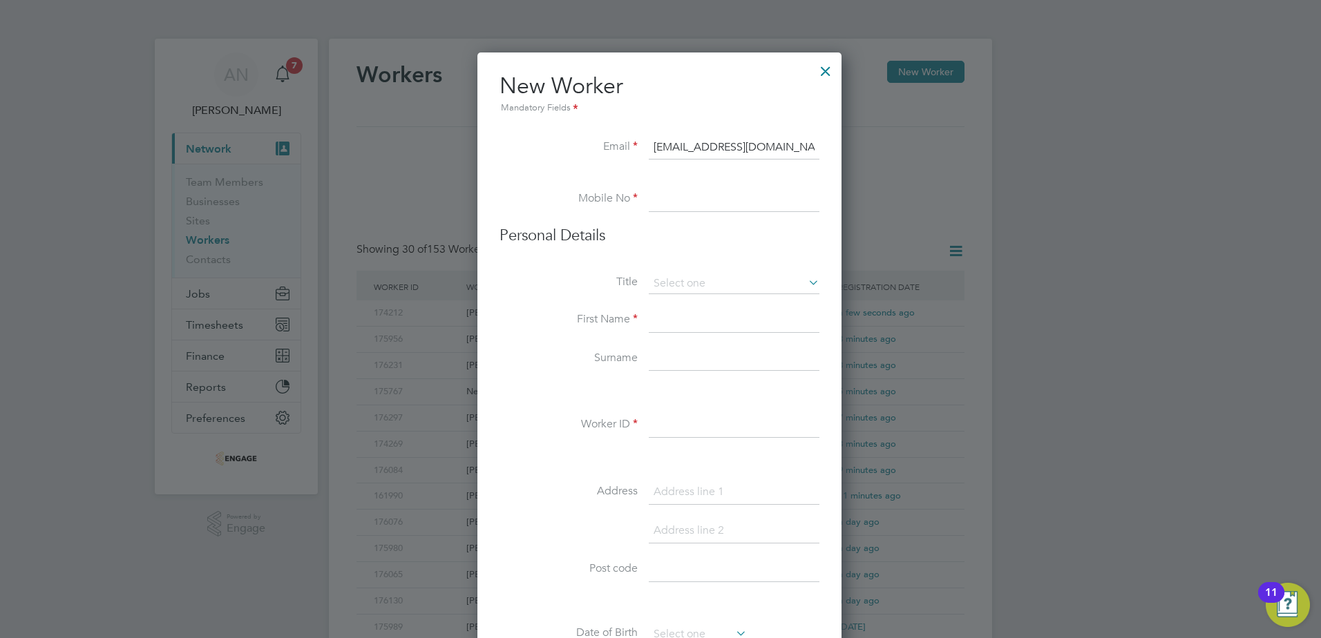
type input "Andimaryamy@gmail.com"
click at [691, 207] on input at bounding box center [734, 199] width 171 height 25
paste input "07761 405232"
type input "07761 405232"
click at [679, 278] on input at bounding box center [734, 284] width 171 height 21
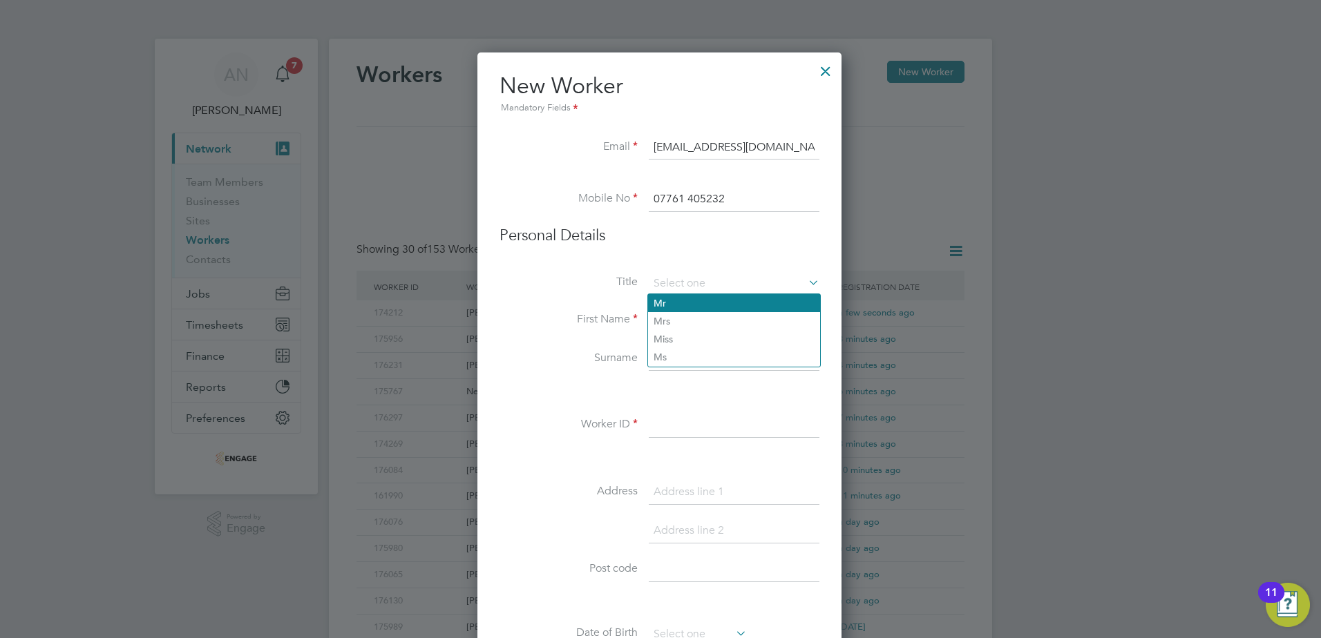
click at [681, 303] on li "Mr" at bounding box center [734, 303] width 172 height 18
type input "Mr"
click at [681, 310] on input at bounding box center [734, 320] width 171 height 25
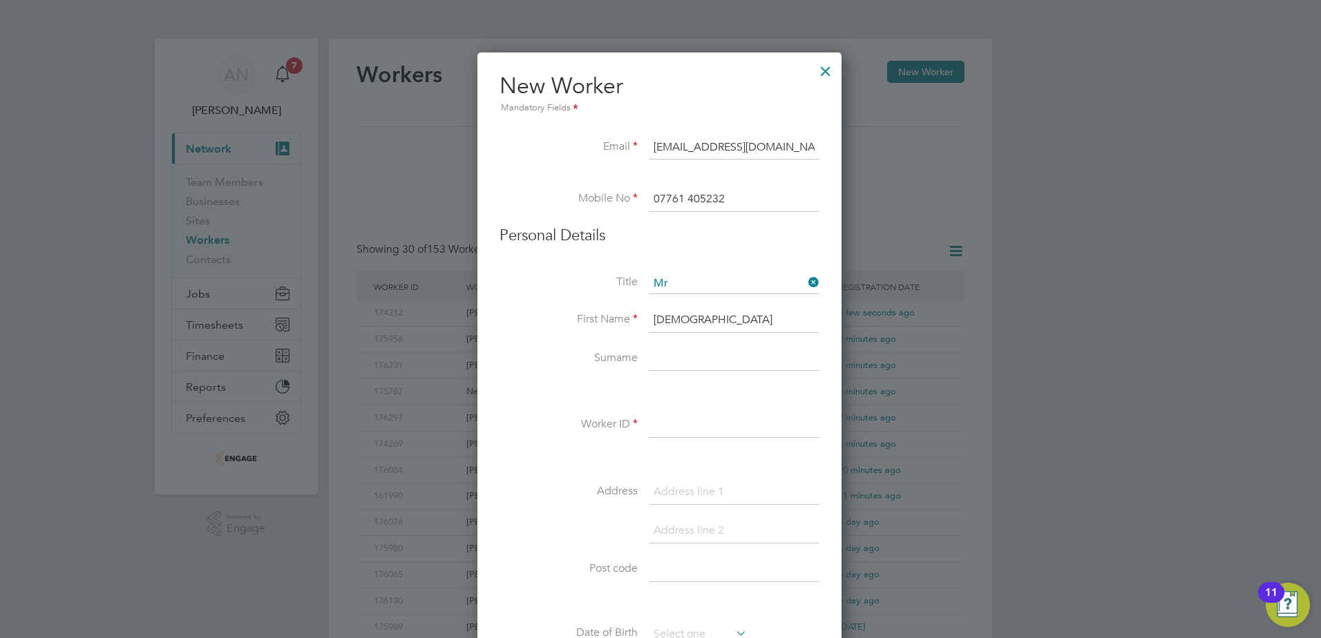
type input "Yemane"
type input "Andimaryam"
click at [734, 434] on input at bounding box center [734, 425] width 171 height 25
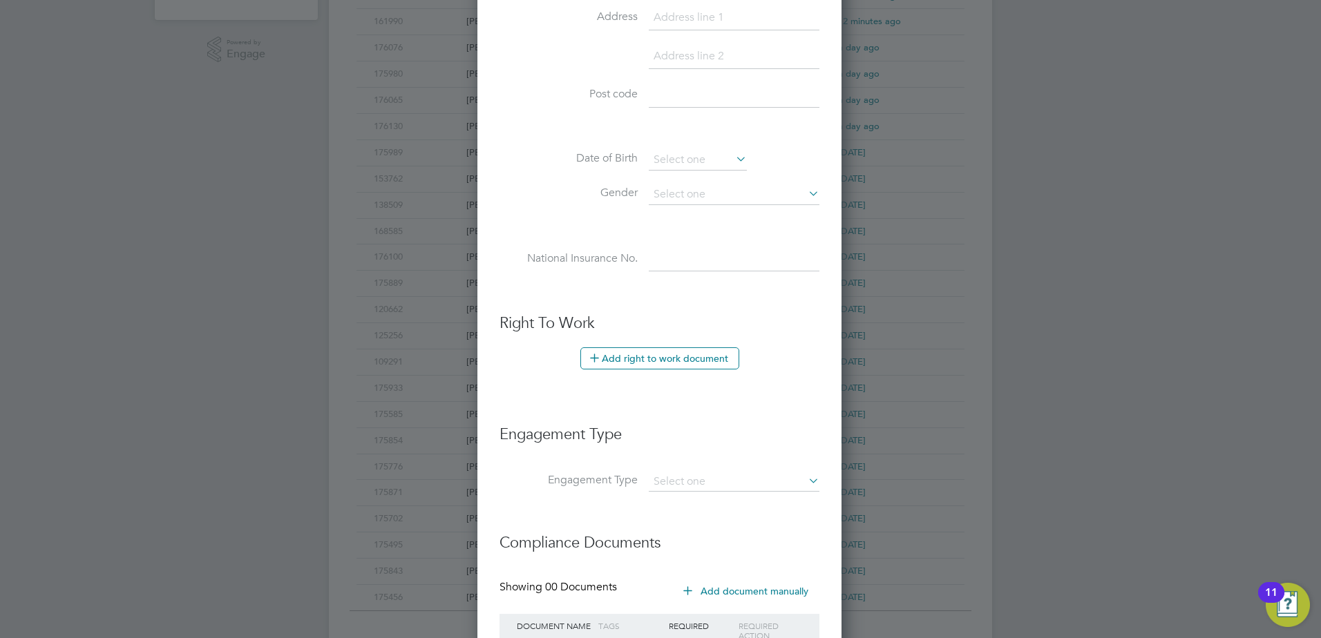
scroll to position [589, 0]
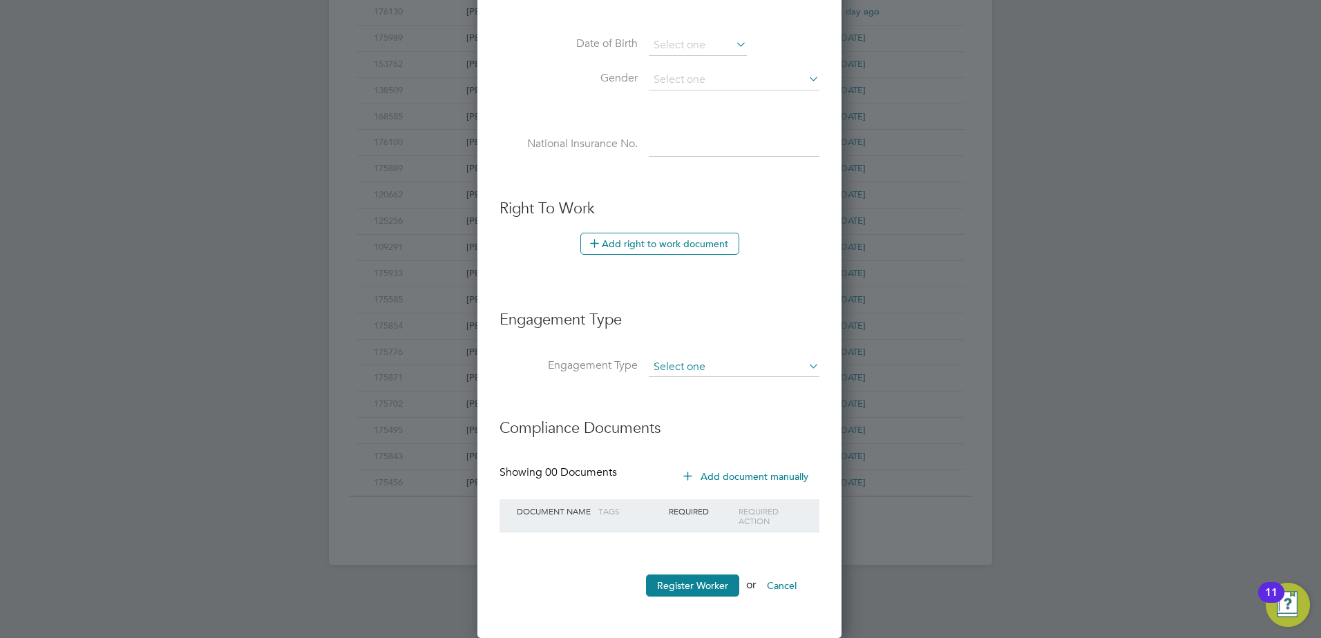
type input "175729"
click at [672, 370] on input at bounding box center [734, 367] width 171 height 19
click at [673, 405] on li "PAYE Direct" at bounding box center [734, 407] width 172 height 20
type input "PAYE Direct"
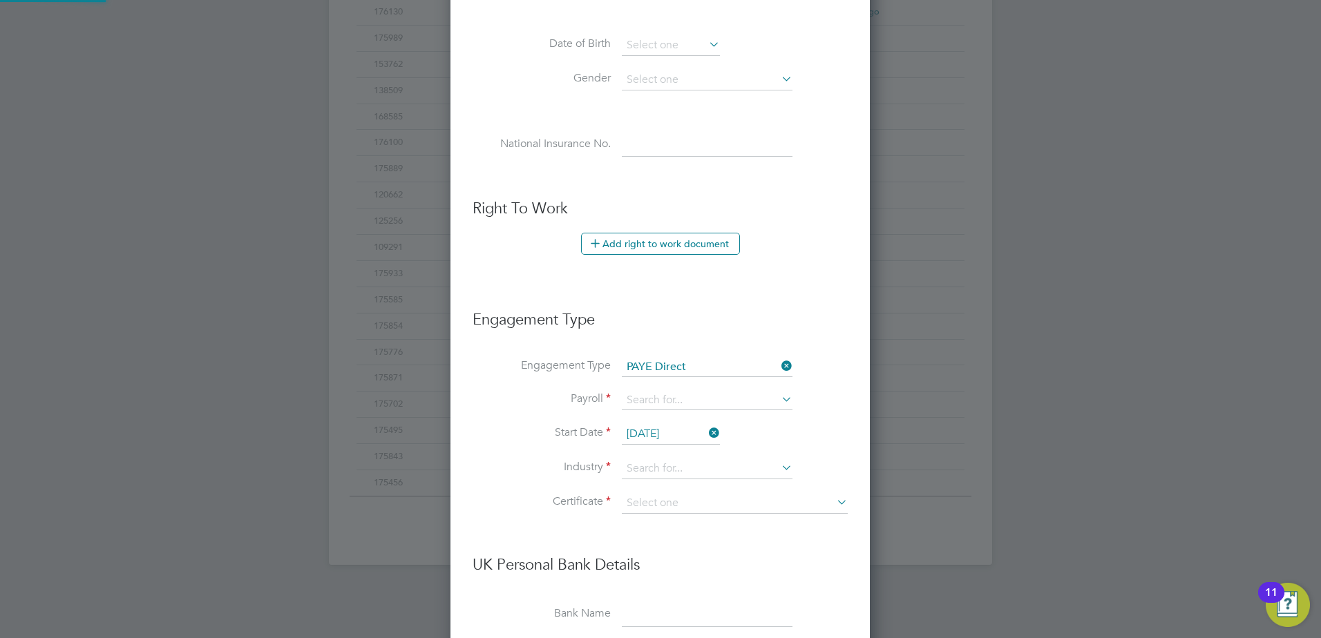
scroll to position [1581, 421]
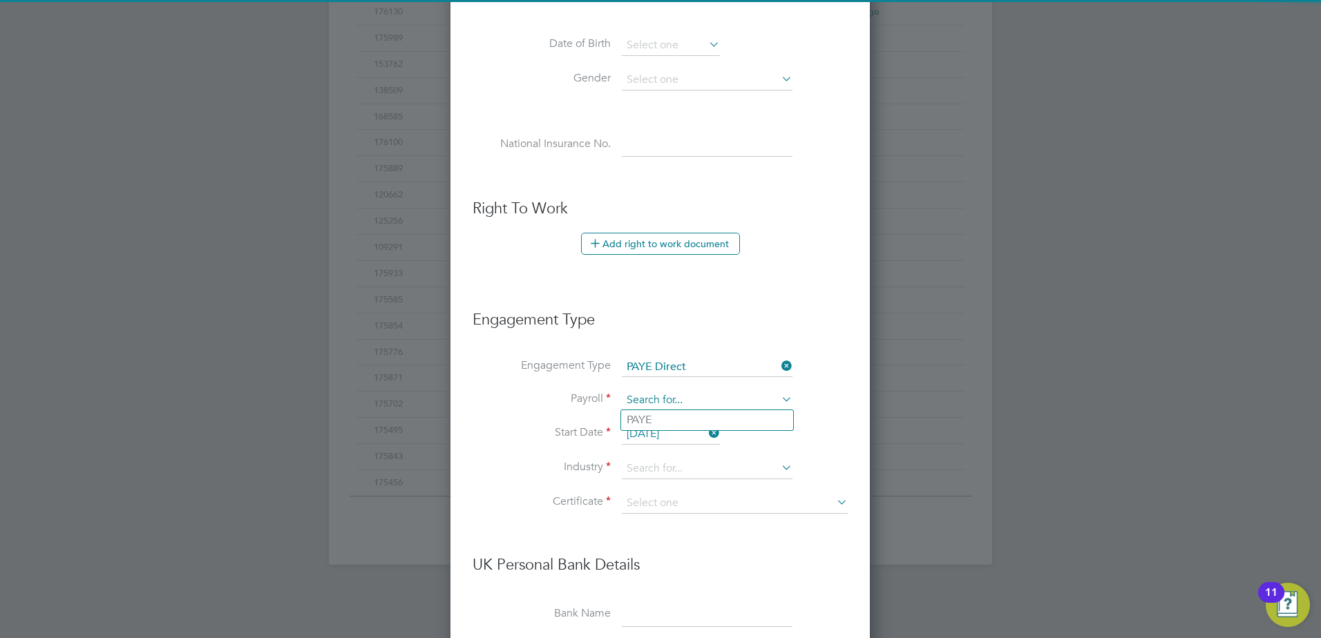
click at [674, 402] on input at bounding box center [707, 400] width 171 height 19
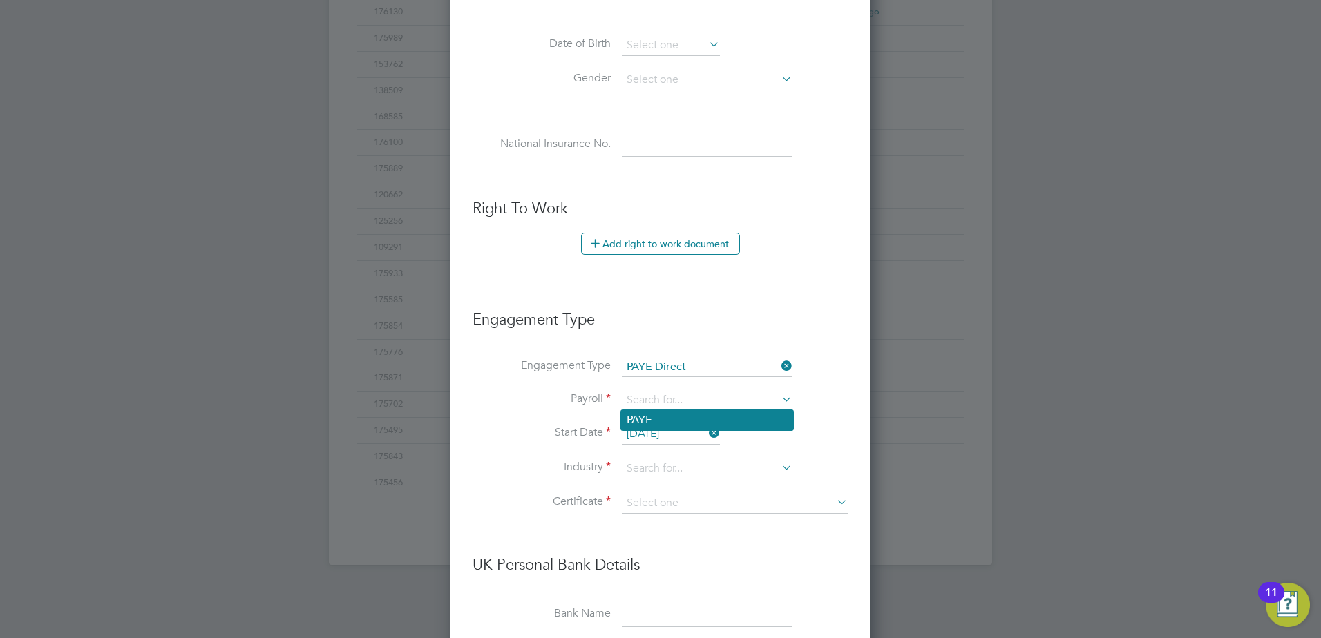
click at [665, 423] on li "PAYE" at bounding box center [707, 420] width 172 height 20
type input "PAYE"
click at [665, 431] on input "[DATE]" at bounding box center [671, 434] width 98 height 21
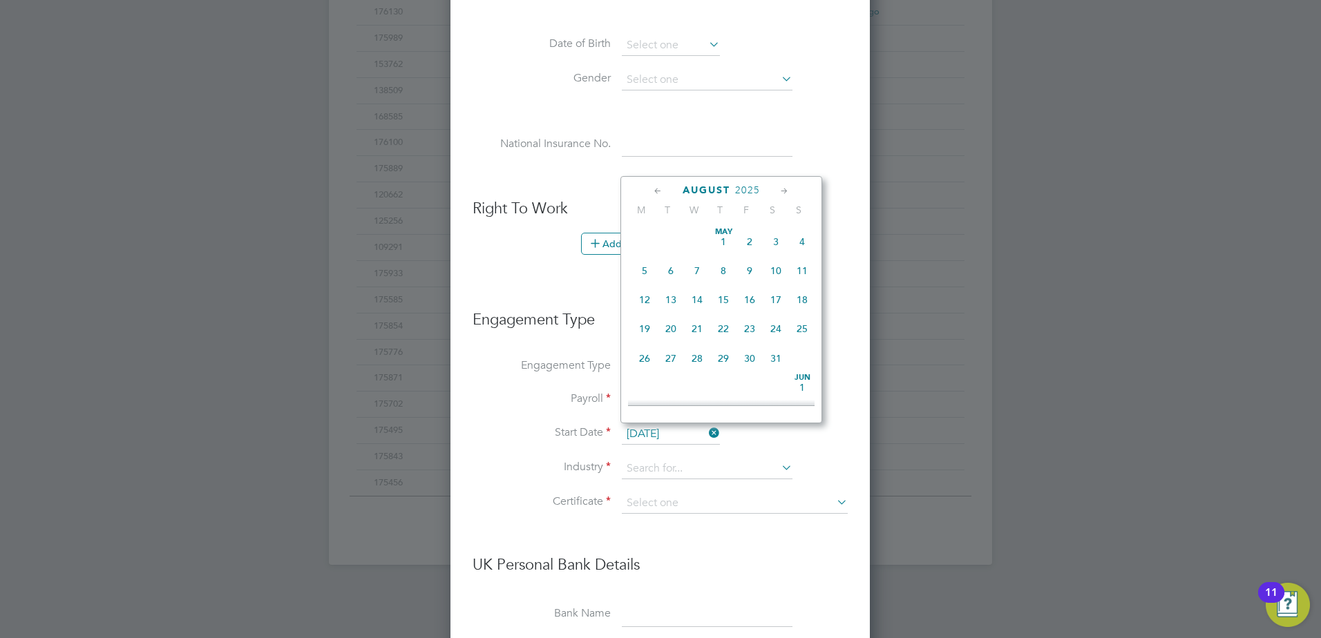
scroll to position [538, 0]
click at [642, 310] on span "Sep" at bounding box center [644, 306] width 26 height 7
type input "[DATE]"
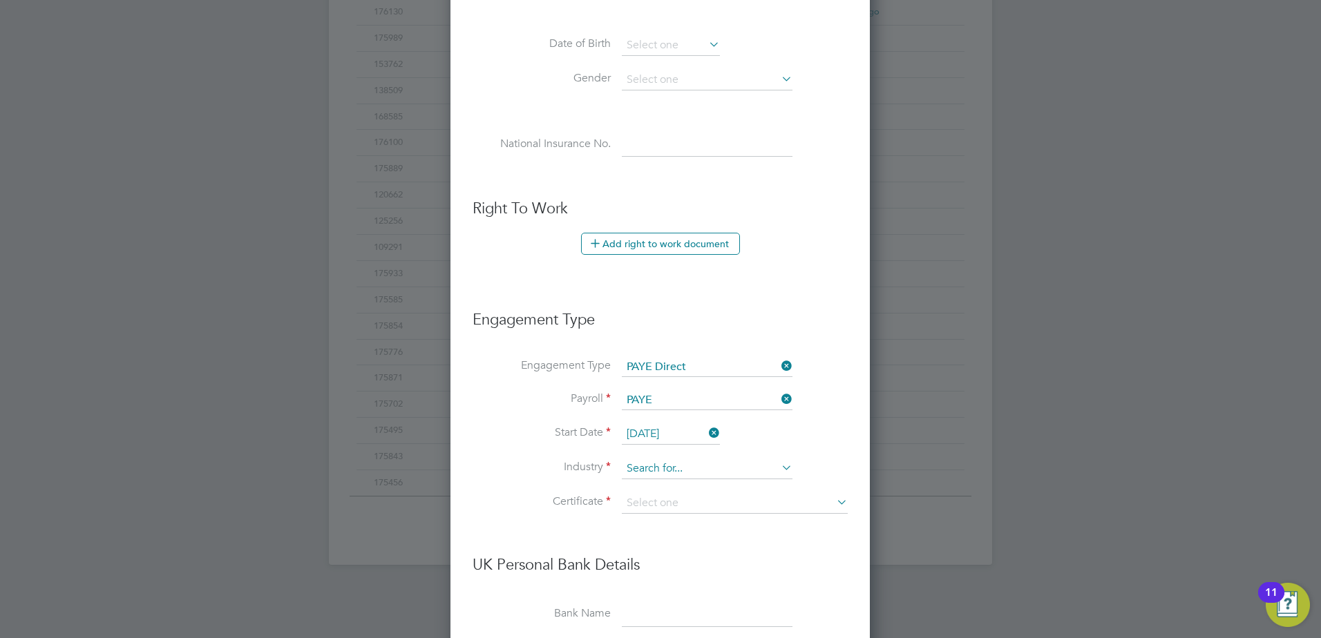
click at [657, 469] on input at bounding box center [707, 469] width 171 height 21
click at [668, 486] on li "Man ufacturing" at bounding box center [707, 488] width 172 height 19
type input "Manufacturing"
click at [669, 497] on input at bounding box center [735, 503] width 226 height 21
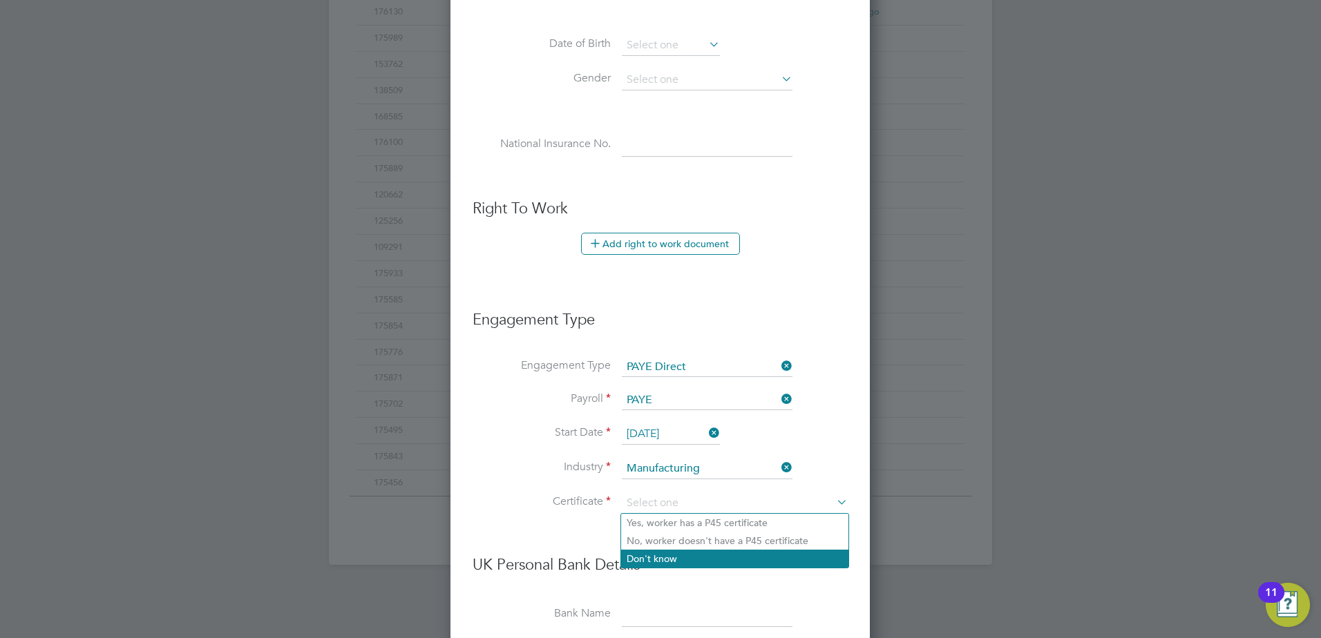
click at [665, 558] on li "Don't know" at bounding box center [734, 559] width 227 height 18
type input "Don't know"
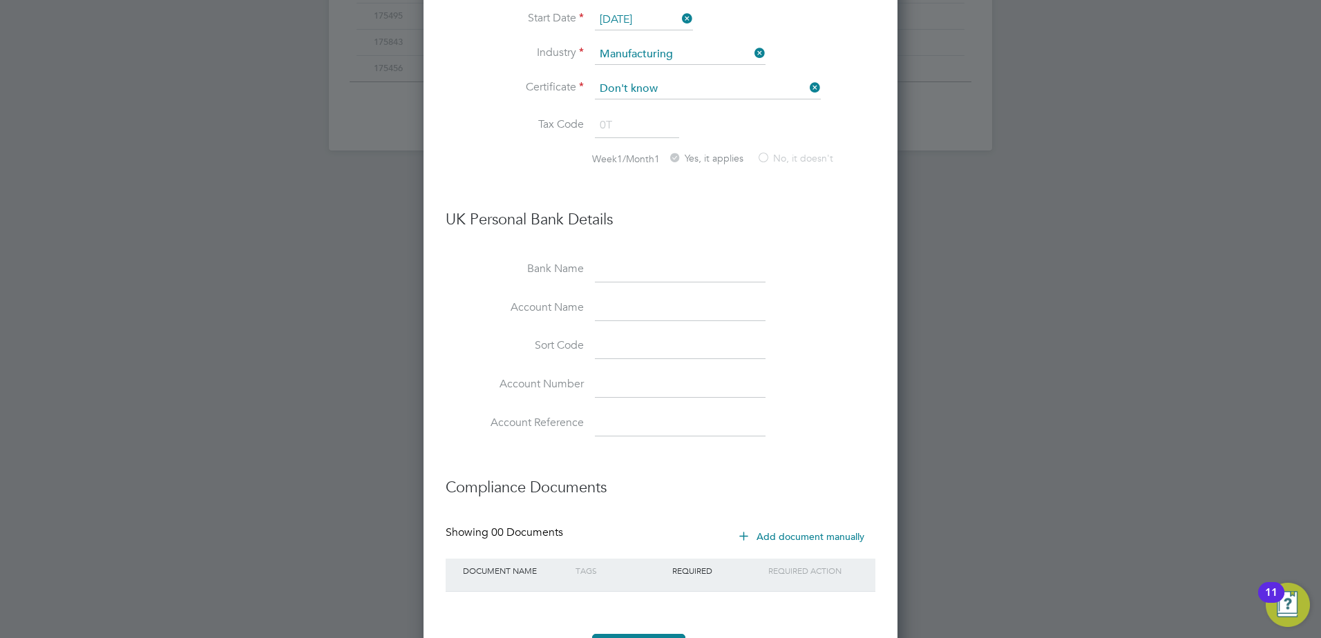
scroll to position [1063, 0]
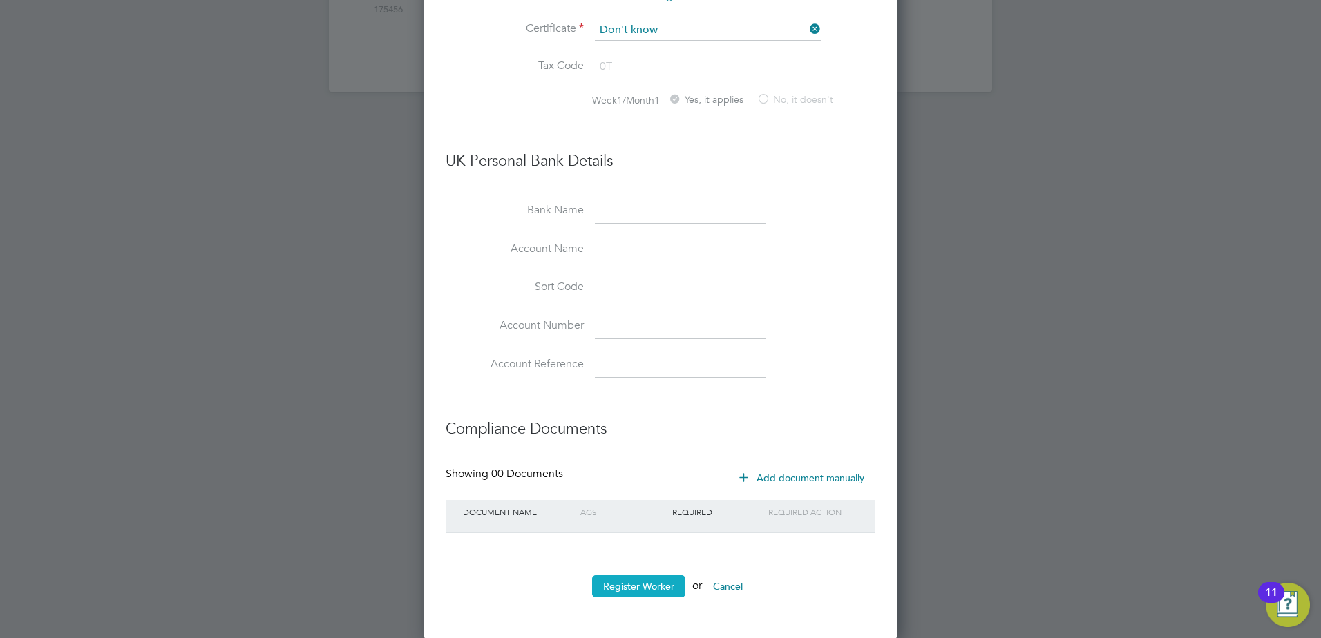
click at [658, 584] on button "Register Worker" at bounding box center [638, 587] width 93 height 22
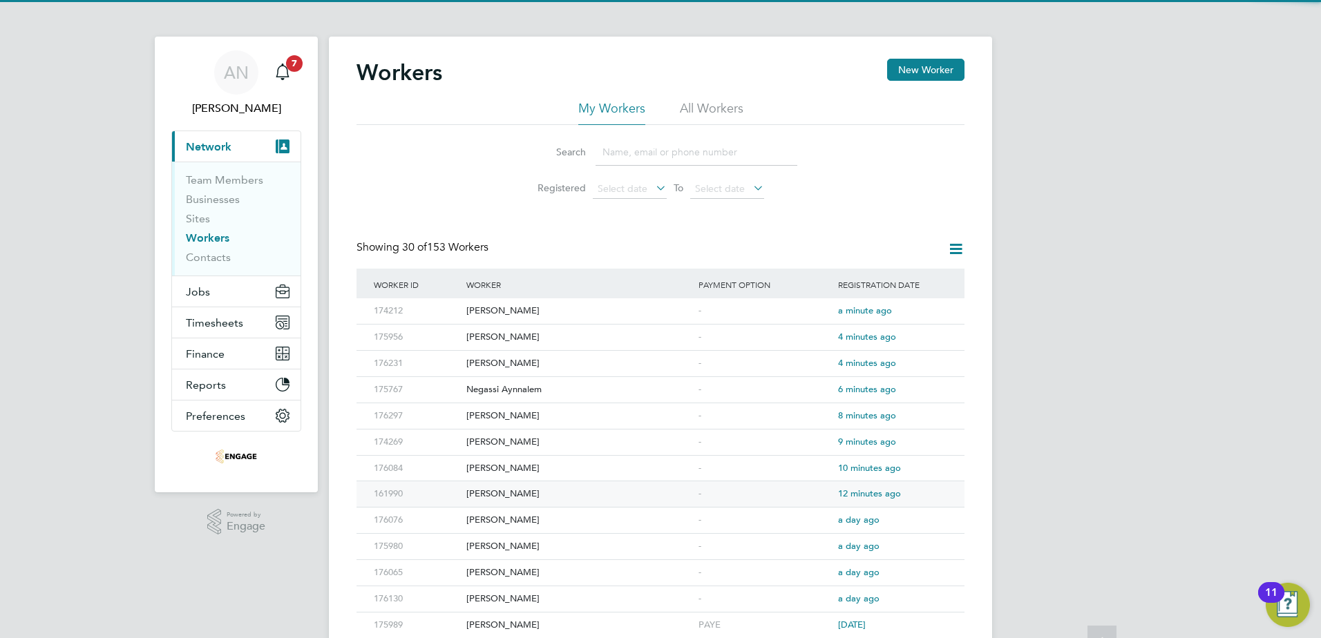
scroll to position [0, 0]
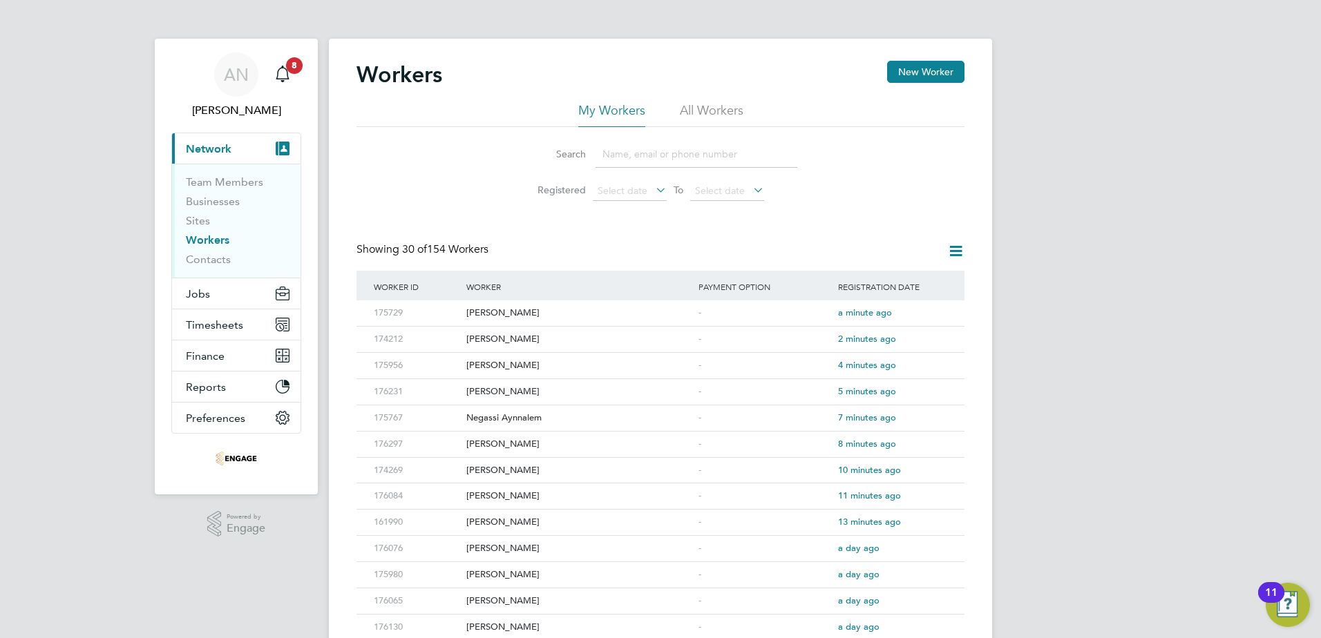
click at [949, 85] on div "Workers New Worker" at bounding box center [661, 81] width 608 height 41
click at [944, 75] on button "New Worker" at bounding box center [925, 72] width 77 height 22
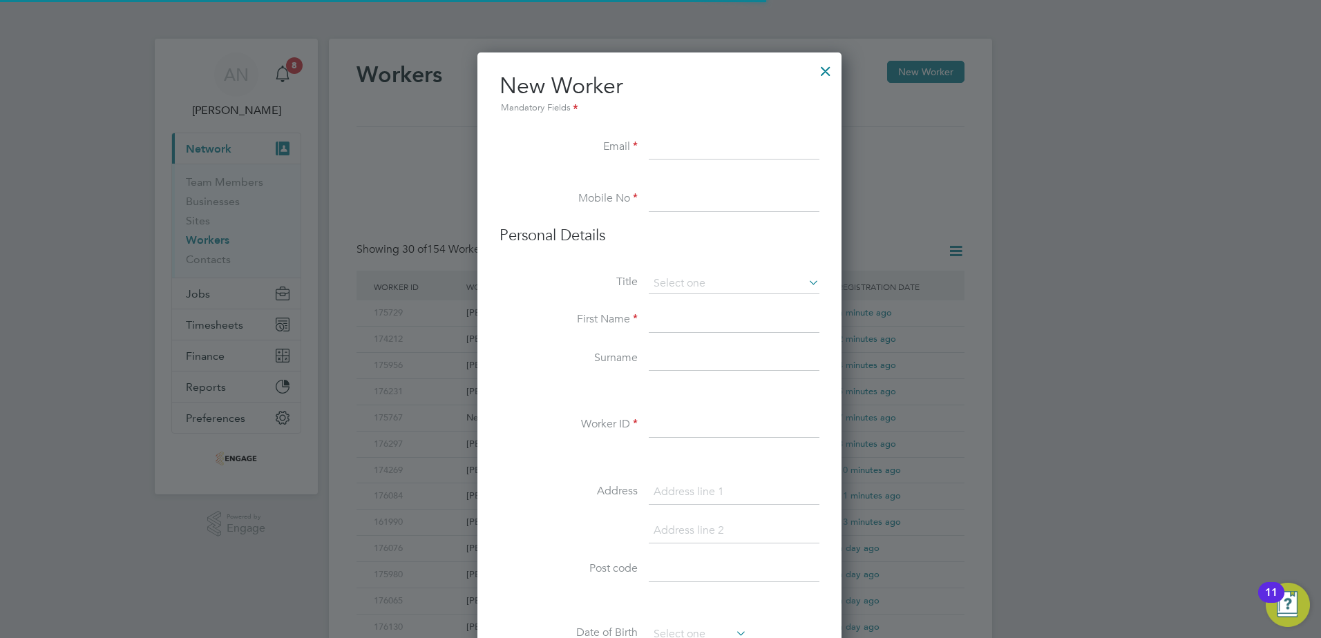
scroll to position [1176, 366]
click at [684, 145] on input at bounding box center [734, 147] width 171 height 25
paste input "danielnico1983@gmail.com"
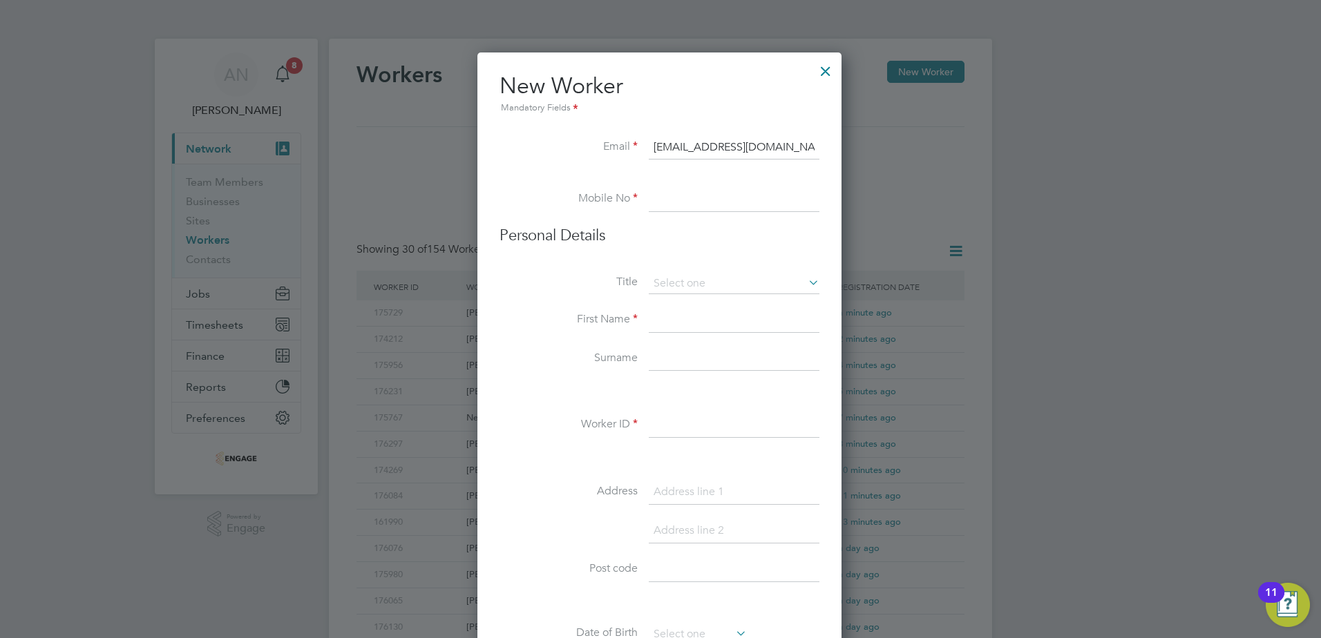
type input "danielnico1983@gmail.com"
drag, startPoint x: 666, startPoint y: 196, endPoint x: 567, endPoint y: 229, distance: 104.0
click at [666, 196] on input at bounding box center [734, 199] width 171 height 25
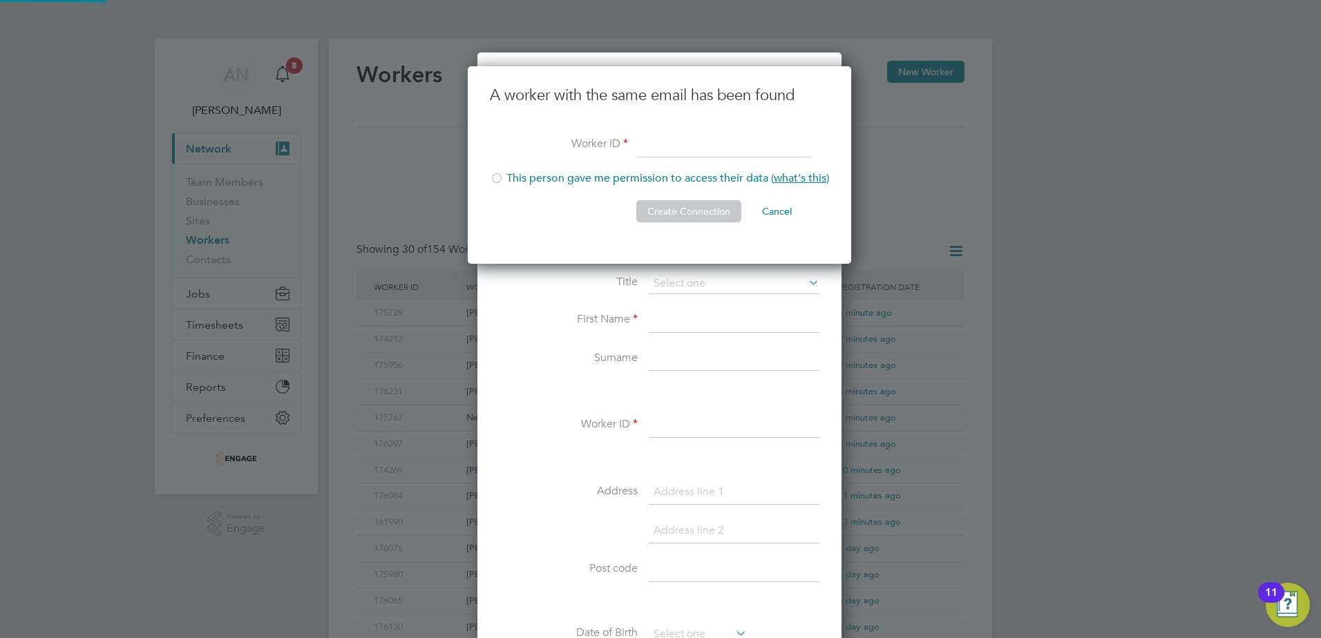
scroll to position [198, 386]
click at [676, 150] on input at bounding box center [724, 145] width 171 height 25
type input "161565"
click at [646, 178] on li "This person gave me permission to access their data ( what's this )" at bounding box center [659, 185] width 339 height 28
click at [665, 218] on button "Create Connection" at bounding box center [688, 211] width 105 height 22
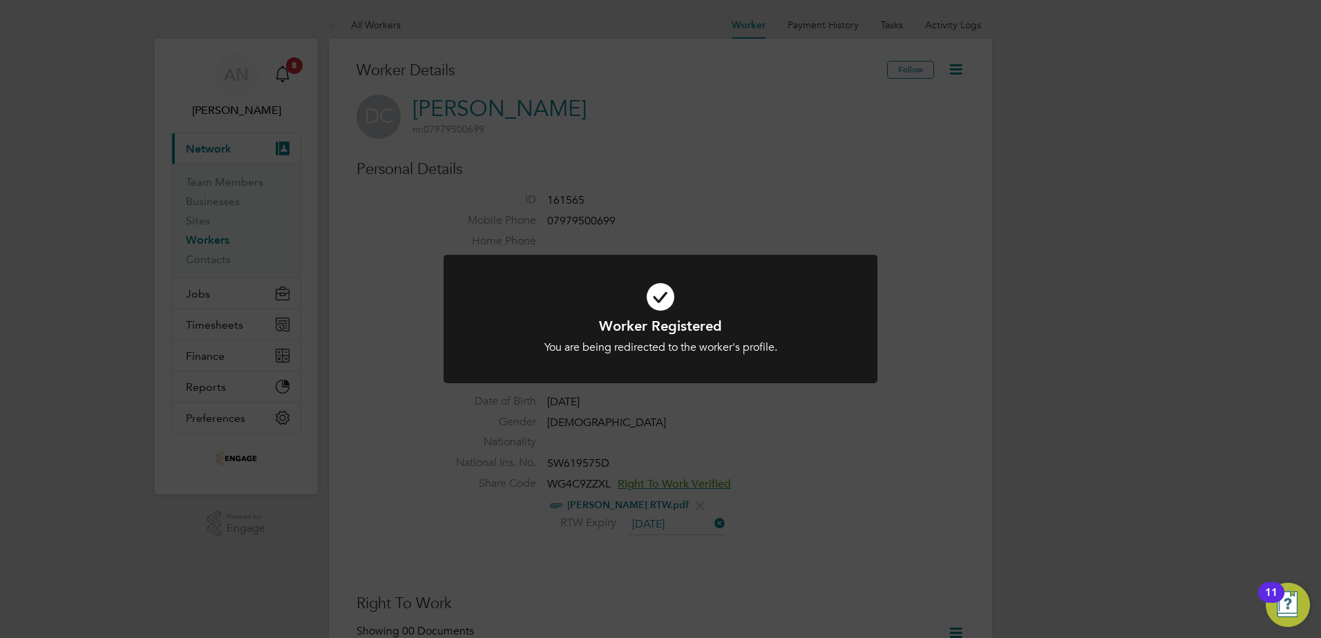
click at [658, 423] on div "Worker Registered You are being redirected to the worker's profile. Cancel Okay" at bounding box center [660, 319] width 1321 height 638
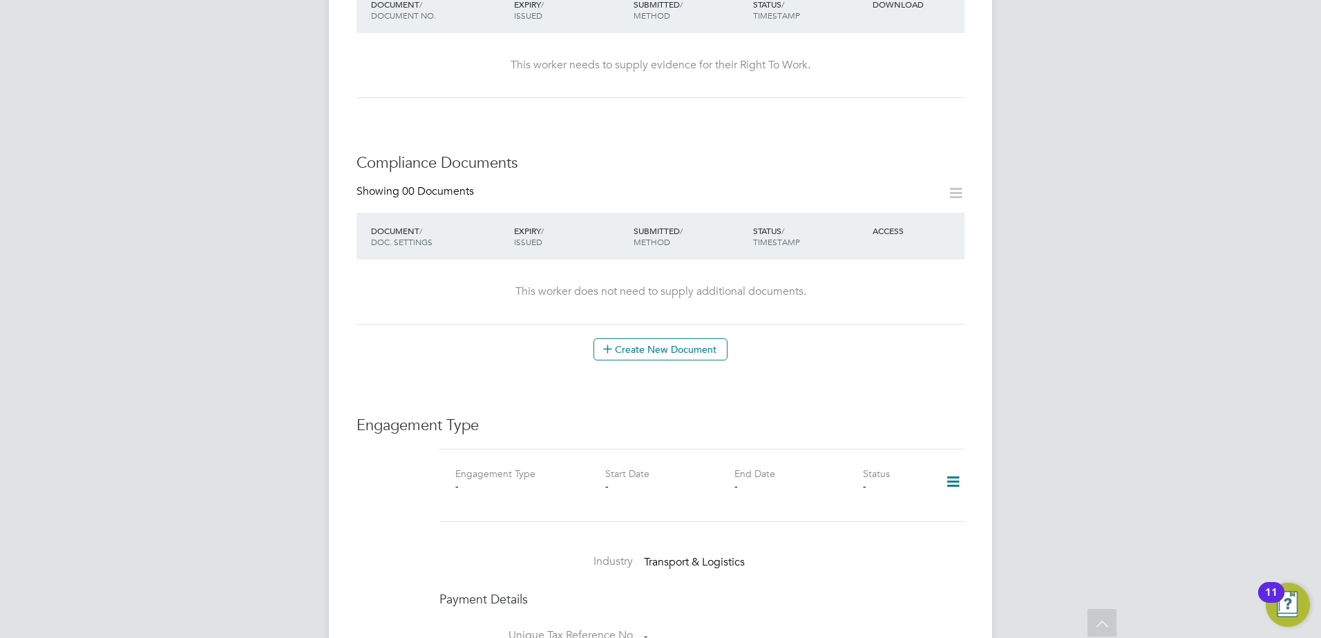
scroll to position [691, 0]
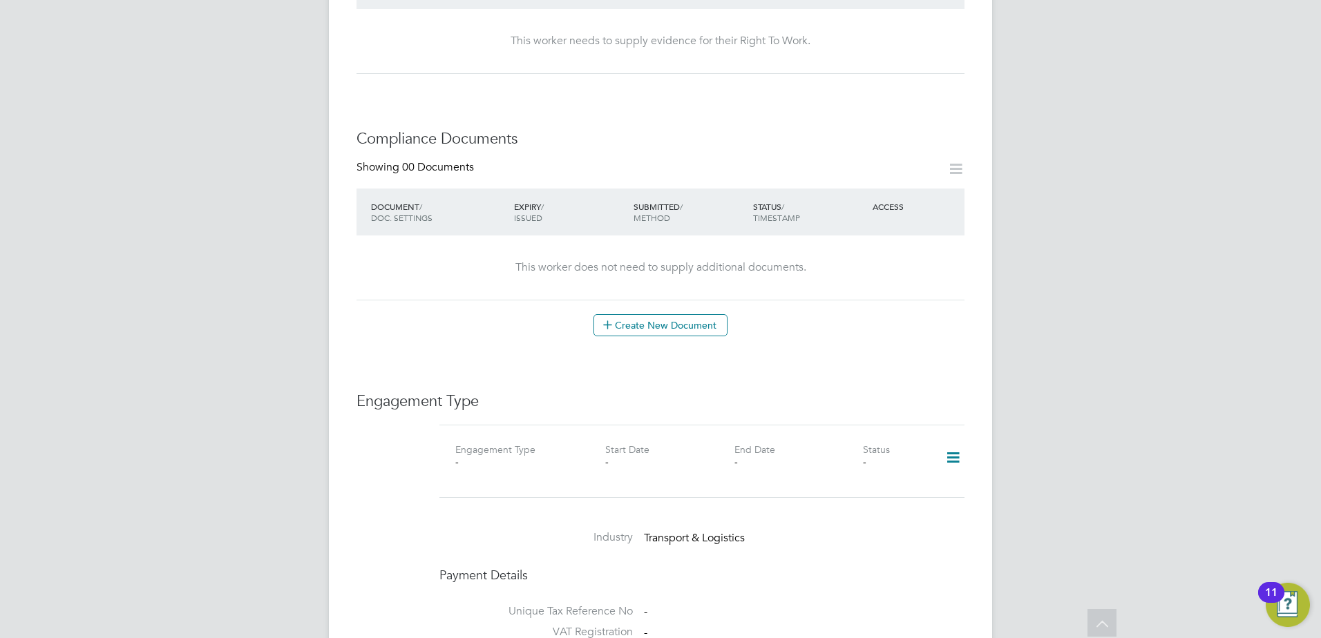
click at [954, 442] on icon at bounding box center [953, 458] width 24 height 32
click at [883, 487] on li "Add Engagement Type" at bounding box center [882, 489] width 157 height 19
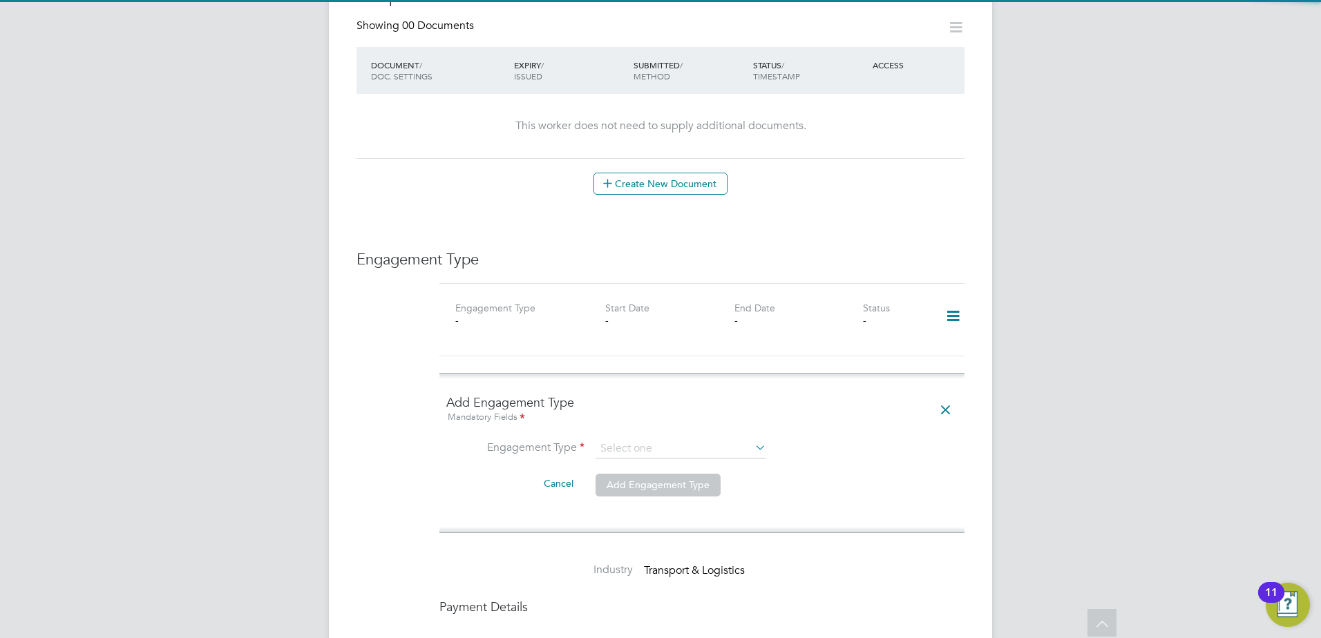
scroll to position [898, 0]
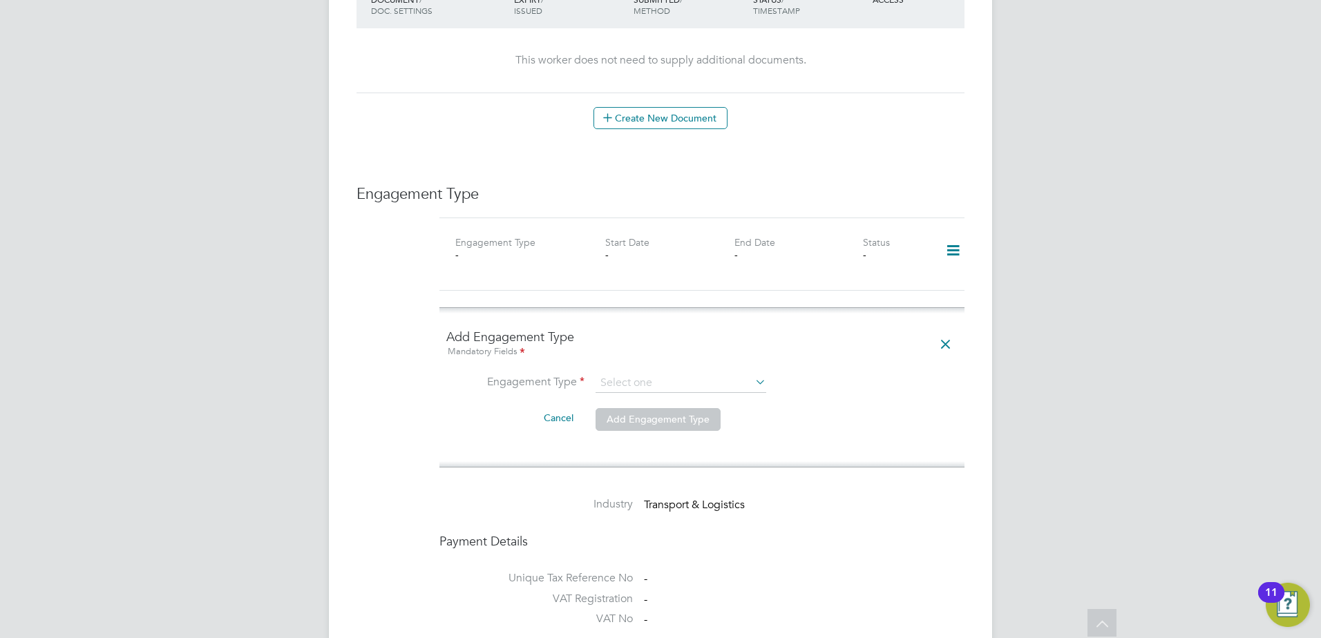
click at [752, 372] on icon at bounding box center [752, 381] width 0 height 19
click at [623, 374] on input at bounding box center [681, 383] width 171 height 19
click at [627, 390] on li "PAYE Direct" at bounding box center [681, 396] width 172 height 20
type input "PAYE Direct"
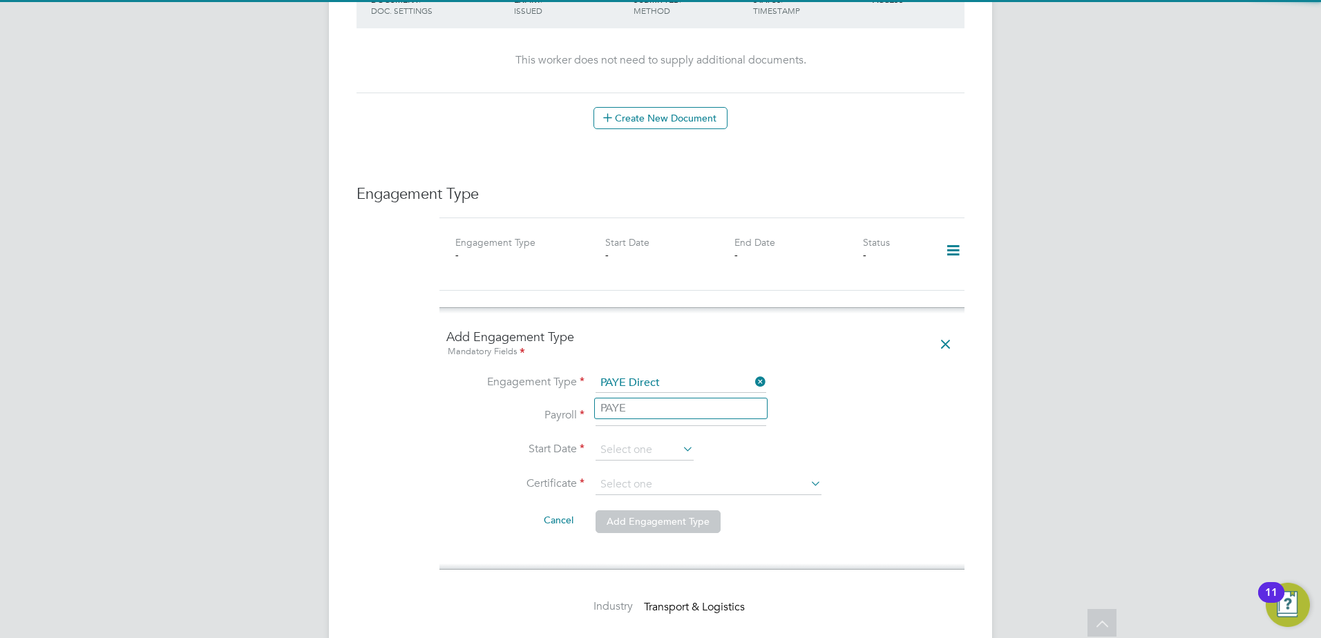
click at [629, 407] on input at bounding box center [681, 416] width 171 height 19
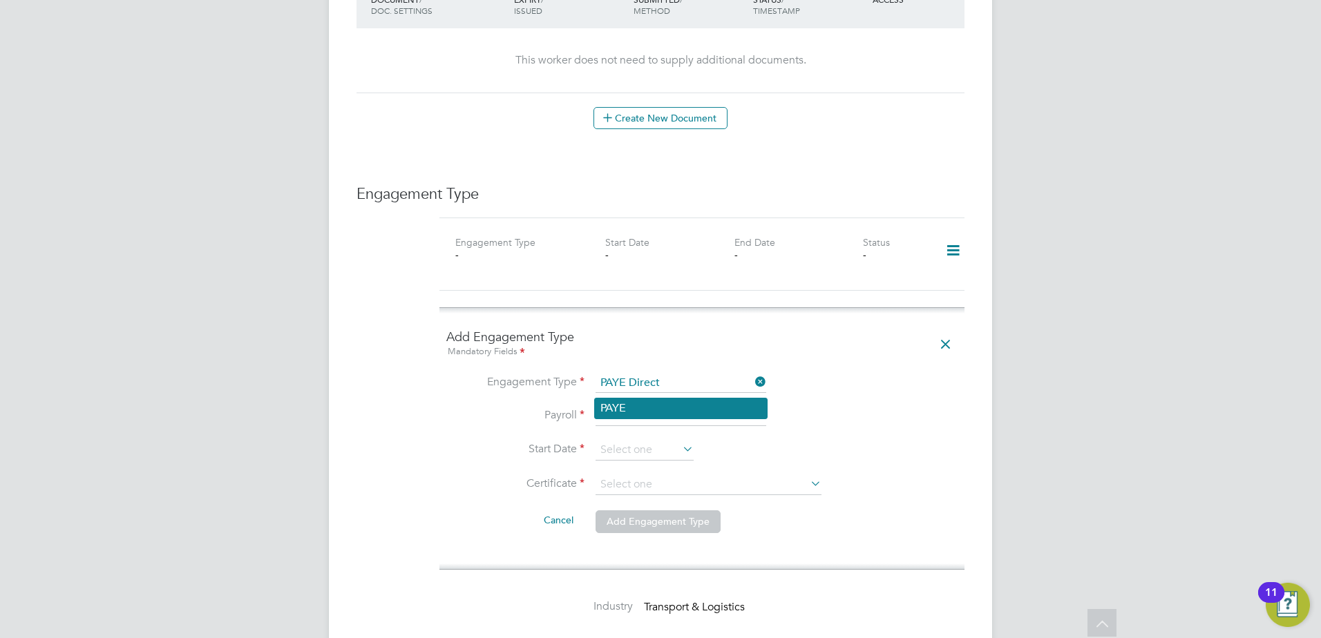
click at [628, 409] on li "PAYE" at bounding box center [681, 409] width 172 height 20
type input "PAYE"
click at [628, 440] on input at bounding box center [645, 450] width 98 height 21
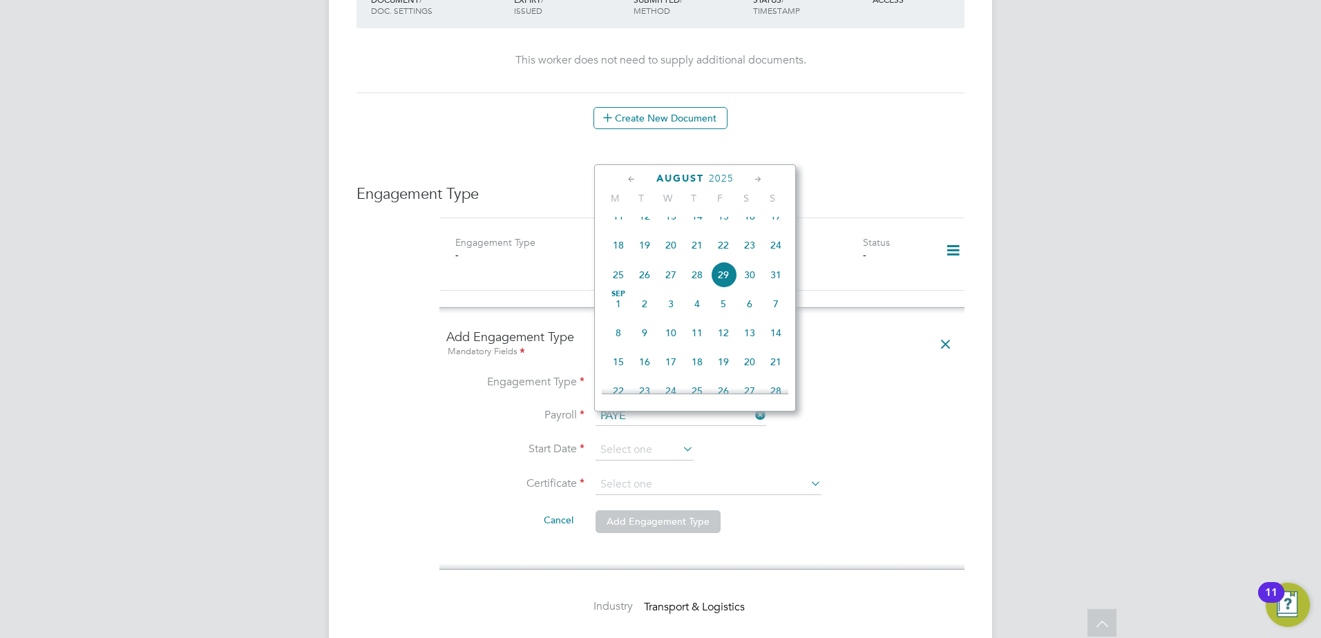
click at [624, 298] on span "Sep" at bounding box center [618, 294] width 26 height 7
type input "[DATE]"
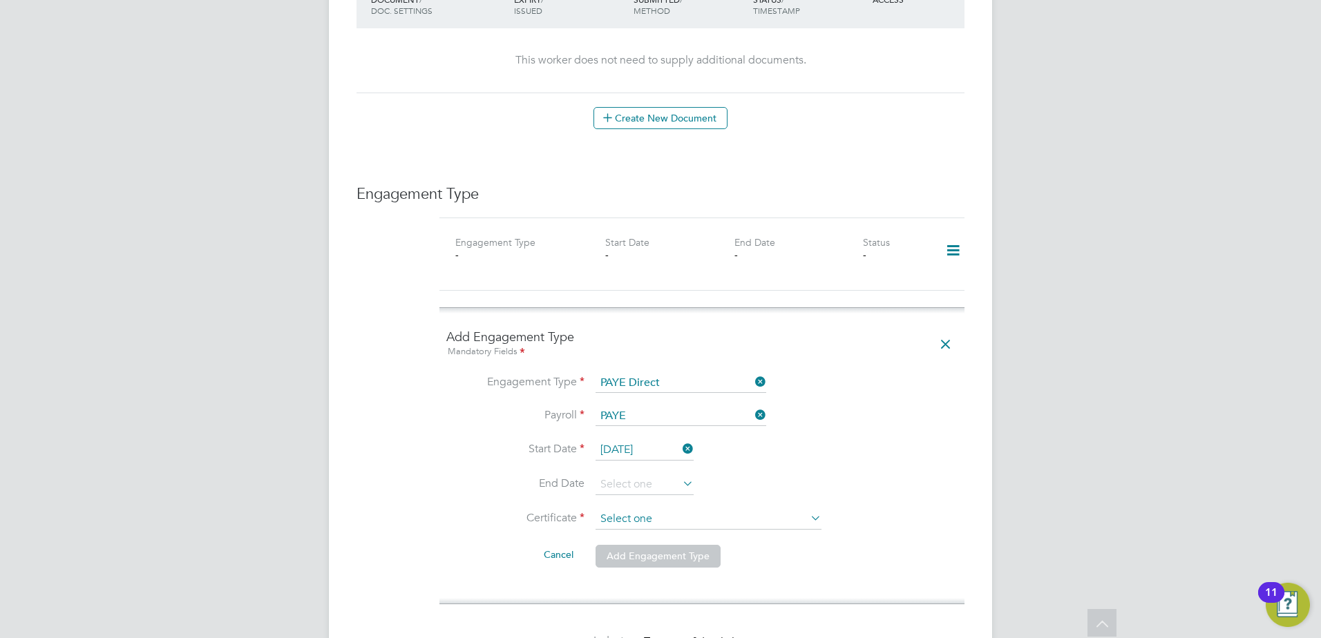
click at [634, 509] on input at bounding box center [709, 519] width 226 height 21
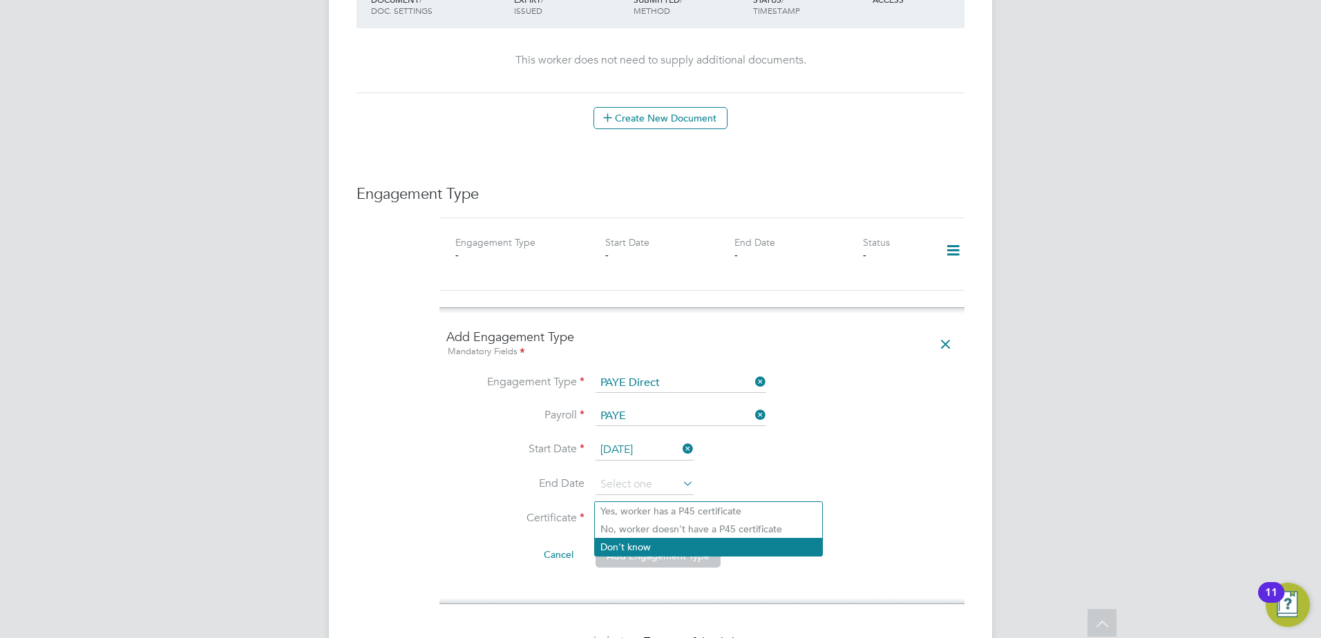
click at [622, 542] on li "Don't know" at bounding box center [708, 547] width 227 height 18
type input "Don't know"
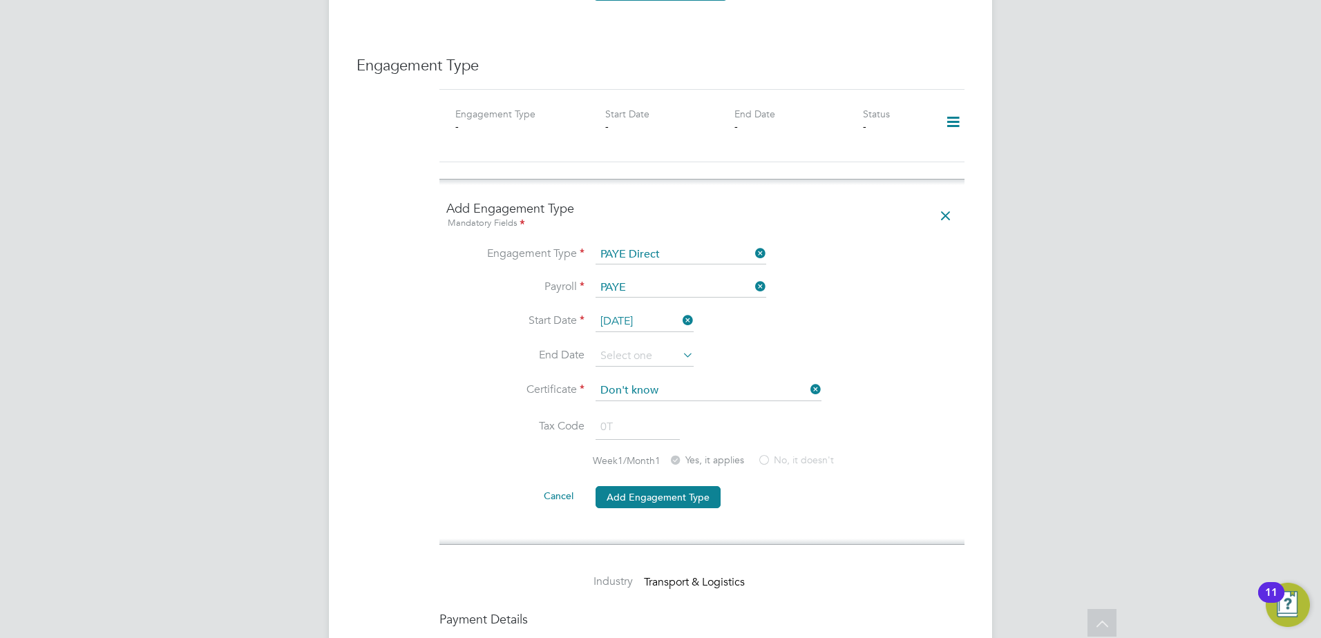
scroll to position [1036, 0]
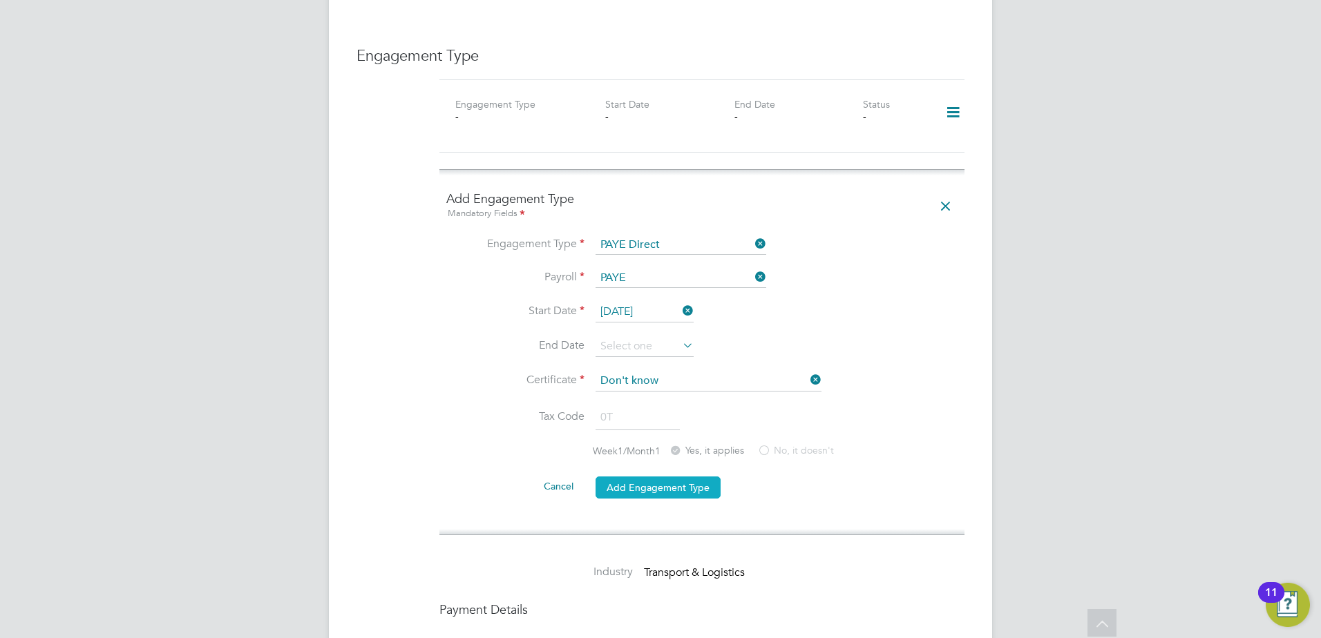
click at [678, 477] on button "Add Engagement Type" at bounding box center [658, 488] width 125 height 22
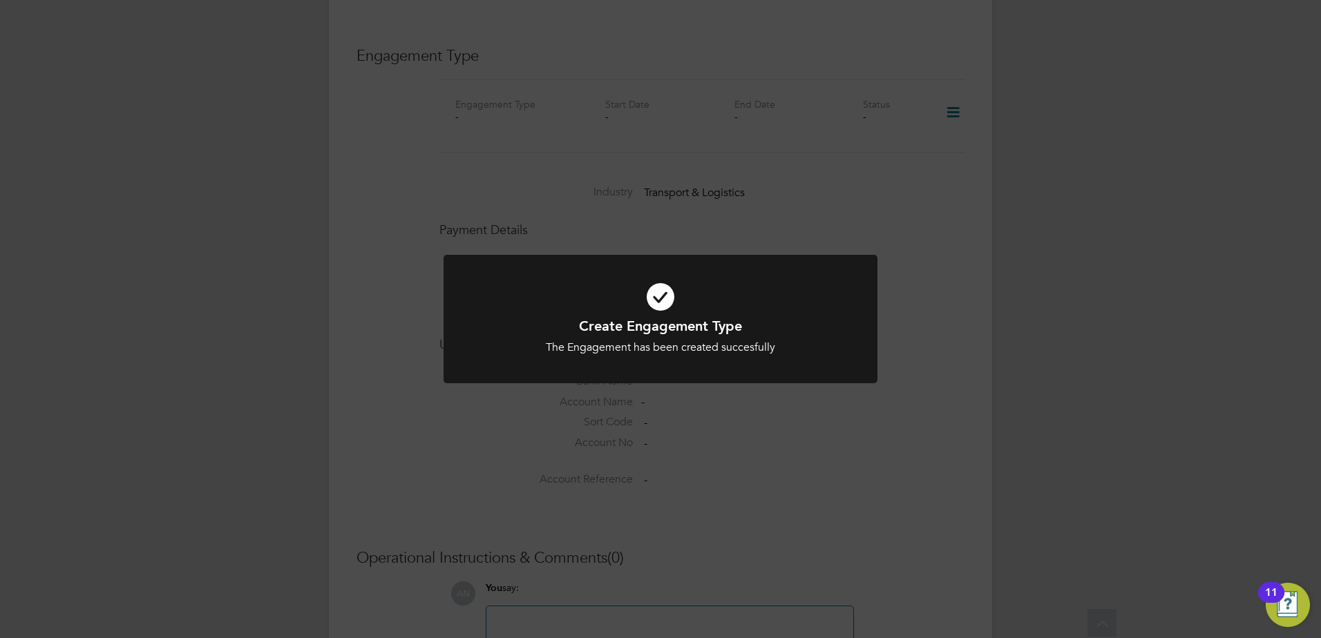
click at [684, 464] on div "Create Engagement Type The Engagement has been created succesfully Cancel Okay" at bounding box center [660, 319] width 1321 height 638
